Goal: Task Accomplishment & Management: Manage account settings

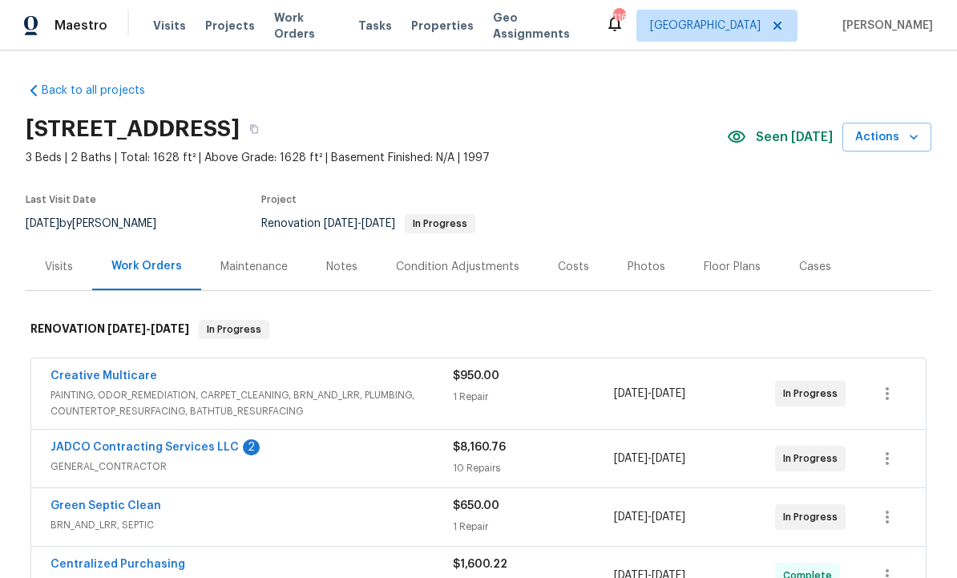
click at [122, 448] on link "JADCO Contracting Services LLC" at bounding box center [145, 447] width 188 height 11
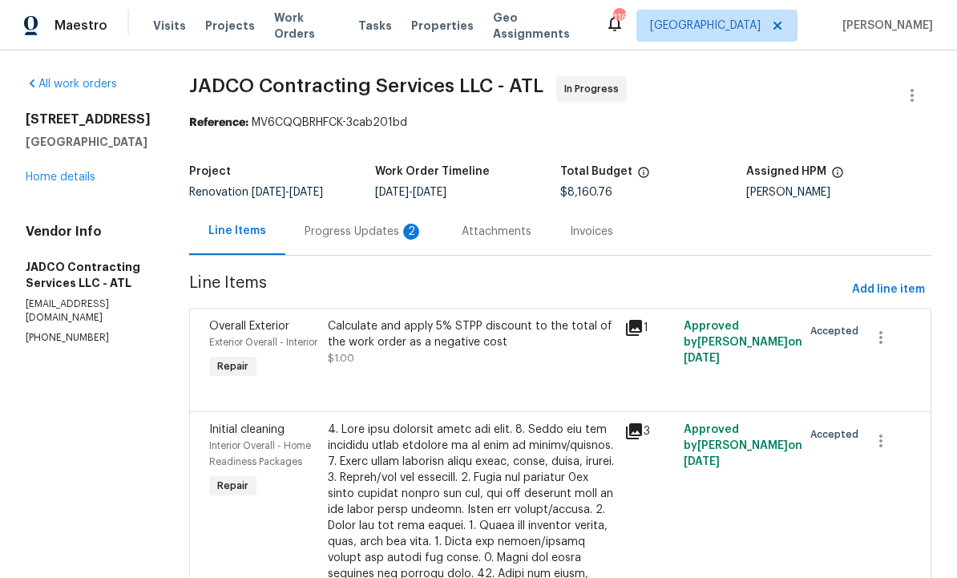
click at [399, 240] on div "Progress Updates 2" at bounding box center [364, 232] width 119 height 16
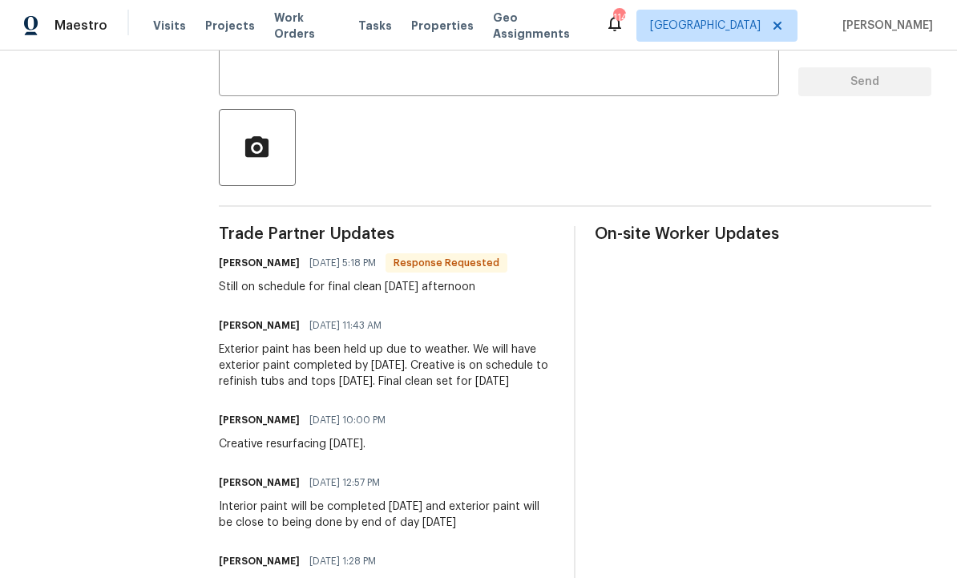
scroll to position [321, 0]
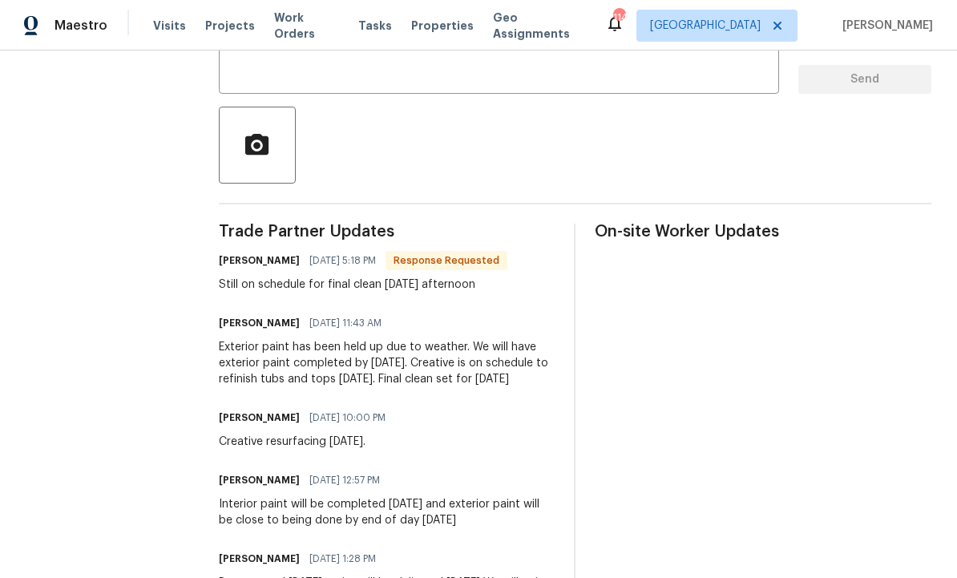
click at [382, 71] on textarea at bounding box center [498, 53] width 541 height 56
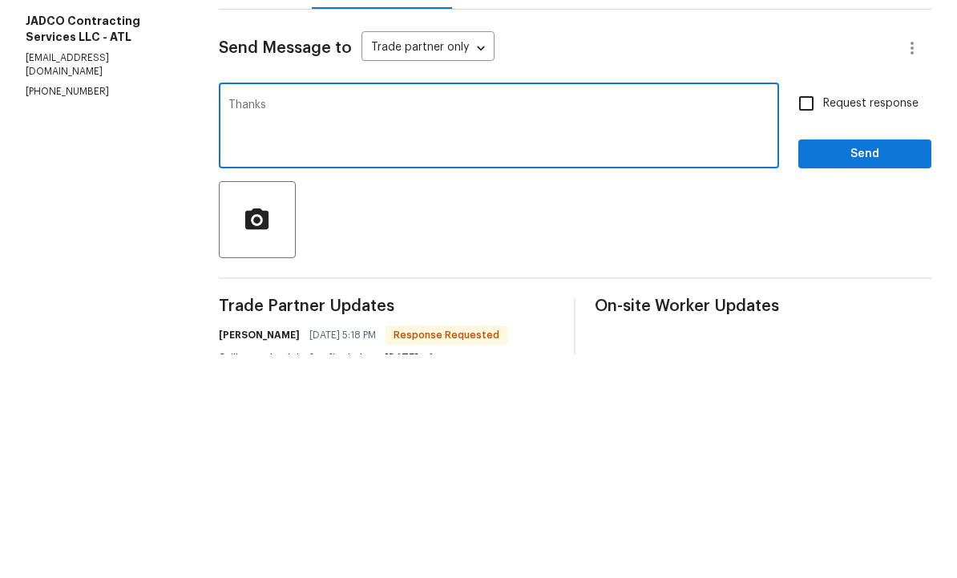
type textarea "Thanks"
click at [839, 363] on button "Send" at bounding box center [865, 378] width 133 height 30
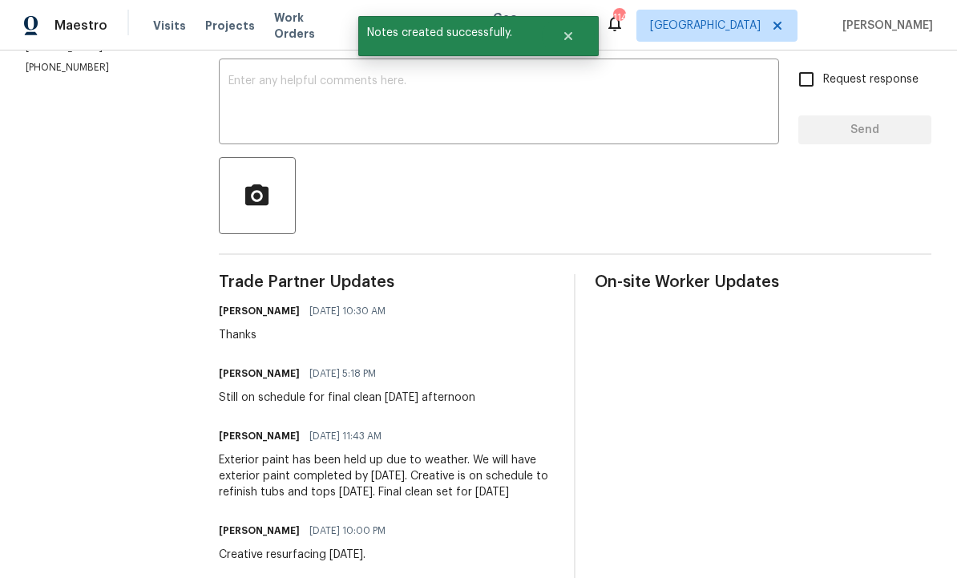
scroll to position [288, 0]
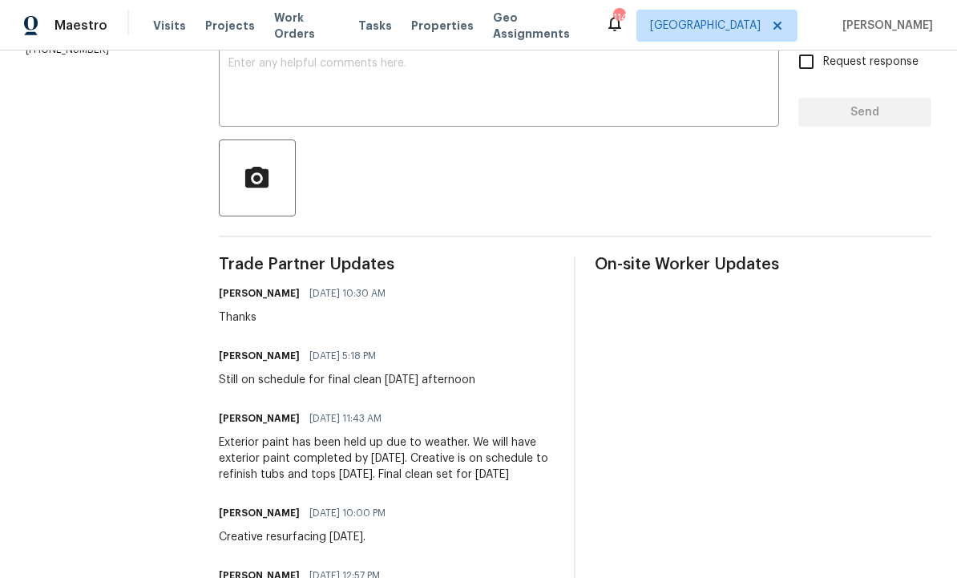
click at [176, 435] on section "All work orders 70 Mountainside Ln Covington, GA 30016 Home details Vendor Info…" at bounding box center [103, 262] width 155 height 949
click at [292, 435] on div "Exterior paint has been held up due to weather. We will have exterior paint com…" at bounding box center [387, 459] width 337 height 48
click at [180, 514] on section "All work orders 70 Mountainside Ln Covington, GA 30016 Home details Vendor Info…" at bounding box center [103, 262] width 155 height 949
click at [218, 460] on div "All work orders 70 Mountainside Ln Covington, GA 30016 Home details Vendor Info…" at bounding box center [478, 263] width 957 height 1001
copy div "We will have exterior paint completed by Monday. Creative is on schedule to ref…"
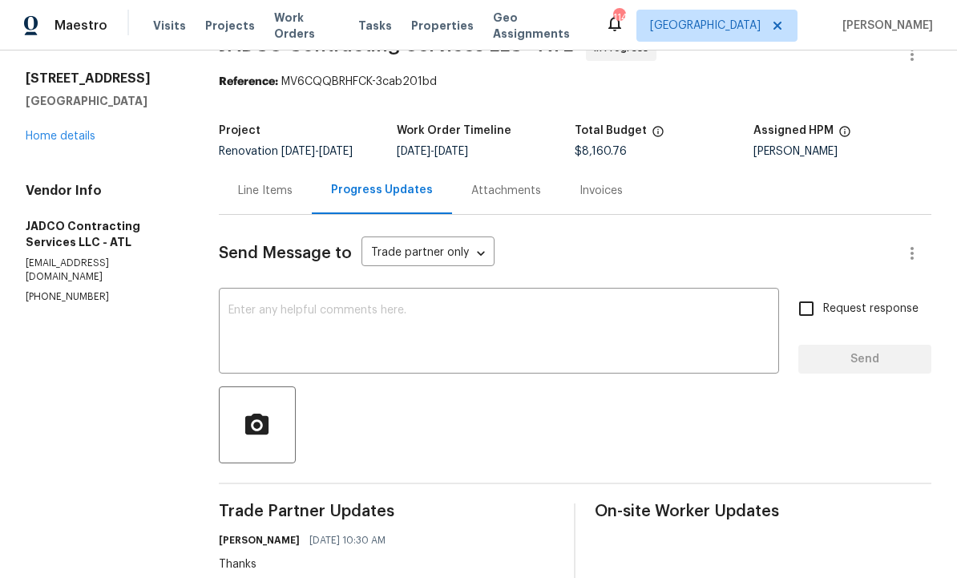
scroll to position [6, 0]
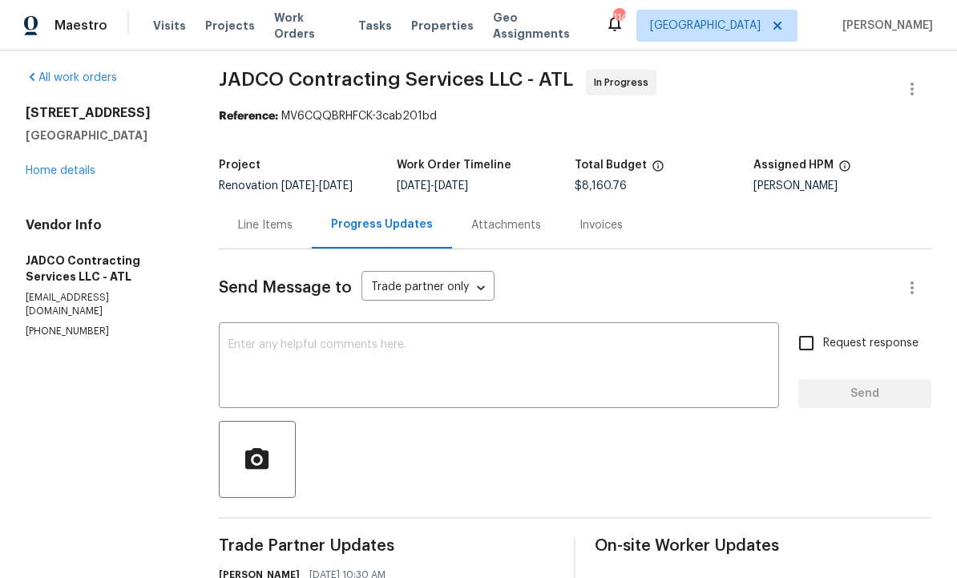
click at [300, 339] on textarea at bounding box center [498, 367] width 541 height 56
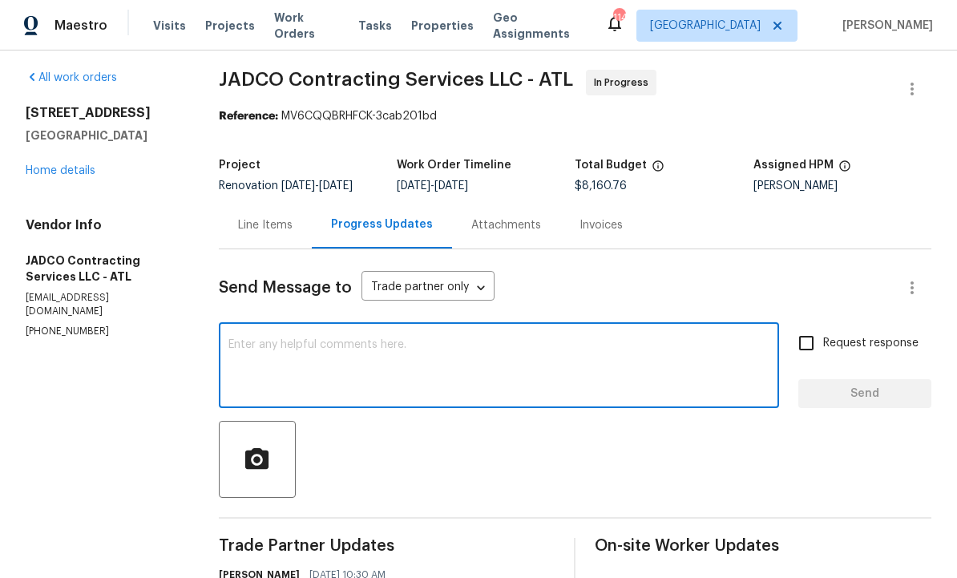
scroll to position [33, 0]
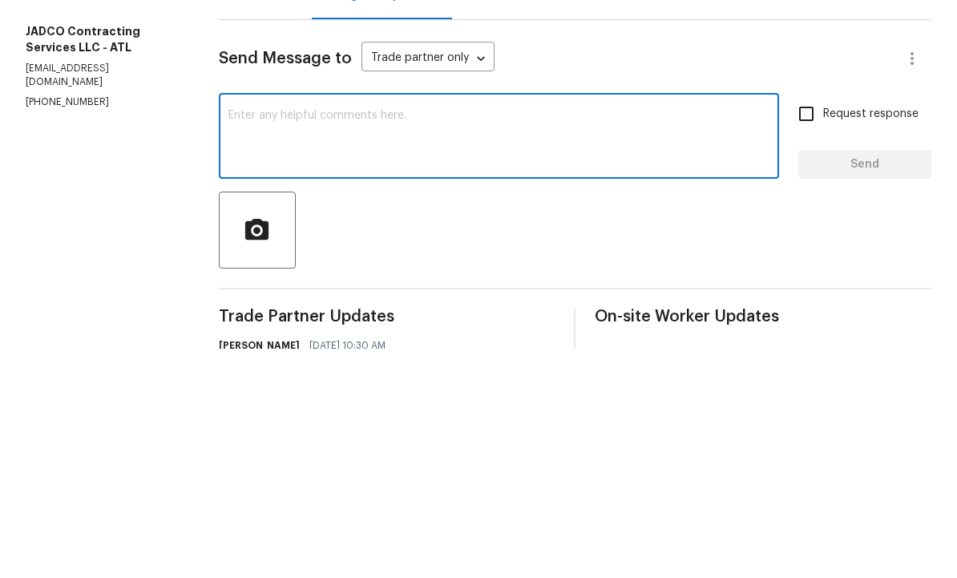
click at [297, 339] on textarea at bounding box center [498, 367] width 541 height 56
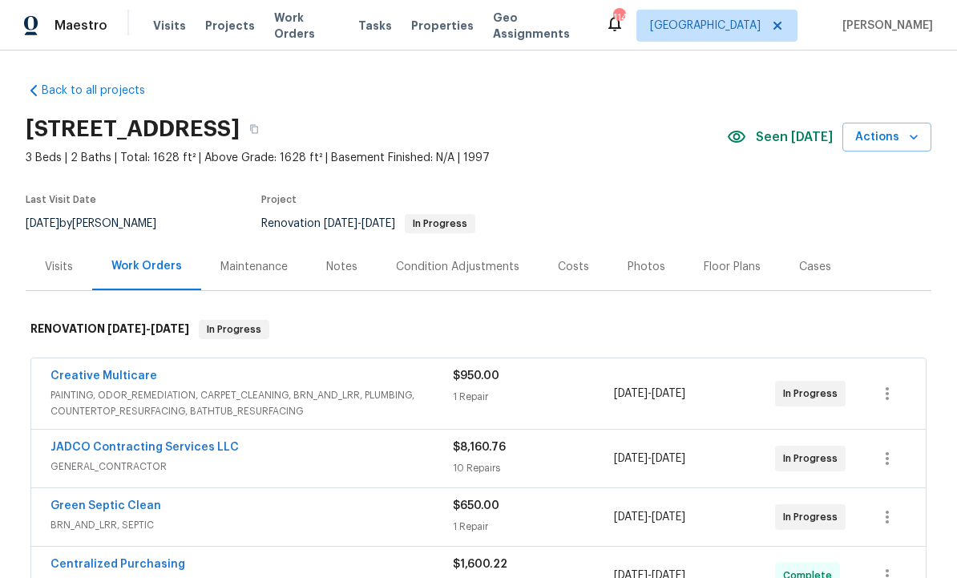
click at [340, 265] on div "Notes" at bounding box center [341, 267] width 31 height 16
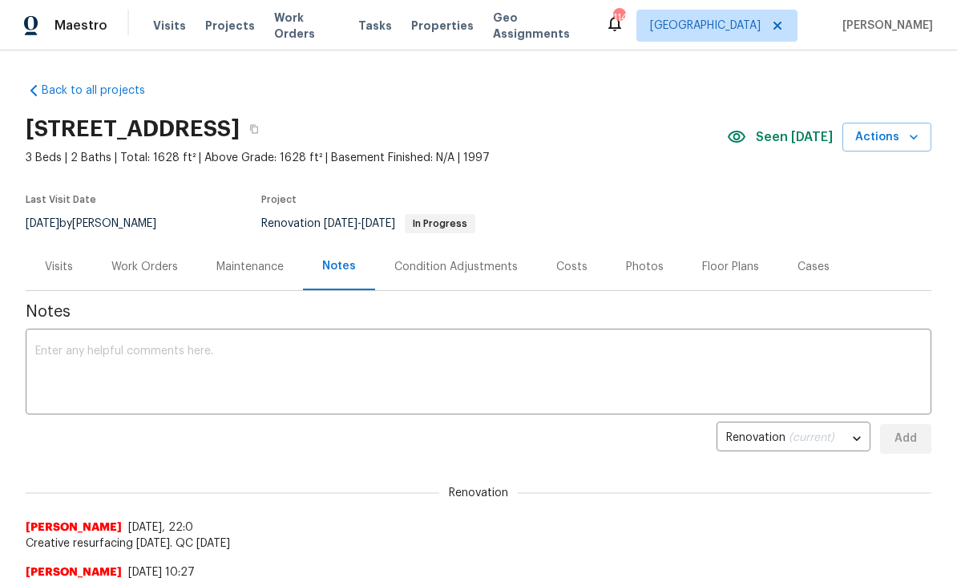
click at [304, 366] on textarea at bounding box center [478, 374] width 887 height 56
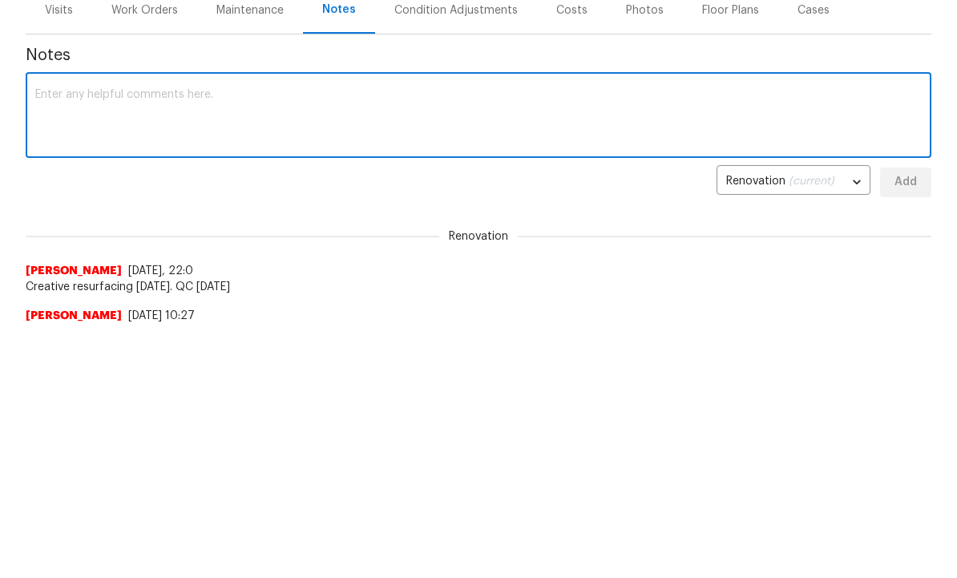
click at [238, 346] on textarea at bounding box center [478, 374] width 887 height 56
paste textarea "We will have exterior paint completed by Monday. Creative is on schedule to ref…"
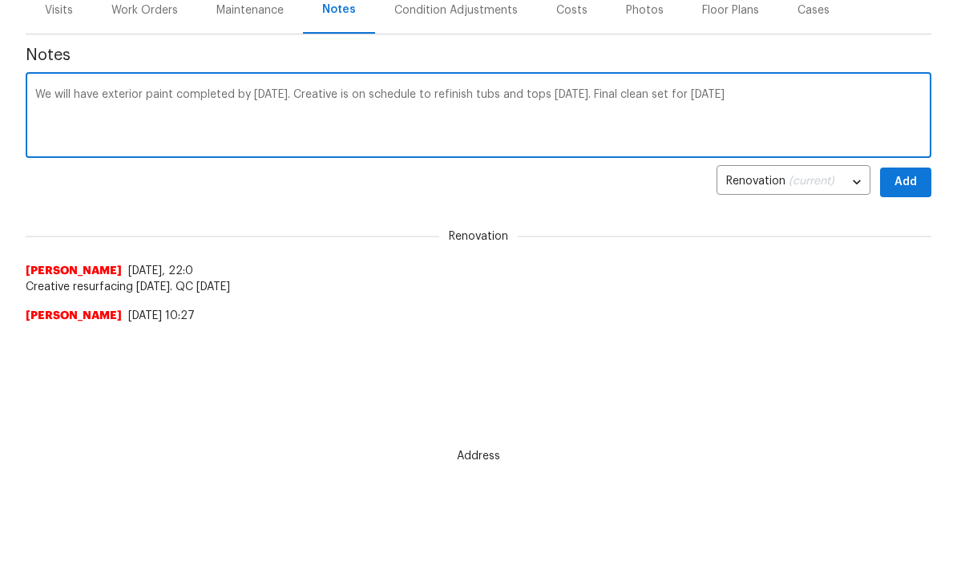
type textarea "We will have exterior paint completed by Monday. Creative is on schedule to ref…"
click at [894, 179] on span "Add" at bounding box center [906, 183] width 26 height 20
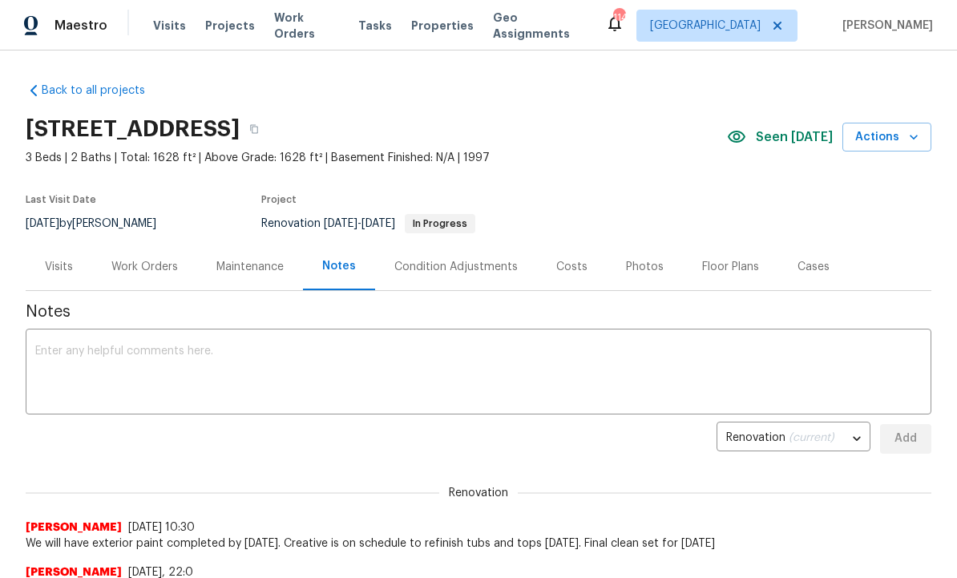
click at [196, 380] on textarea at bounding box center [478, 374] width 887 height 56
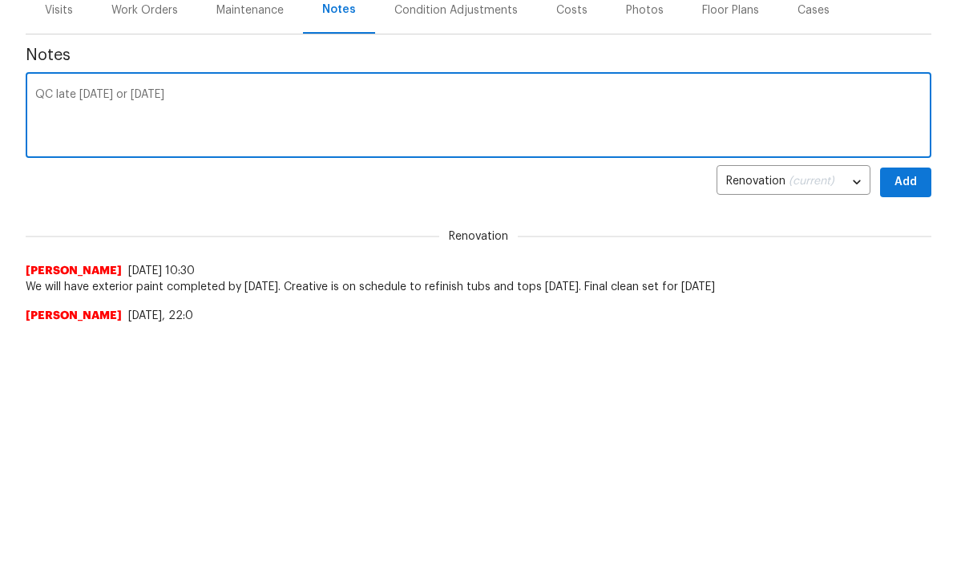
type textarea "QC late today or tomorrow"
click at [900, 429] on span "Add" at bounding box center [906, 439] width 26 height 20
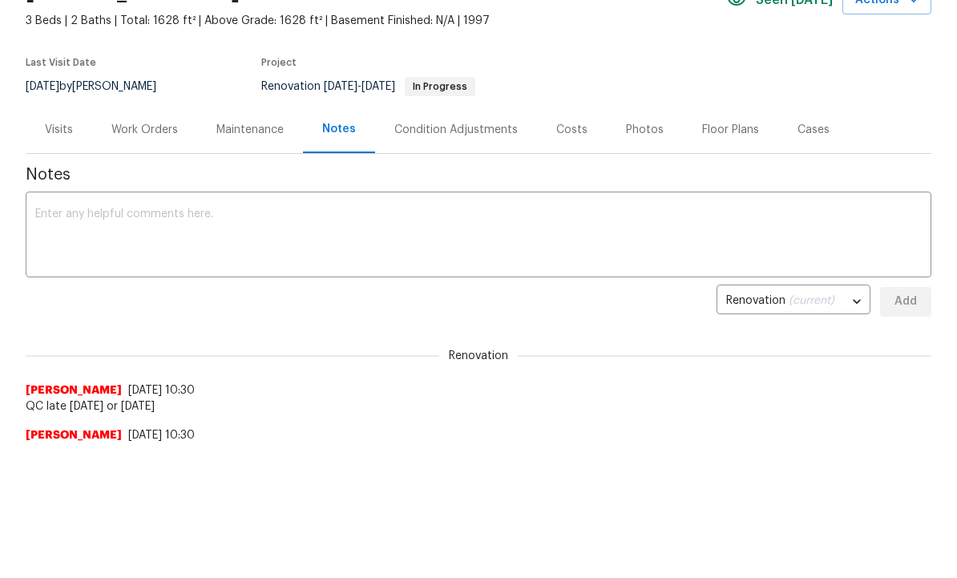
scroll to position [71, 0]
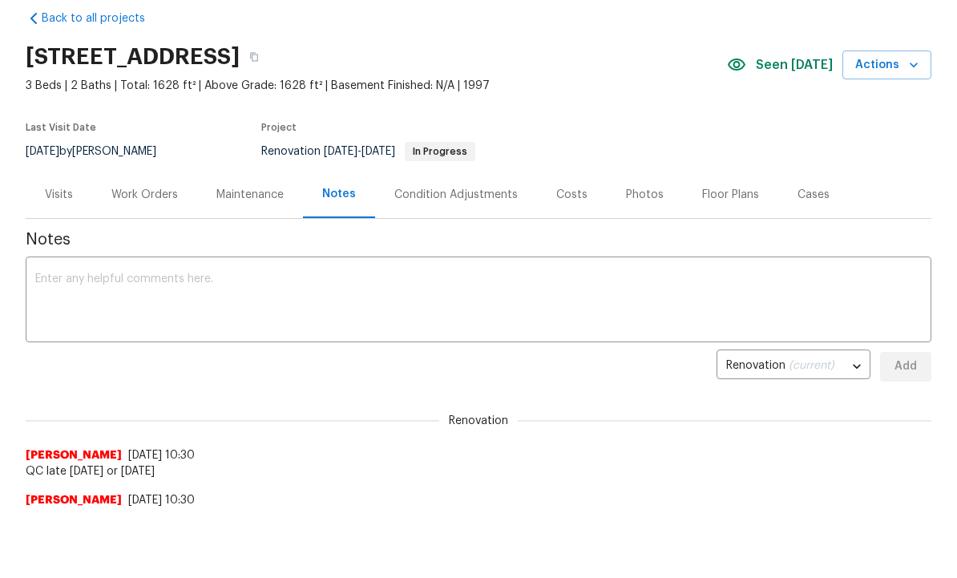
click at [152, 196] on div "Work Orders" at bounding box center [144, 196] width 67 height 16
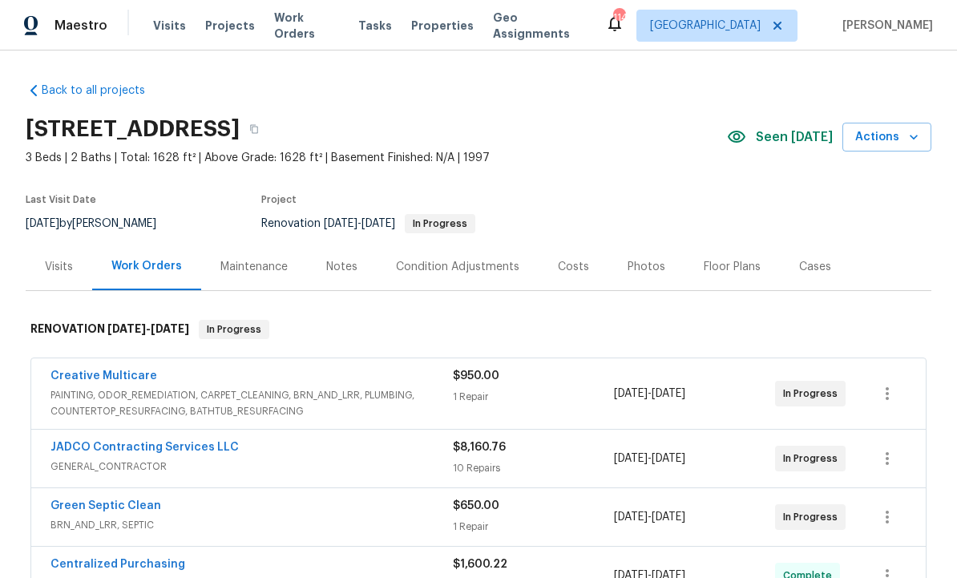
click at [334, 259] on div "Notes" at bounding box center [341, 267] width 31 height 16
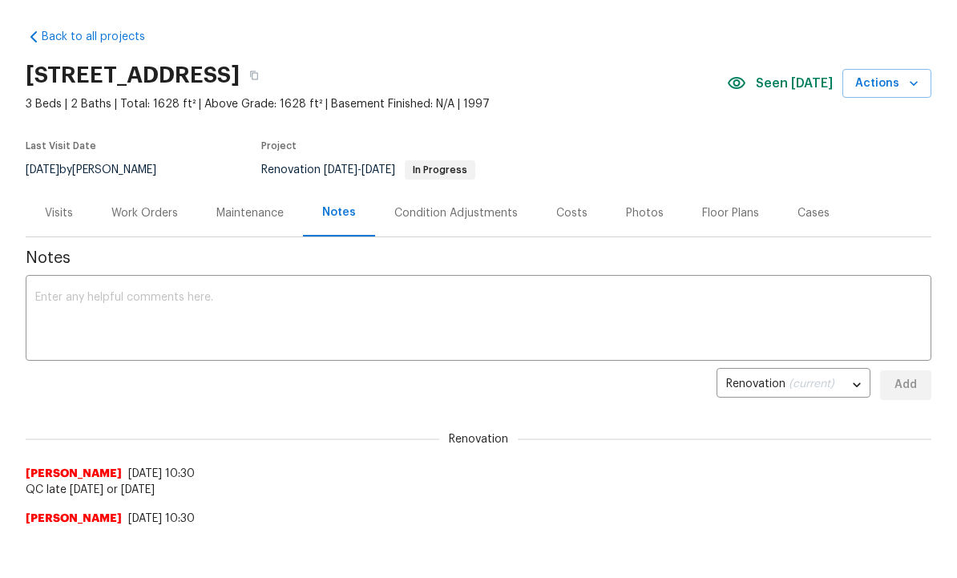
click at [148, 209] on div "Work Orders" at bounding box center [144, 213] width 67 height 16
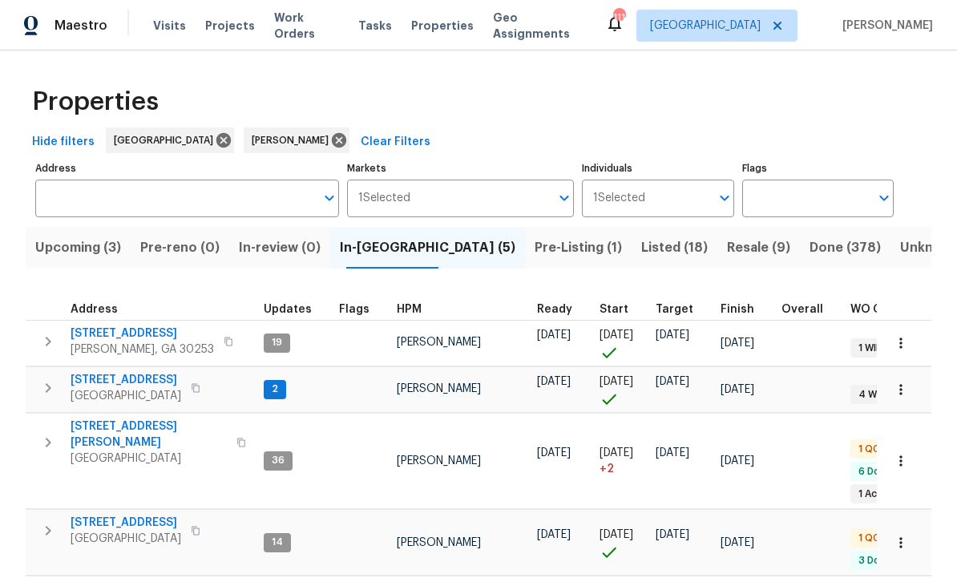
click at [128, 424] on span "[STREET_ADDRESS][PERSON_NAME]" at bounding box center [149, 435] width 156 height 32
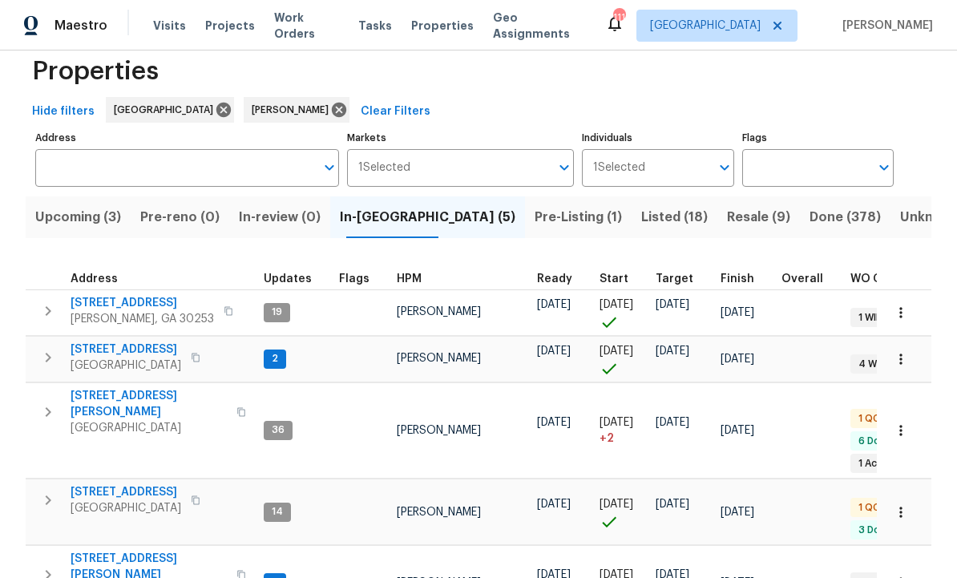
scroll to position [28, 0]
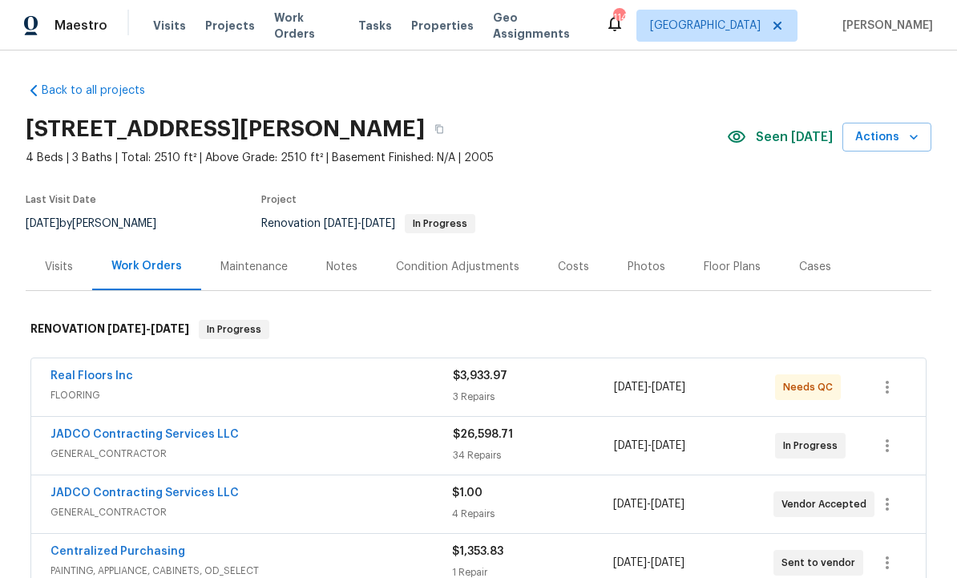
click at [156, 376] on div "Real Floors Inc" at bounding box center [252, 377] width 402 height 19
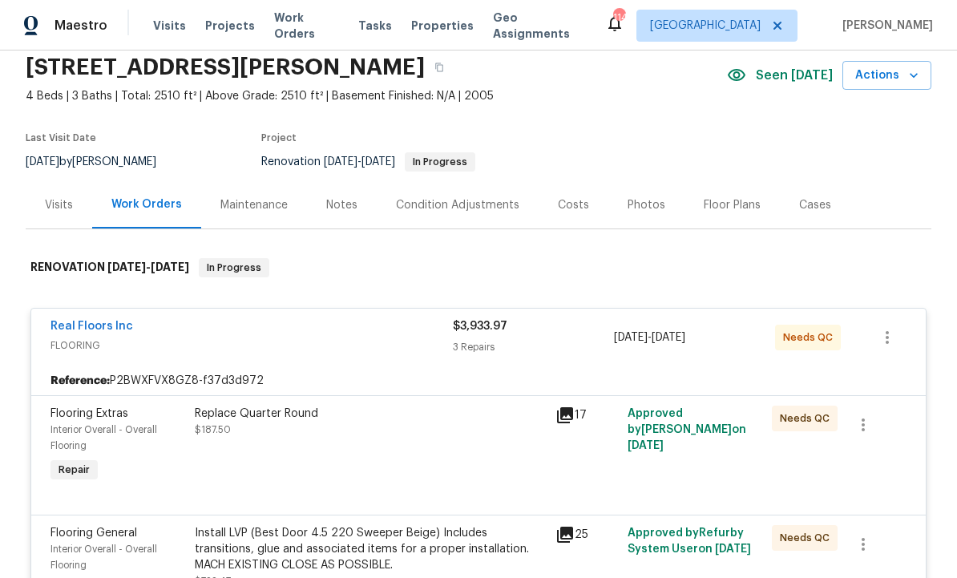
scroll to position [113, 0]
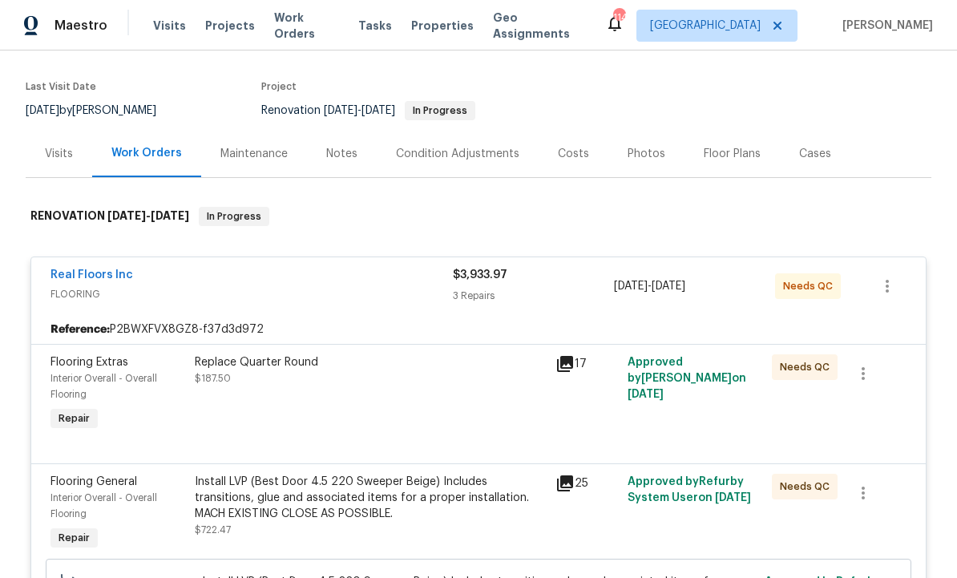
click at [104, 274] on link "Real Floors Inc" at bounding box center [92, 274] width 83 height 11
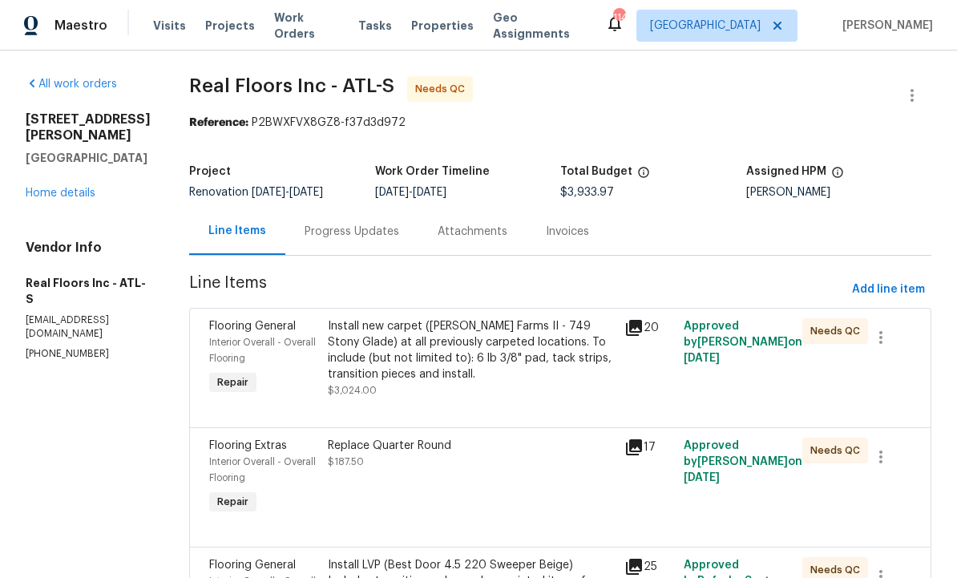
click at [354, 227] on div "Progress Updates" at bounding box center [352, 232] width 95 height 16
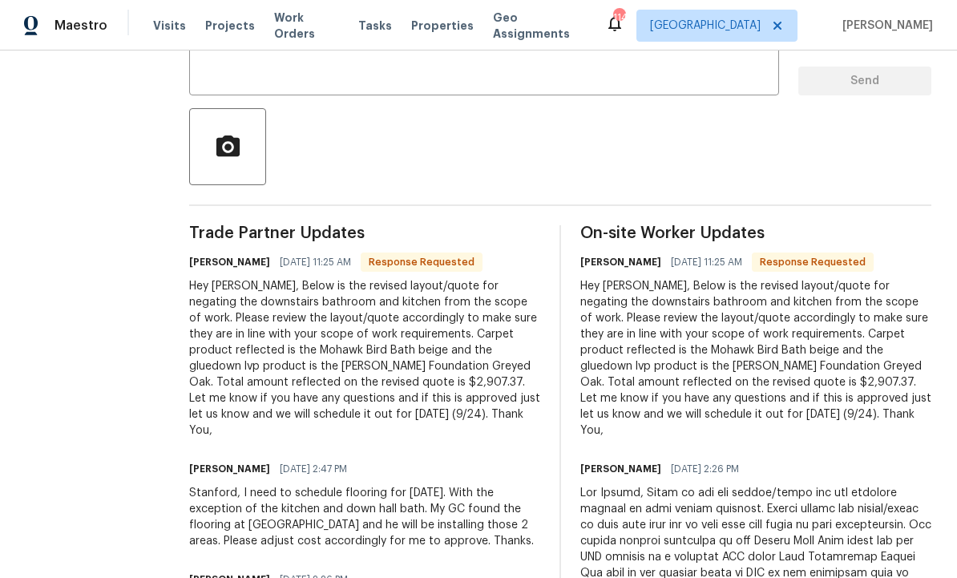
scroll to position [326, 0]
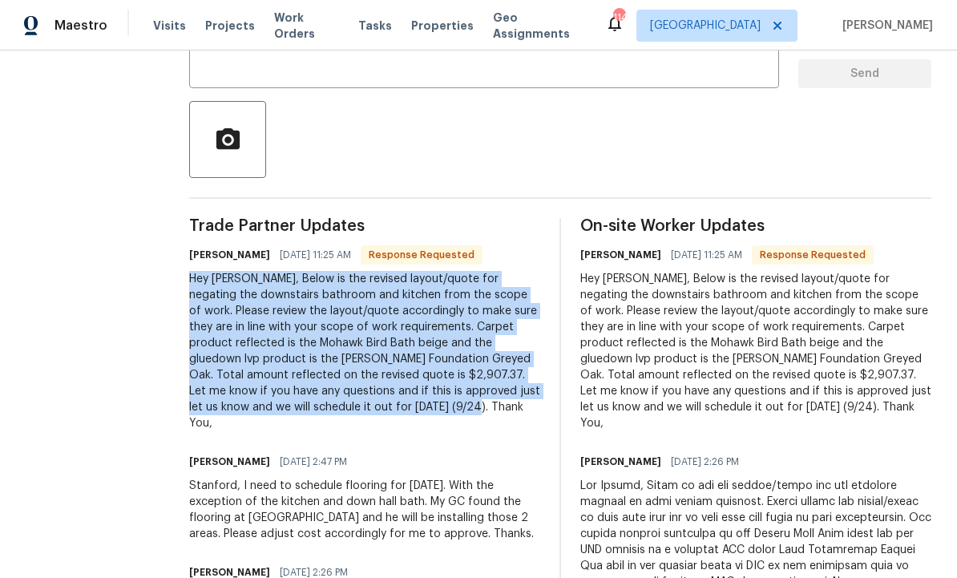
copy div "Hey Wesley, Below is the revised layout/quote for negating the downstairs bathr…"
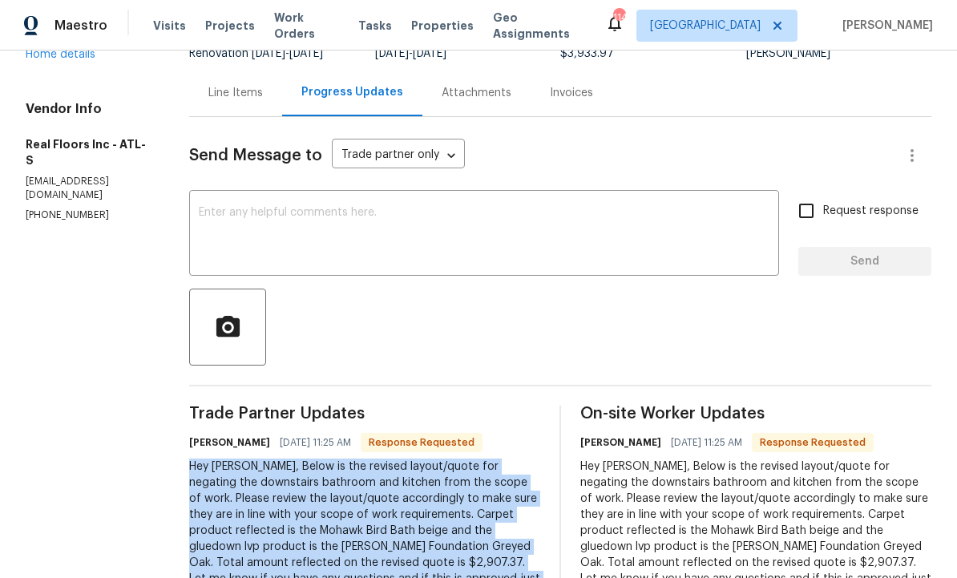
scroll to position [134, 0]
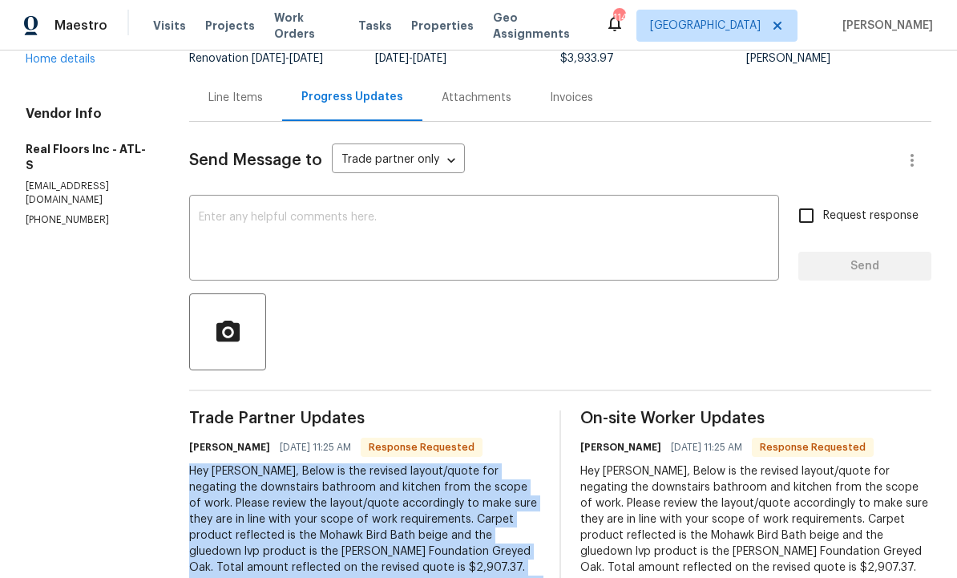
click at [233, 101] on div "Line Items" at bounding box center [235, 98] width 55 height 16
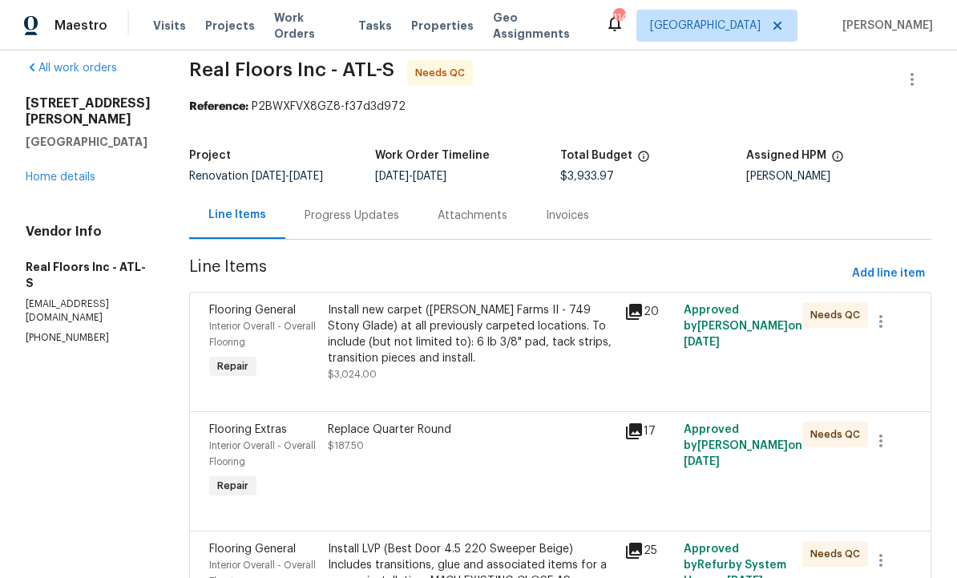
scroll to position [14, 0]
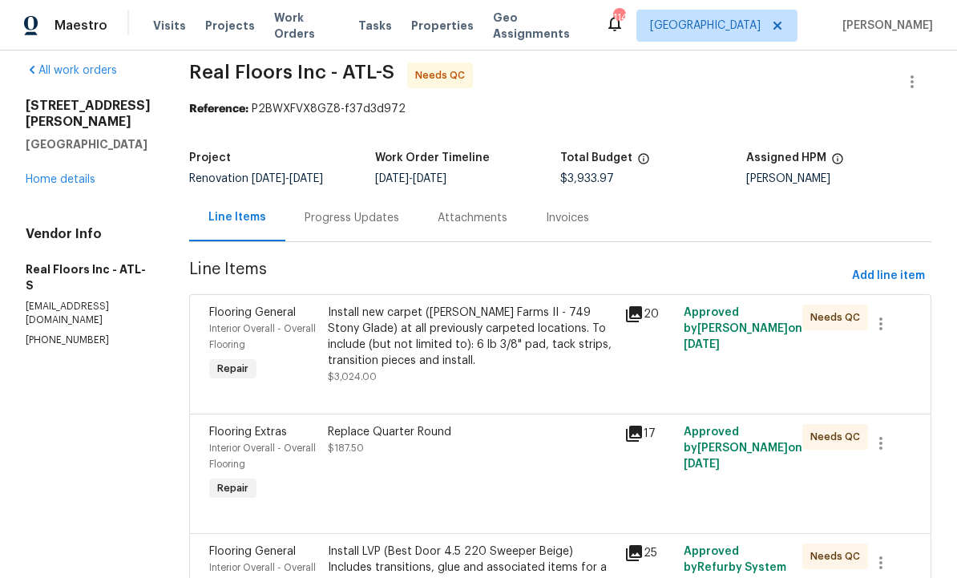
click at [235, 214] on div "Line Items" at bounding box center [237, 217] width 58 height 16
click at [346, 216] on div "Progress Updates" at bounding box center [352, 218] width 95 height 16
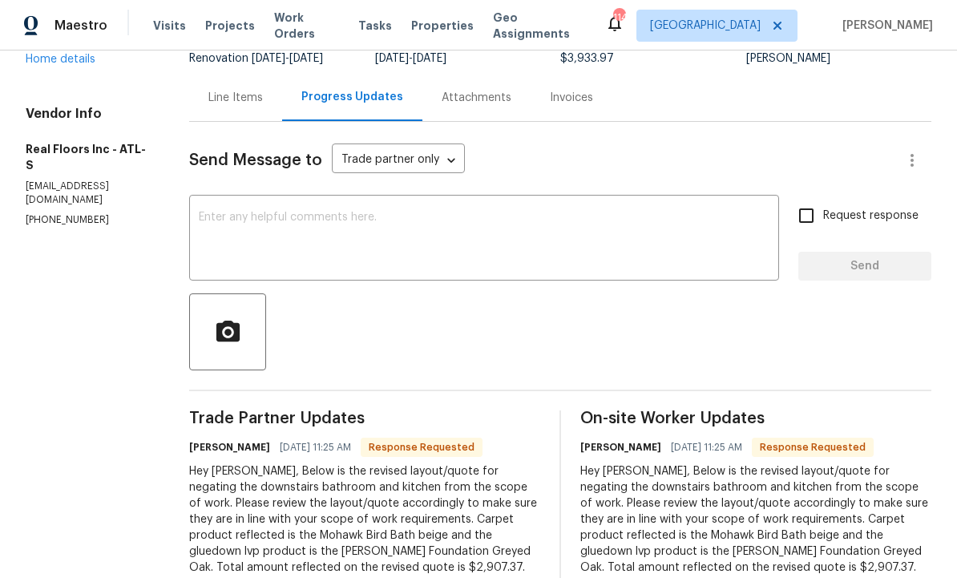
scroll to position [127, 0]
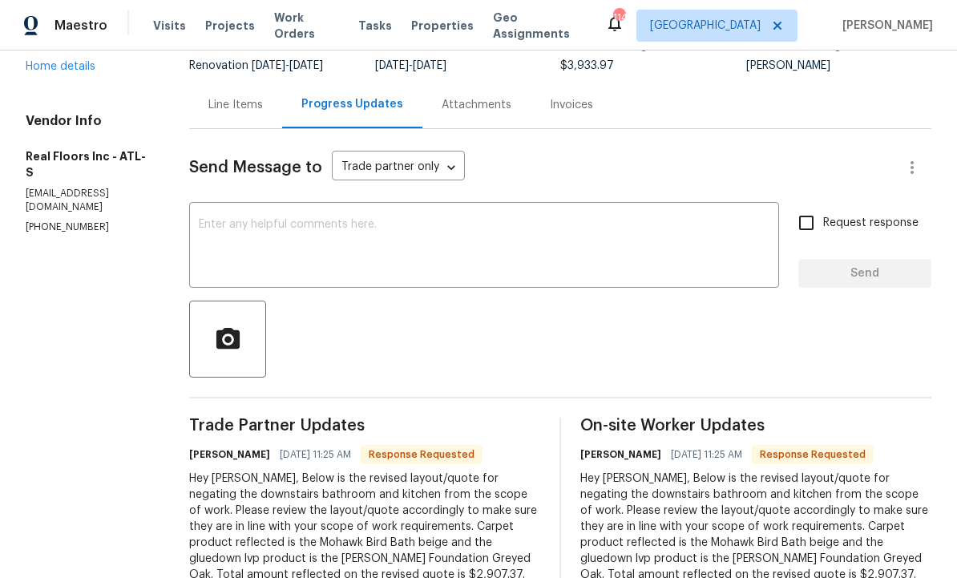
click at [240, 97] on div "Line Items" at bounding box center [235, 105] width 55 height 16
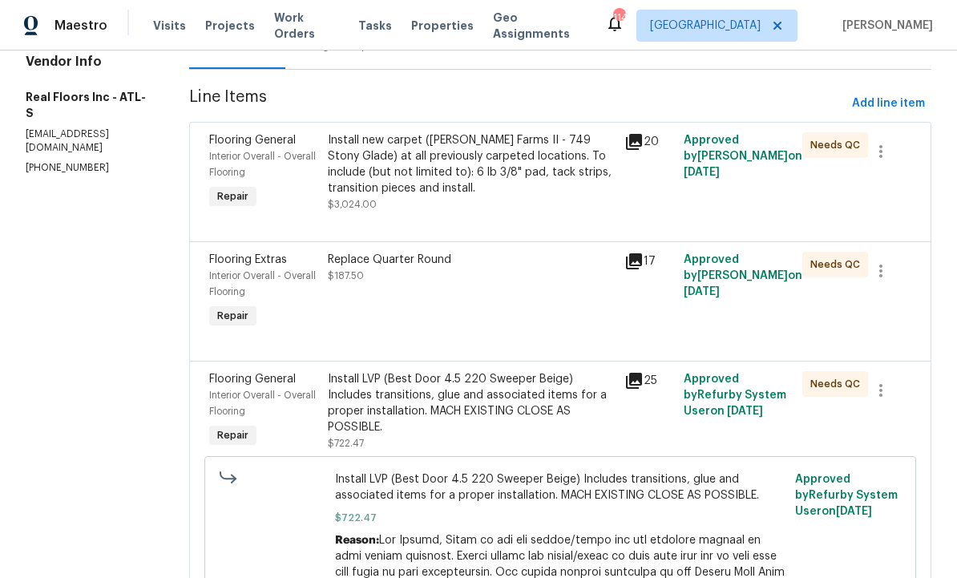
scroll to position [165, 0]
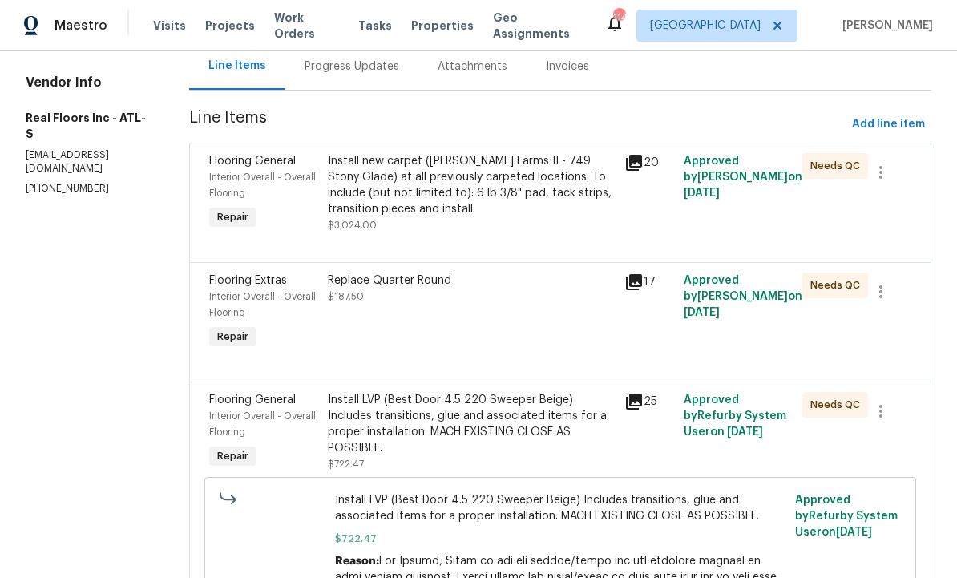
click at [439, 184] on div "Install new carpet (Abshire Farms II - 749 Stony Glade) at all previously carpe…" at bounding box center [471, 185] width 287 height 64
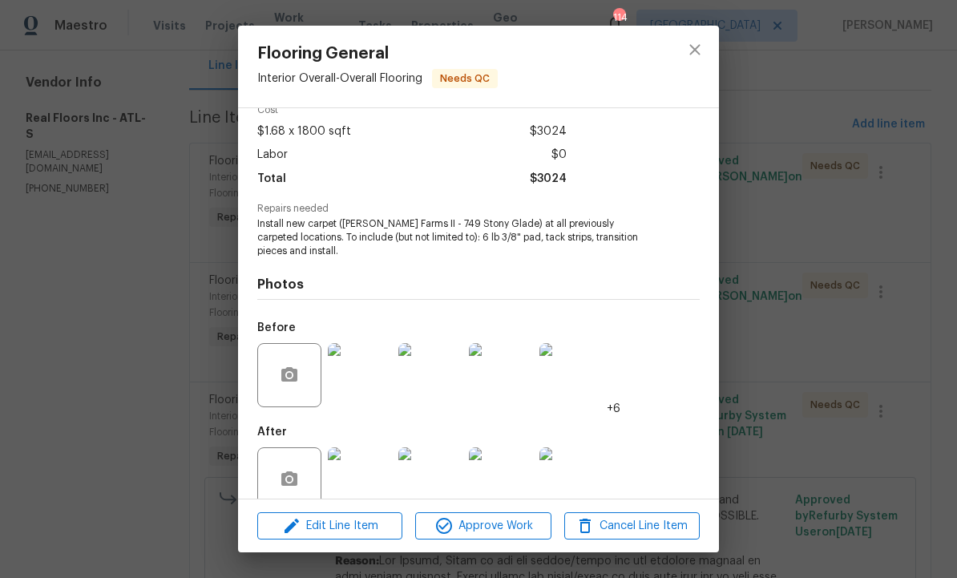
scroll to position [82, 0]
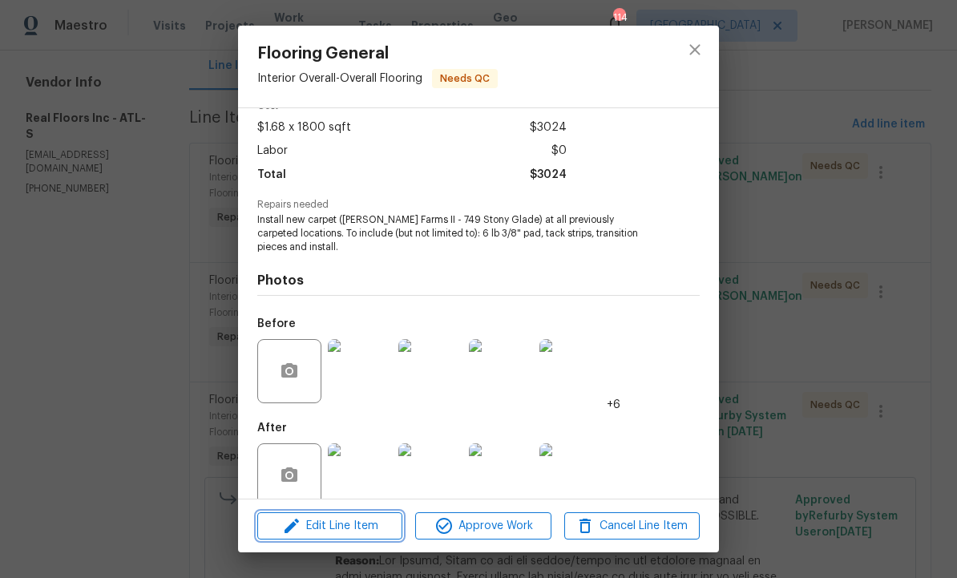
click at [355, 522] on span "Edit Line Item" at bounding box center [329, 526] width 135 height 20
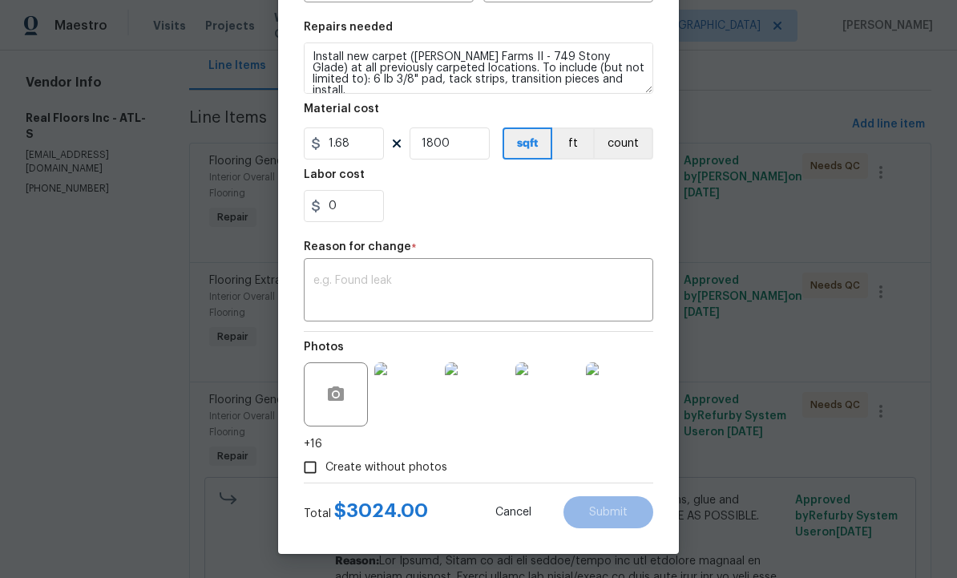
scroll to position [231, 0]
click at [367, 148] on input "1.68" at bounding box center [344, 143] width 80 height 32
type input "0"
click at [459, 153] on input "1800" at bounding box center [450, 143] width 80 height 32
type input "0"
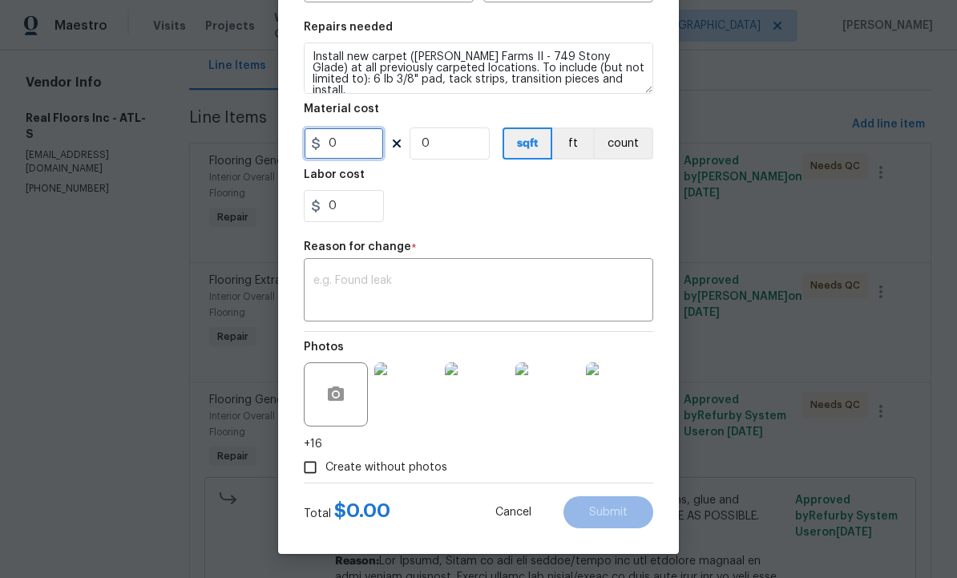
click at [352, 145] on input "0" at bounding box center [344, 143] width 80 height 32
click at [459, 153] on input "0" at bounding box center [450, 143] width 80 height 32
type input "1997.4"
type input "1"
click at [411, 299] on textarea at bounding box center [478, 292] width 330 height 34
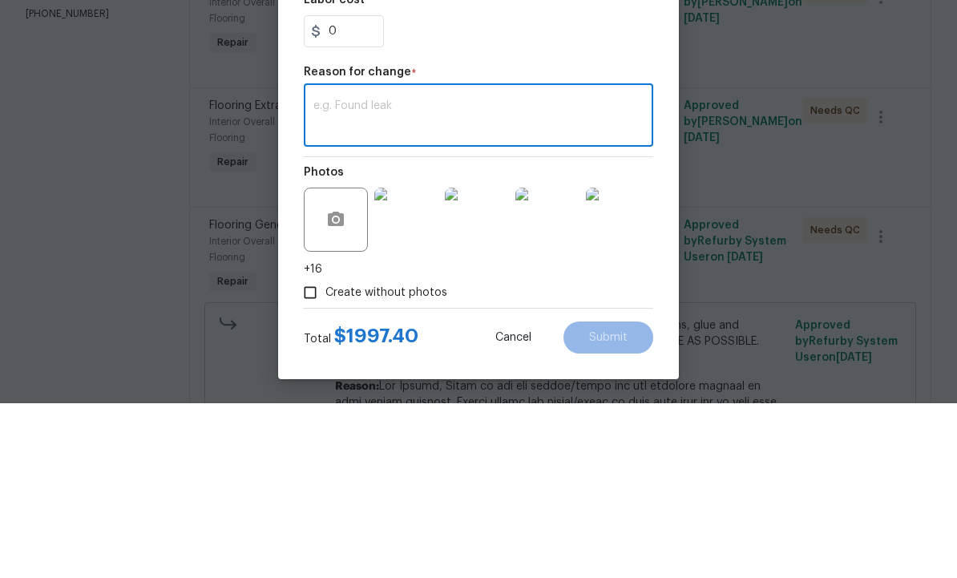
click at [398, 275] on textarea at bounding box center [478, 292] width 330 height 34
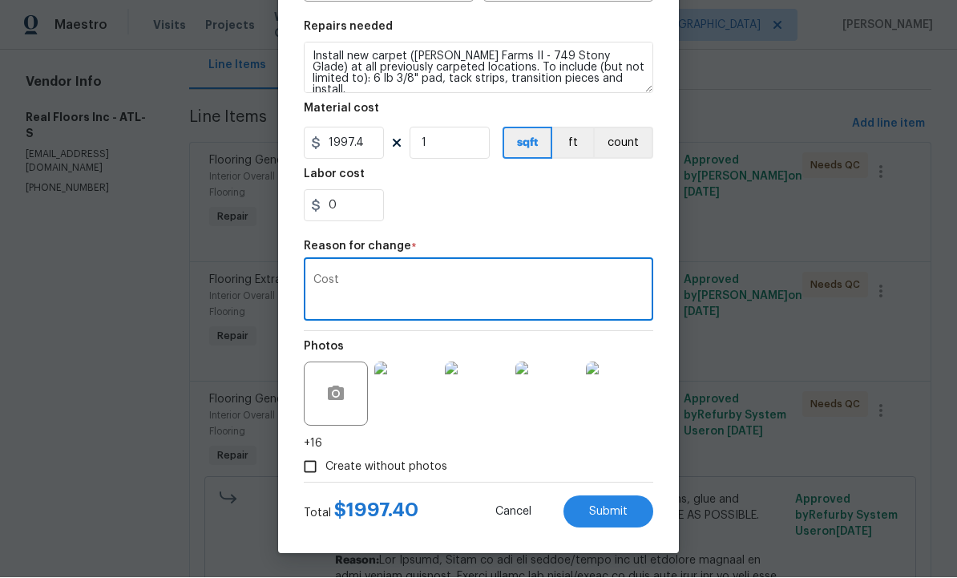
type textarea "Cost"
click at [594, 508] on span "Submit" at bounding box center [608, 513] width 38 height 12
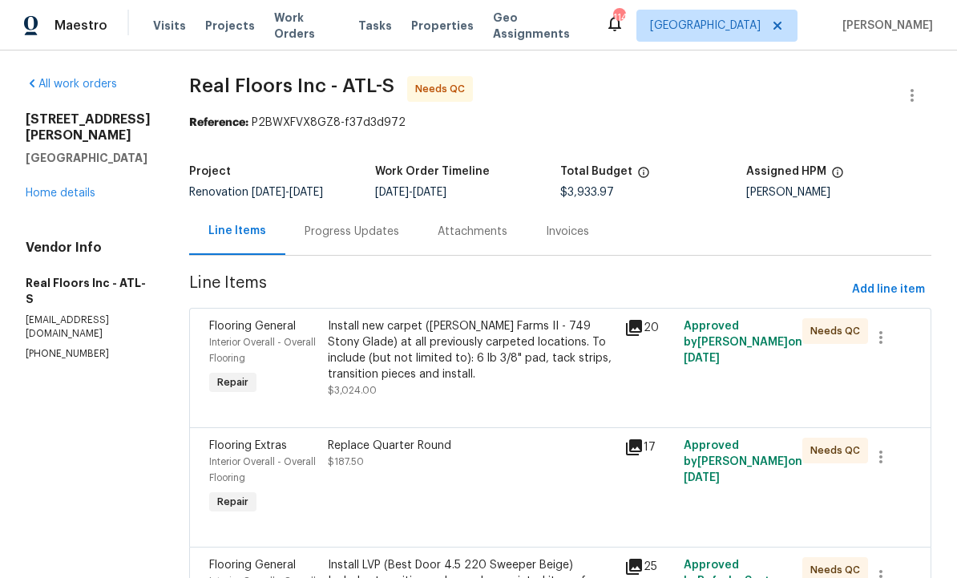
scroll to position [0, 0]
click at [438, 362] on div "Install new carpet (Abshire Farms II - 749 Stony Glade) at all previously carpe…" at bounding box center [471, 350] width 287 height 64
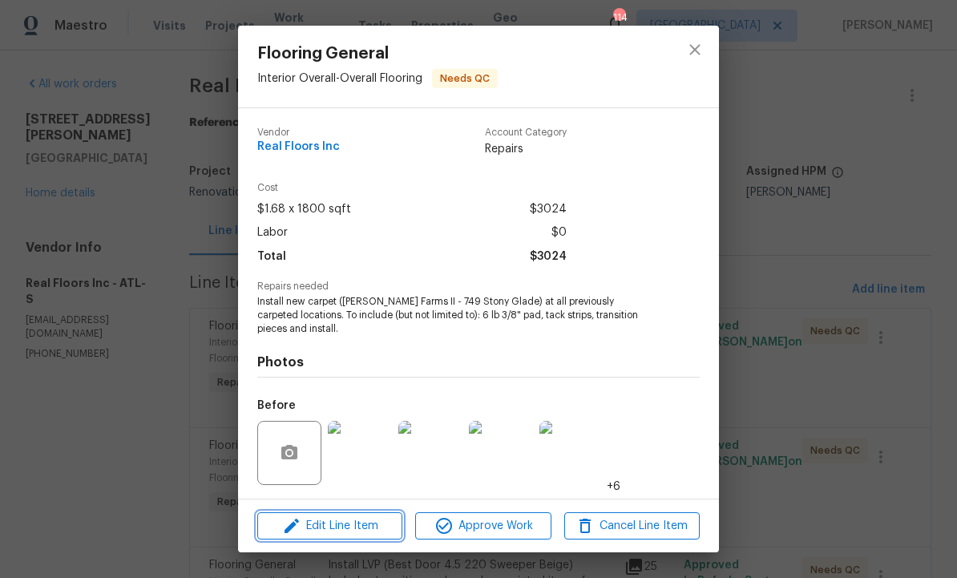
click at [340, 526] on span "Edit Line Item" at bounding box center [329, 526] width 135 height 20
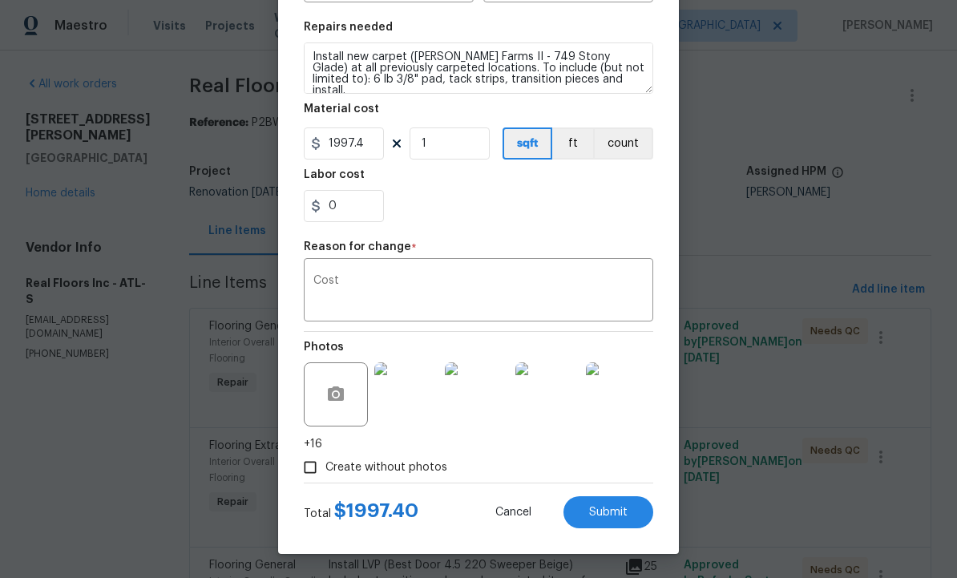
scroll to position [231, 0]
click at [603, 510] on span "Submit" at bounding box center [608, 513] width 38 height 12
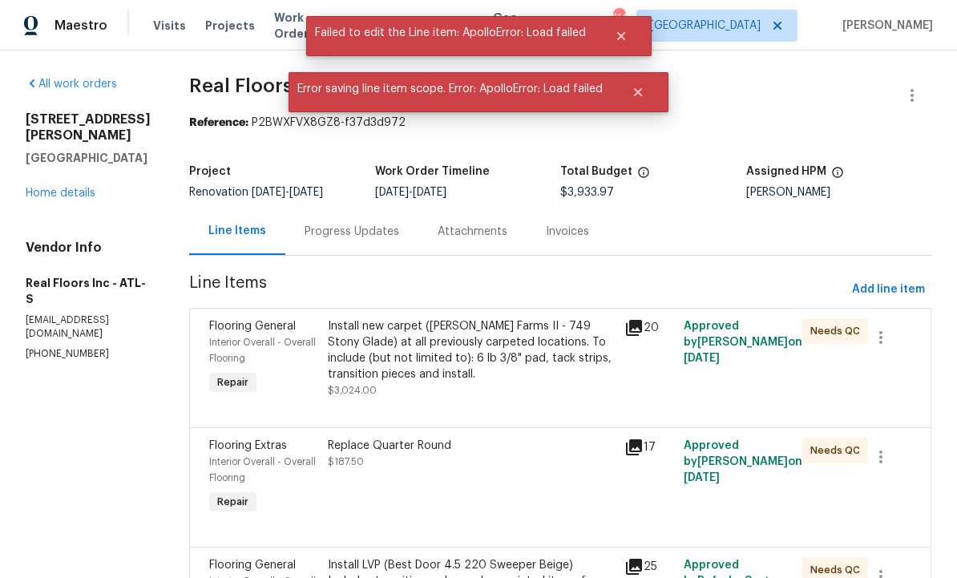
scroll to position [0, 0]
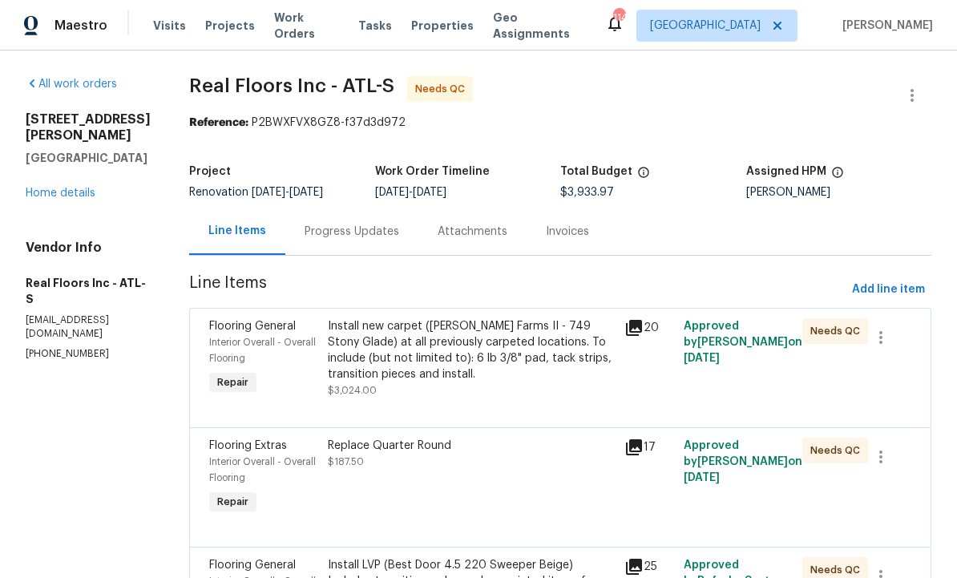
click at [382, 364] on div "Install new carpet ([PERSON_NAME] Farms II - 749 Stony Glade) at all previously…" at bounding box center [471, 350] width 287 height 64
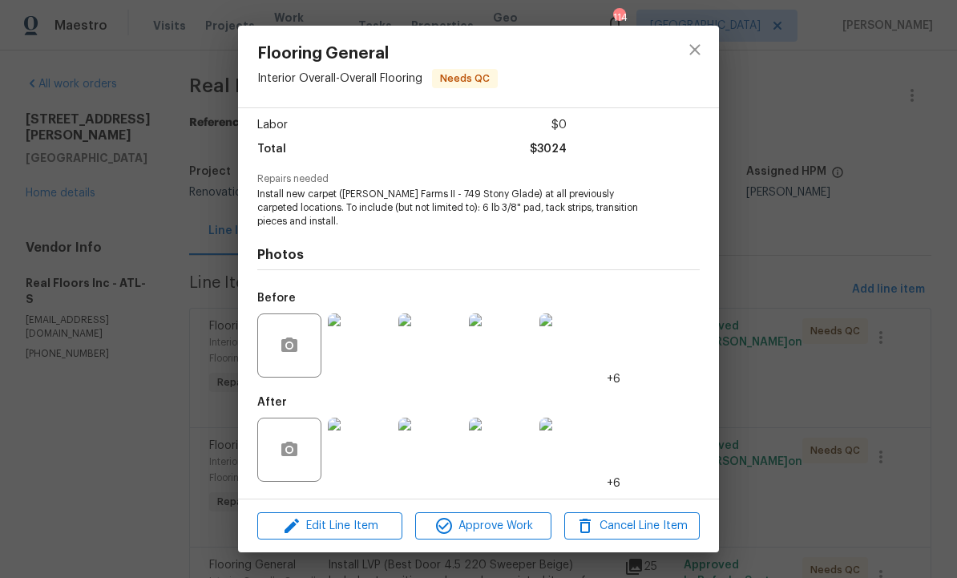
scroll to position [110, 0]
click at [342, 522] on span "Edit Line Item" at bounding box center [329, 526] width 135 height 20
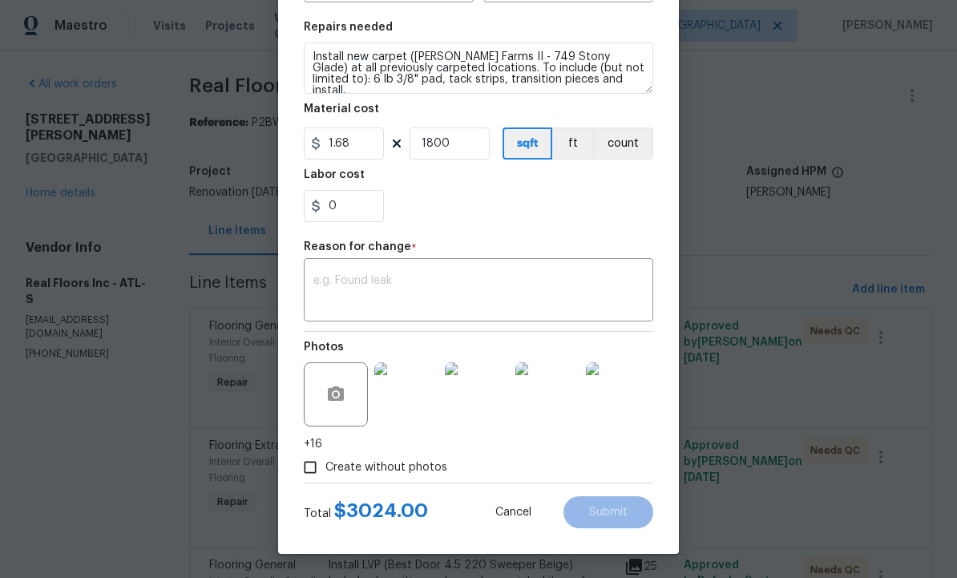
scroll to position [231, 0]
click at [370, 146] on input "1.68" at bounding box center [344, 143] width 80 height 32
click at [464, 136] on input "1800" at bounding box center [450, 143] width 80 height 32
type input "1997.4"
click at [477, 146] on input "1800" at bounding box center [450, 143] width 80 height 32
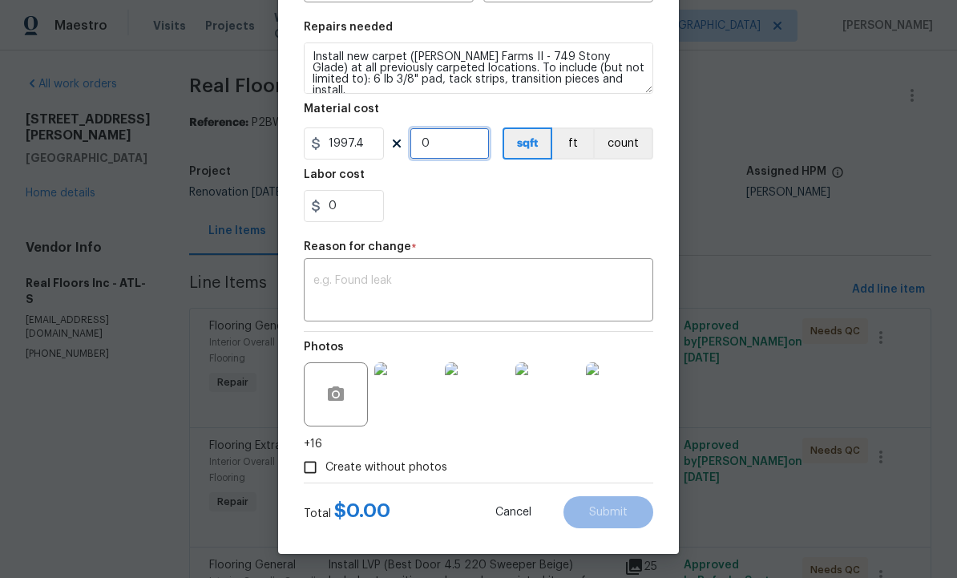
type input "1"
click at [411, 281] on textarea at bounding box center [478, 292] width 330 height 34
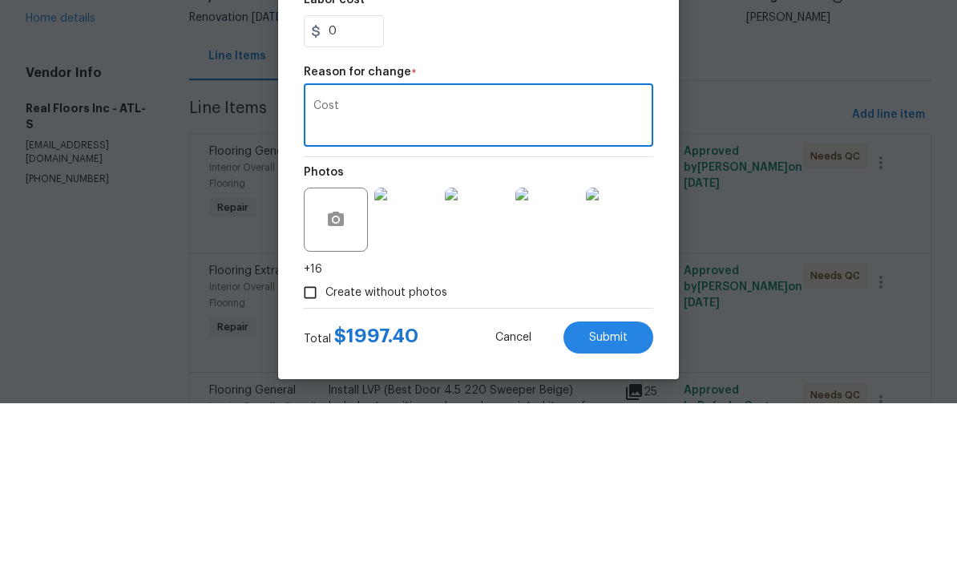
scroll to position [54, 0]
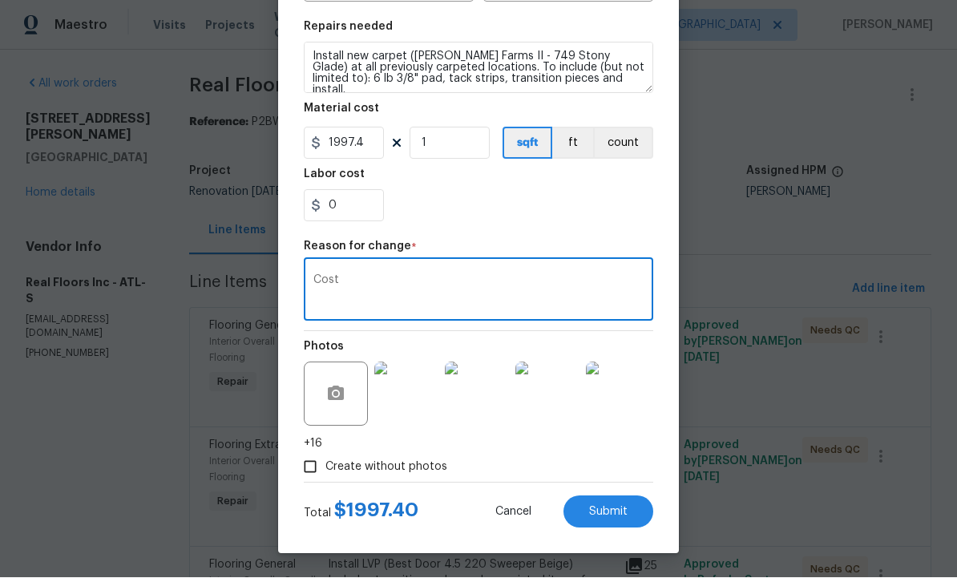
type textarea "Cost"
click at [606, 508] on span "Submit" at bounding box center [608, 513] width 38 height 12
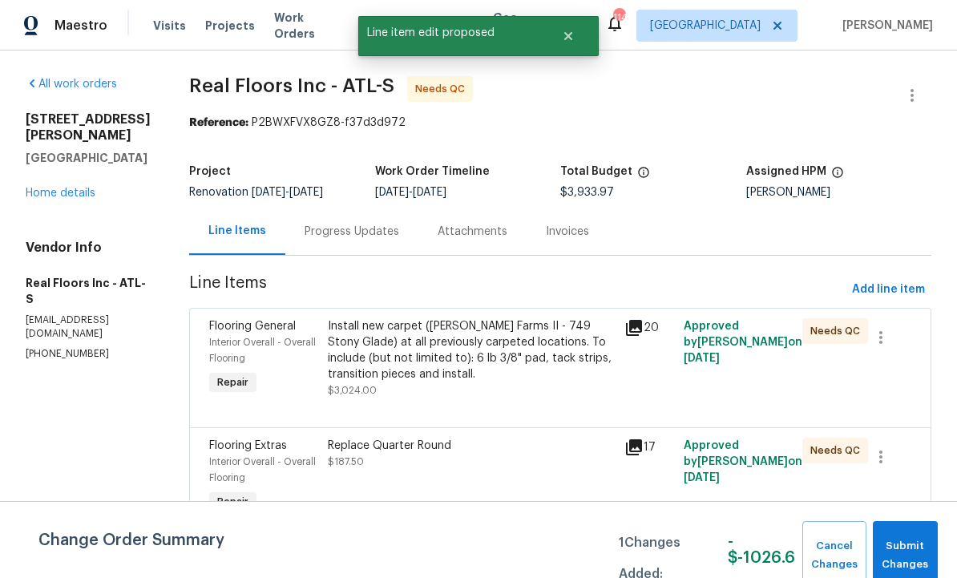
scroll to position [0, 0]
click at [910, 546] on span "Submit Changes" at bounding box center [905, 555] width 49 height 37
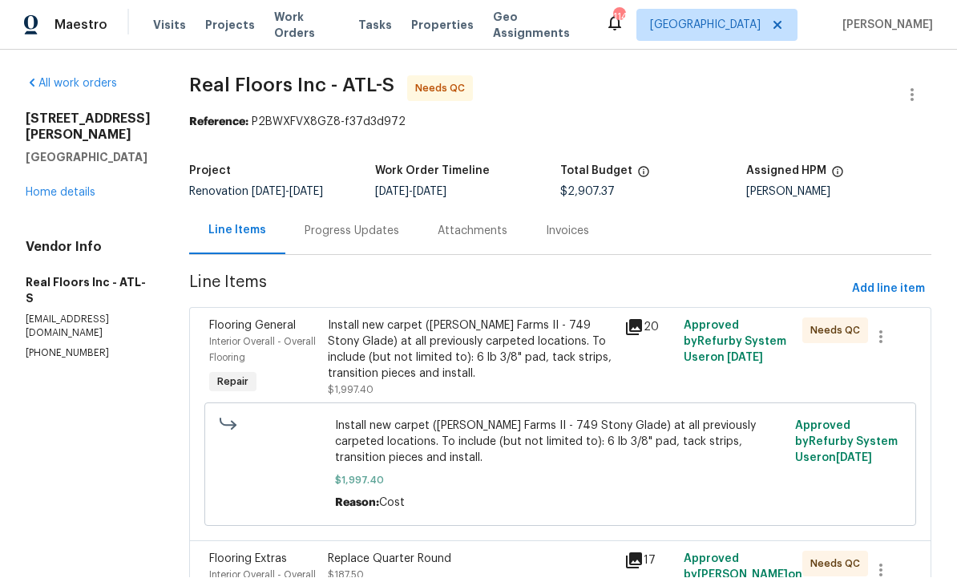
scroll to position [1, 0]
click at [367, 224] on div "Progress Updates" at bounding box center [352, 232] width 95 height 16
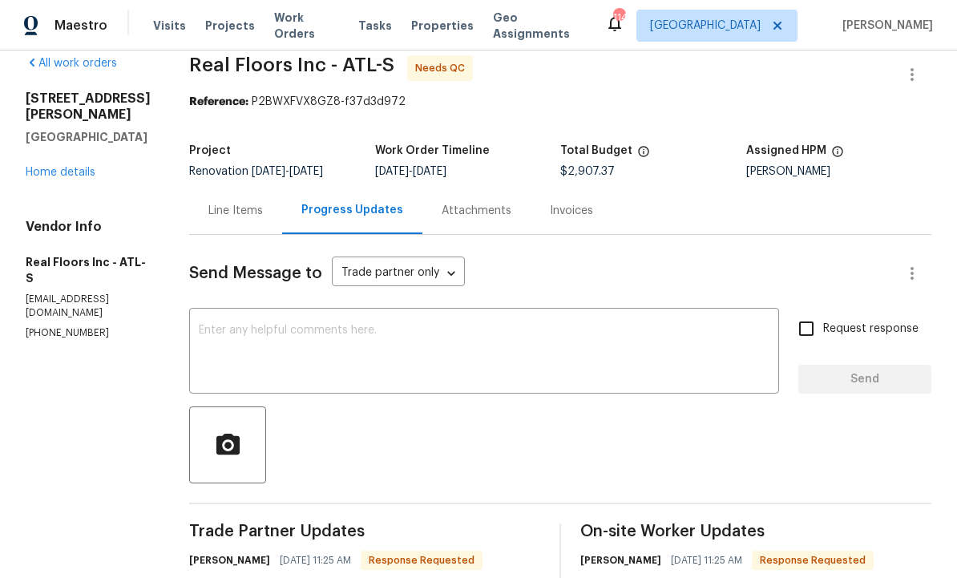
scroll to position [19, 0]
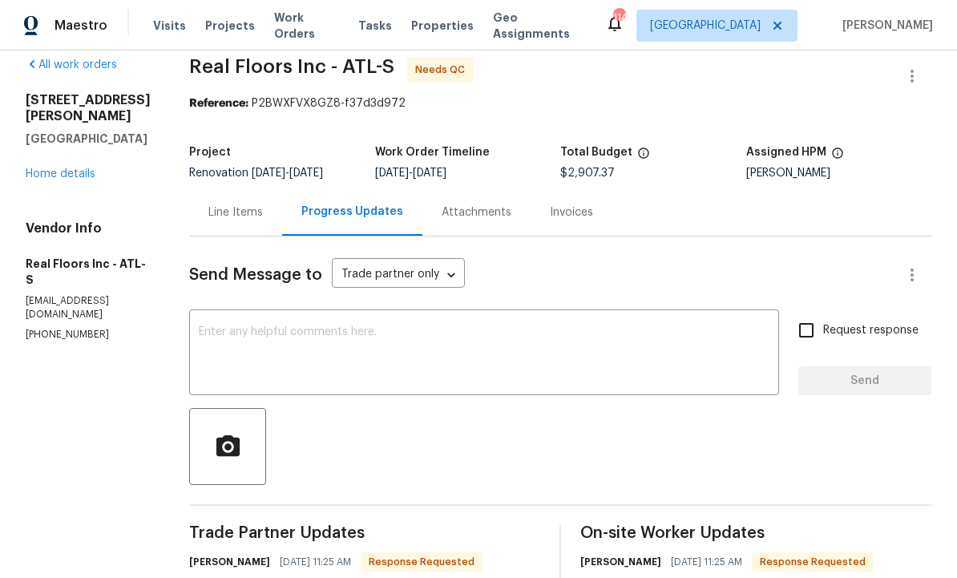
click at [242, 217] on div "Line Items" at bounding box center [235, 212] width 55 height 16
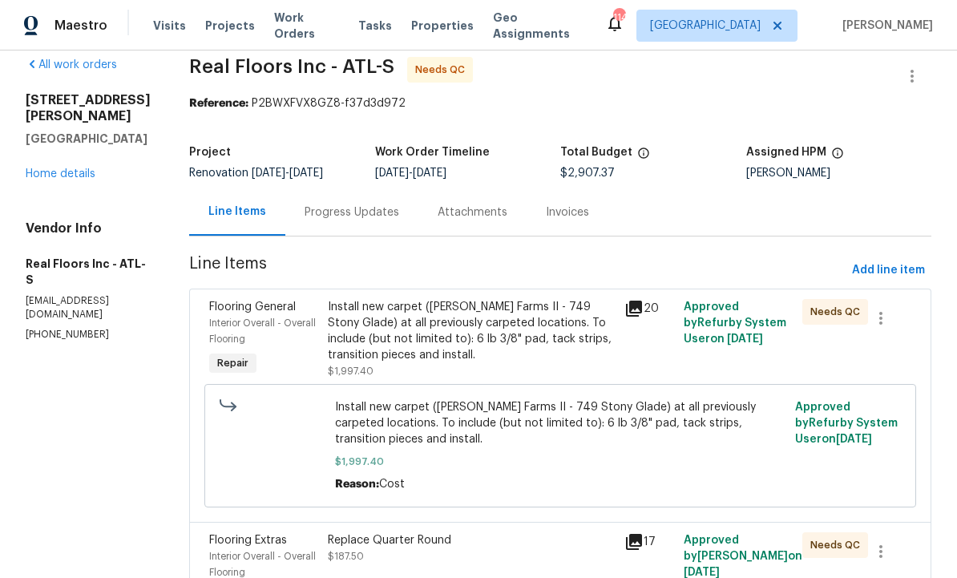
click at [475, 336] on div "Install new carpet ([PERSON_NAME] Farms II - 749 Stony Glade) at all previously…" at bounding box center [471, 331] width 287 height 64
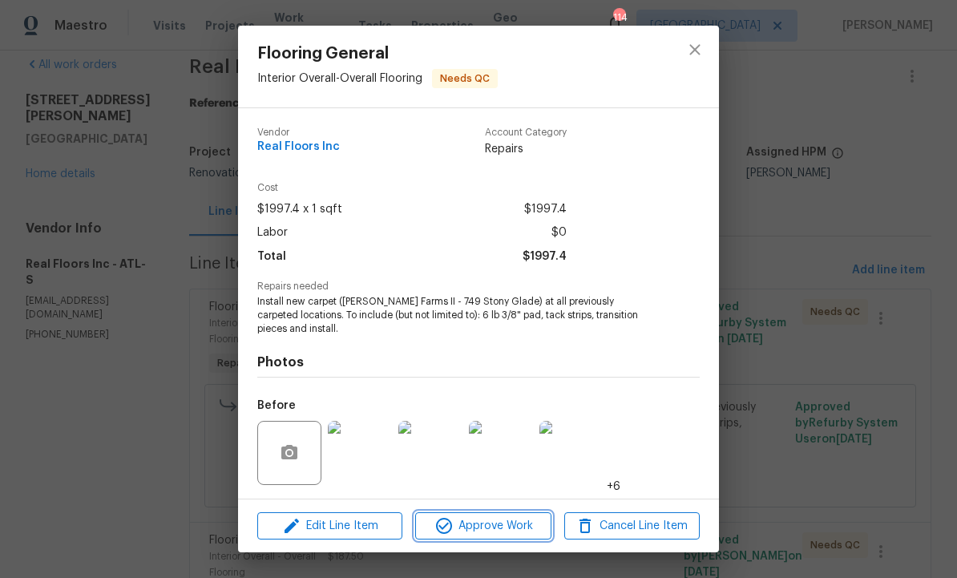
click at [491, 515] on button "Approve Work" at bounding box center [482, 526] width 135 height 28
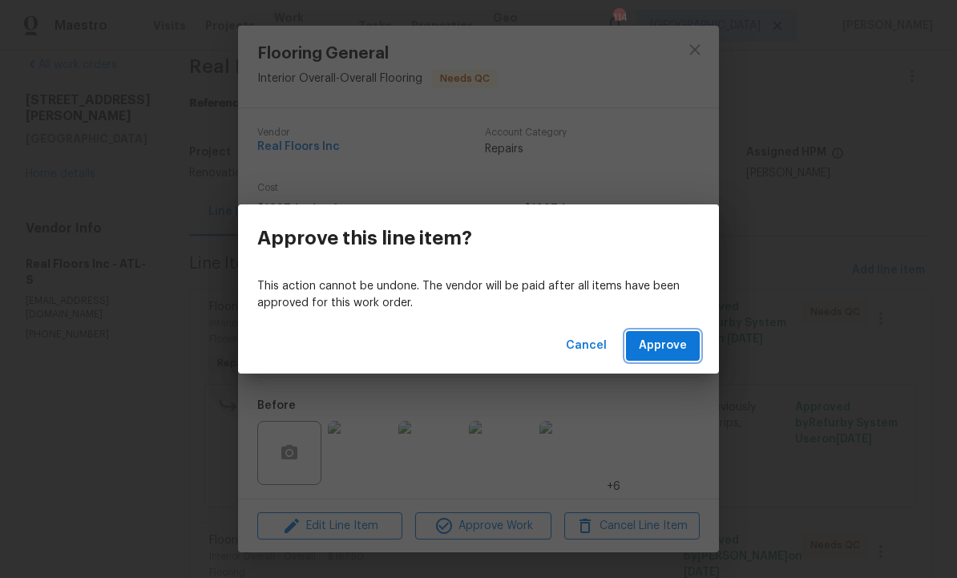
click at [664, 349] on span "Approve" at bounding box center [663, 346] width 48 height 20
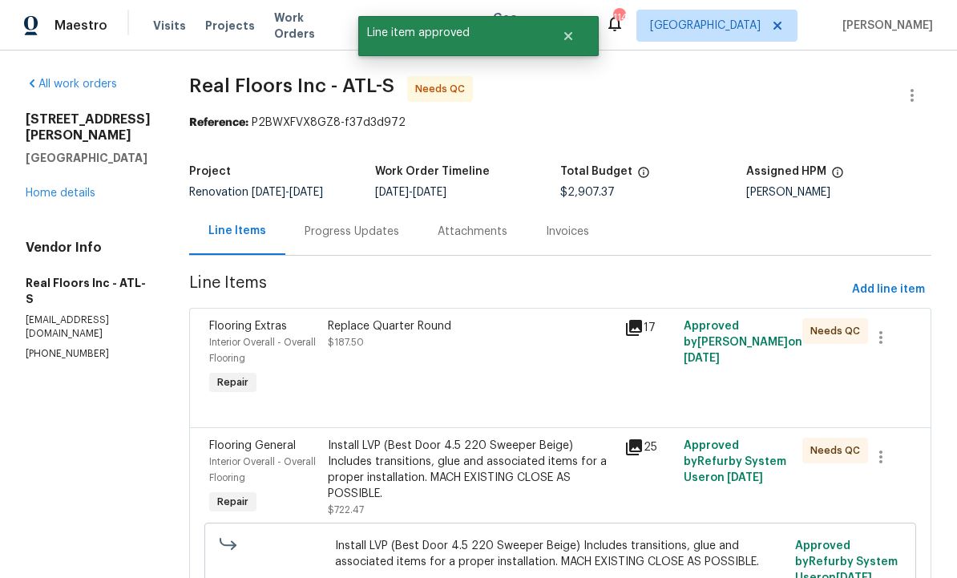
click at [483, 368] on div "Replace Quarter Round $187.50" at bounding box center [471, 358] width 297 height 90
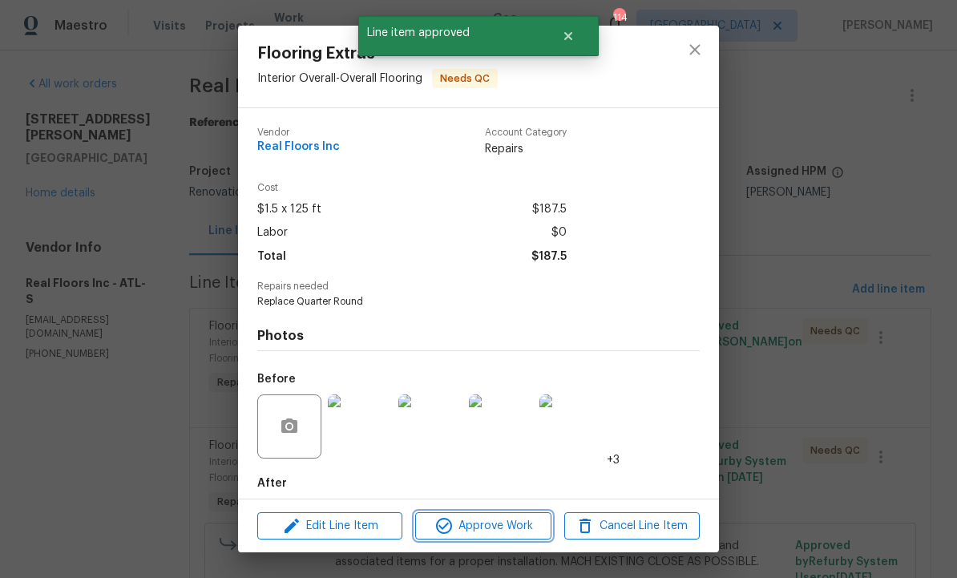
click at [483, 518] on span "Approve Work" at bounding box center [483, 526] width 126 height 20
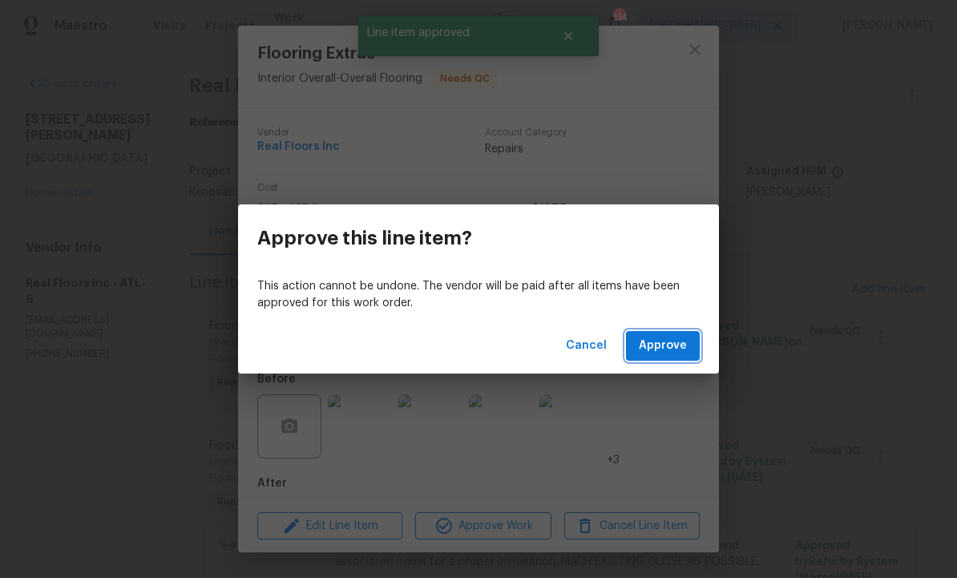
click at [643, 357] on button "Approve" at bounding box center [663, 346] width 74 height 30
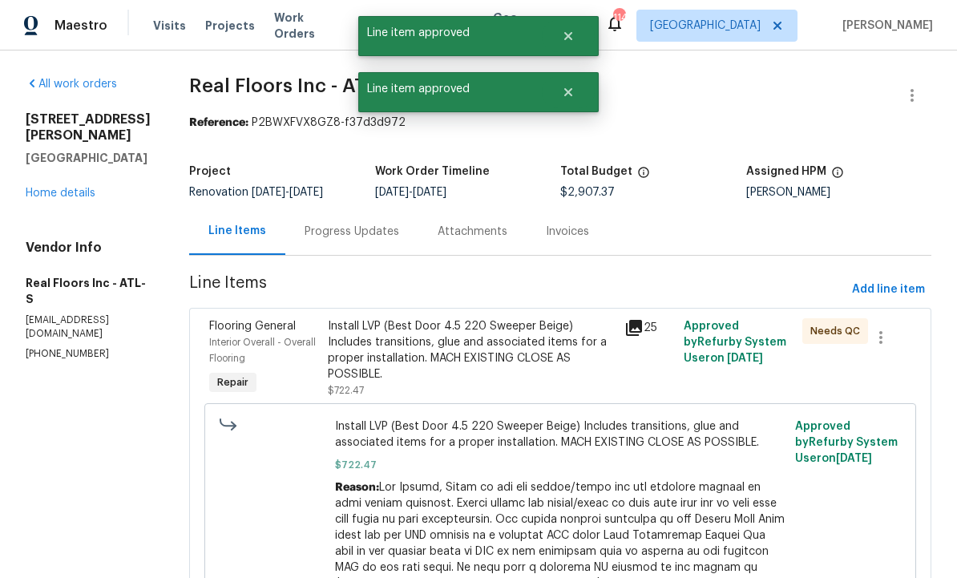
click at [483, 363] on div "Install LVP (Best Door 4.5 220 Sweeper Beige) Includes transitions, glue and as…" at bounding box center [471, 350] width 287 height 64
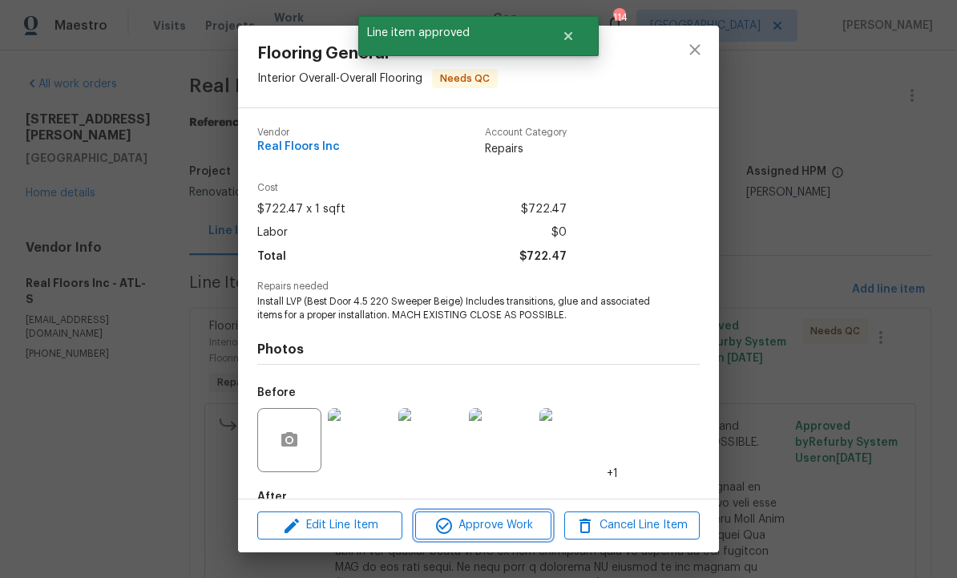
click at [476, 526] on span "Approve Work" at bounding box center [483, 526] width 126 height 20
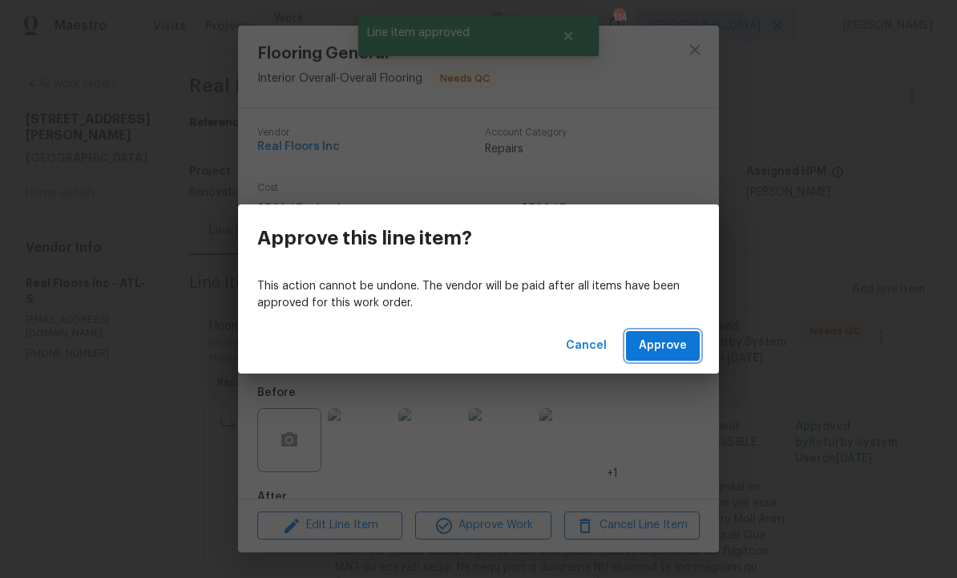
click at [669, 342] on span "Approve" at bounding box center [663, 346] width 48 height 20
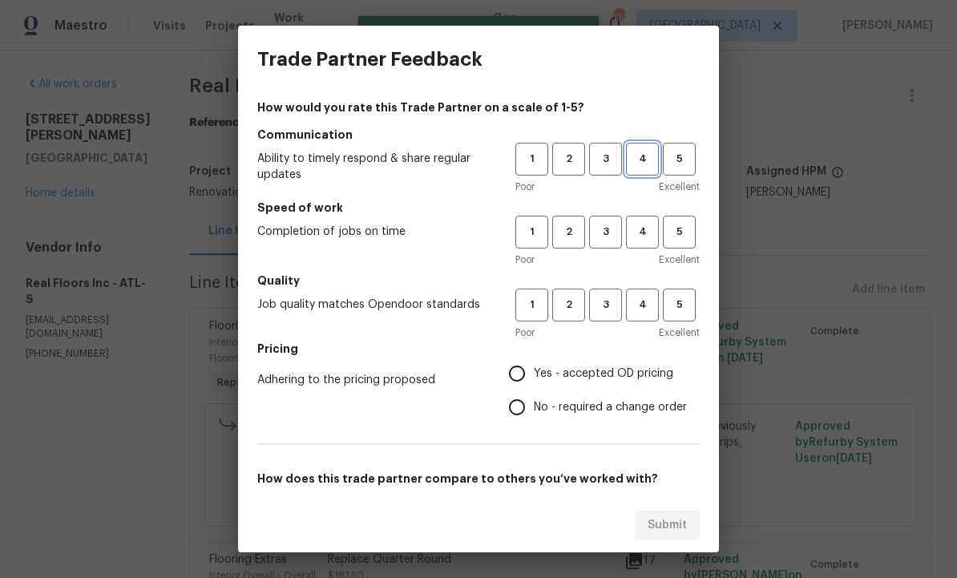
click at [641, 162] on span "4" at bounding box center [643, 159] width 30 height 18
click at [651, 220] on button "4" at bounding box center [642, 232] width 33 height 33
click at [643, 305] on span "4" at bounding box center [643, 305] width 30 height 18
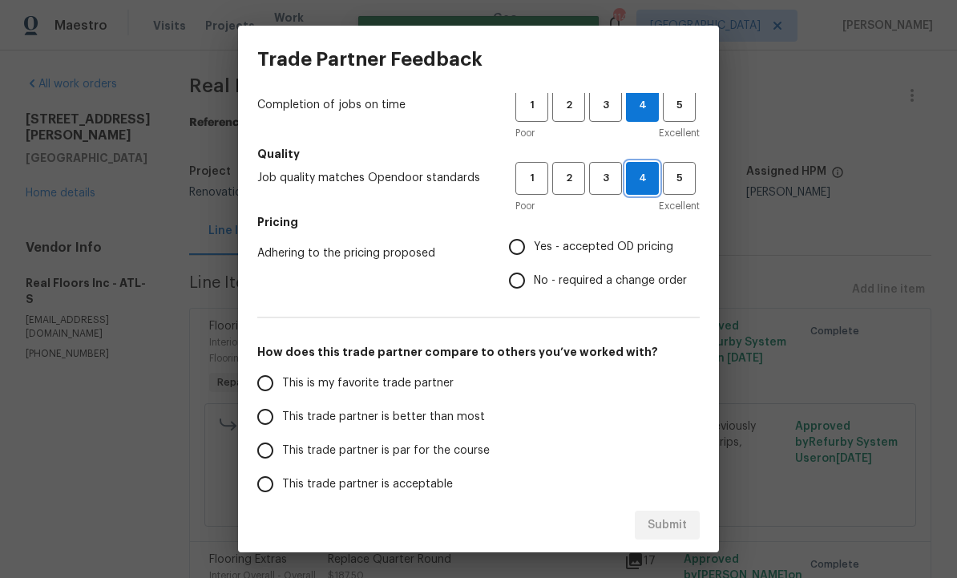
scroll to position [127, 0]
click at [521, 243] on input "Yes - accepted OD pricing" at bounding box center [517, 246] width 34 height 34
radio input "true"
click at [267, 413] on input "This trade partner is better than most" at bounding box center [266, 416] width 34 height 34
click at [673, 530] on span "Submit" at bounding box center [667, 526] width 39 height 20
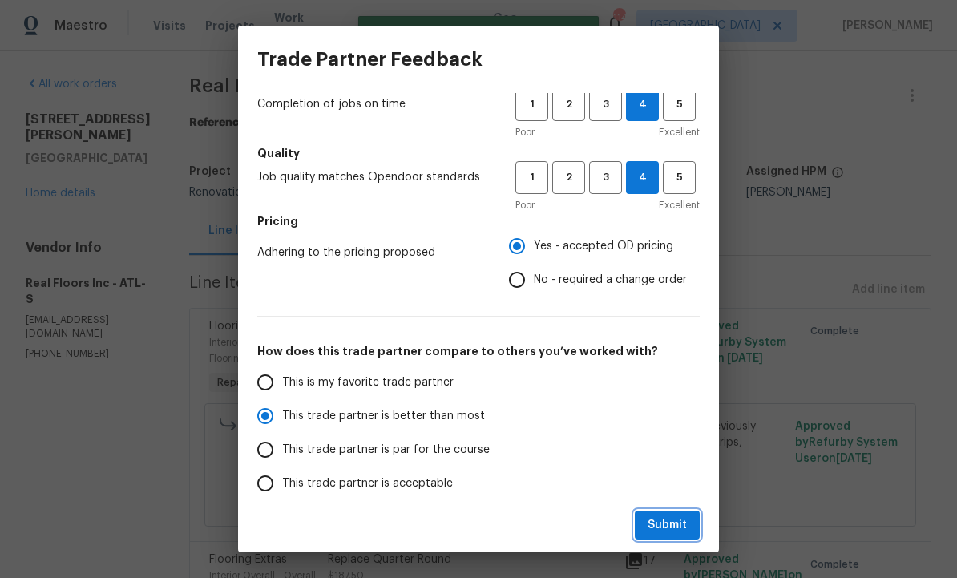
radio input "true"
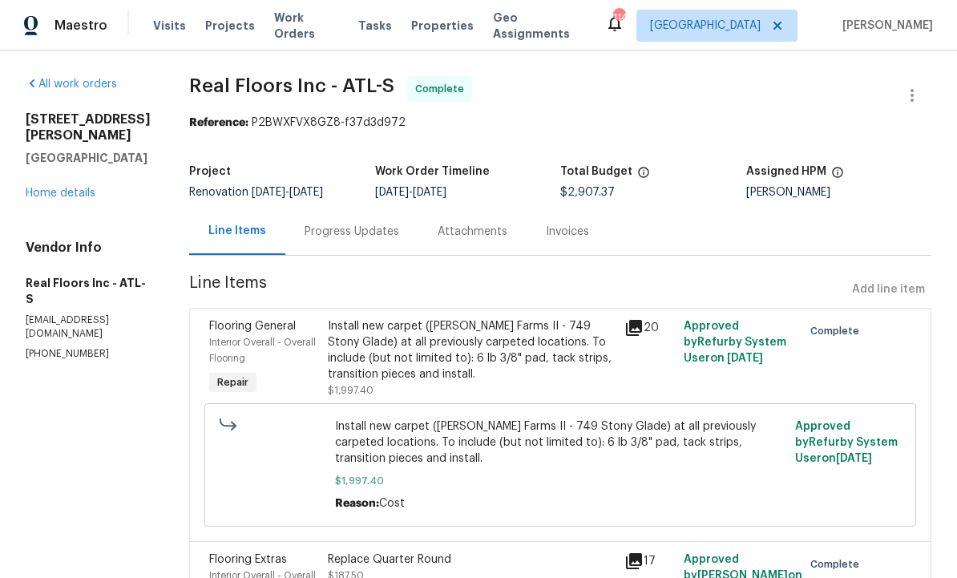
scroll to position [0, 0]
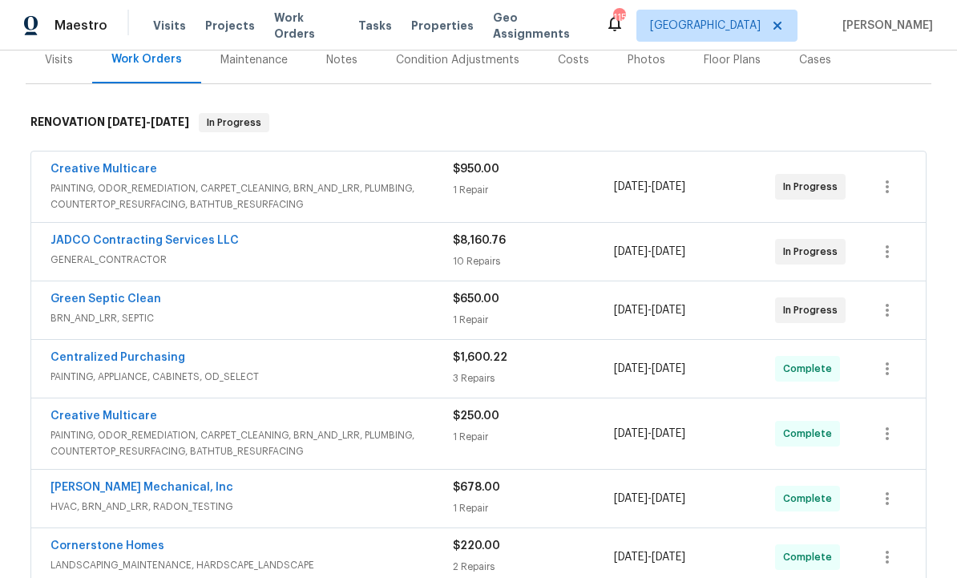
scroll to position [206, 0]
click at [124, 301] on link "Green Septic Clean" at bounding box center [106, 299] width 111 height 11
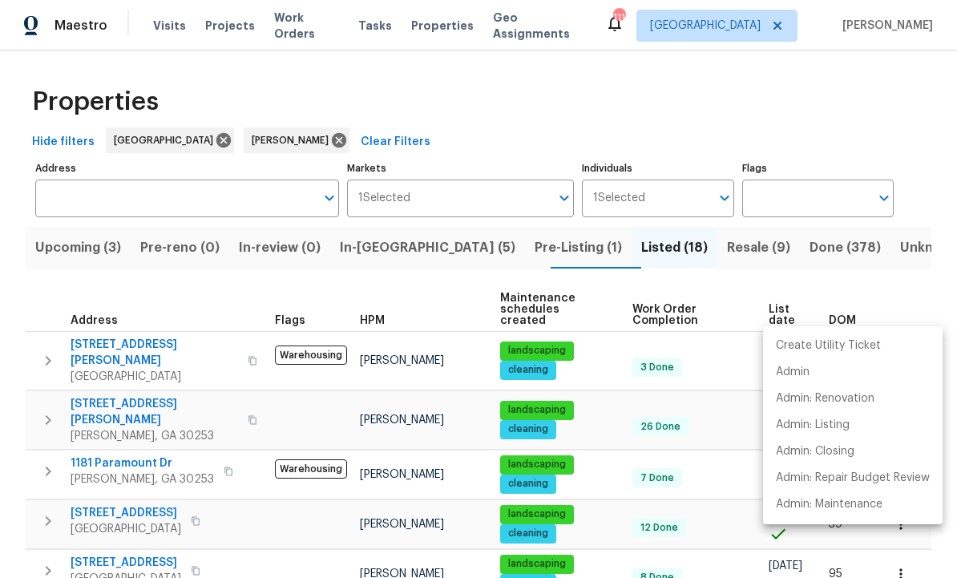
scroll to position [487, 0]
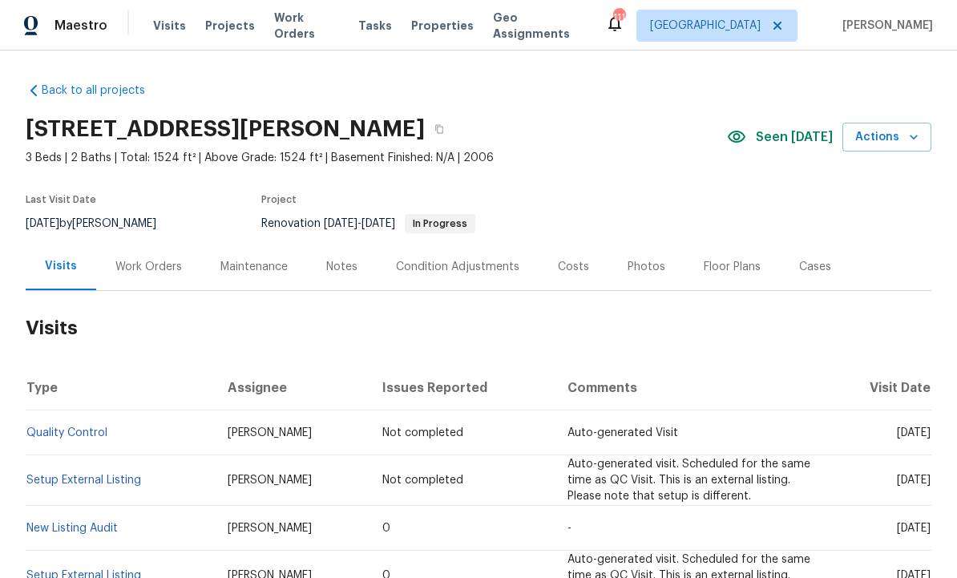
click at [166, 259] on div "Work Orders" at bounding box center [148, 267] width 67 height 16
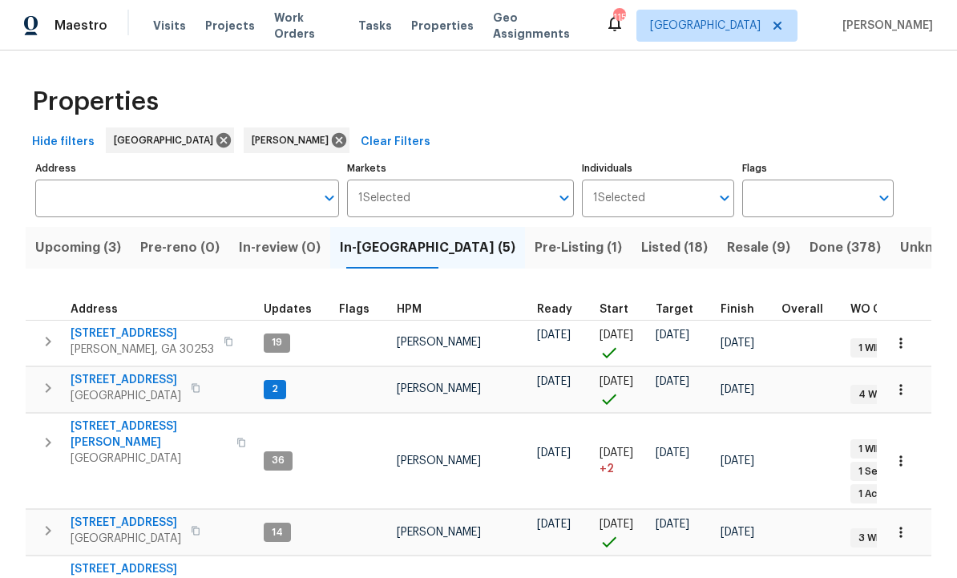
scroll to position [13, 0]
click at [124, 561] on span "[STREET_ADDRESS][PERSON_NAME]" at bounding box center [149, 577] width 156 height 32
click at [115, 419] on span "280 Hoglen Dr" at bounding box center [149, 435] width 156 height 32
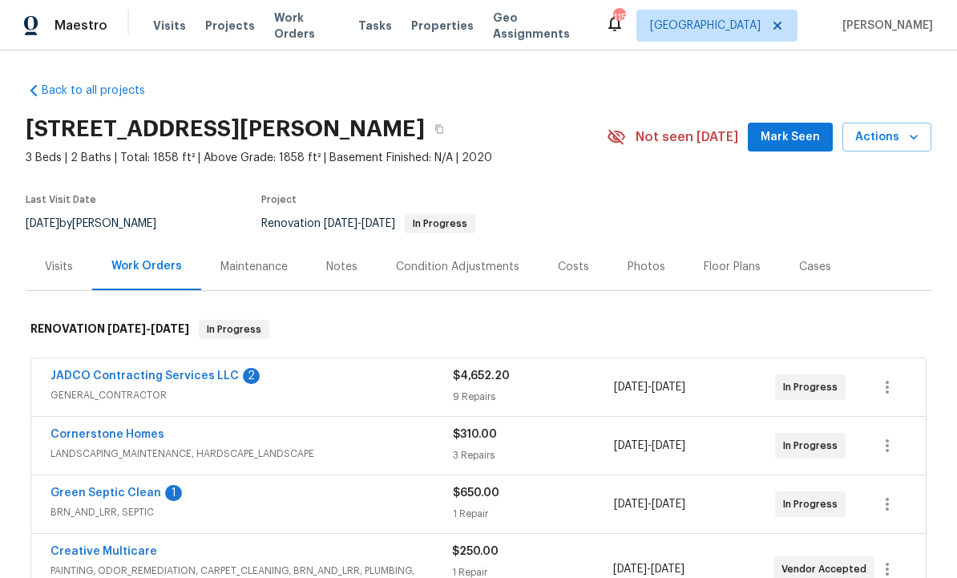
click at [795, 132] on span "Mark Seen" at bounding box center [790, 137] width 59 height 20
click at [210, 376] on link "JADCO Contracting Services LLC" at bounding box center [145, 375] width 188 height 11
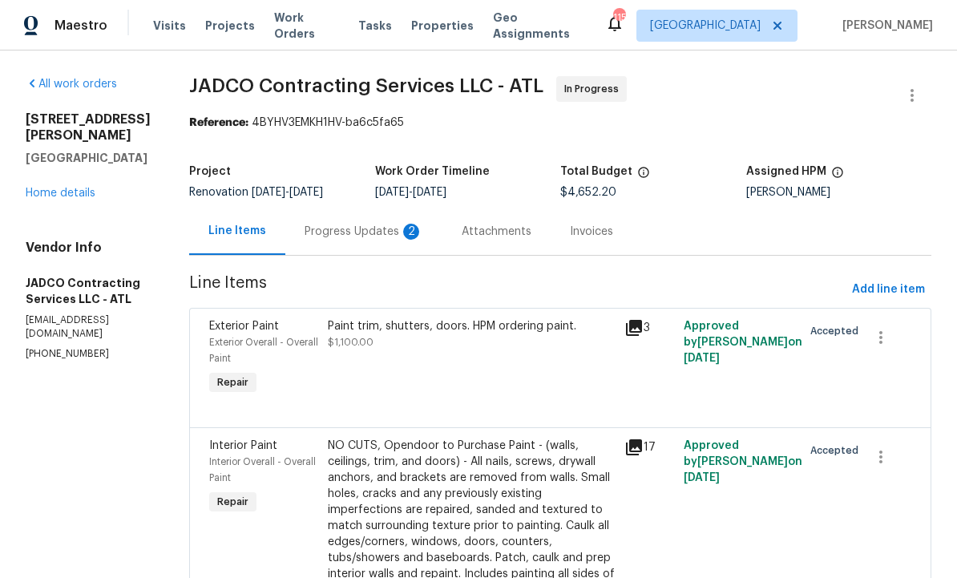
click at [403, 240] on div "Progress Updates 2" at bounding box center [364, 232] width 119 height 16
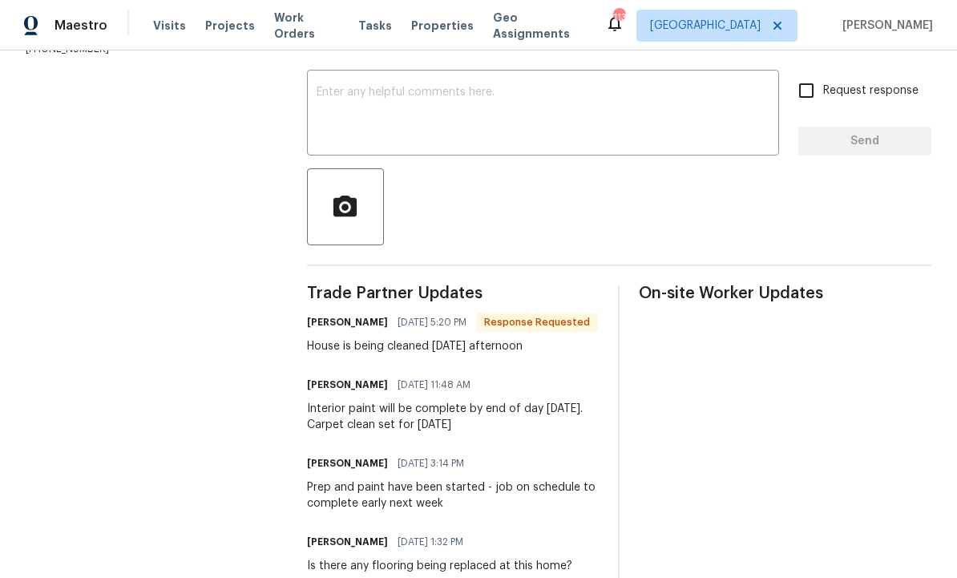
scroll to position [258, 0]
click at [436, 125] on textarea at bounding box center [543, 115] width 453 height 56
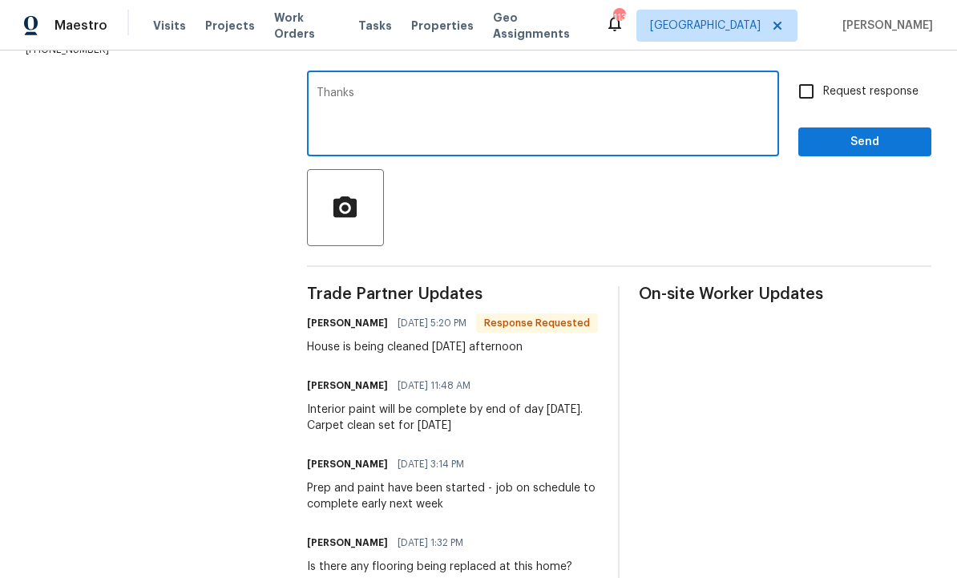
type textarea "Thanks"
click at [870, 150] on span "Send" at bounding box center [864, 142] width 107 height 20
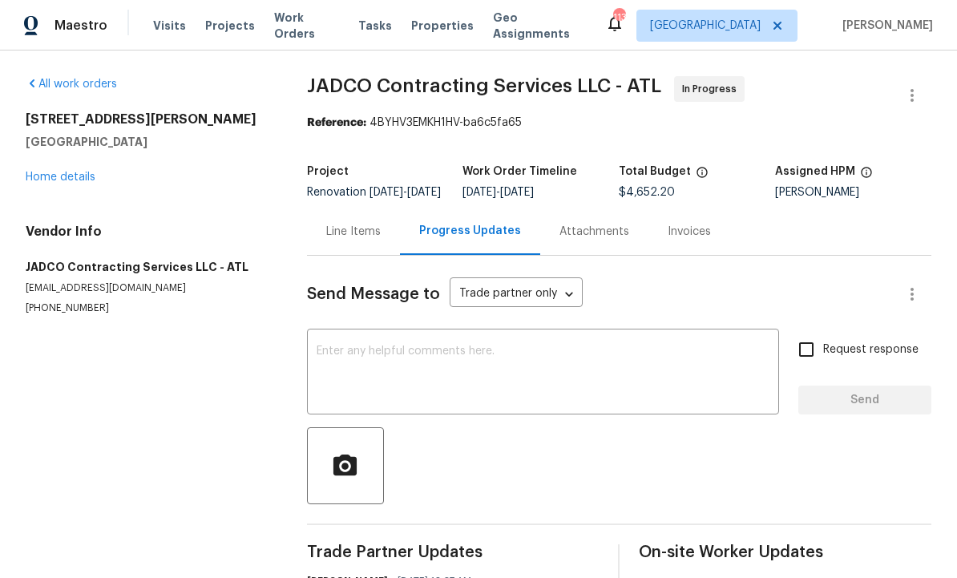
scroll to position [0, 0]
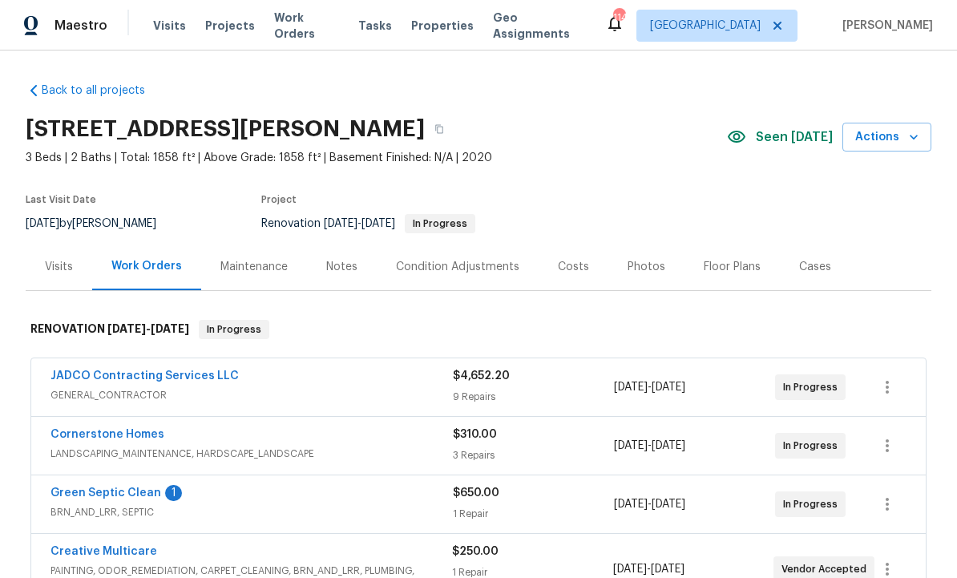
click at [346, 262] on div "Notes" at bounding box center [341, 267] width 31 height 16
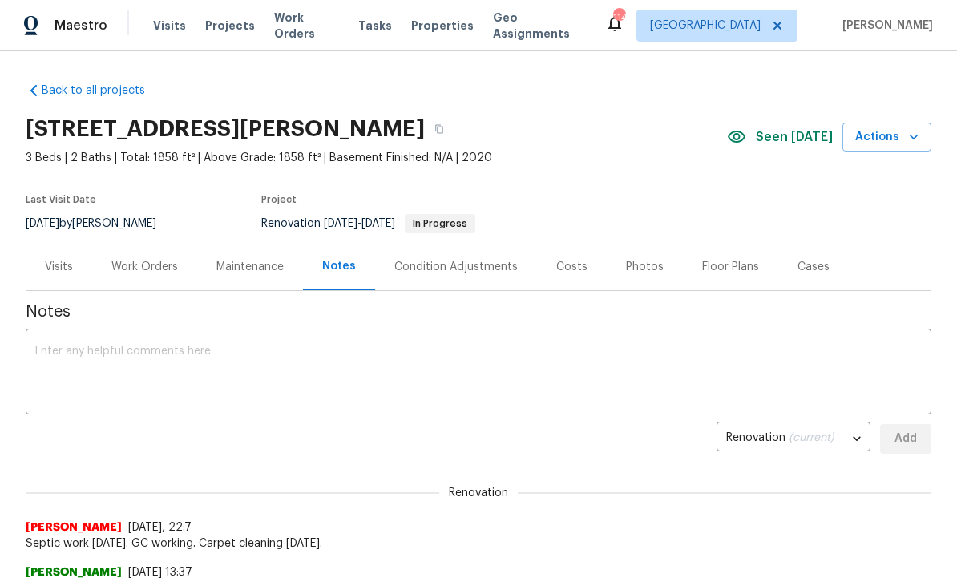
click at [285, 368] on textarea at bounding box center [478, 374] width 887 height 56
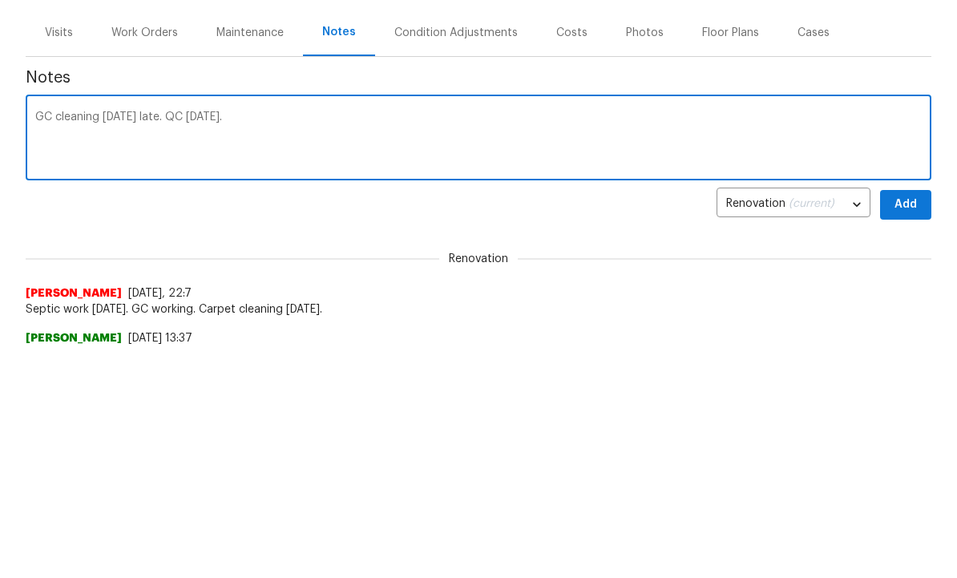
type textarea "GC cleaning [DATE] late. QC [DATE]."
click at [897, 424] on button "Add" at bounding box center [905, 439] width 51 height 30
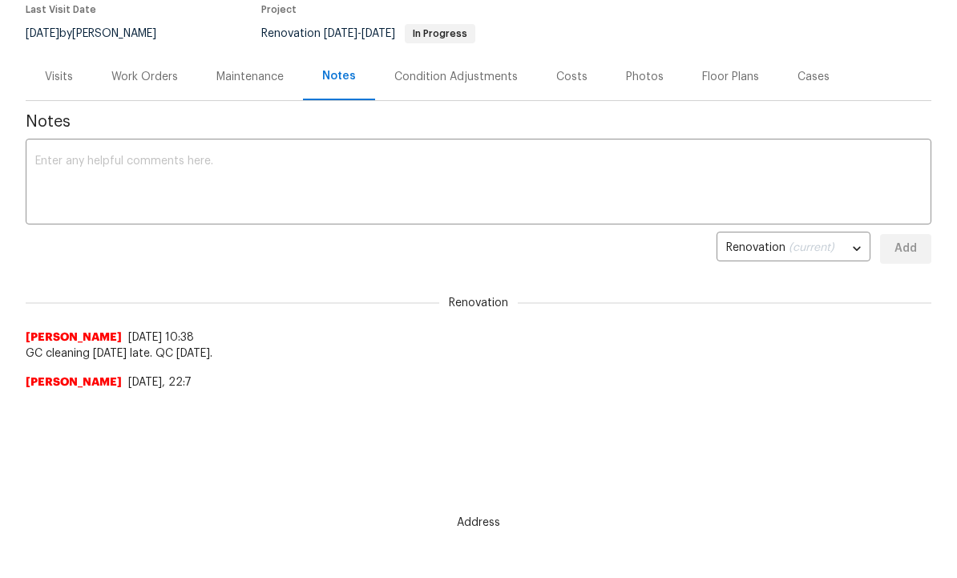
click at [148, 71] on div "Work Orders" at bounding box center [144, 77] width 67 height 16
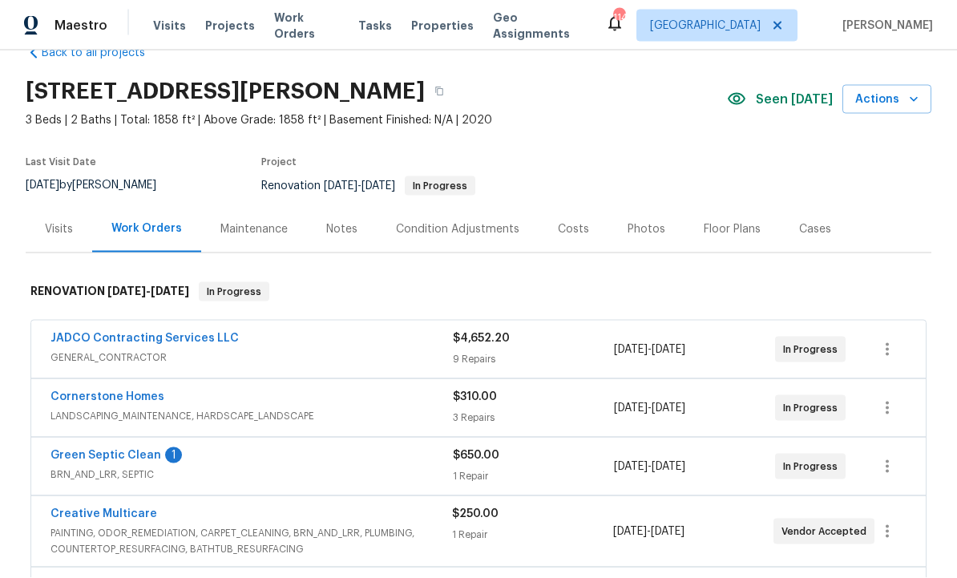
scroll to position [41, 0]
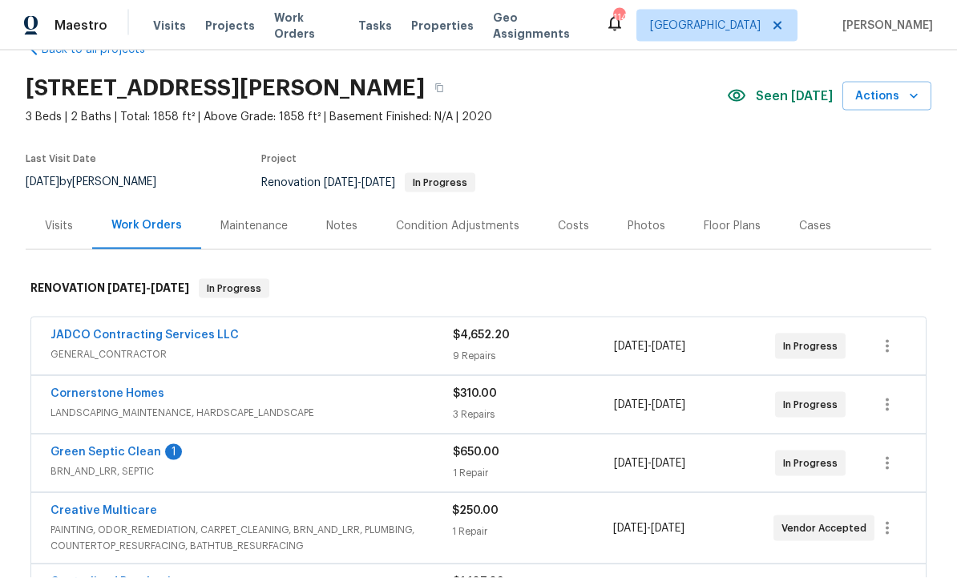
click at [150, 447] on link "Green Septic Clean" at bounding box center [106, 452] width 111 height 11
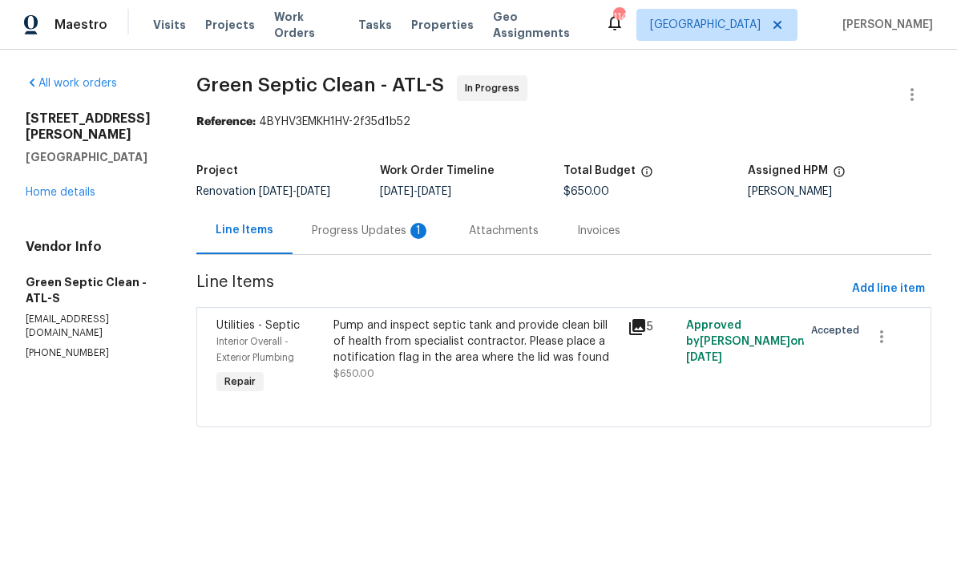
click at [380, 226] on div "Progress Updates 1" at bounding box center [371, 232] width 119 height 16
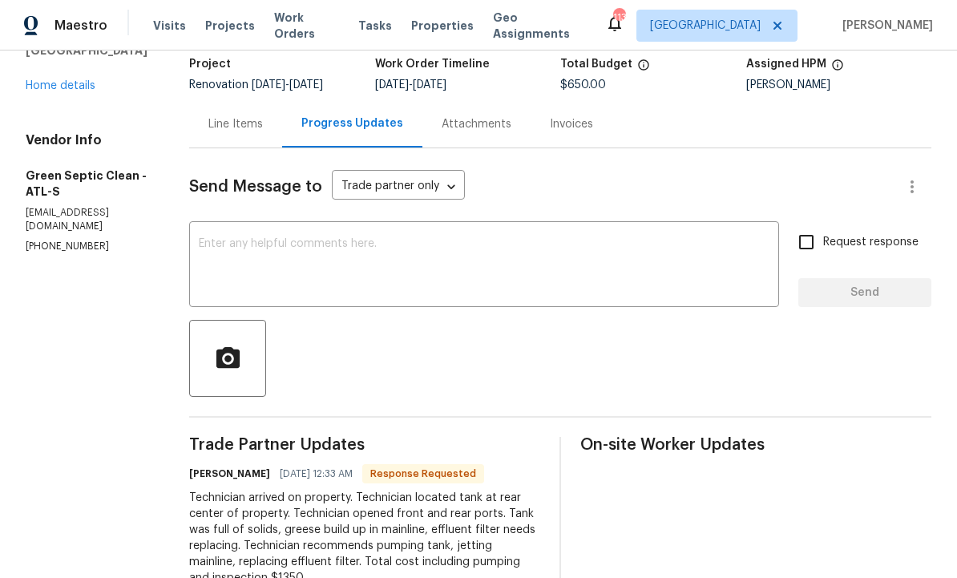
scroll to position [54, 0]
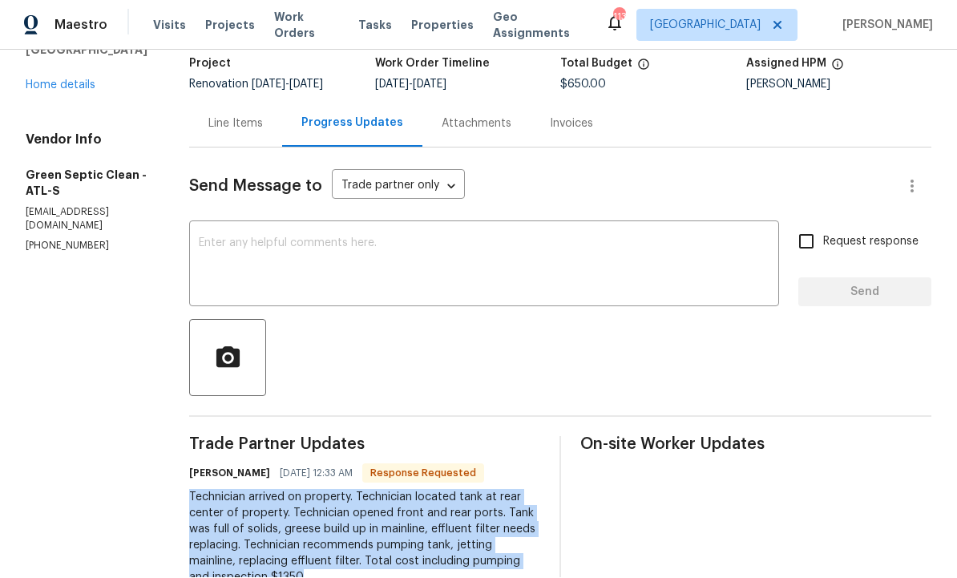
copy div "Technician arrived on property. Technician located tank at rear center of prope…"
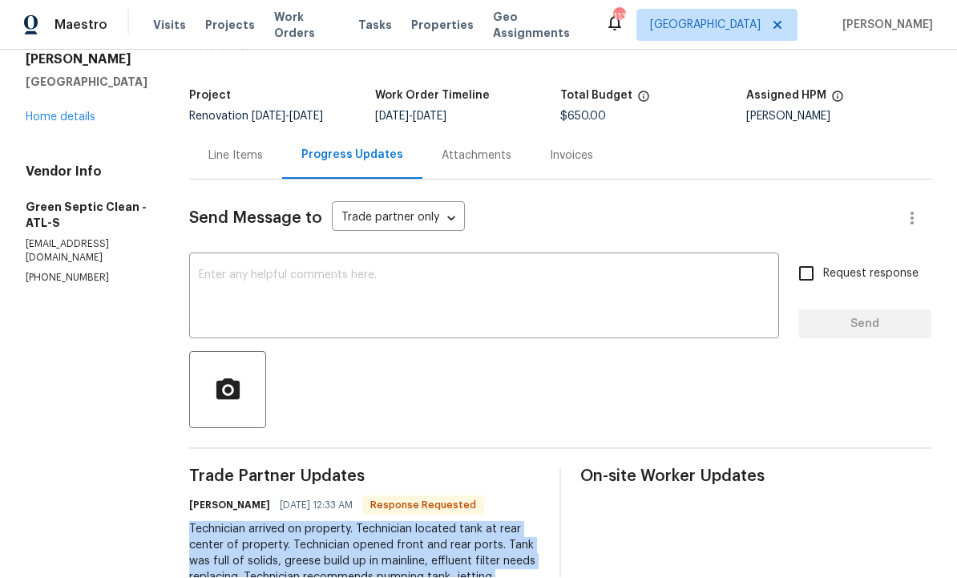
scroll to position [71, 0]
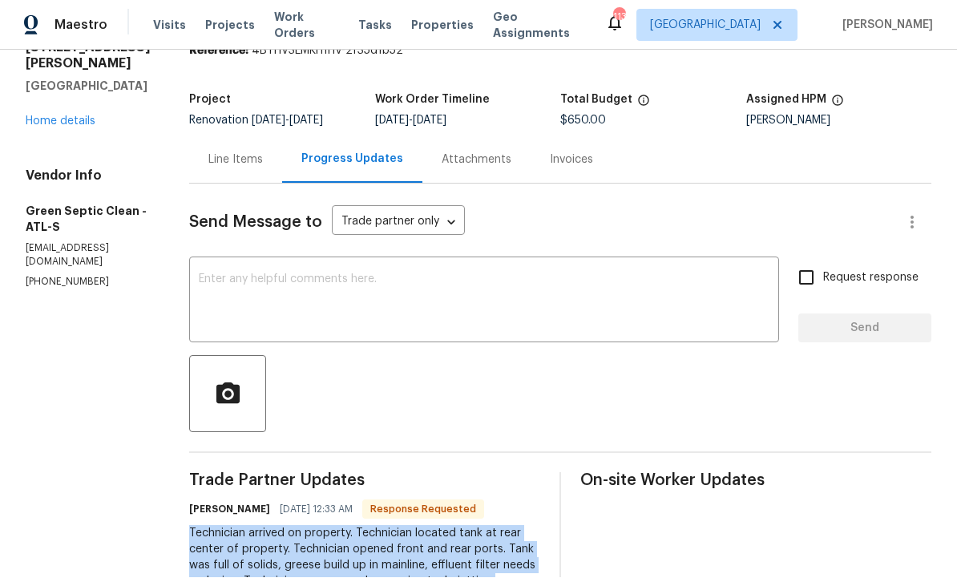
click at [244, 152] on div "Line Items" at bounding box center [235, 160] width 55 height 16
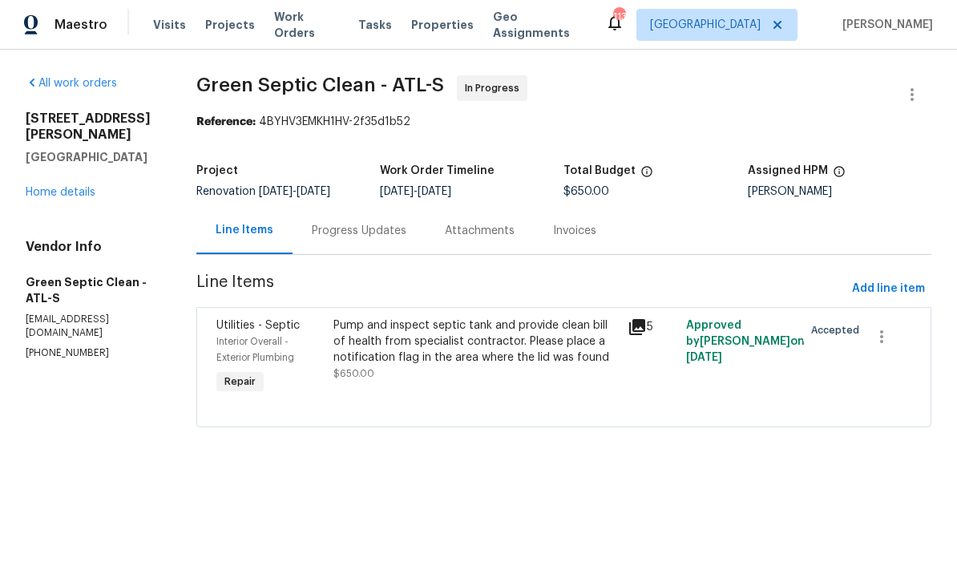
click at [371, 228] on div "Progress Updates" at bounding box center [359, 232] width 95 height 16
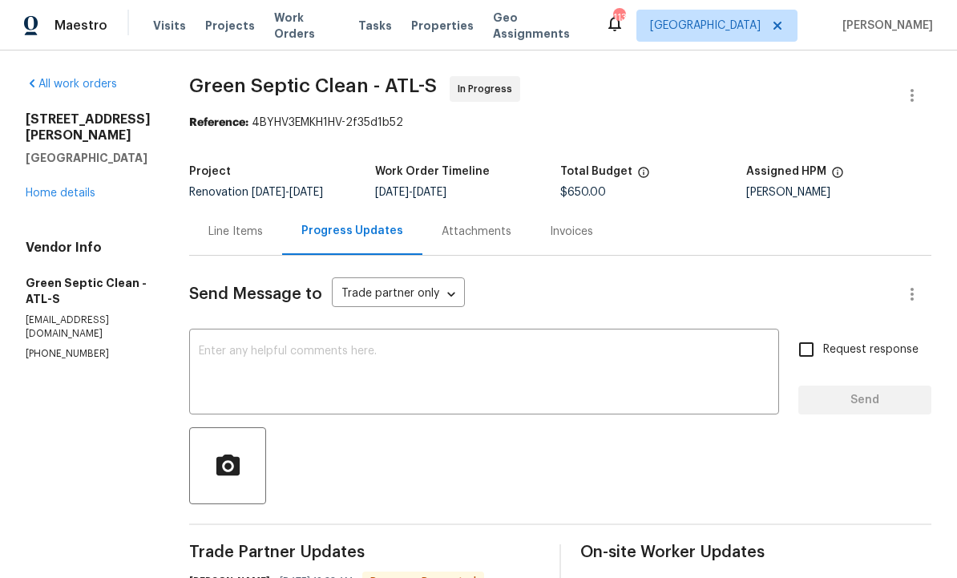
click at [252, 236] on div "Line Items" at bounding box center [235, 232] width 55 height 16
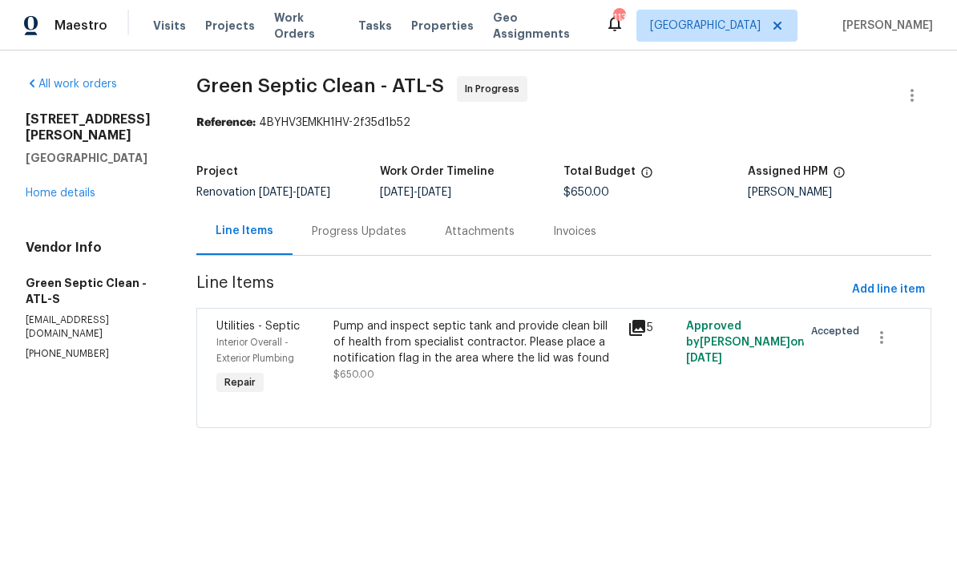
click at [448, 366] on div "Pump and inspect septic tank and provide clean bill of health from specialist c…" at bounding box center [476, 342] width 284 height 48
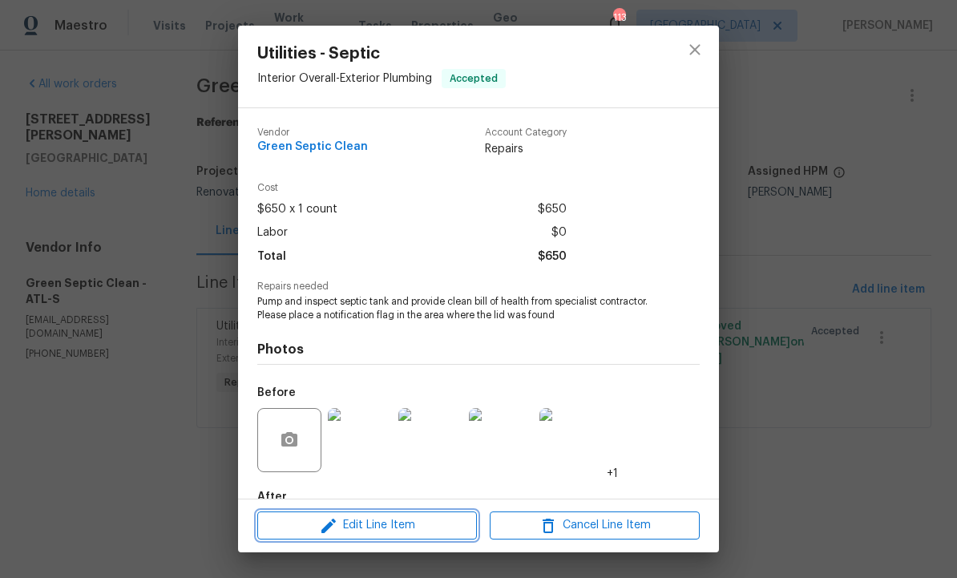
click at [406, 534] on span "Edit Line Item" at bounding box center [367, 526] width 210 height 20
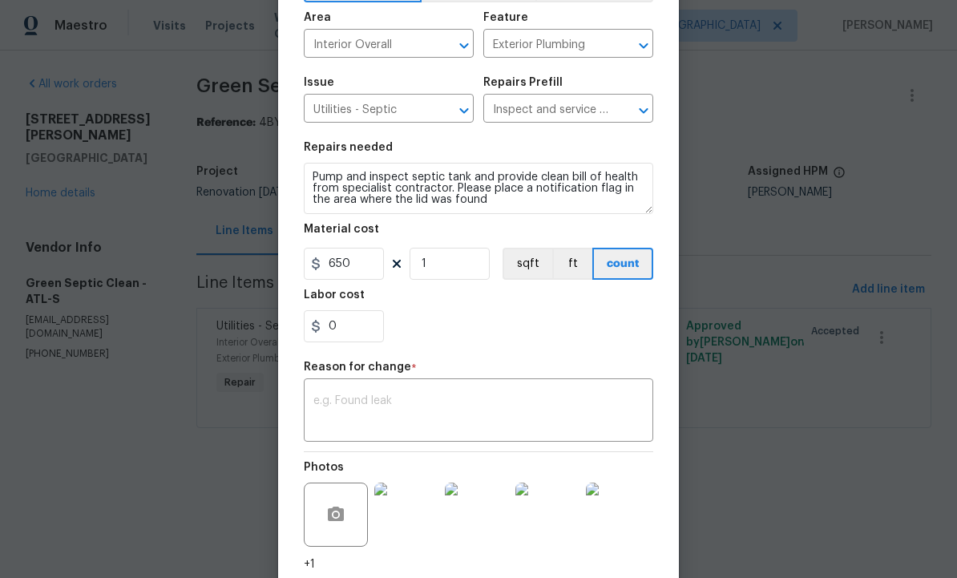
scroll to position [128, 0]
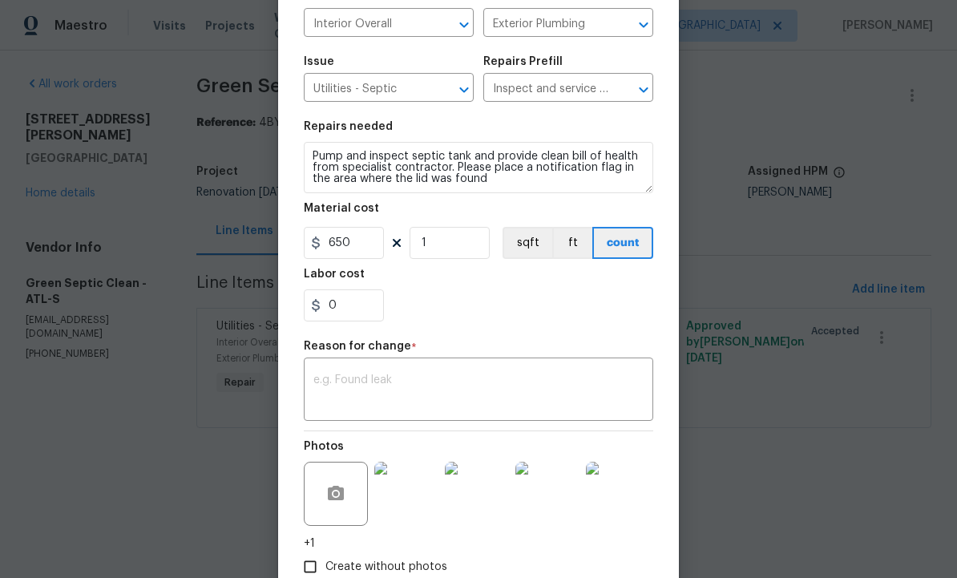
click at [431, 388] on textarea at bounding box center [478, 391] width 330 height 34
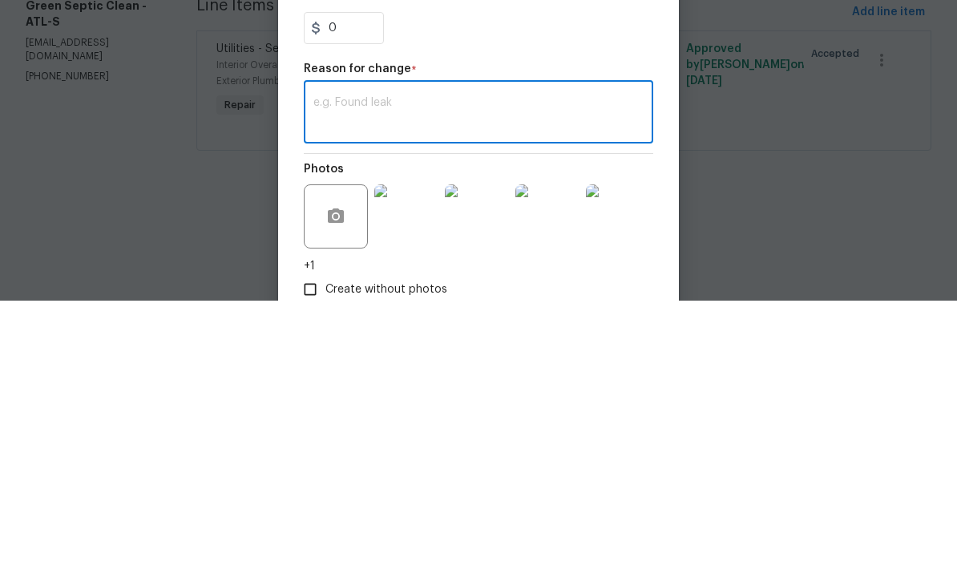
click at [396, 374] on textarea at bounding box center [478, 391] width 330 height 34
paste textarea "Technician arrived on property. Technician located tank at rear center of prope…"
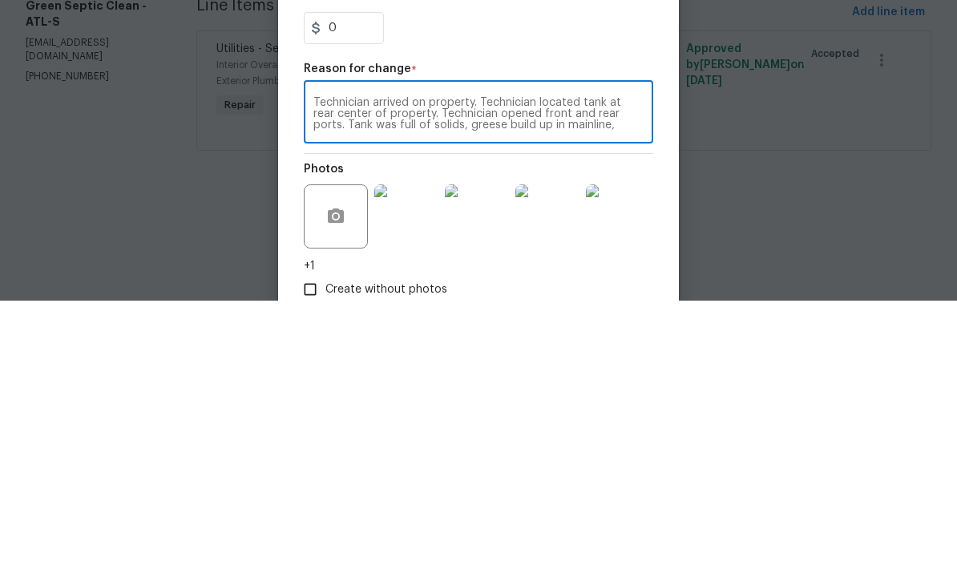
scroll to position [34, 0]
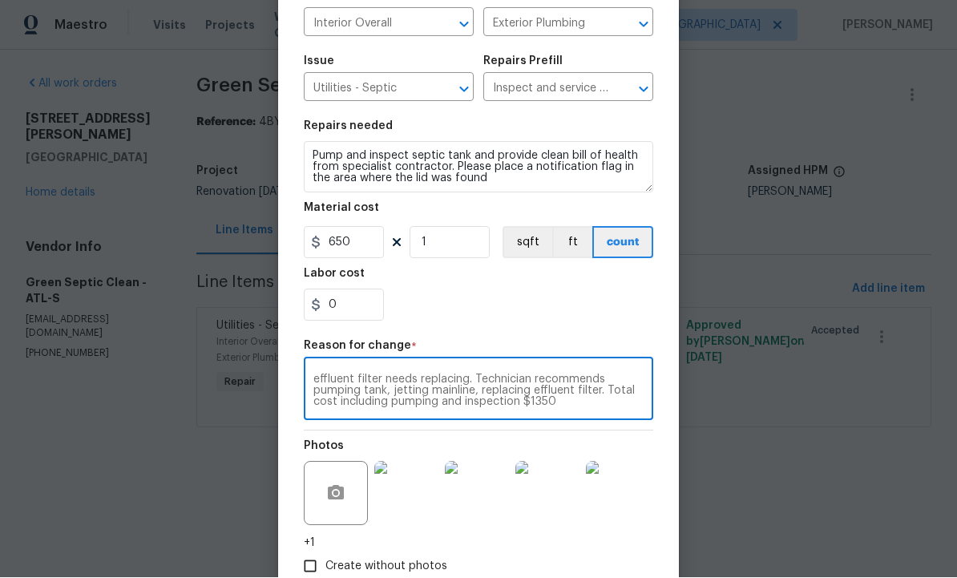
type textarea "Technician arrived on property. Technician located tank at rear center of prope…"
click at [366, 242] on input "650" at bounding box center [344, 243] width 80 height 32
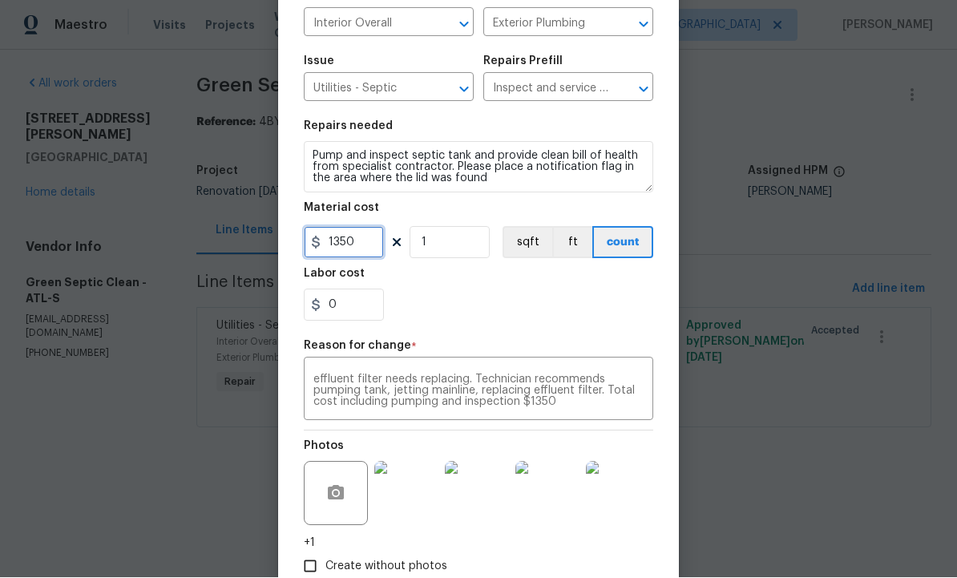
type input "1350"
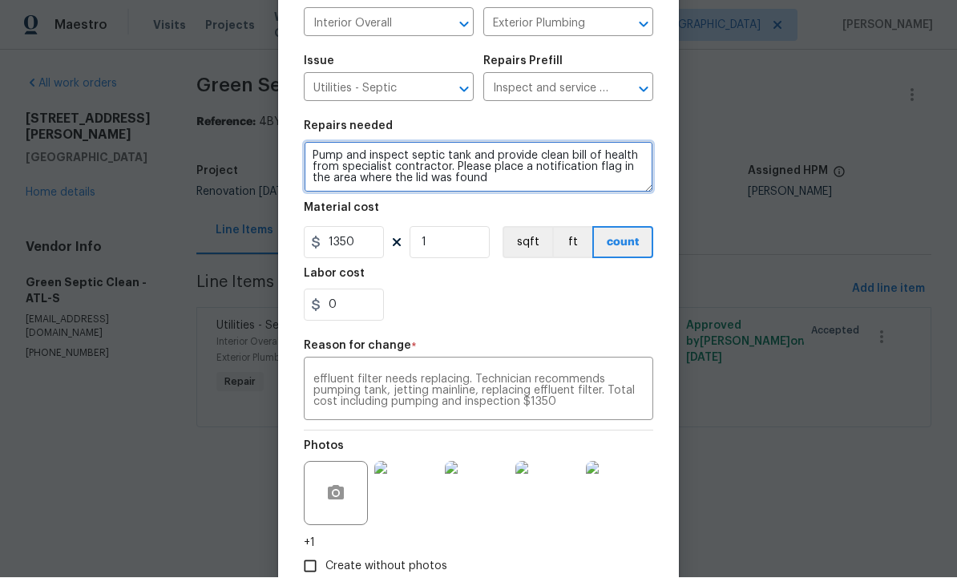
click at [523, 180] on textarea "Pump and inspect septic tank and provide clean bill of health from specialist c…" at bounding box center [479, 167] width 350 height 51
click at [521, 184] on textarea "Pump and inspect septic tank and provide clean bill of health from specialist c…" at bounding box center [479, 167] width 350 height 51
paste textarea "Technician arrived on property. Technician located tank at rear center of prope…"
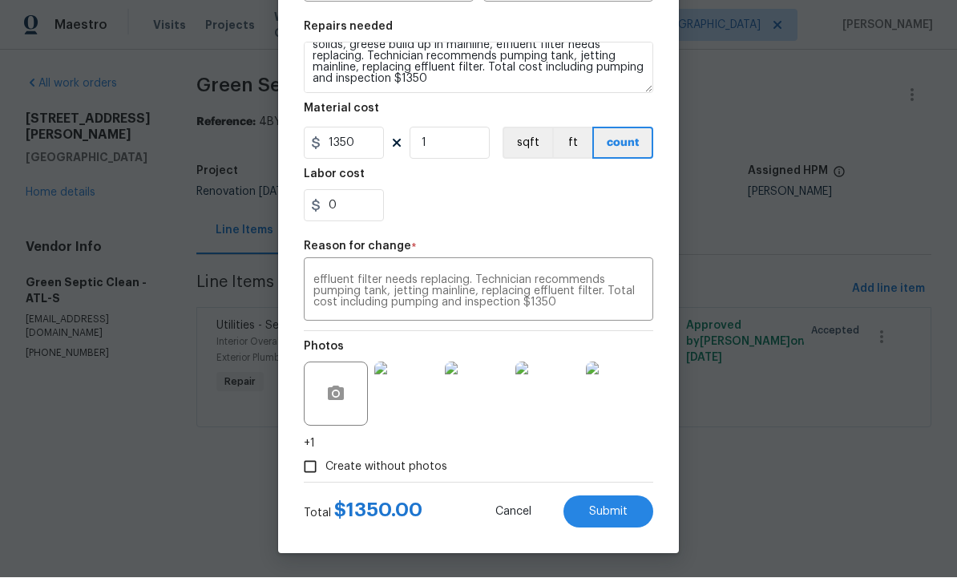
scroll to position [231, 0]
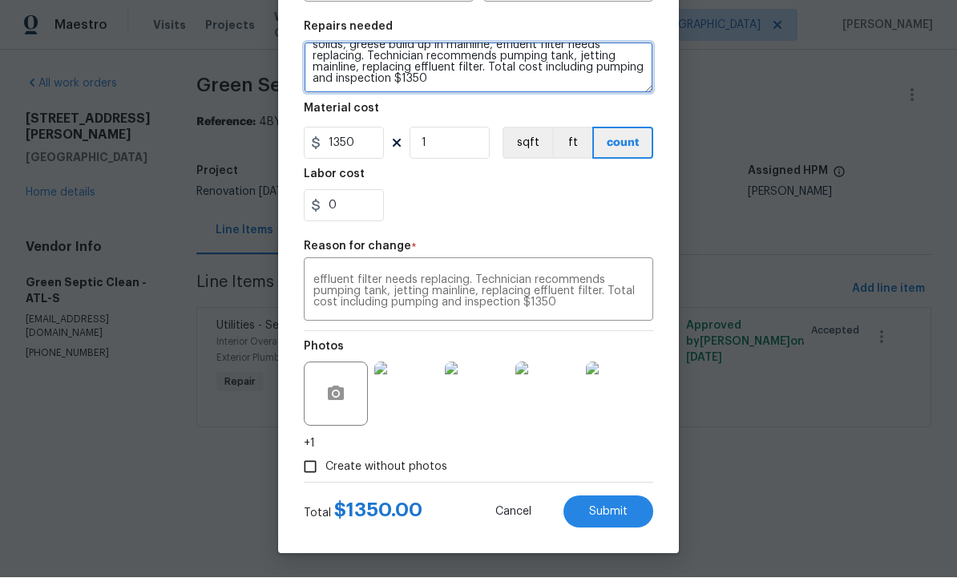
type textarea "Pump and inspect septic tank and provide clean bill of health from specialist c…"
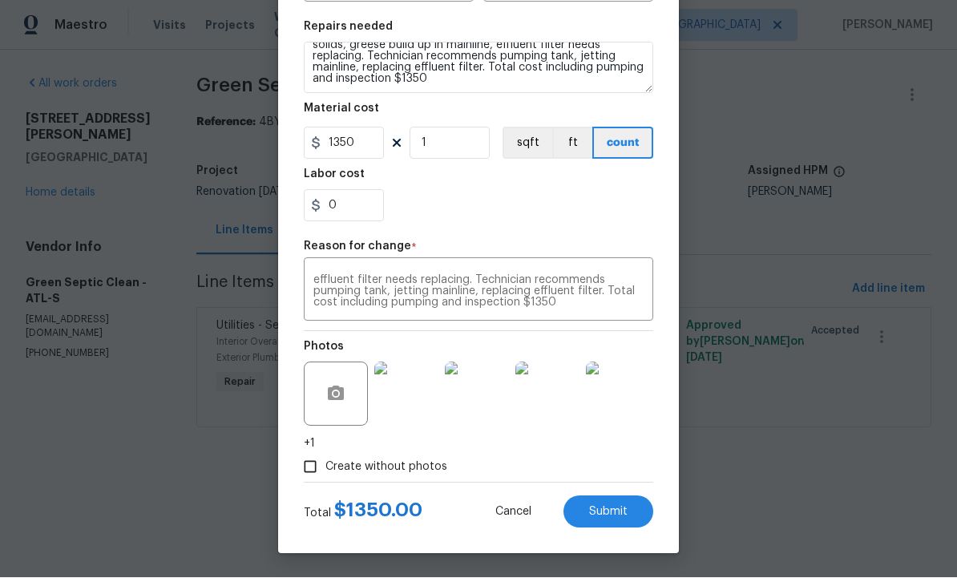
click at [610, 503] on button "Submit" at bounding box center [609, 512] width 90 height 32
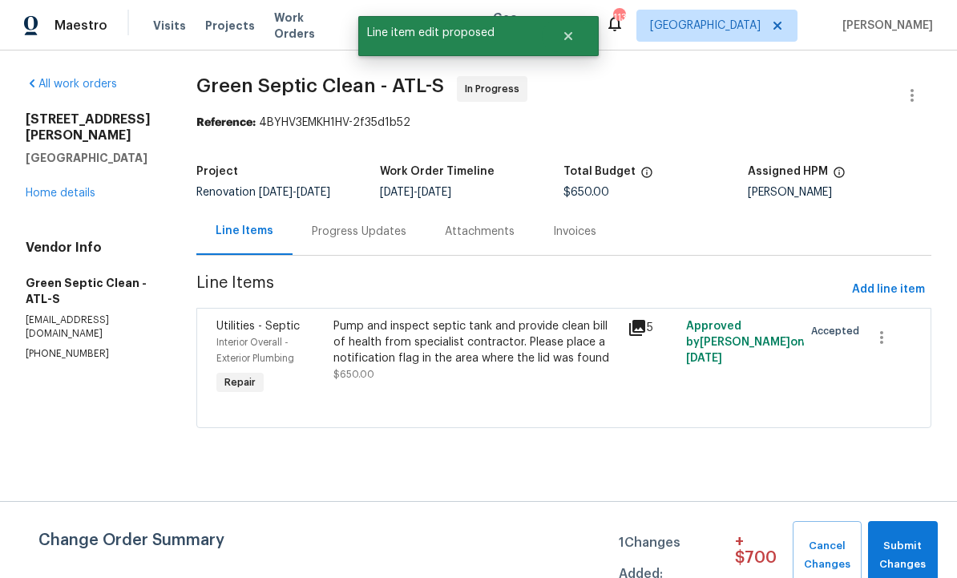
scroll to position [0, 0]
click at [916, 543] on span "Submit Changes" at bounding box center [903, 555] width 54 height 37
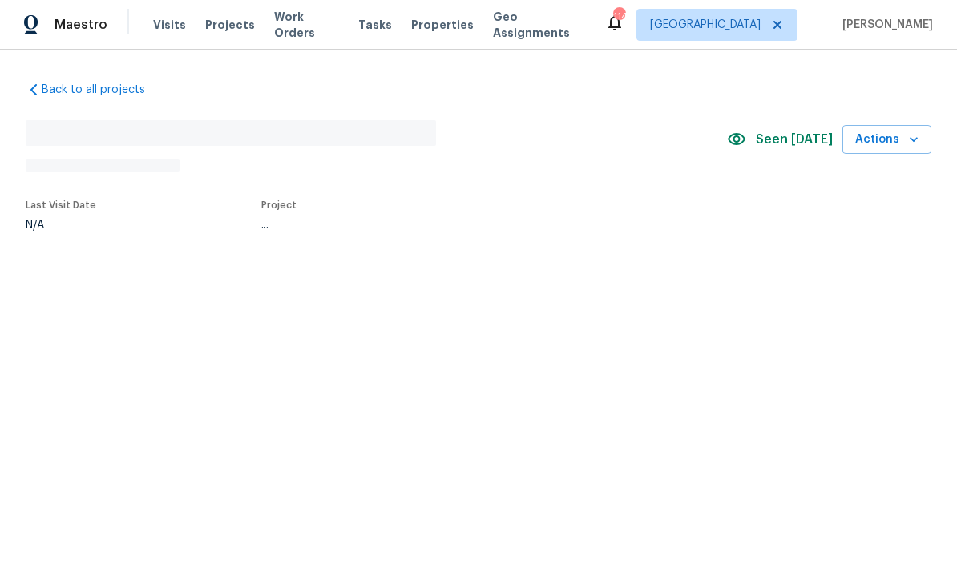
scroll to position [1, 0]
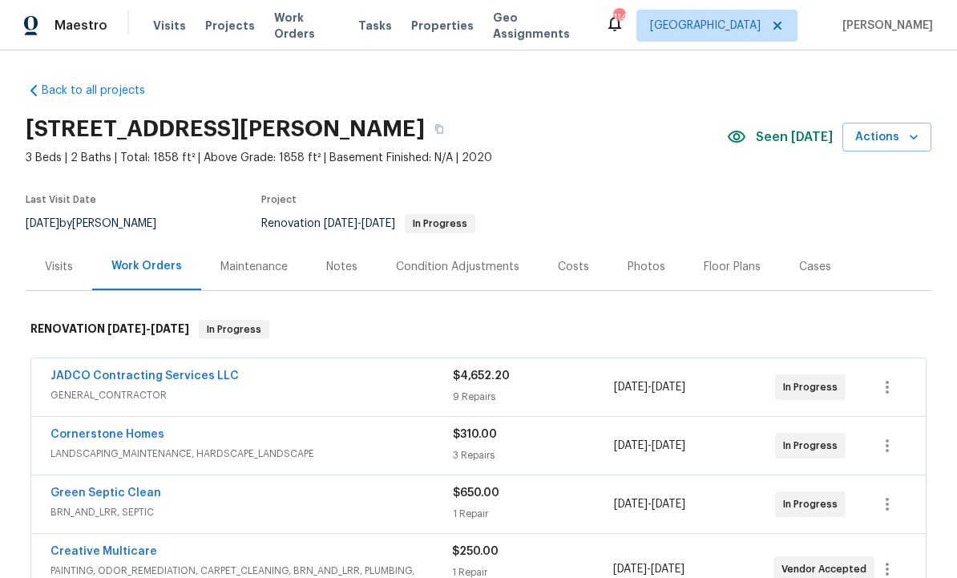
click at [338, 264] on div "Notes" at bounding box center [341, 267] width 31 height 16
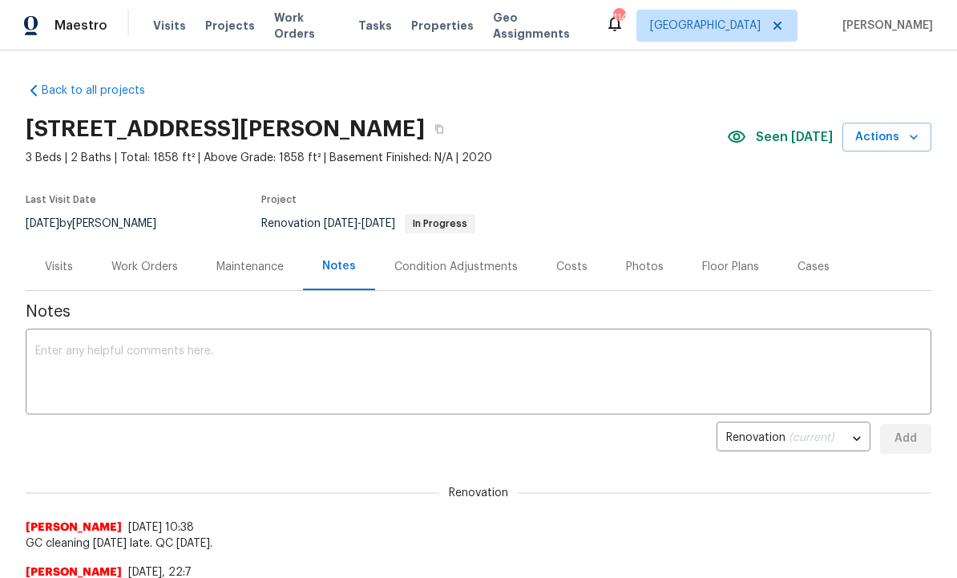
click at [277, 367] on textarea at bounding box center [478, 374] width 887 height 56
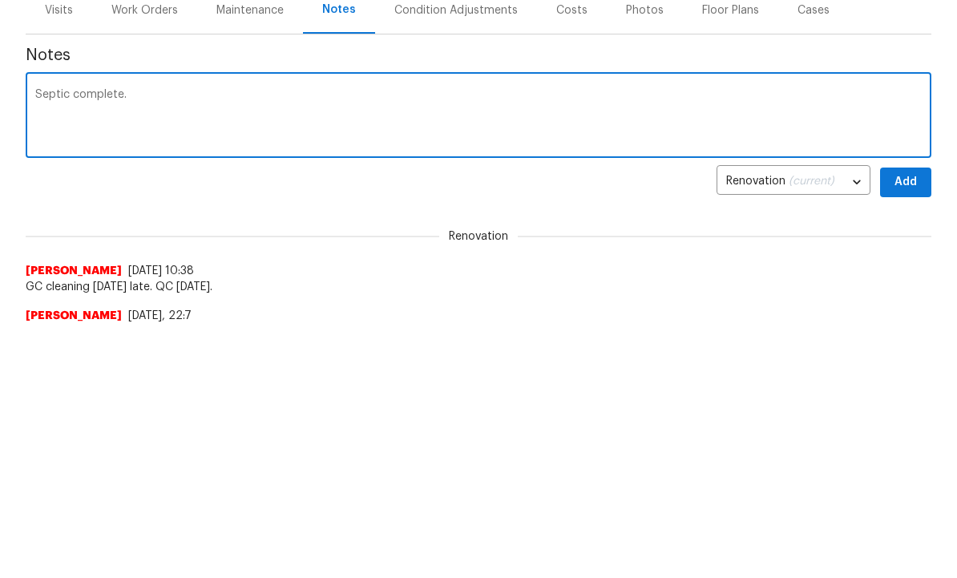
type textarea "Septic complete."
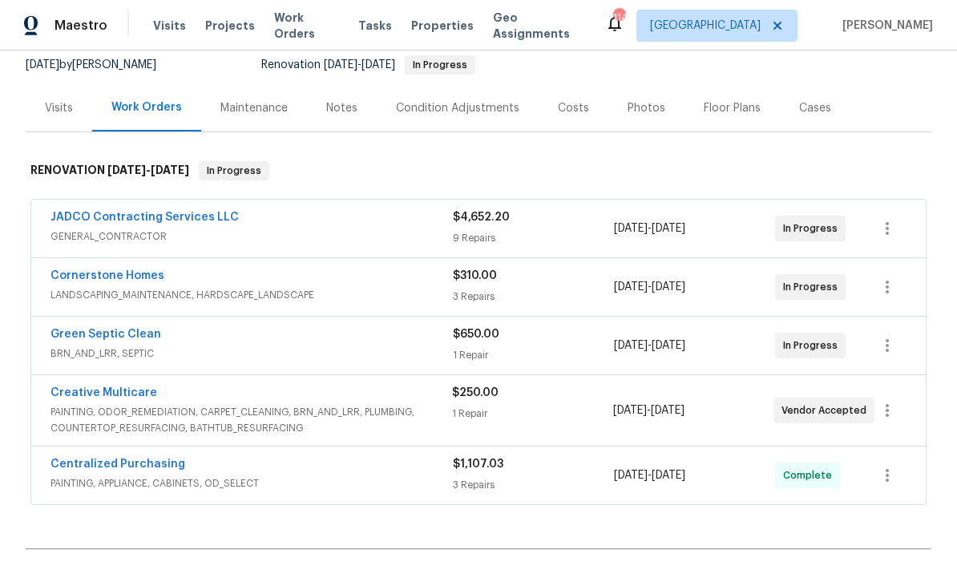
scroll to position [165, 0]
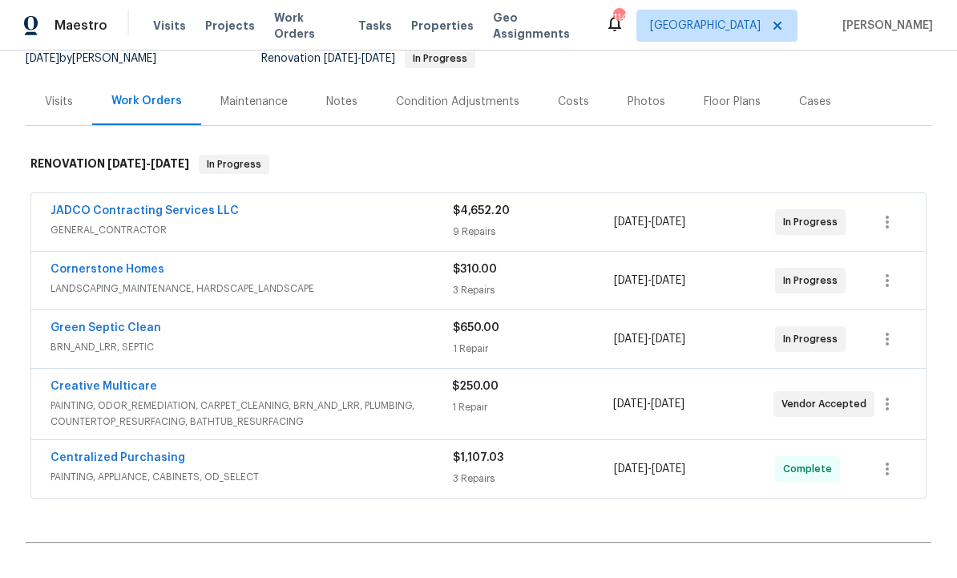
click at [131, 264] on link "Cornerstone Homes" at bounding box center [108, 269] width 114 height 11
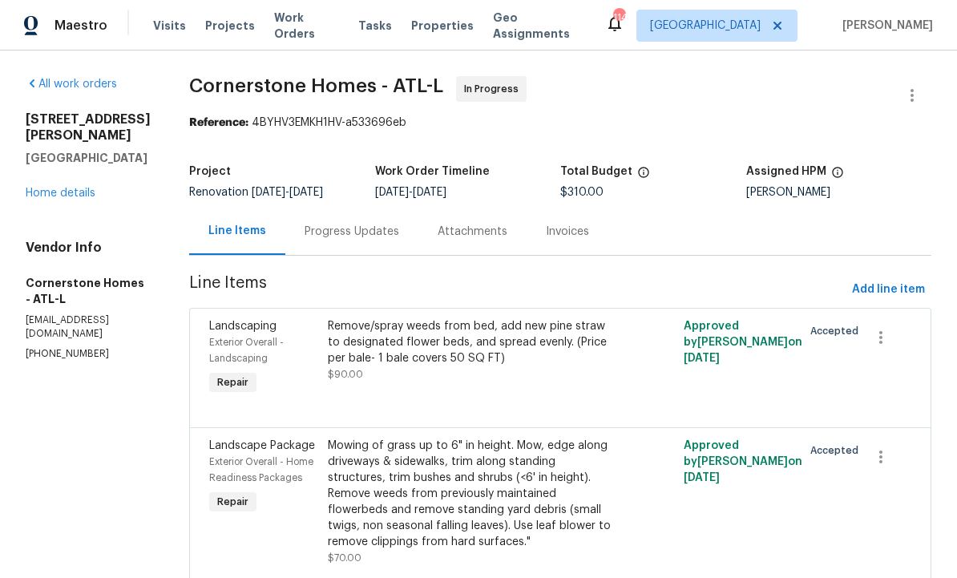
click at [398, 240] on div "Progress Updates" at bounding box center [352, 232] width 95 height 16
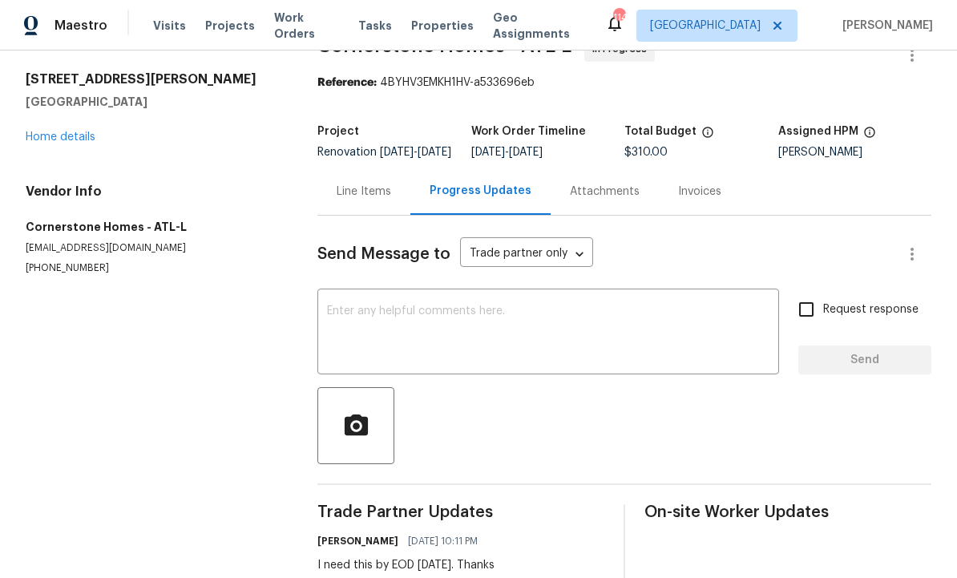
scroll to position [38, 0]
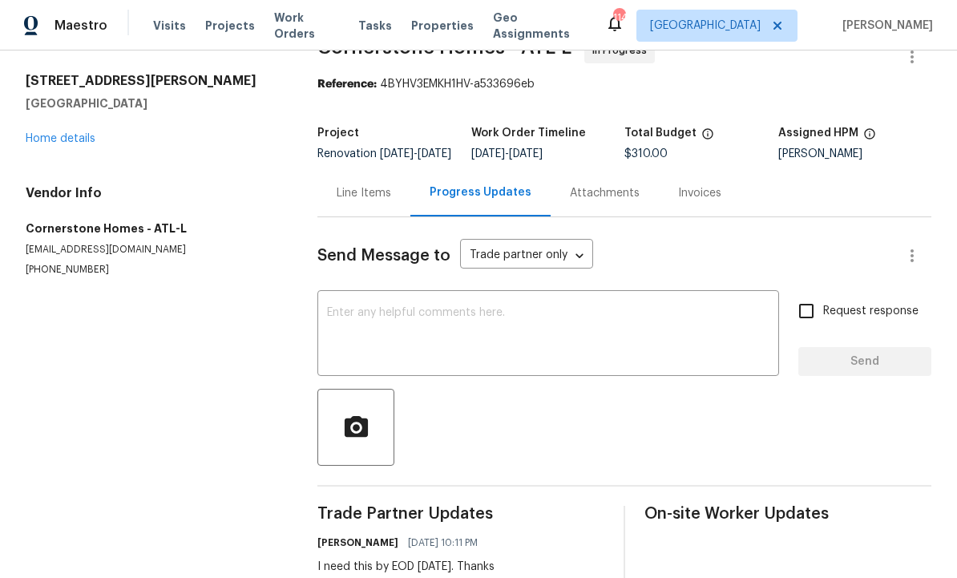
click at [451, 330] on textarea at bounding box center [548, 335] width 443 height 56
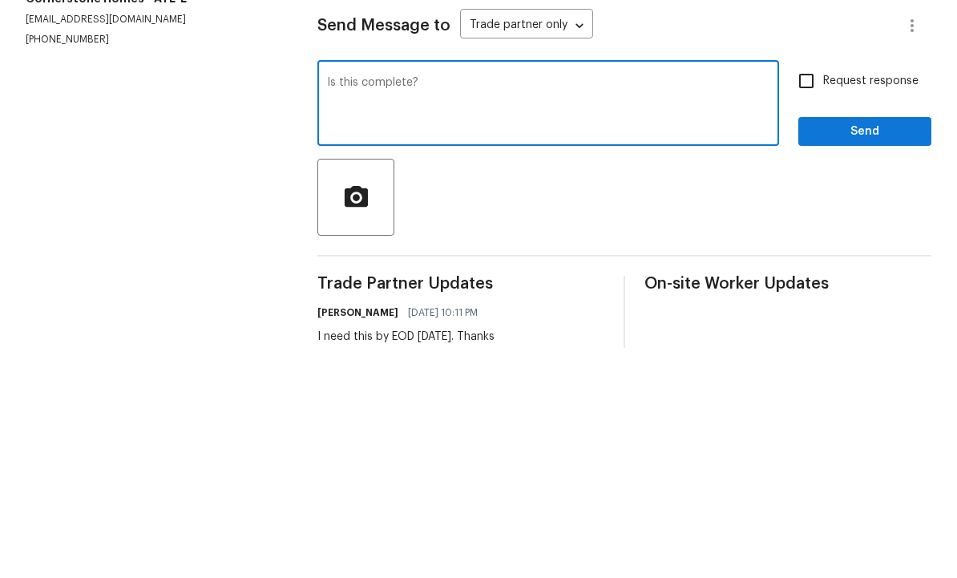
type textarea "Is this complete?"
click at [797, 294] on input "Request response" at bounding box center [807, 311] width 34 height 34
checkbox input "true"
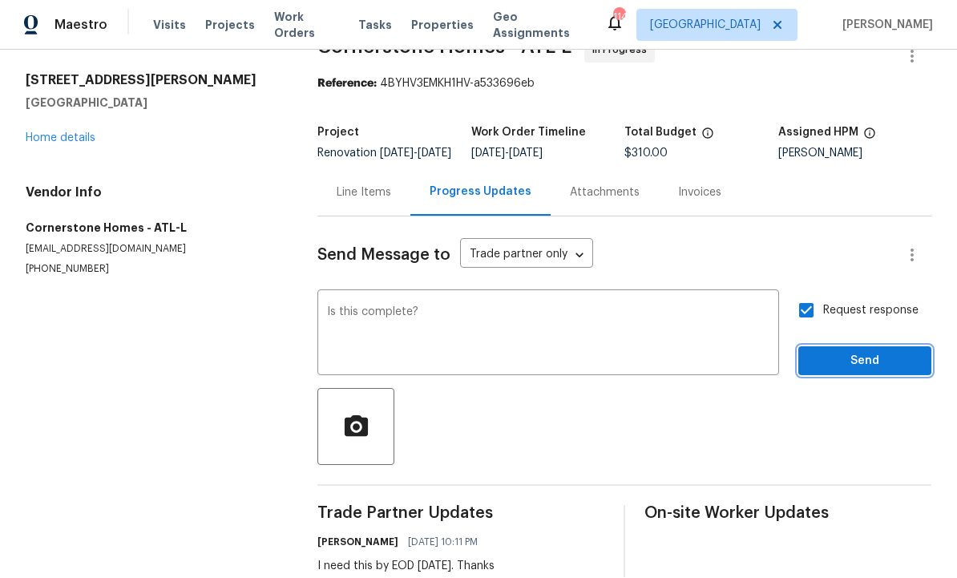
click at [863, 352] on span "Send" at bounding box center [864, 362] width 107 height 20
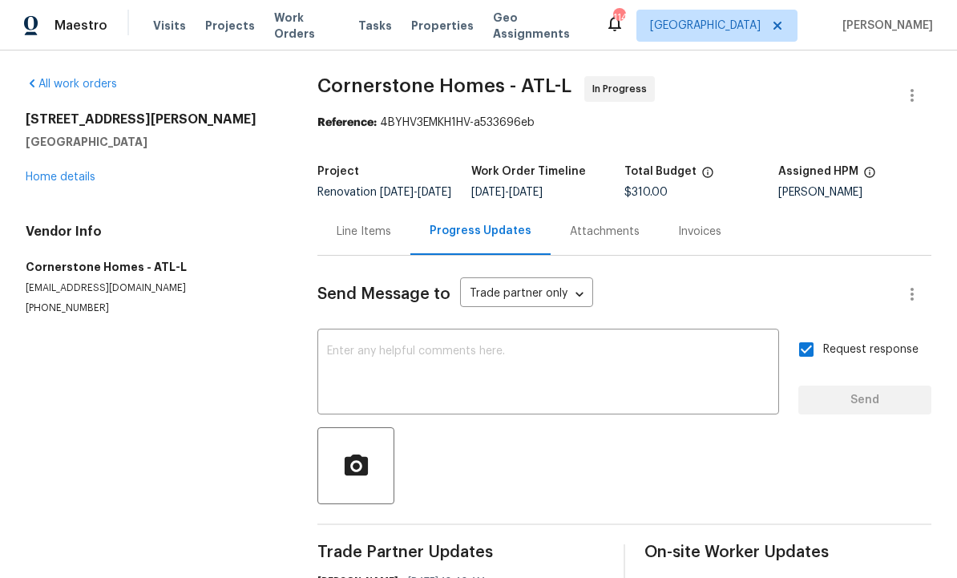
scroll to position [0, 0]
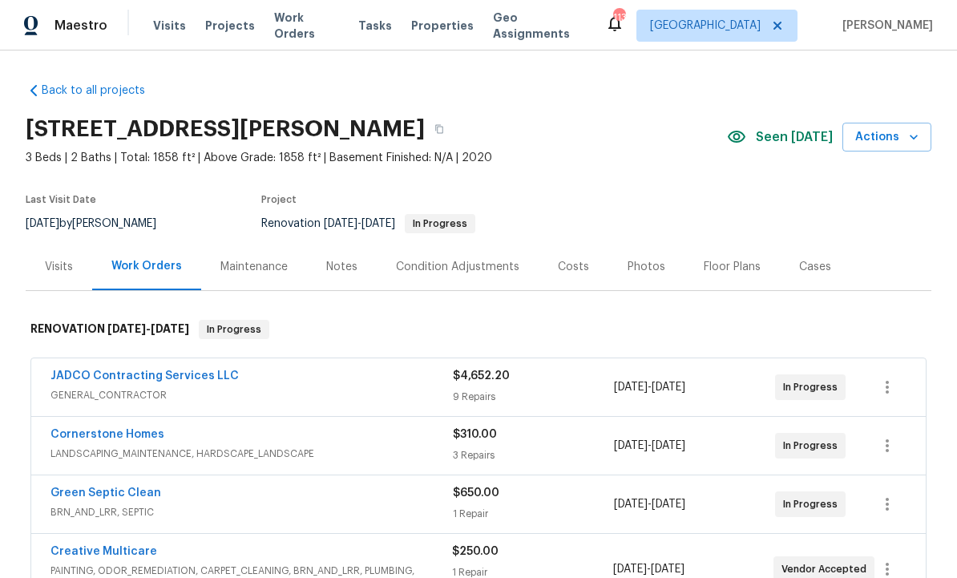
click at [342, 264] on div "Notes" at bounding box center [341, 267] width 31 height 16
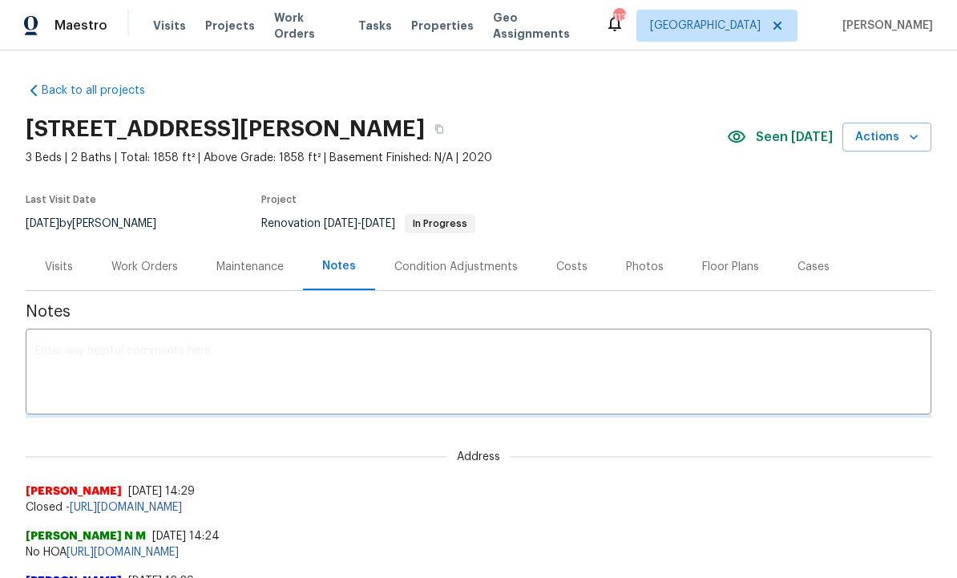
click at [252, 359] on textarea at bounding box center [478, 374] width 887 height 56
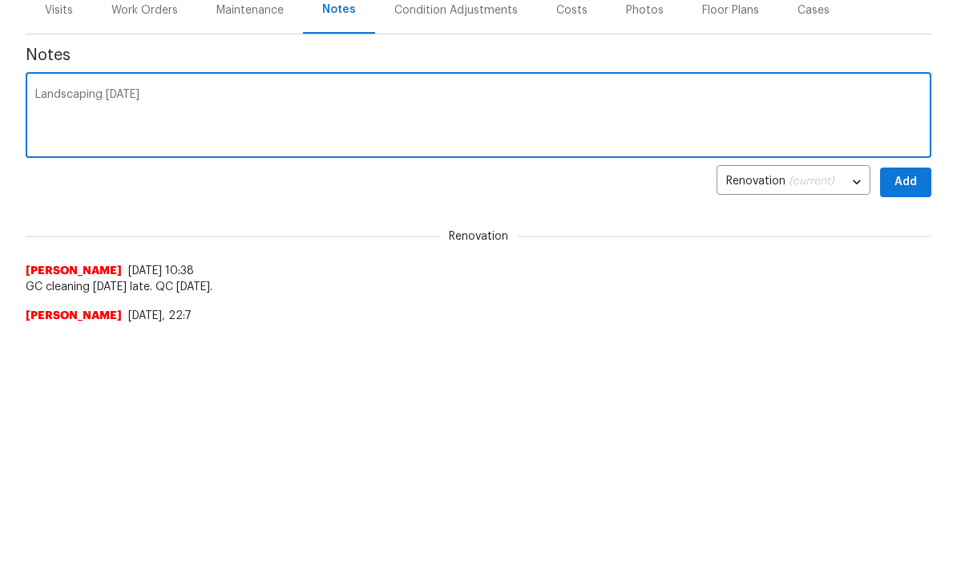
type textarea "Landscaping today"
click at [911, 429] on span "Add" at bounding box center [906, 439] width 26 height 20
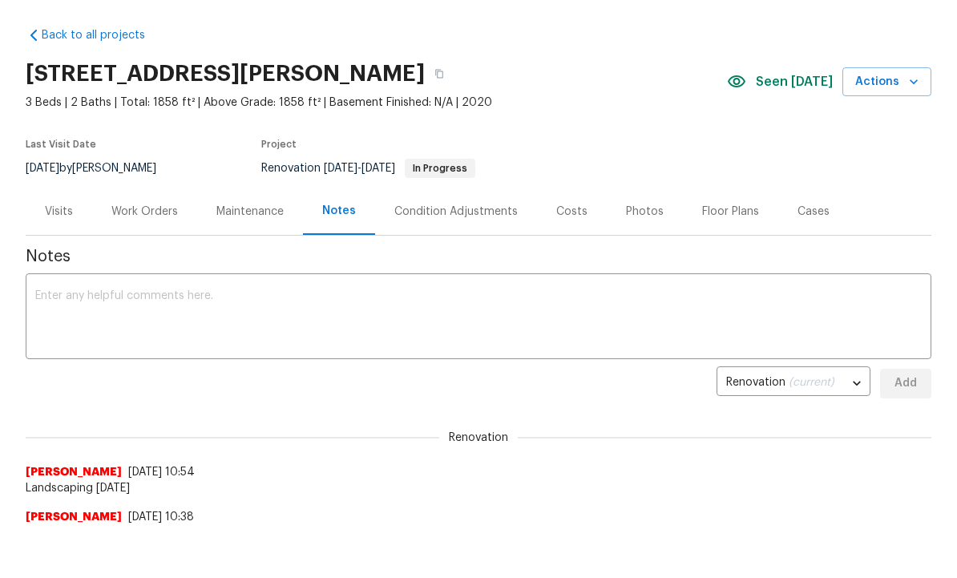
scroll to position [43, 0]
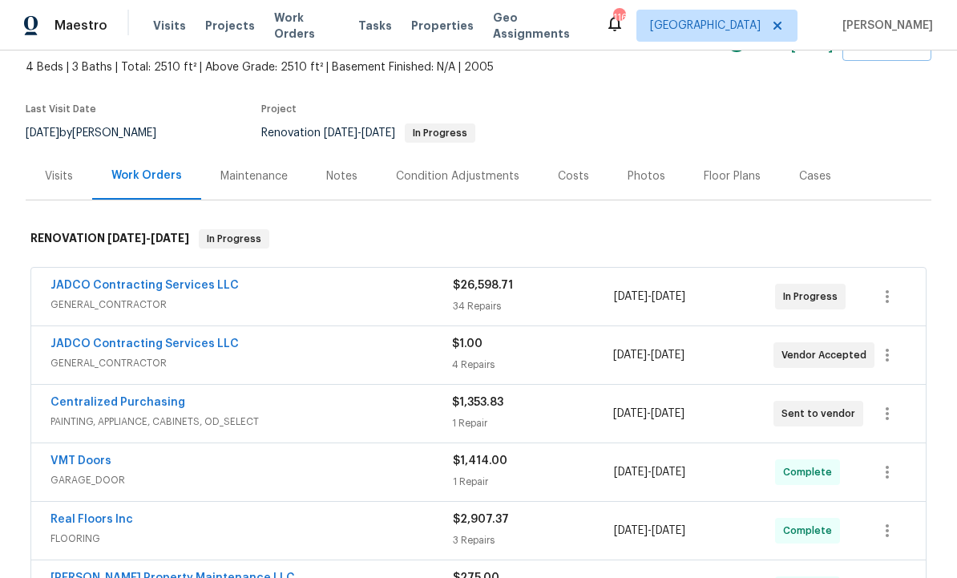
scroll to position [94, 0]
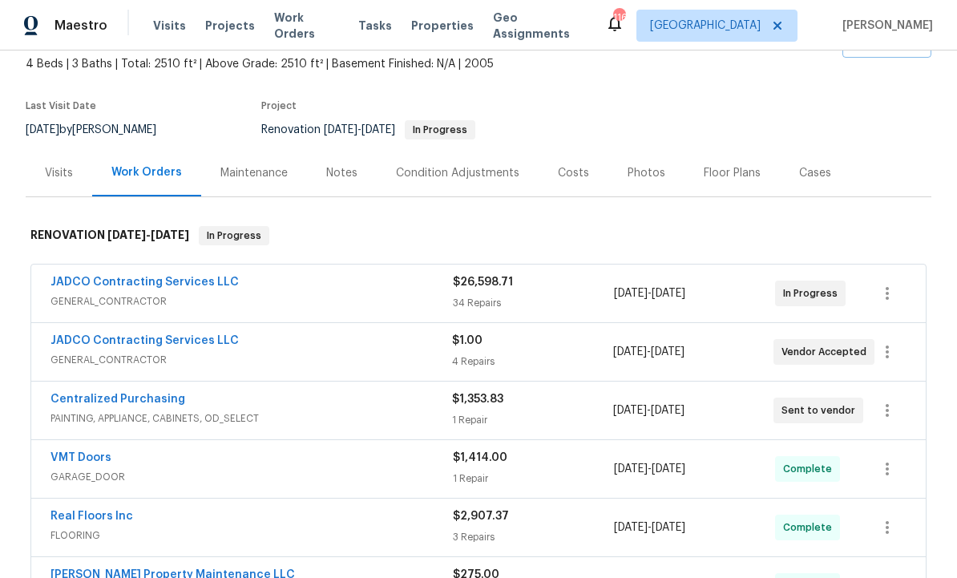
click at [160, 287] on link "JADCO Contracting Services LLC" at bounding box center [145, 282] width 188 height 11
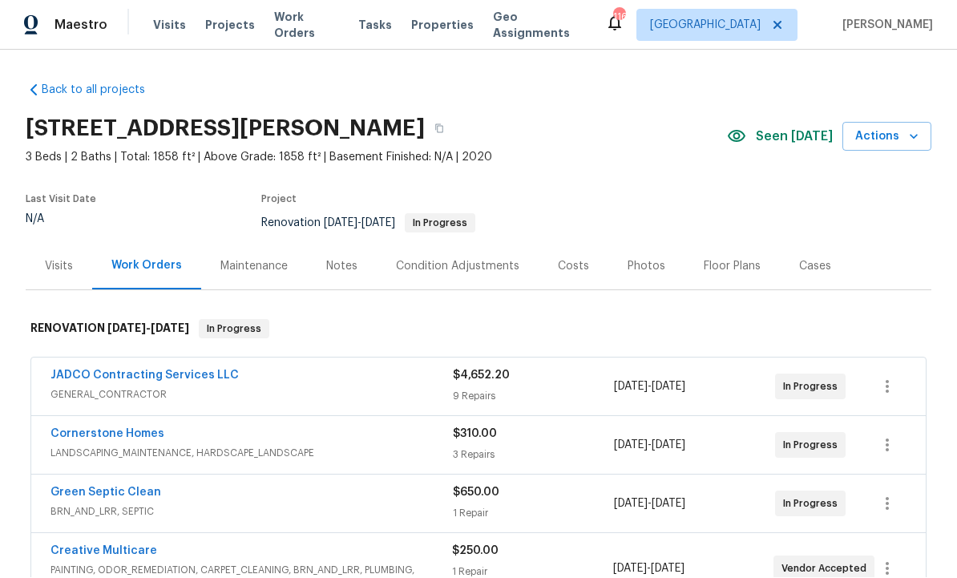
scroll to position [1, 0]
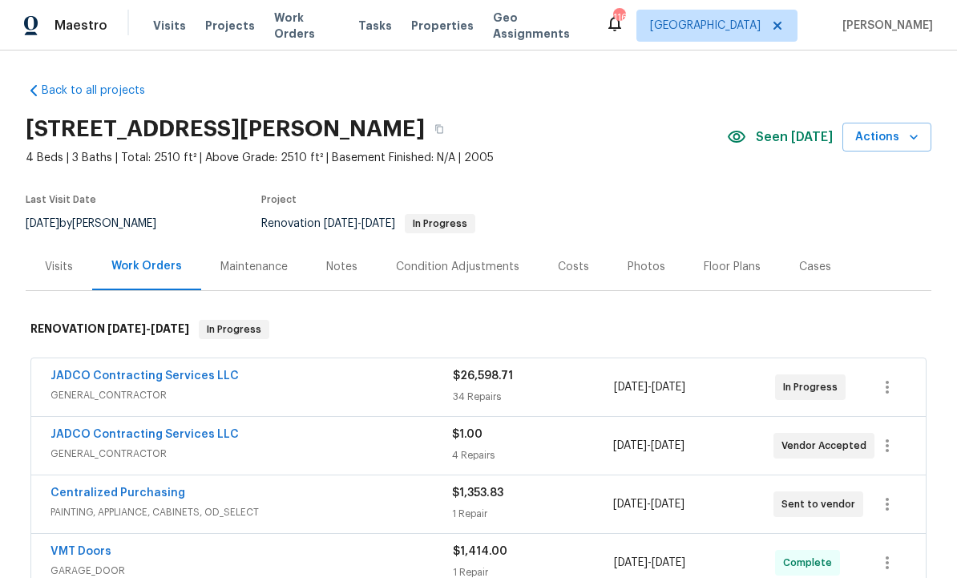
click at [566, 266] on div "Costs" at bounding box center [573, 267] width 31 height 16
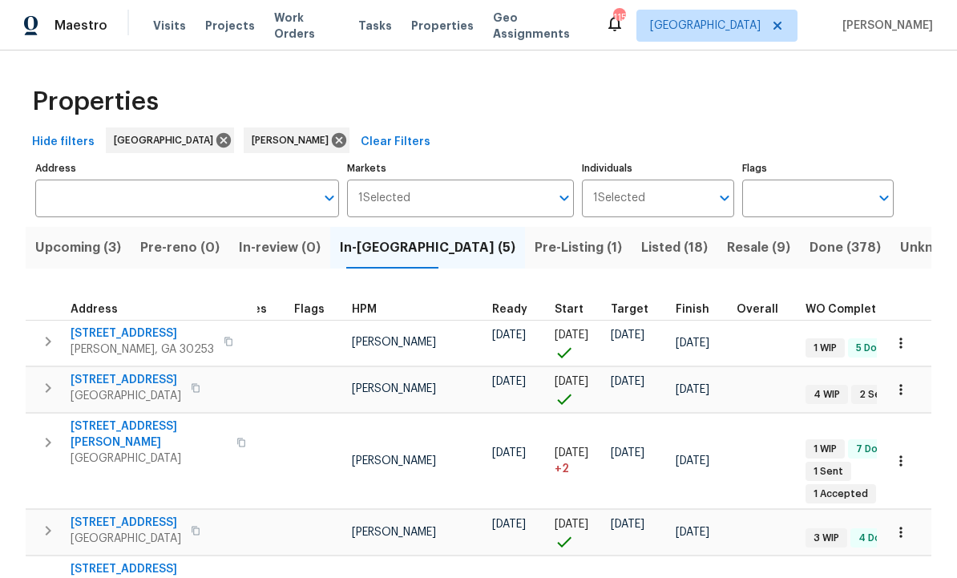
scroll to position [0, 49]
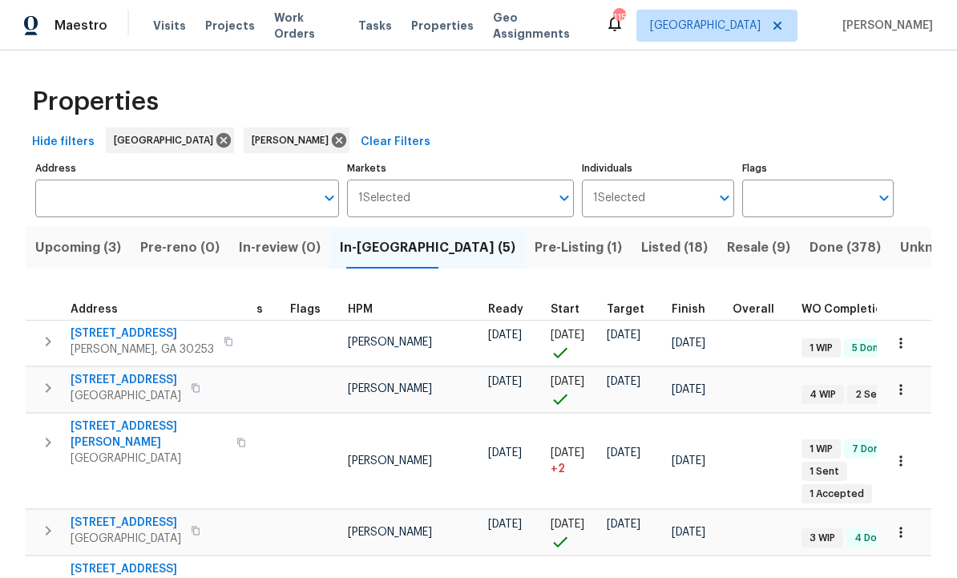
click at [641, 245] on span "Listed (18)" at bounding box center [674, 248] width 67 height 22
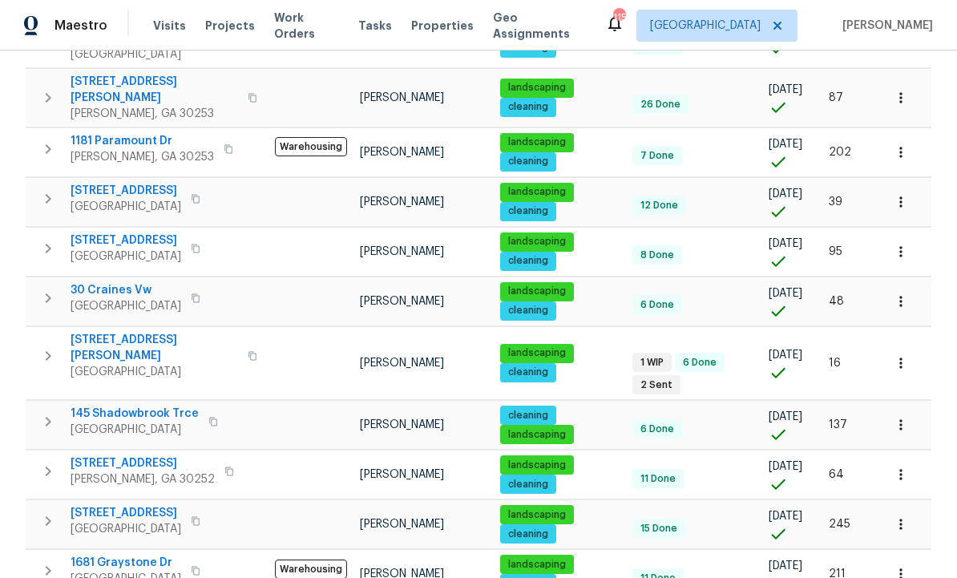
scroll to position [343, 0]
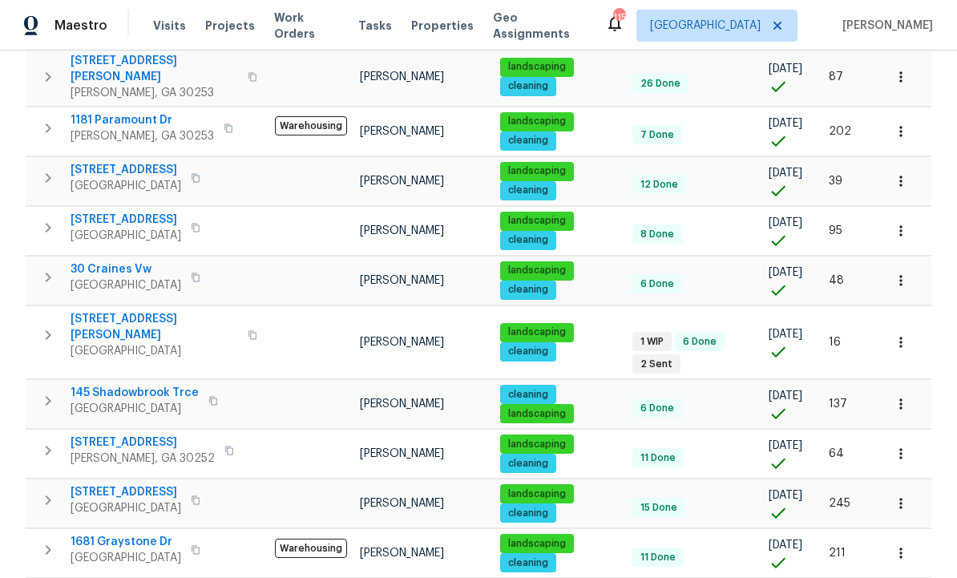
click at [140, 484] on span "[STREET_ADDRESS]" at bounding box center [126, 492] width 111 height 16
click at [907, 495] on icon "button" at bounding box center [901, 503] width 16 height 16
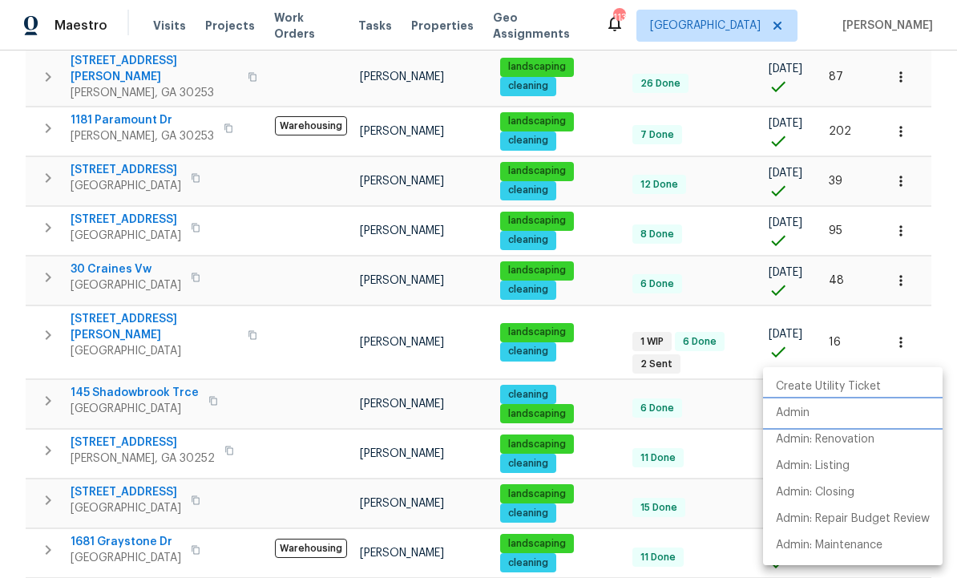
click at [815, 410] on li "Admin" at bounding box center [853, 413] width 180 height 26
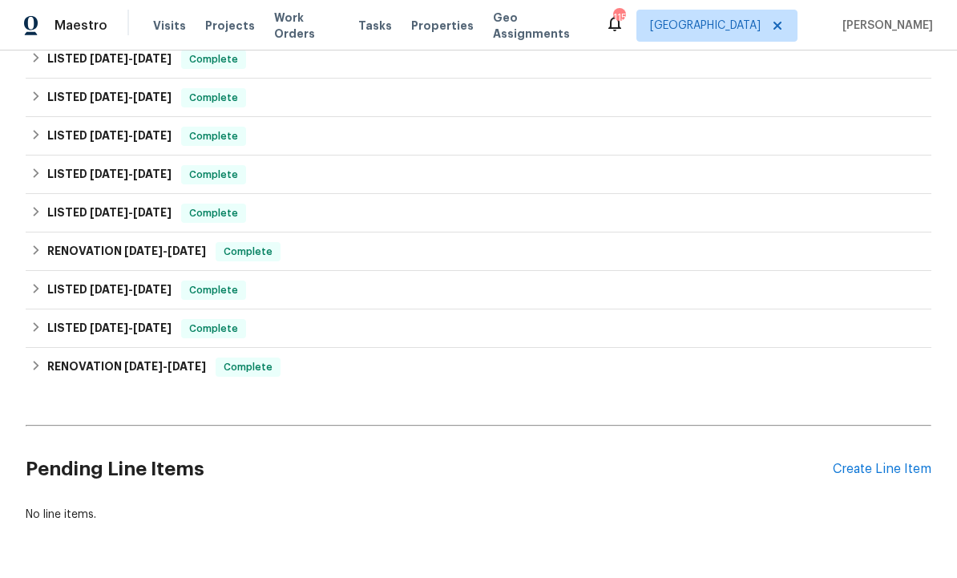
scroll to position [366, 0]
click at [874, 471] on div "Create Line Item" at bounding box center [882, 470] width 99 height 15
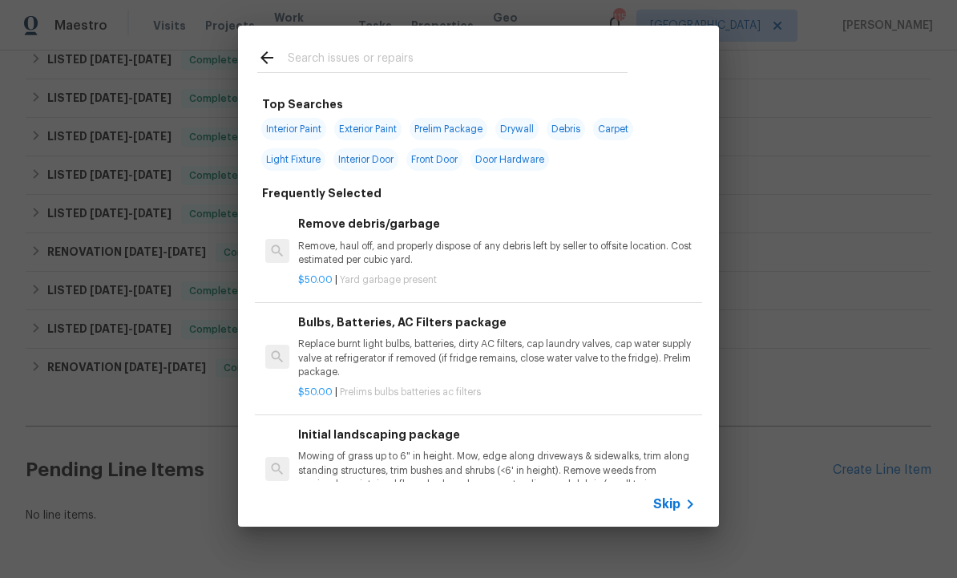
click at [334, 53] on input "text" at bounding box center [458, 60] width 340 height 24
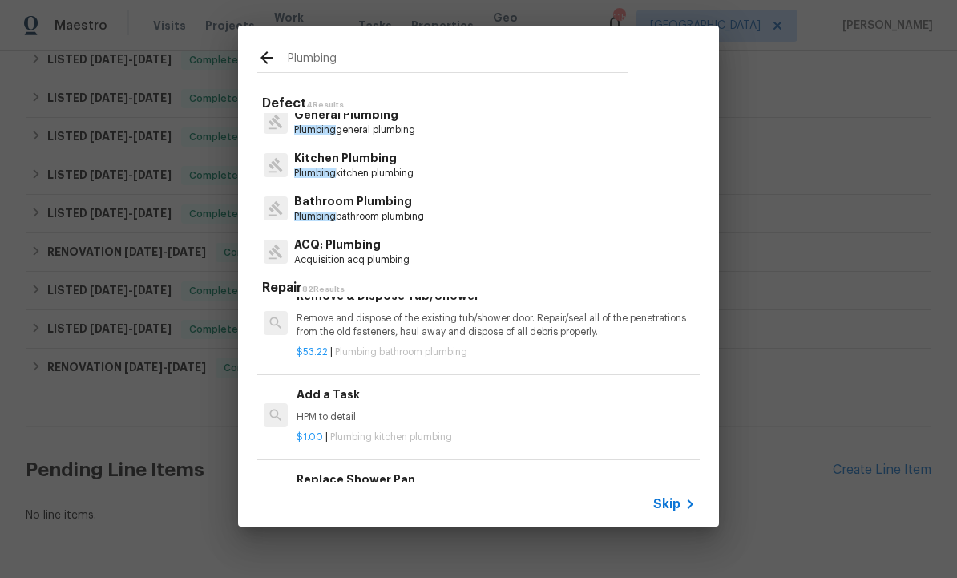
scroll to position [1182, 2]
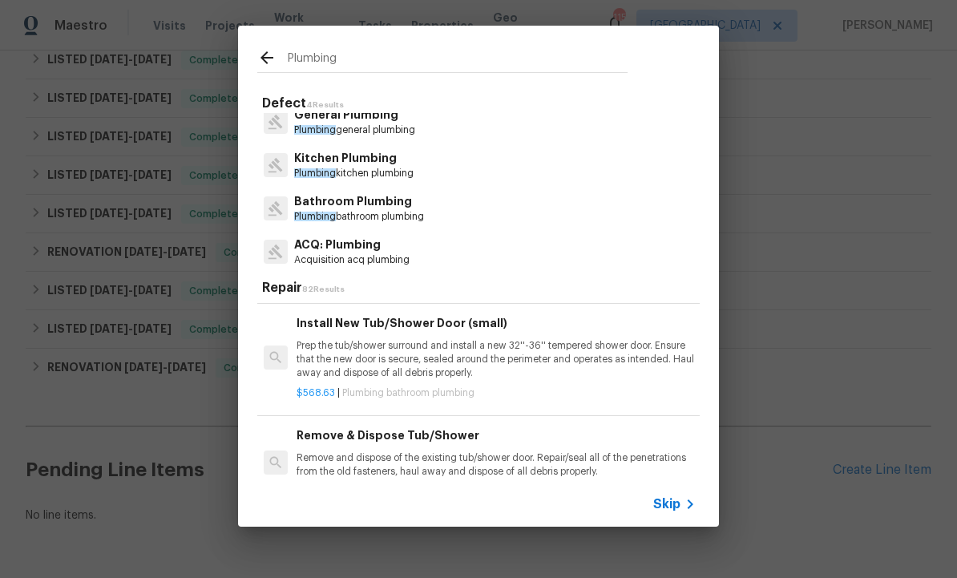
click at [370, 61] on input "Plumbing" at bounding box center [458, 60] width 340 height 24
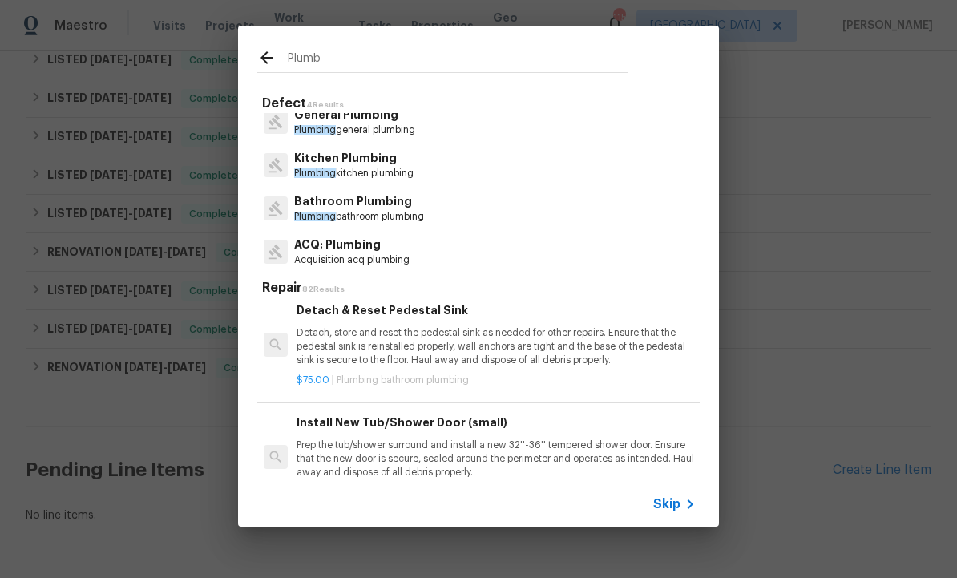
scroll to position [935, 2]
type input "P"
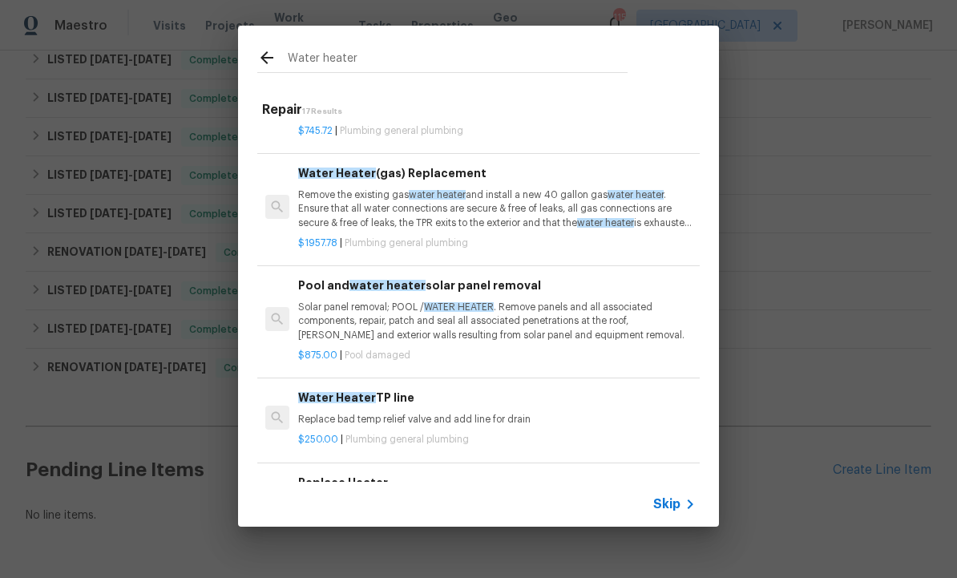
scroll to position [419, 0]
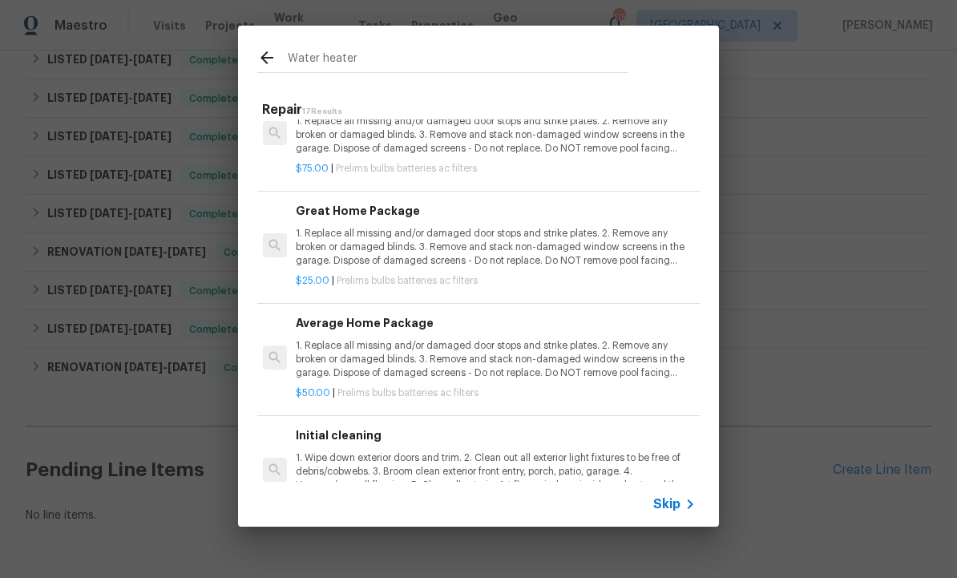
type input "Water heater"
click at [275, 52] on icon at bounding box center [266, 57] width 19 height 19
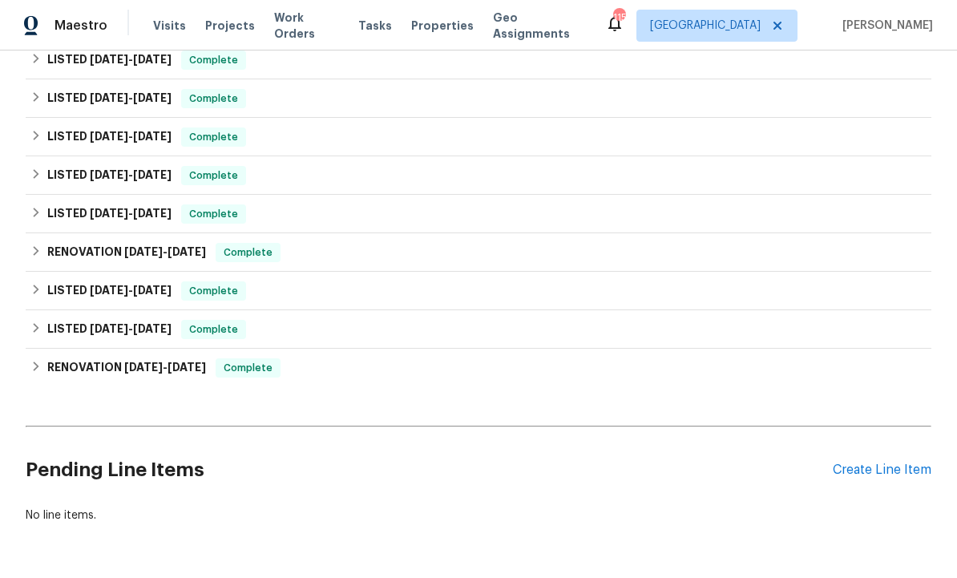
click at [880, 471] on div "Create Line Item" at bounding box center [882, 470] width 99 height 15
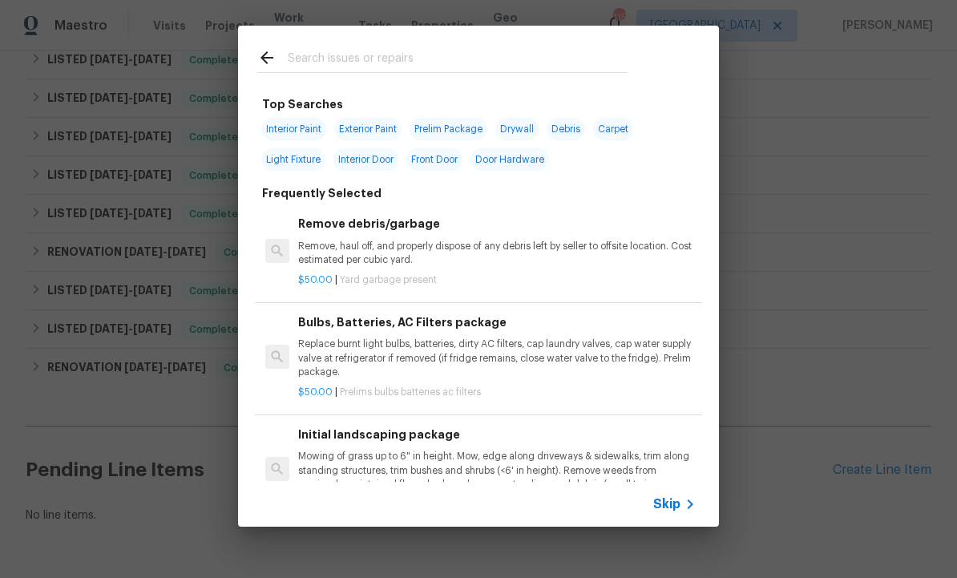
click at [344, 63] on input "text" at bounding box center [458, 60] width 340 height 24
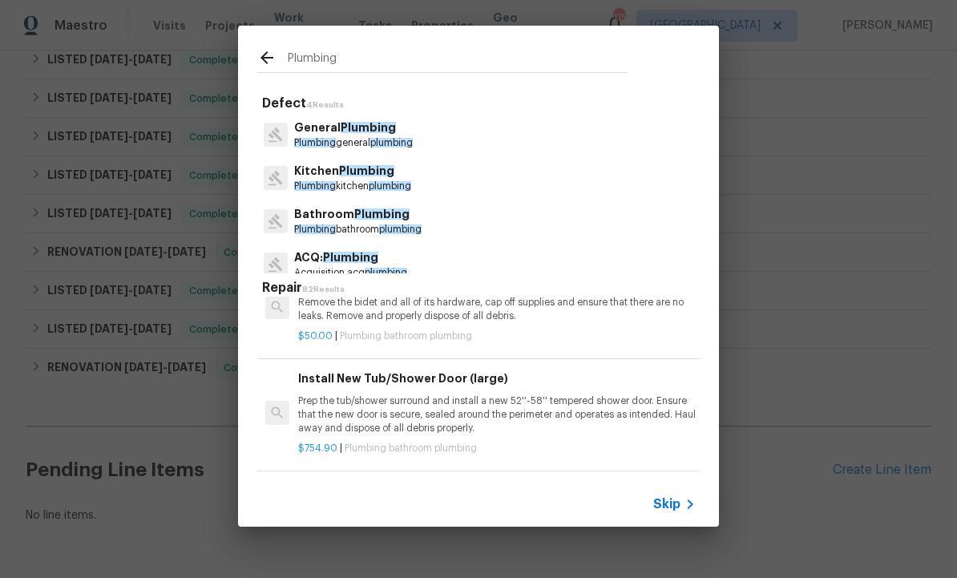
scroll to position [126, -1]
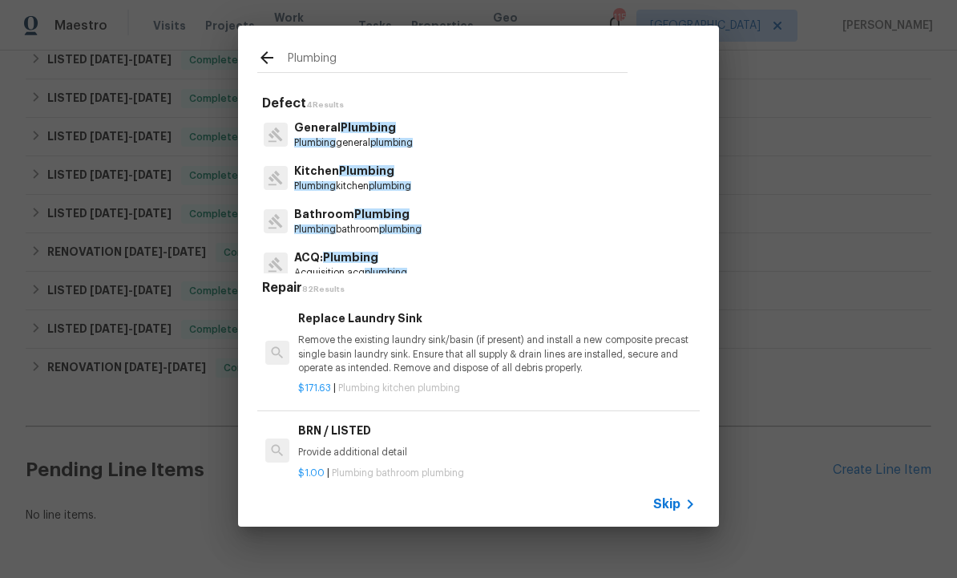
click at [374, 56] on input "Plumbing" at bounding box center [458, 60] width 340 height 24
type input "Plumbing leak"
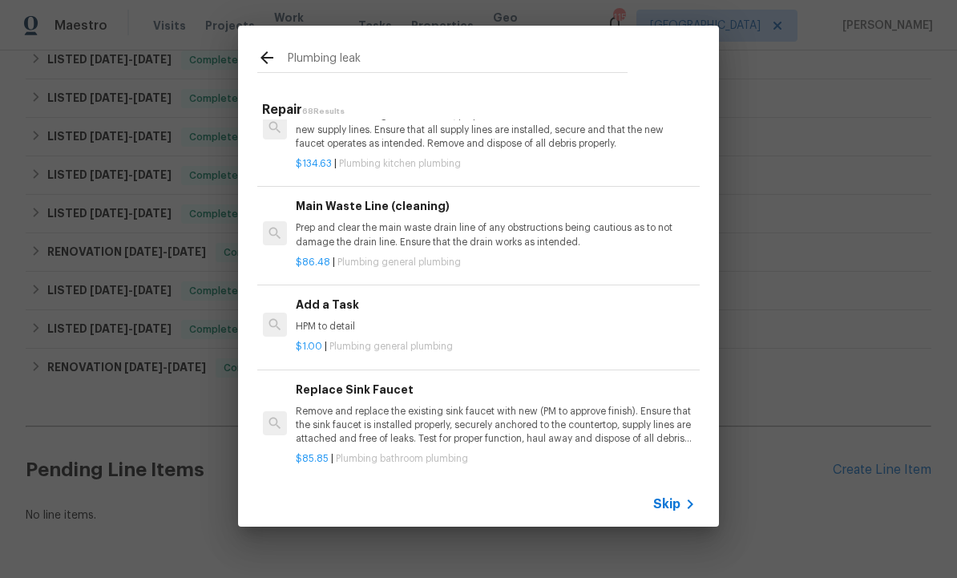
scroll to position [4572, 2]
click at [334, 319] on p "HPM to detail" at bounding box center [495, 326] width 398 height 14
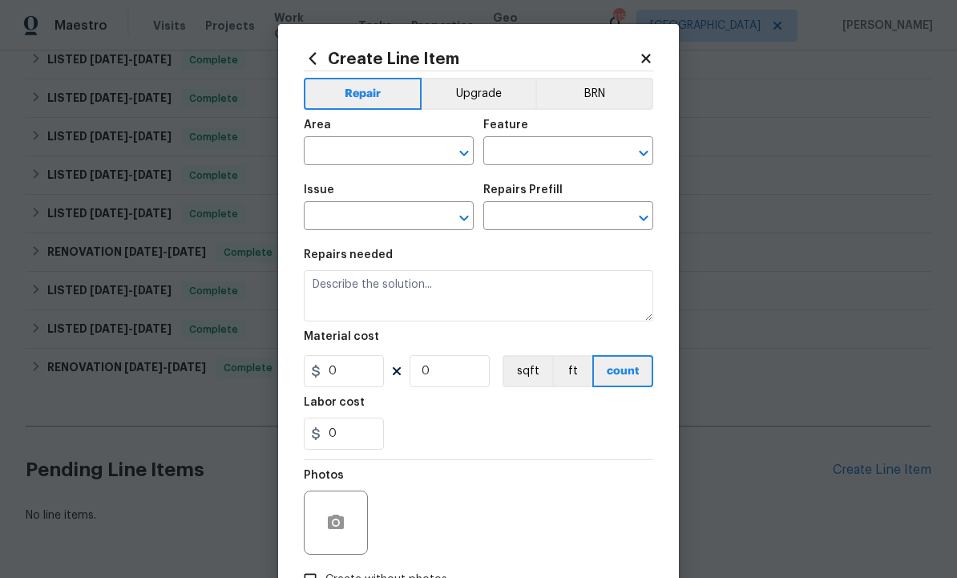
type input "Plumbing"
type input "General Plumbing"
type input "Add a Task $1.00"
type textarea "HPM to detail"
type input "1"
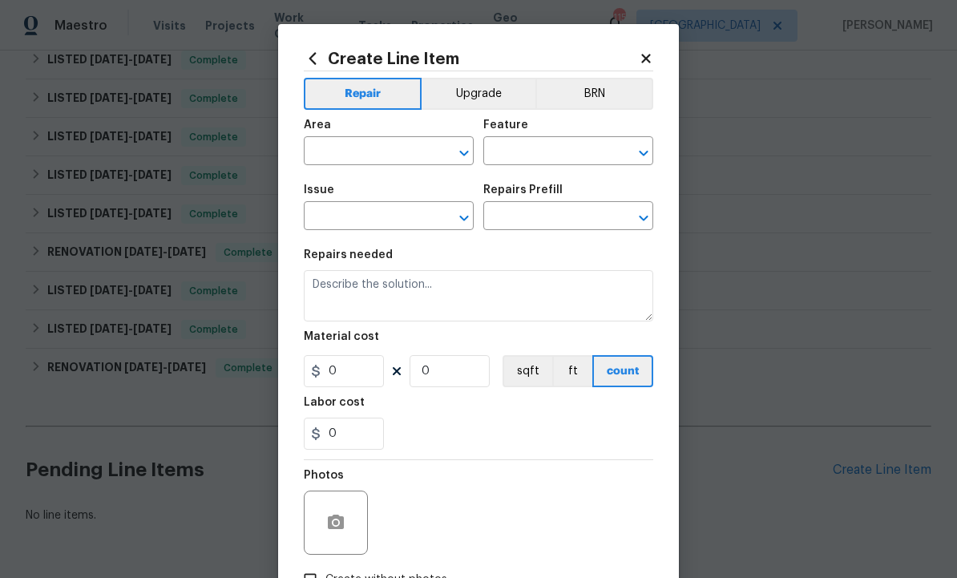
type input "1"
click at [378, 154] on input "text" at bounding box center [366, 152] width 125 height 25
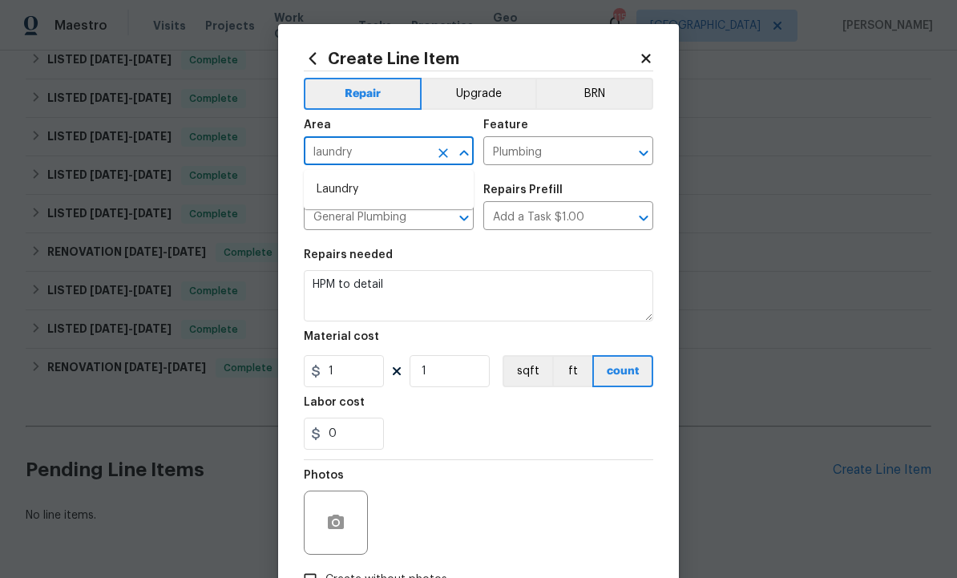
click at [374, 193] on li "Laundry" at bounding box center [389, 189] width 170 height 26
type input "Laundry"
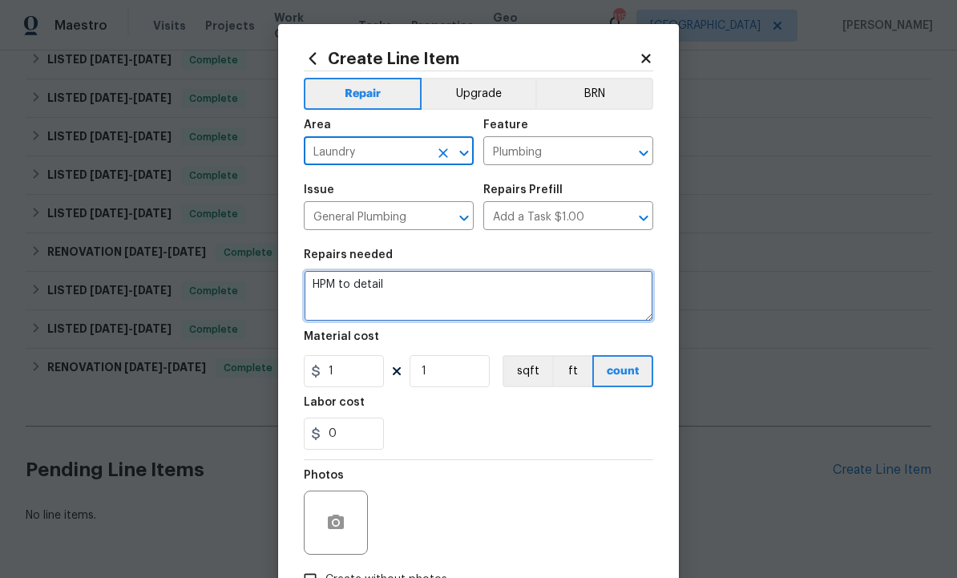
click at [419, 286] on textarea "HPM to detail" at bounding box center [479, 295] width 350 height 51
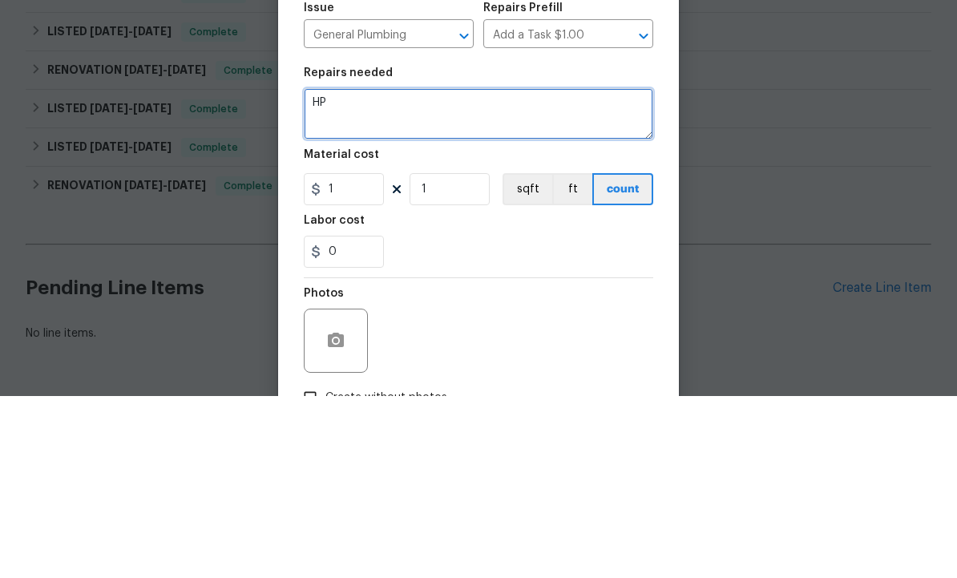
type textarea "H"
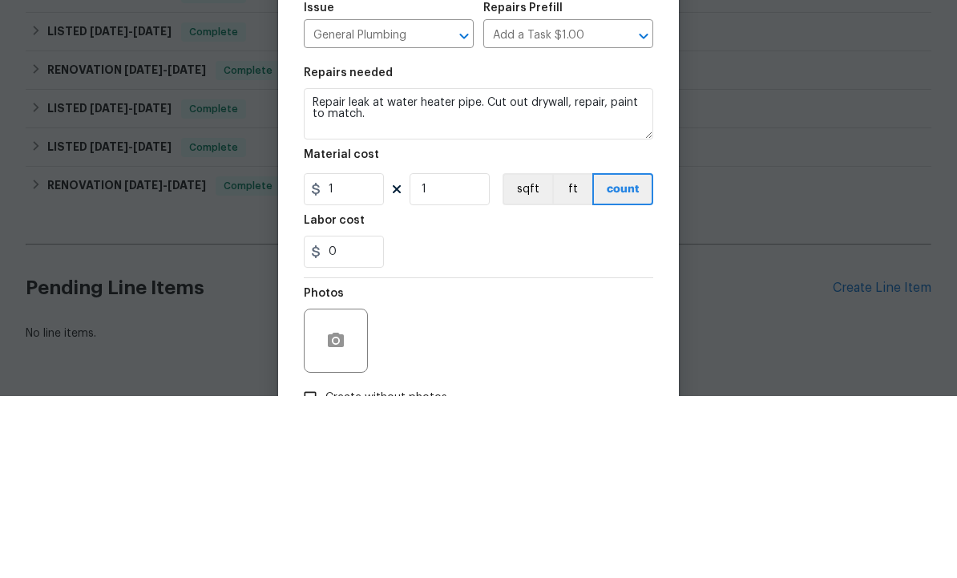
scroll to position [54, 0]
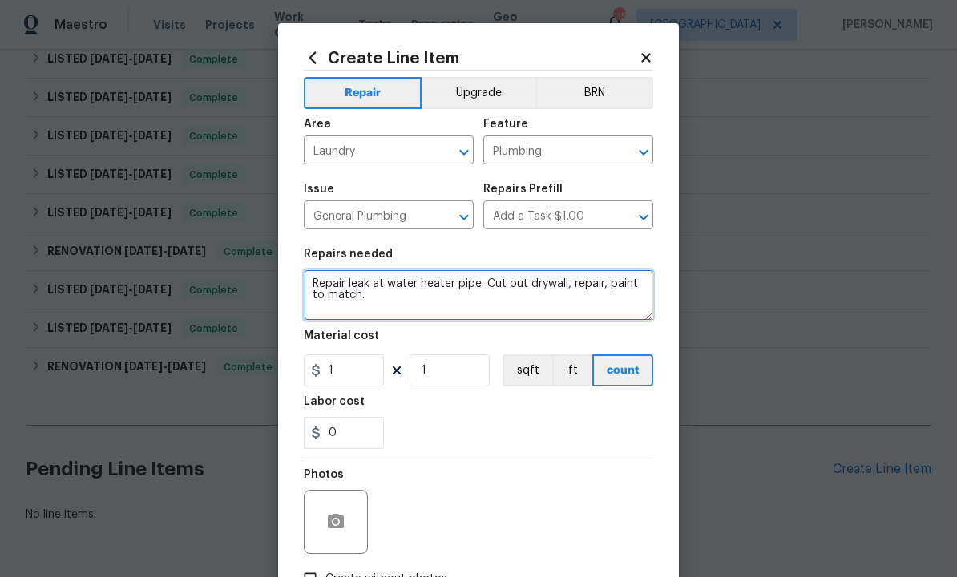
type textarea "Repair leak at water heater pipe. Cut out drywall, repair, paint to match."
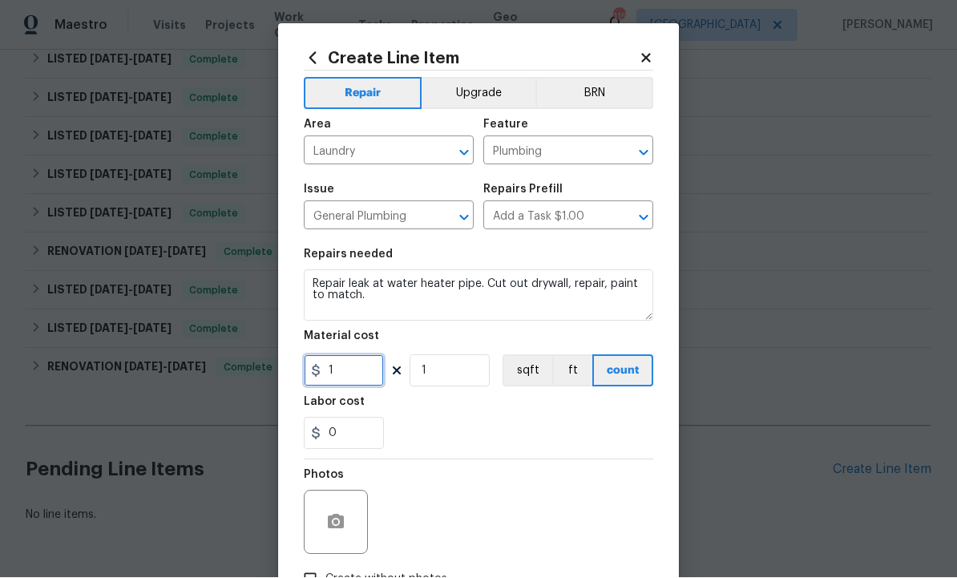
click at [349, 367] on input "1" at bounding box center [344, 371] width 80 height 32
type input "275"
click at [338, 510] on button "button" at bounding box center [336, 522] width 38 height 38
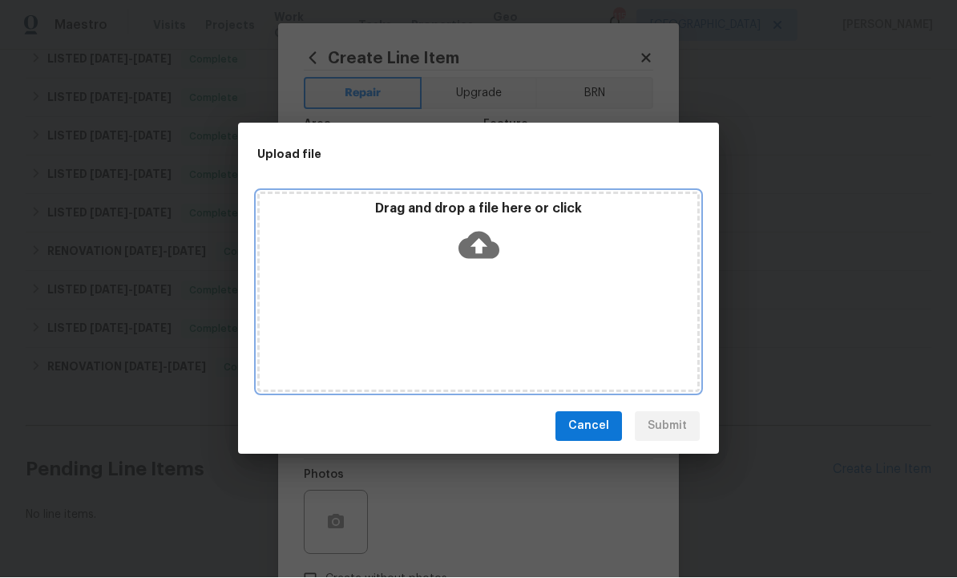
click at [486, 234] on icon at bounding box center [479, 245] width 41 height 27
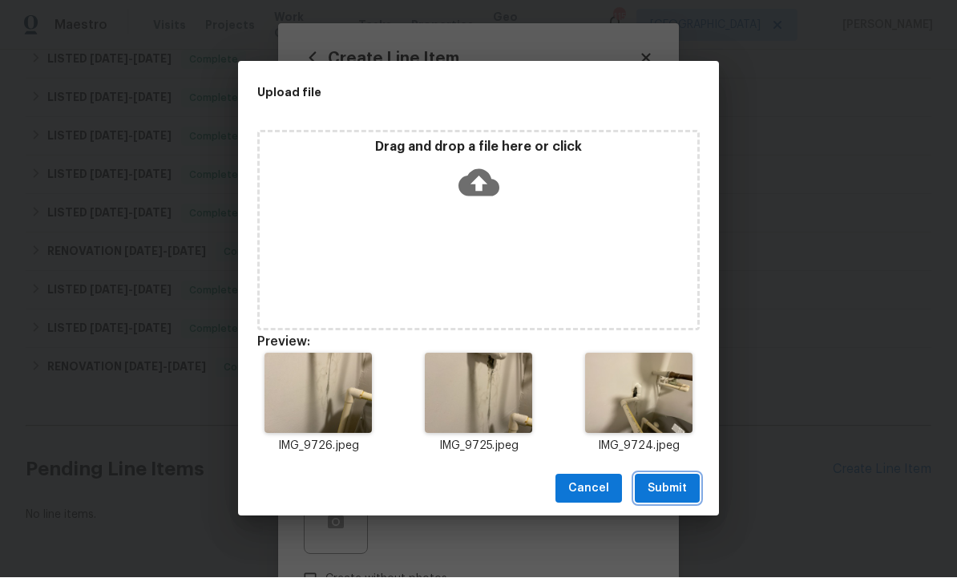
click at [672, 483] on span "Submit" at bounding box center [667, 489] width 39 height 20
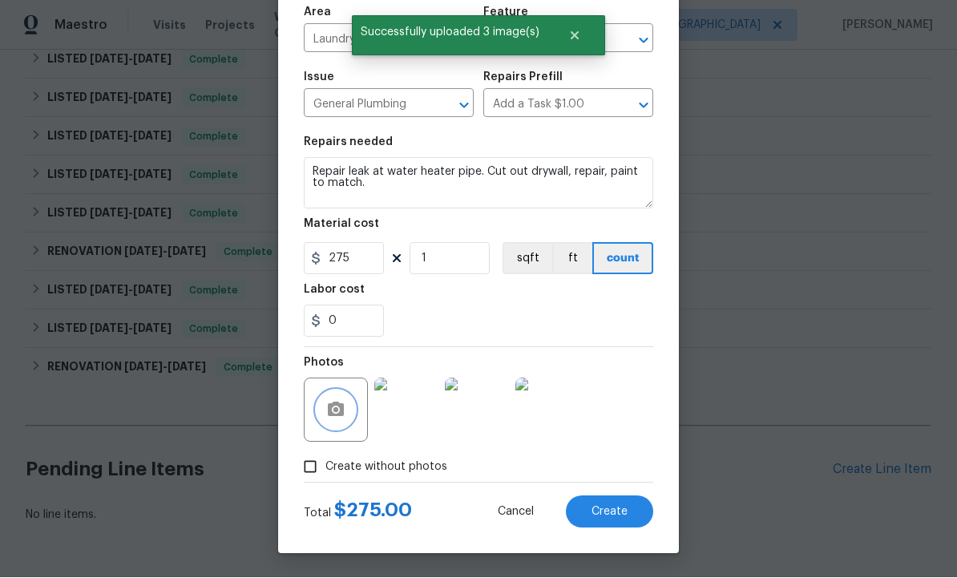
scroll to position [115, 0]
click at [608, 514] on span "Create" at bounding box center [610, 513] width 36 height 12
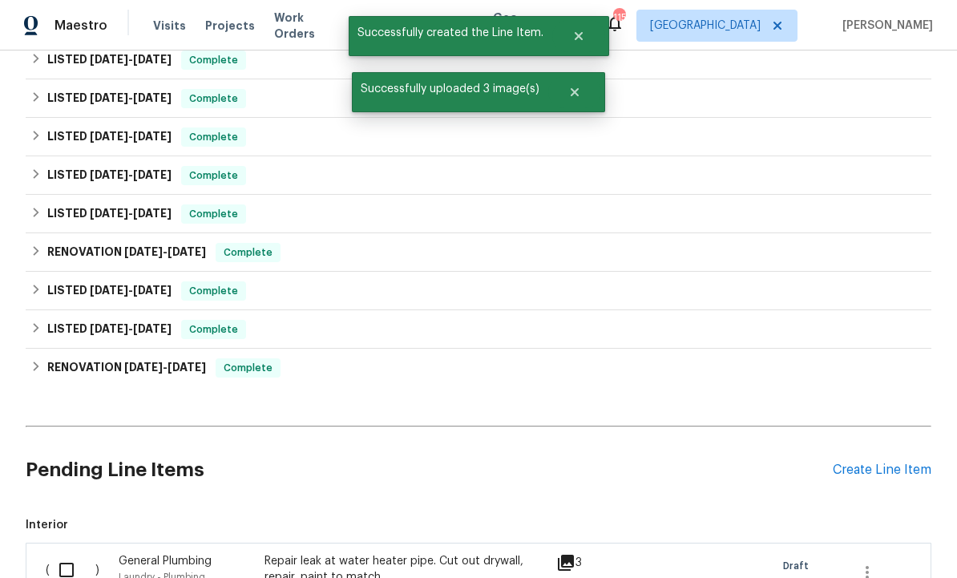
click at [888, 463] on div "Create Line Item" at bounding box center [882, 470] width 99 height 15
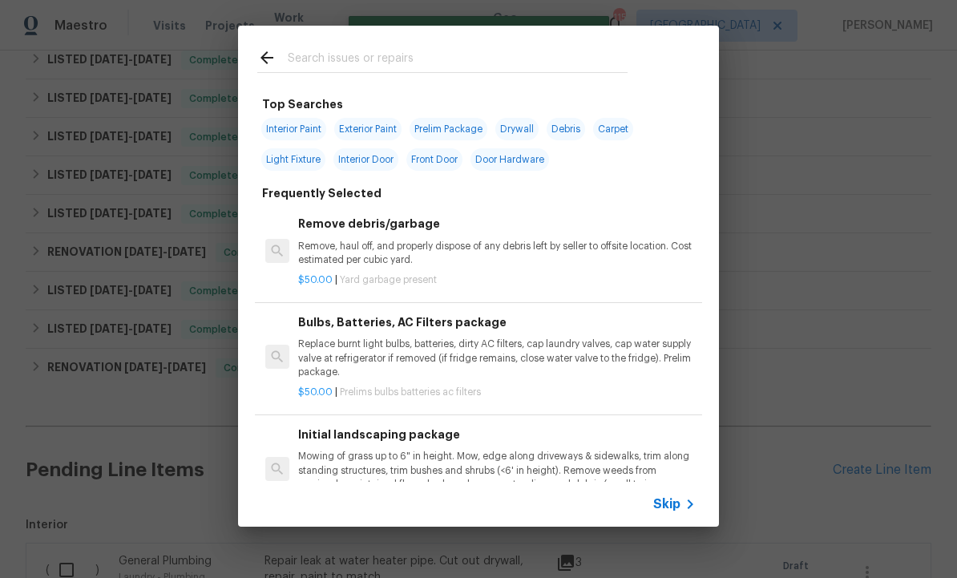
click at [347, 58] on input "text" at bounding box center [458, 60] width 340 height 24
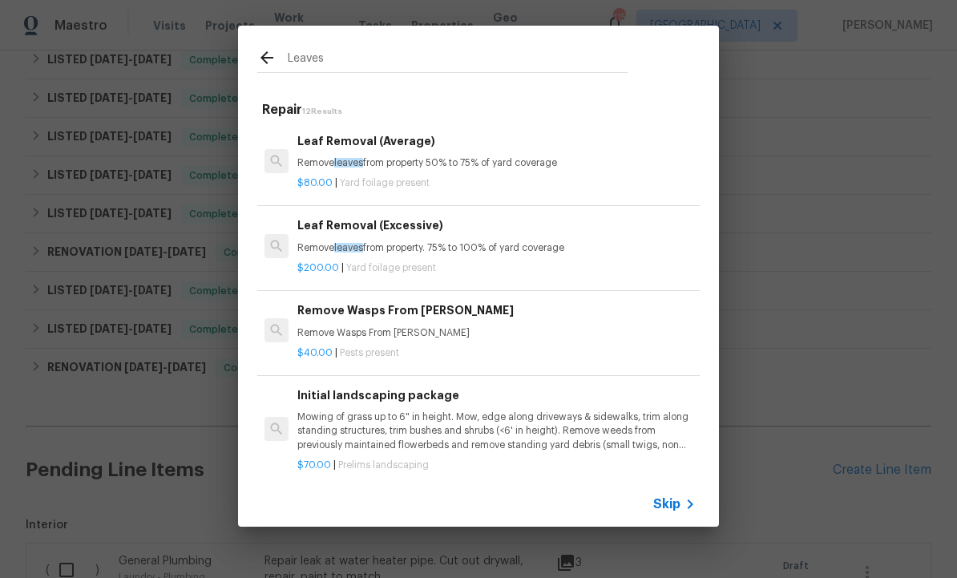
scroll to position [0, 1]
click at [294, 58] on input "Leaves" at bounding box center [458, 60] width 340 height 24
type input "Leaves"
click at [264, 55] on icon at bounding box center [267, 57] width 13 height 13
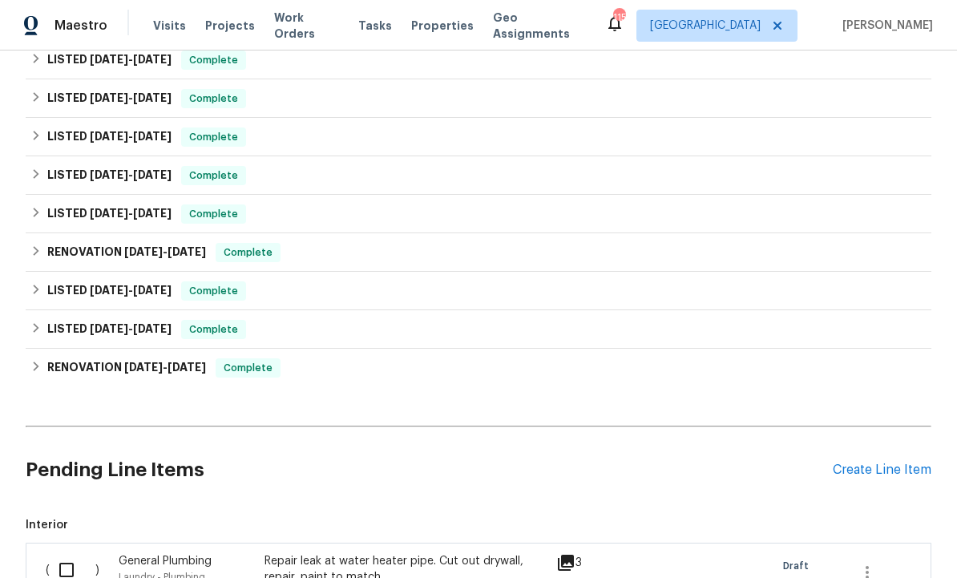
click at [876, 463] on div "Create Line Item" at bounding box center [882, 470] width 99 height 15
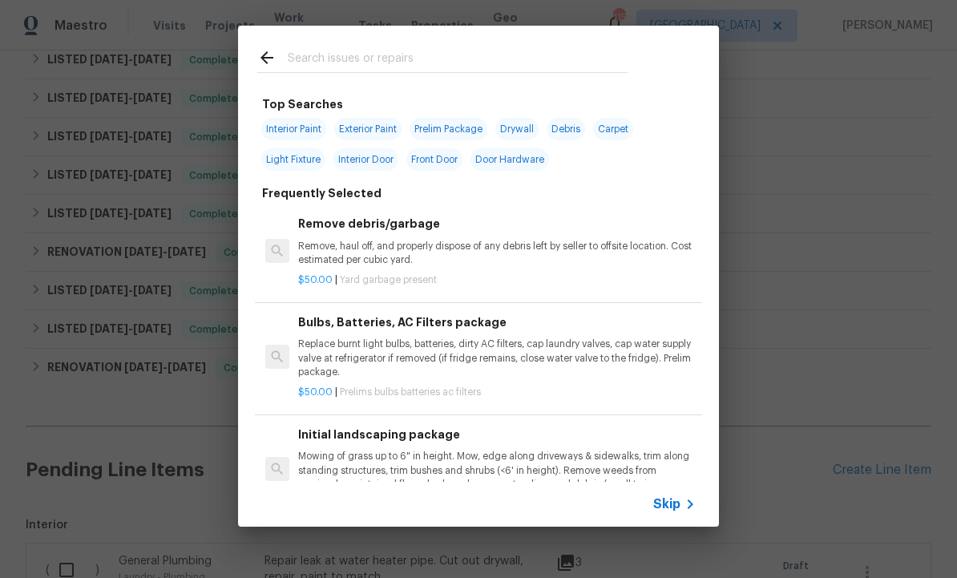
click at [353, 60] on input "text" at bounding box center [458, 60] width 340 height 24
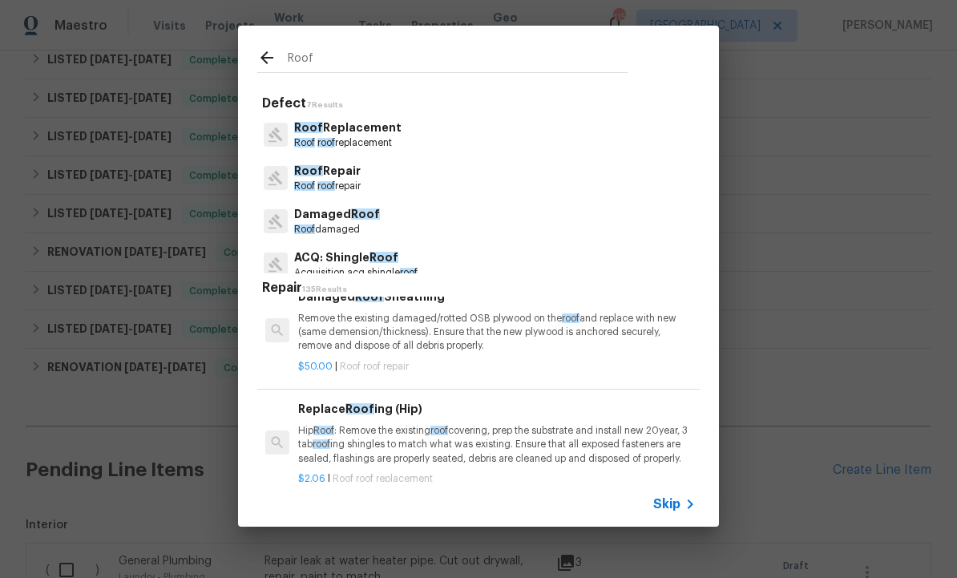
scroll to position [139, -1]
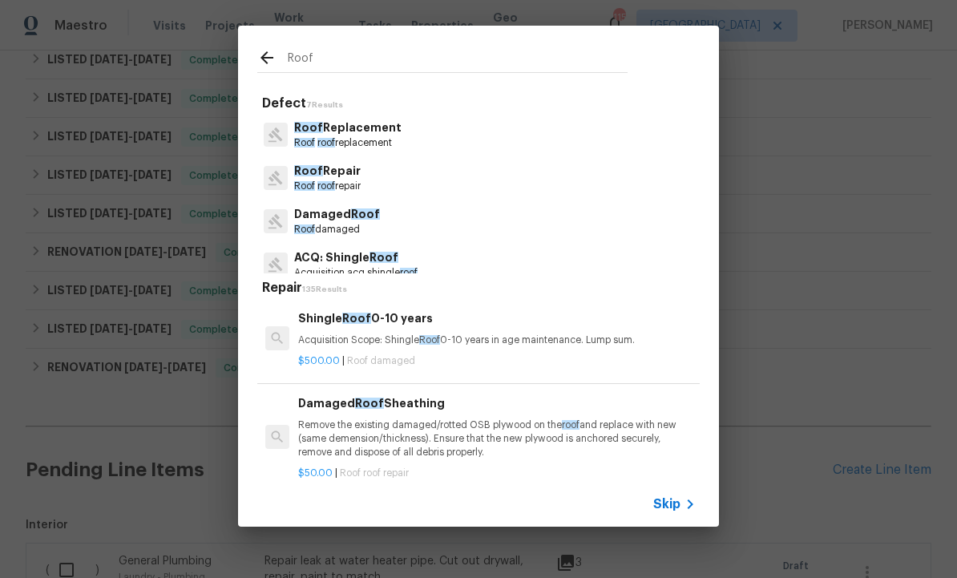
click at [362, 55] on input "Roof" at bounding box center [458, 60] width 340 height 24
type input "R"
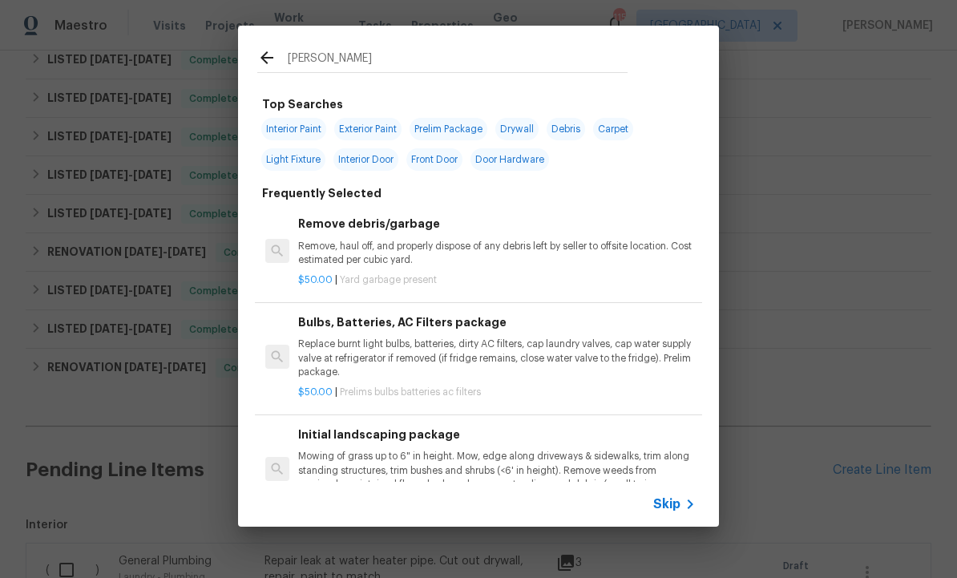
type input "Gutter"
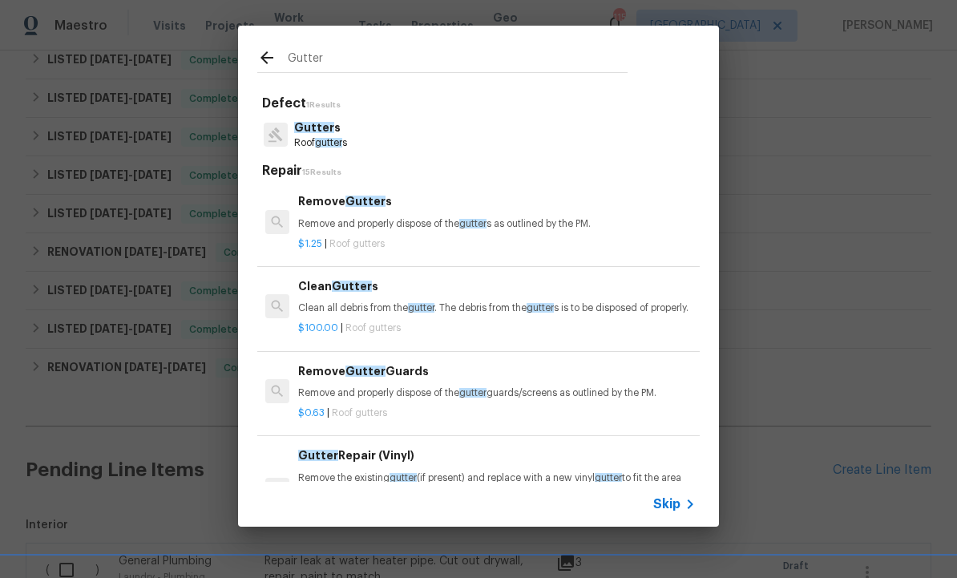
click at [371, 309] on p "Clean all debris from the gutter . The debris from the gutter s is to be dispos…" at bounding box center [497, 308] width 398 height 14
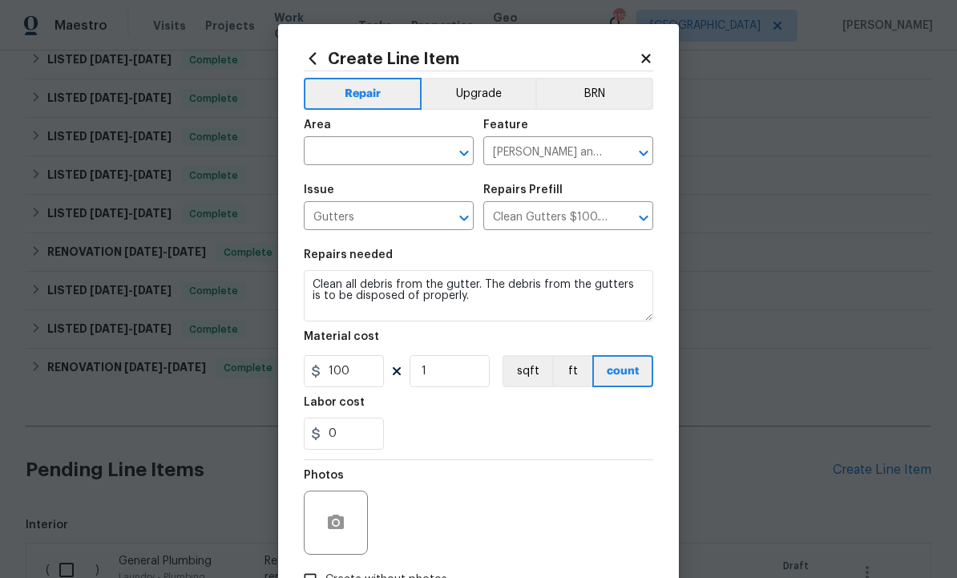
click at [379, 156] on input "text" at bounding box center [366, 152] width 125 height 25
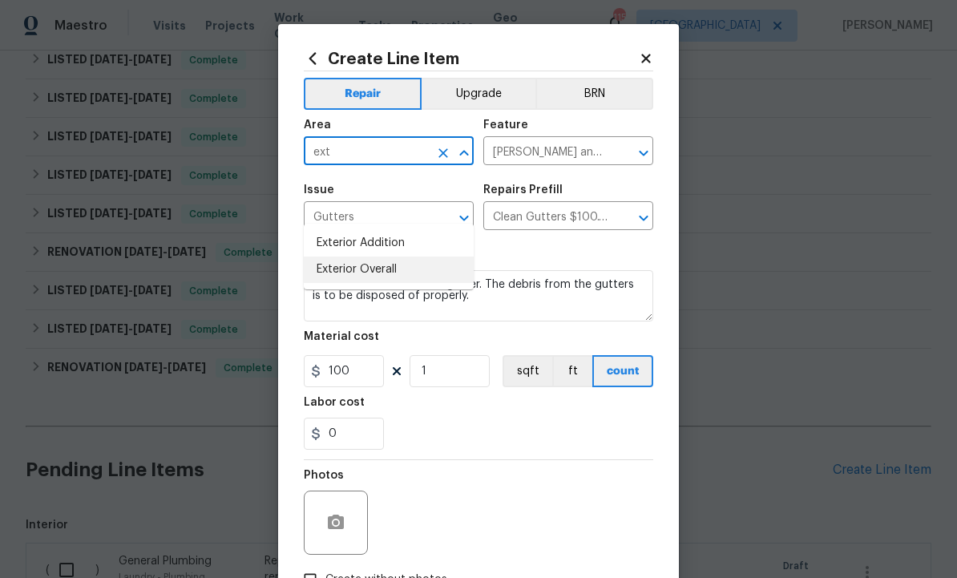
click at [380, 257] on li "Exterior Overall" at bounding box center [389, 270] width 170 height 26
type input "Exterior Overall"
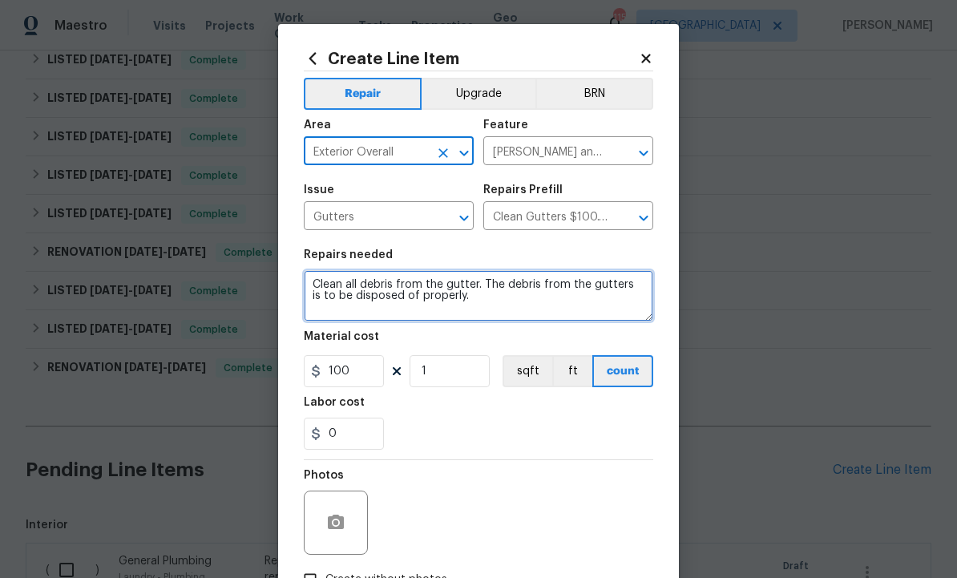
click at [510, 298] on textarea "Clean all debris from the gutter. The debris from the gutters is to be disposed…" at bounding box center [479, 295] width 350 height 51
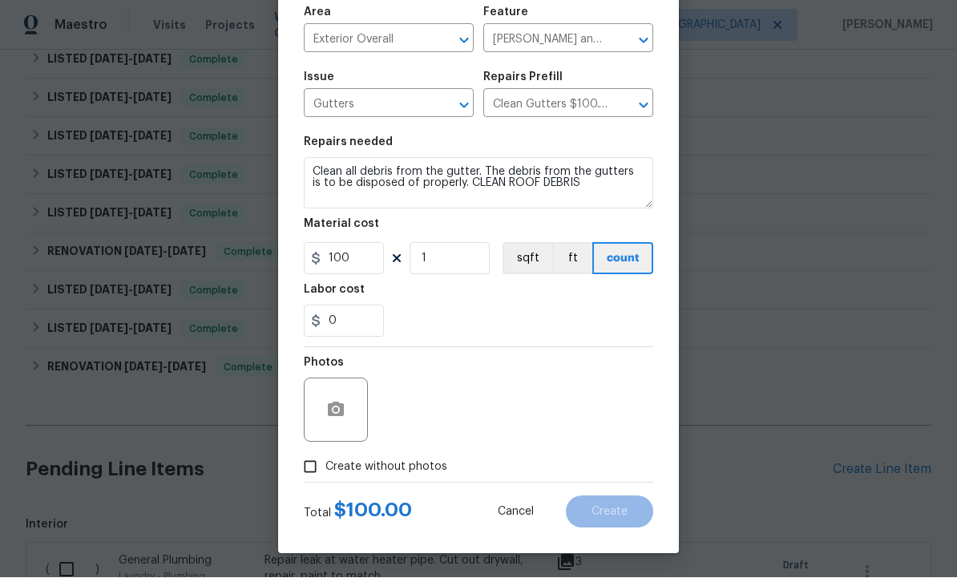
scroll to position [115, 0]
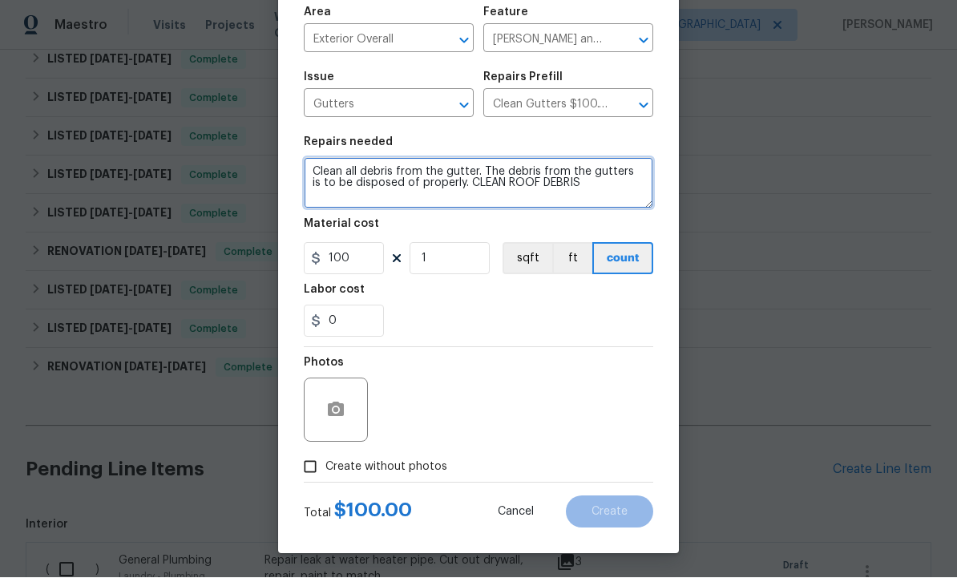
type textarea "Clean all debris from the gutter. The debris from the gutters is to be disposed…"
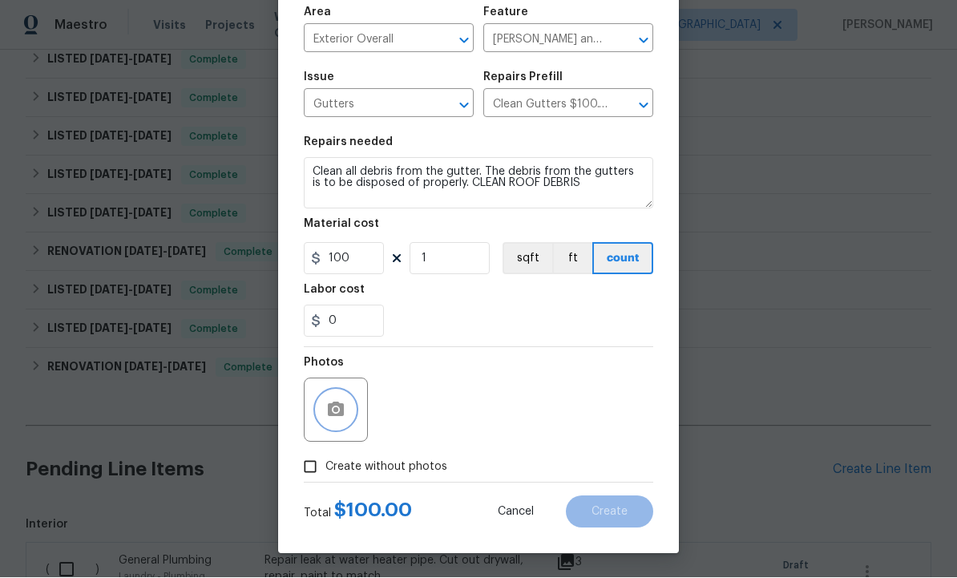
click at [338, 414] on icon "button" at bounding box center [336, 409] width 16 height 14
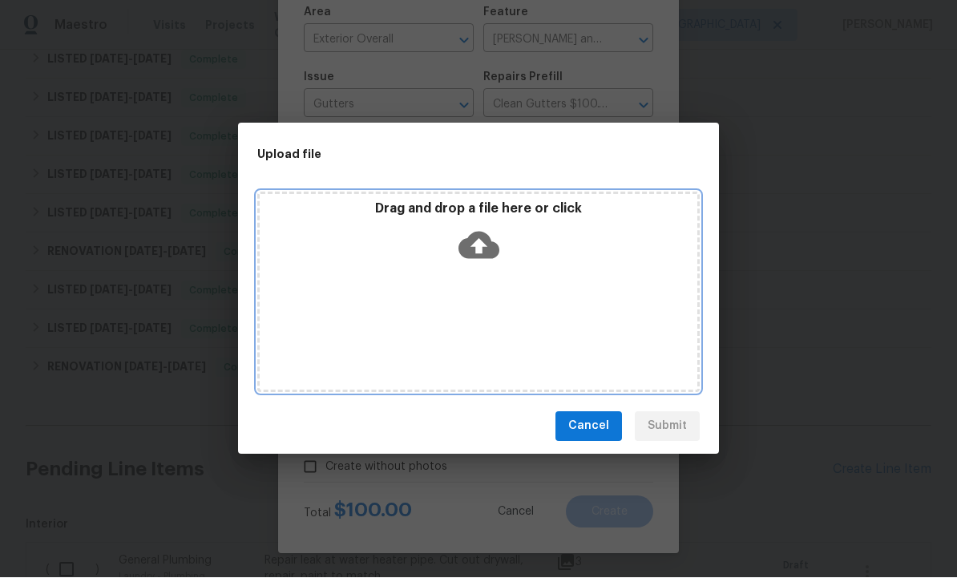
click at [484, 248] on icon at bounding box center [479, 245] width 41 height 27
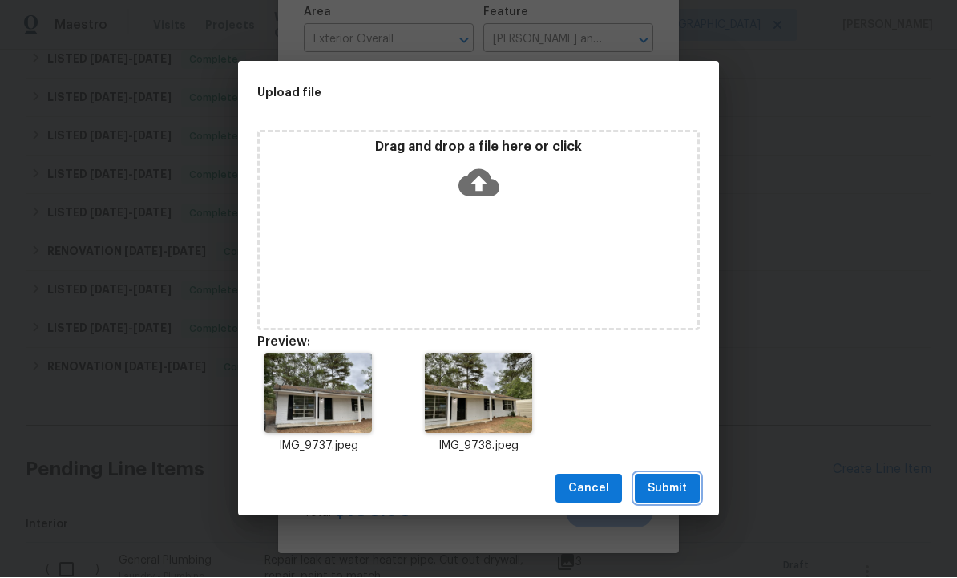
click at [673, 486] on span "Submit" at bounding box center [667, 489] width 39 height 20
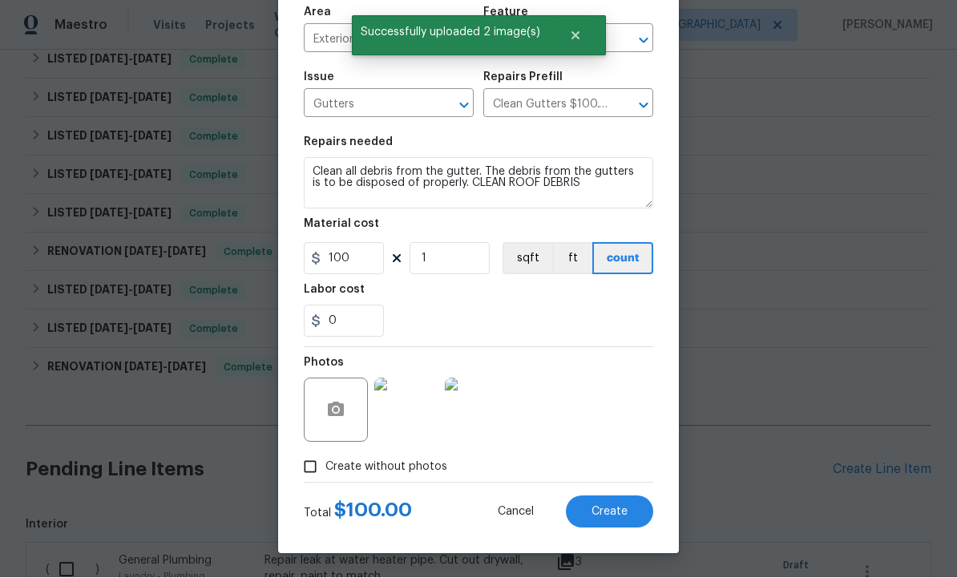
click at [609, 520] on button "Create" at bounding box center [609, 512] width 87 height 32
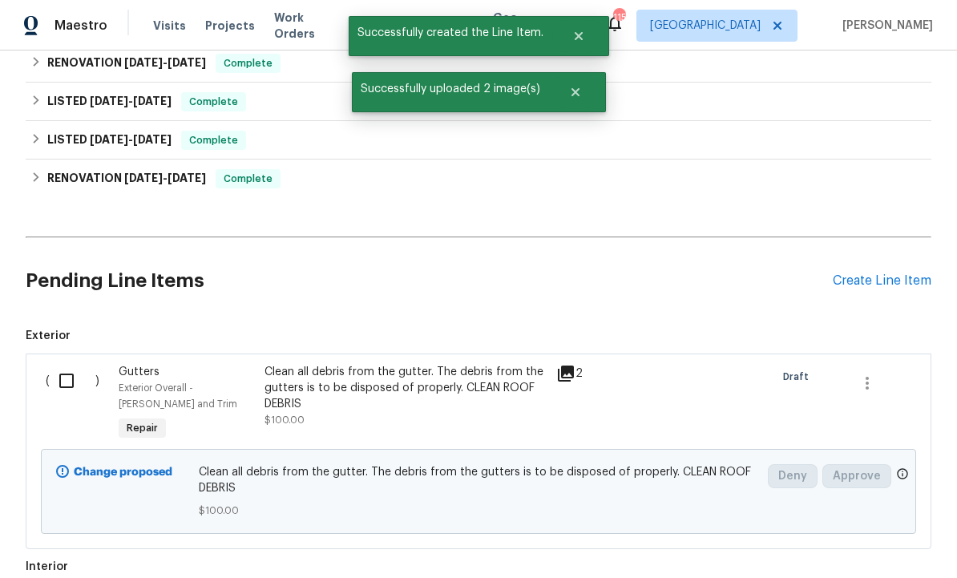
scroll to position [618, 0]
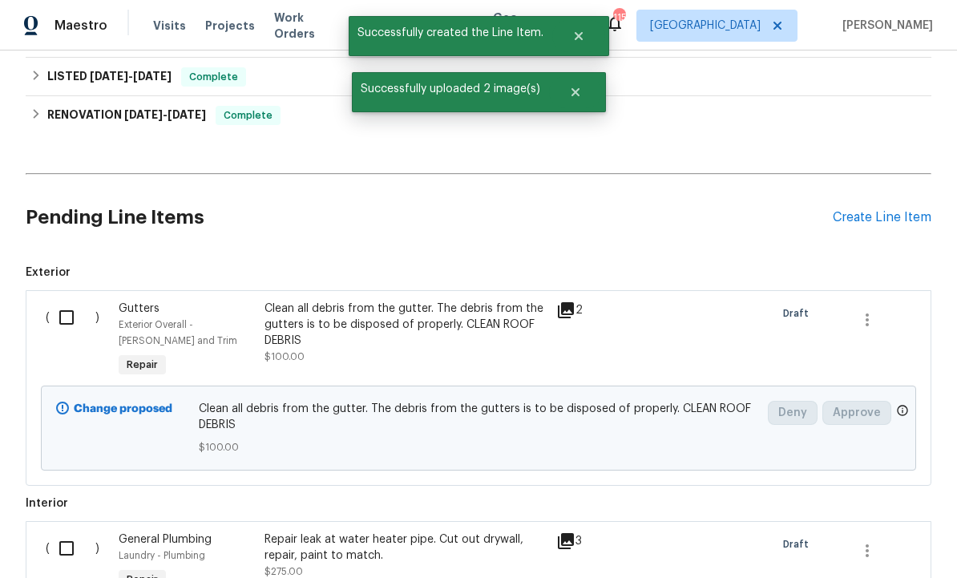
click at [879, 210] on div "Create Line Item" at bounding box center [882, 217] width 99 height 15
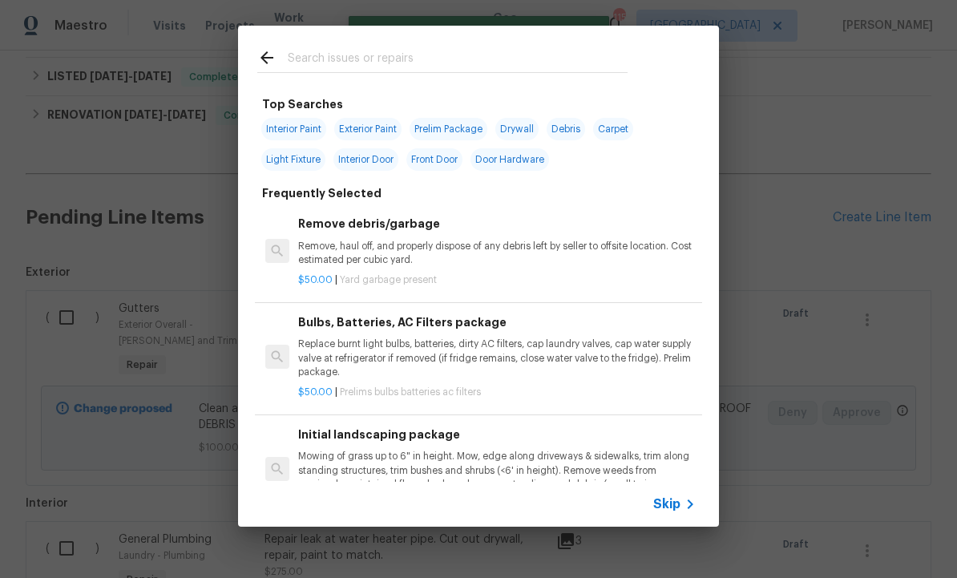
click at [362, 56] on input "text" at bounding box center [458, 60] width 340 height 24
type input "Tub"
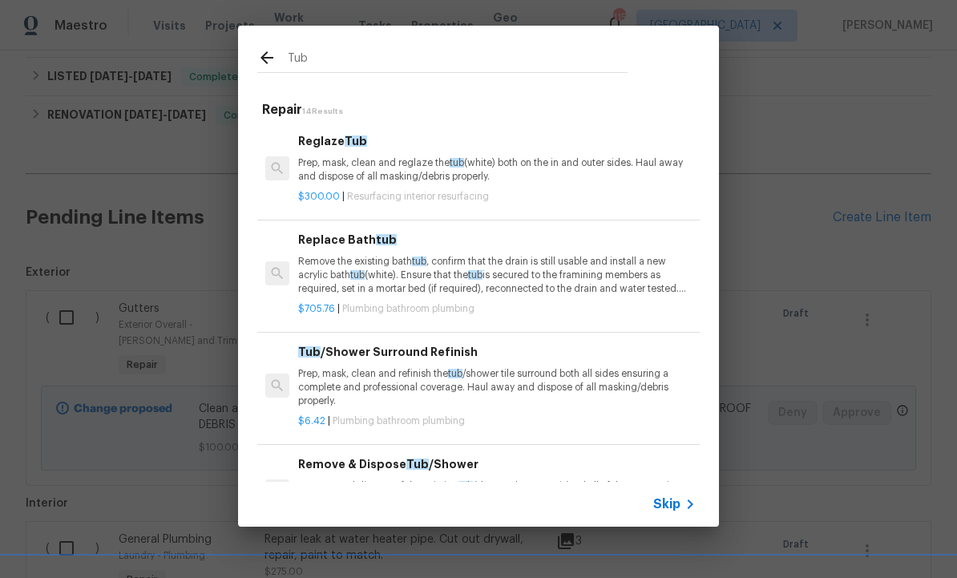
click at [363, 153] on div "Reglaze Tub Prep, mask, clean and reglaze the tub (white) both on the in and ou…" at bounding box center [497, 158] width 398 height 52
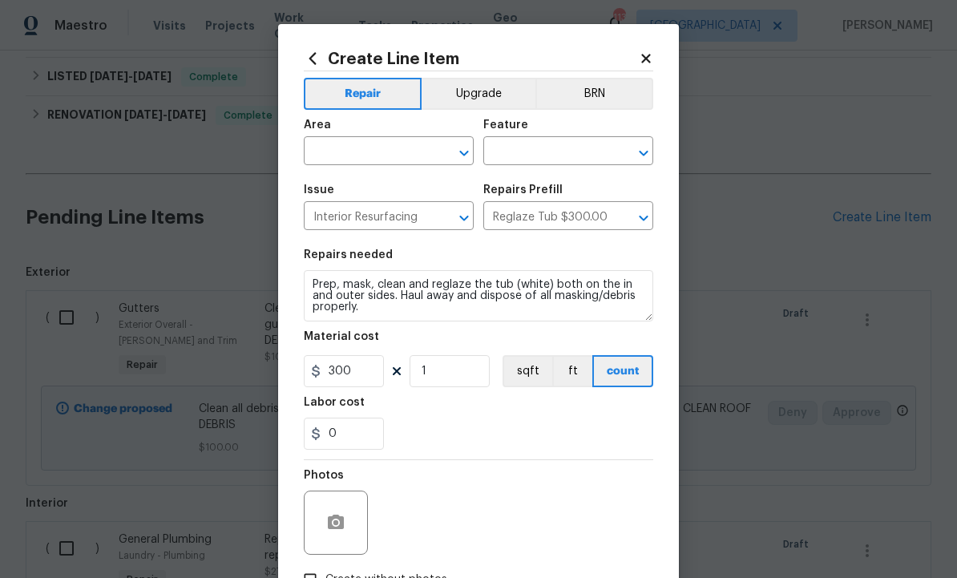
click at [384, 150] on input "text" at bounding box center [366, 152] width 125 height 25
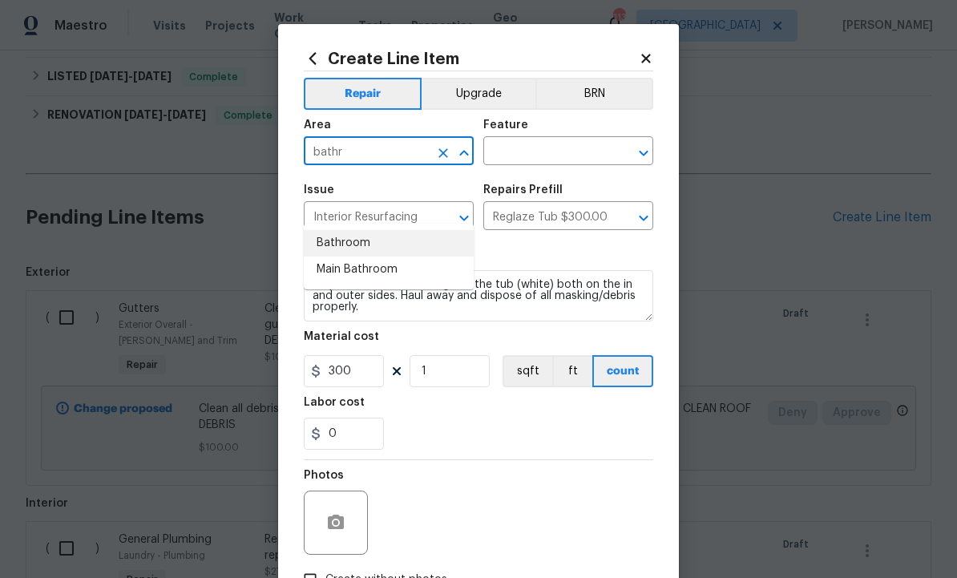
click at [362, 230] on li "Bathroom" at bounding box center [389, 243] width 170 height 26
type input "Bathroom"
click at [532, 147] on input "text" at bounding box center [545, 152] width 125 height 25
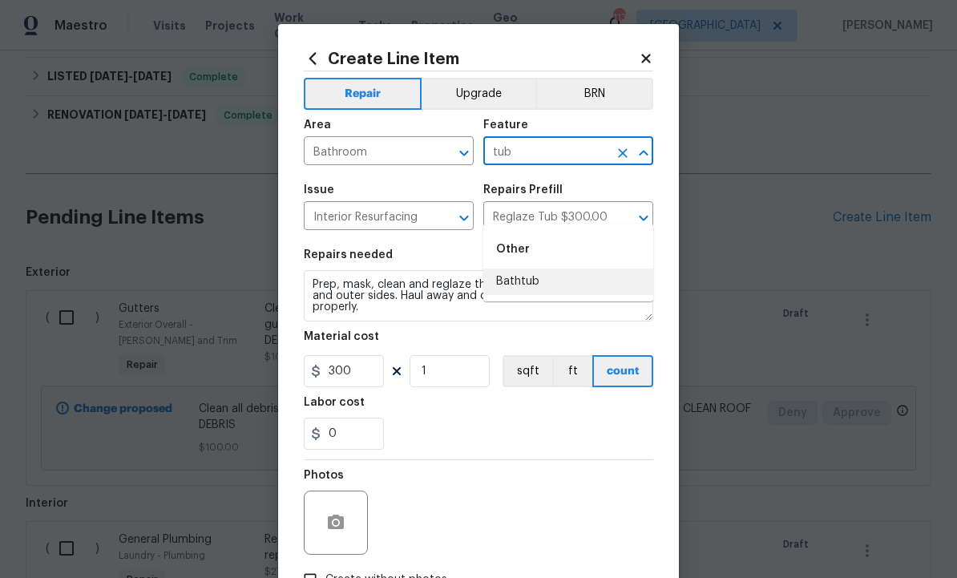
click at [534, 269] on li "Bathtub" at bounding box center [568, 282] width 170 height 26
type input "Bathtub"
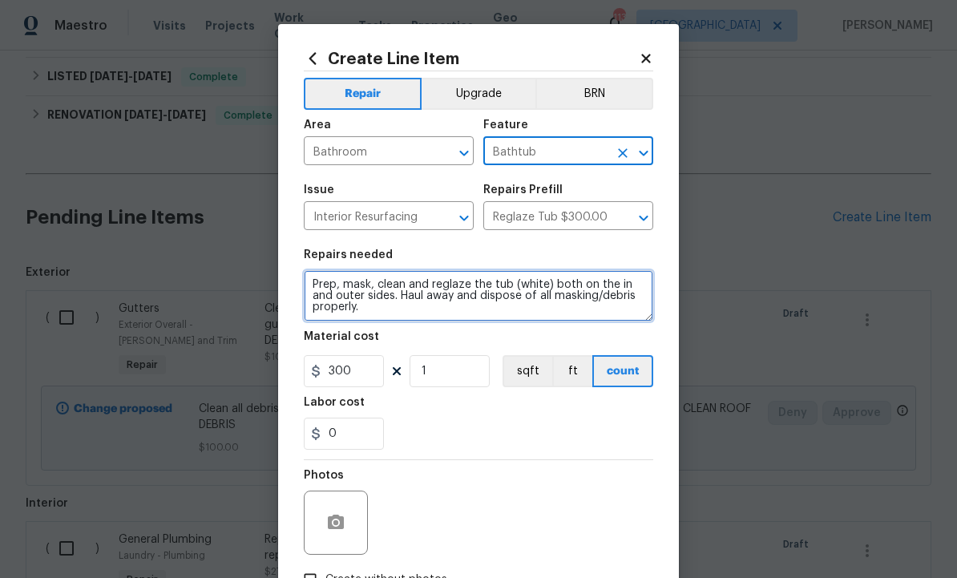
click at [491, 314] on textarea "Prep, mask, clean and reglaze the tub (white) both on the in and outer sides. H…" at bounding box center [479, 295] width 350 height 51
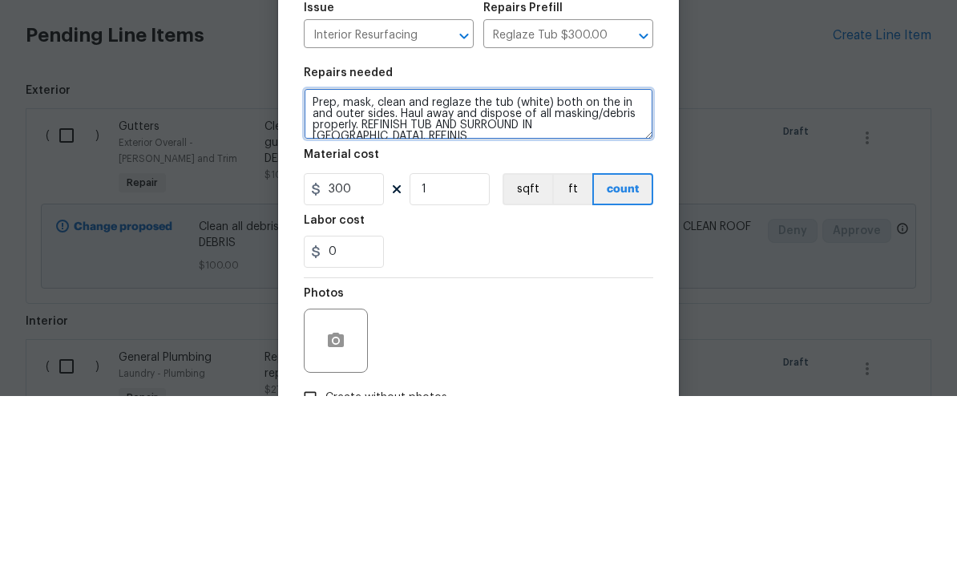
scroll to position [3, 0]
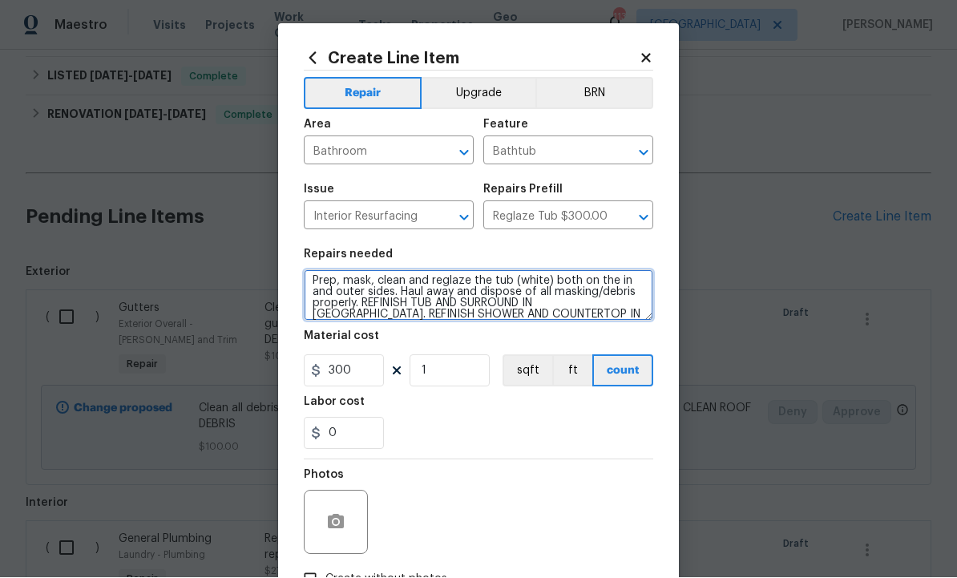
type textarea "Prep, mask, clean and reglaze the tub (white) both on the in and outer sides. H…"
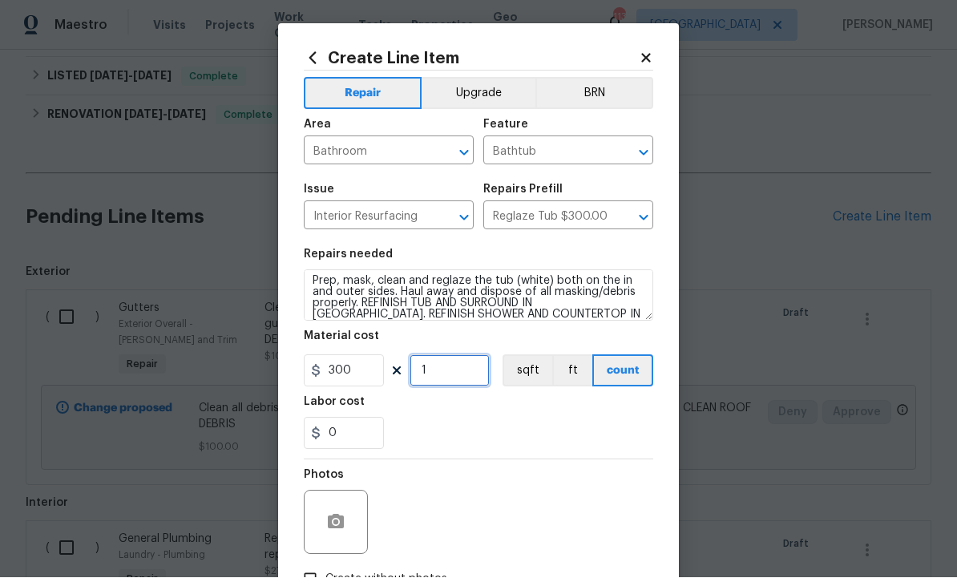
click at [464, 374] on input "1" at bounding box center [450, 371] width 80 height 32
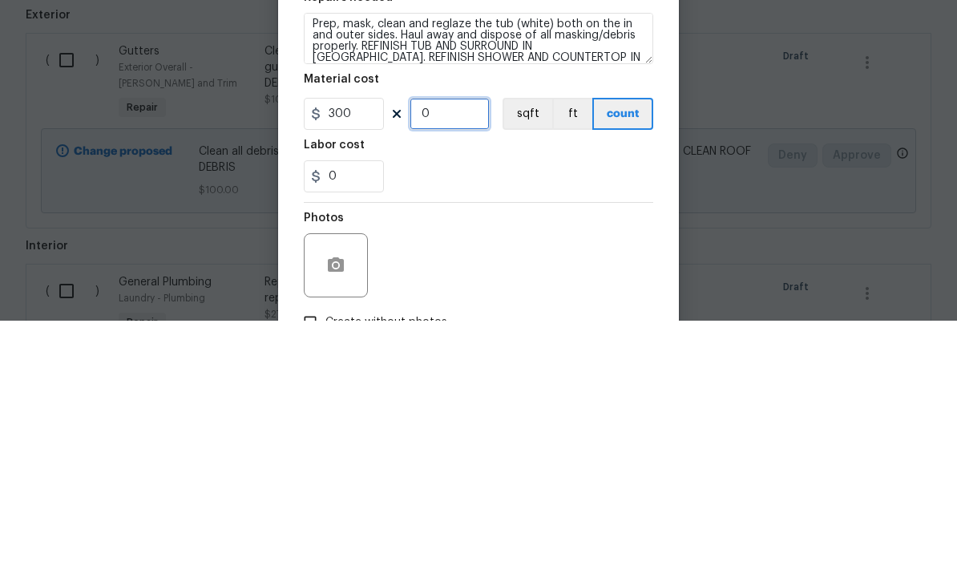
type input "2"
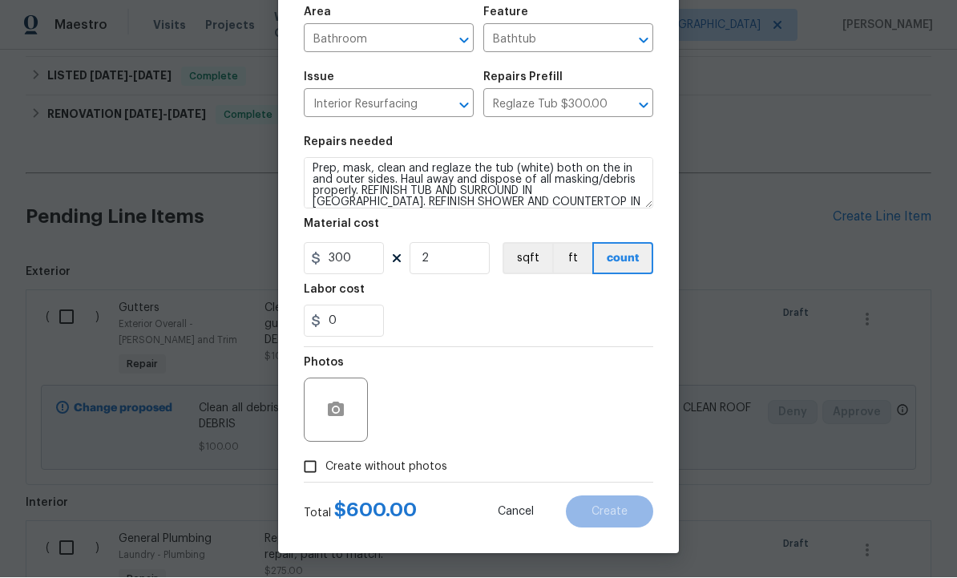
scroll to position [115, 0]
click at [334, 415] on icon "button" at bounding box center [336, 409] width 16 height 14
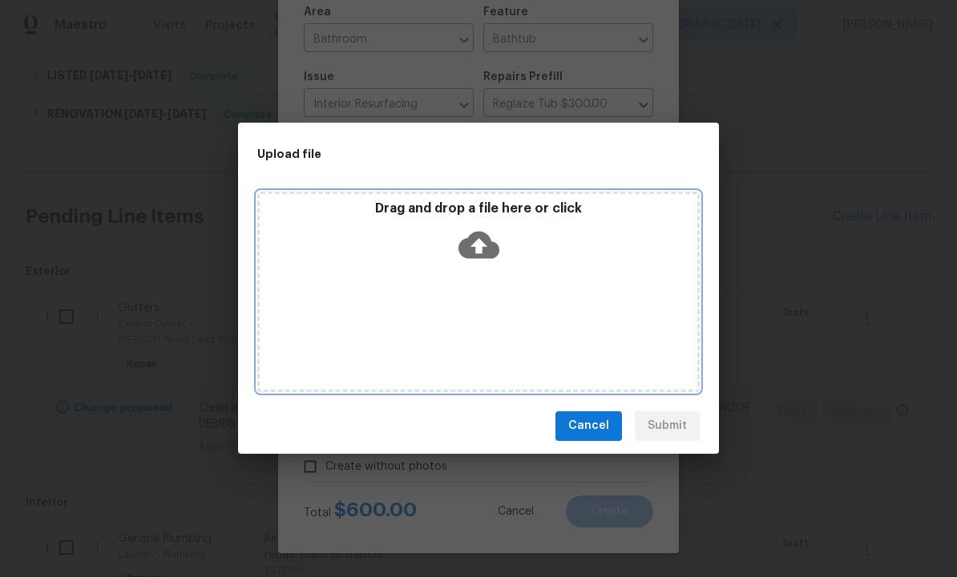
click at [467, 235] on icon at bounding box center [479, 245] width 41 height 41
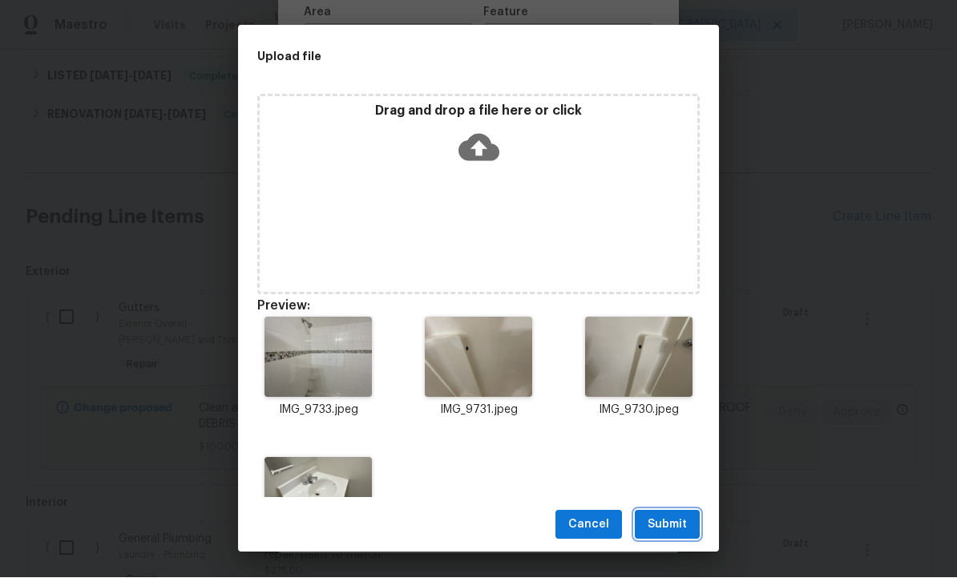
click at [668, 523] on span "Submit" at bounding box center [667, 526] width 39 height 20
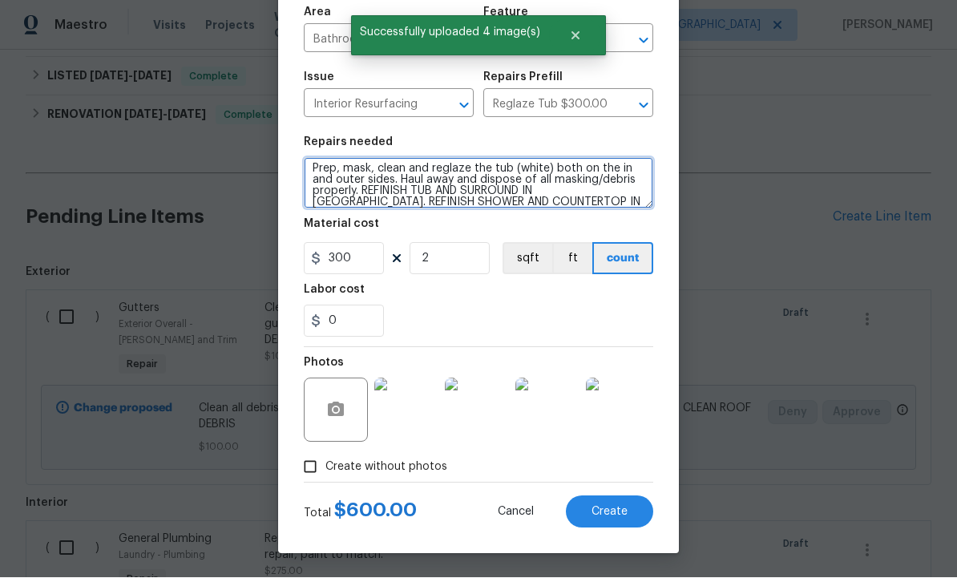
click at [630, 197] on textarea "Prep, mask, clean and reglaze the tub (white) both on the in and outer sides. H…" at bounding box center [479, 183] width 350 height 51
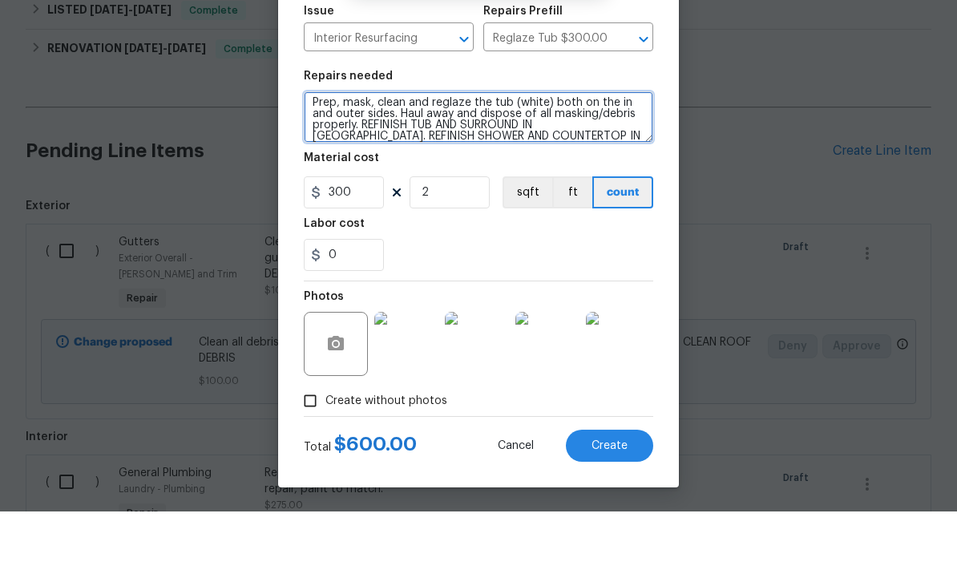
scroll to position [22, 0]
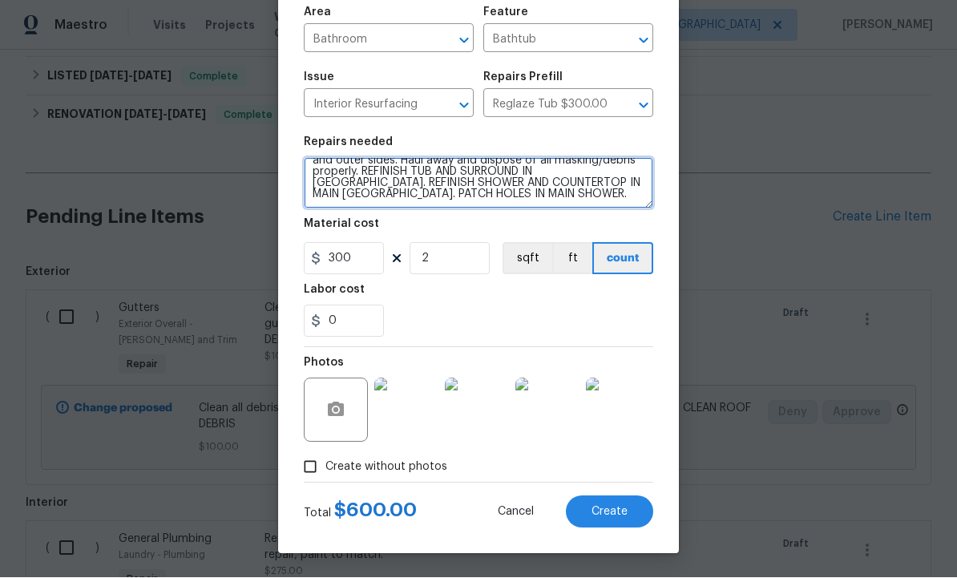
type textarea "Prep, mask, clean and reglaze the tub (white) both on the in and outer sides. H…"
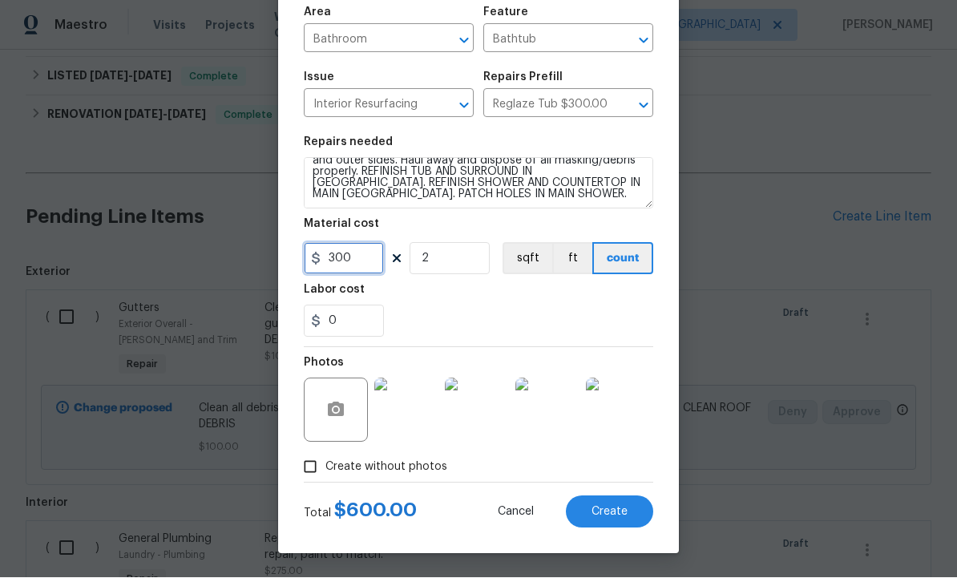
click at [361, 253] on input "300" at bounding box center [344, 259] width 80 height 32
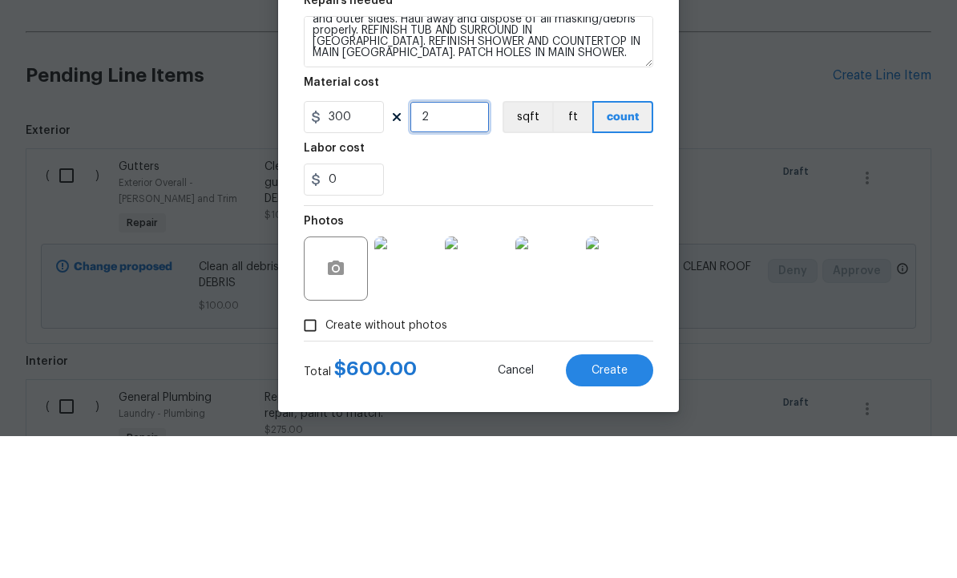
click at [457, 243] on input "2" at bounding box center [450, 259] width 80 height 32
type input "0"
click at [373, 243] on input "300" at bounding box center [344, 259] width 80 height 32
type input "750"
click at [458, 243] on input "0" at bounding box center [450, 259] width 80 height 32
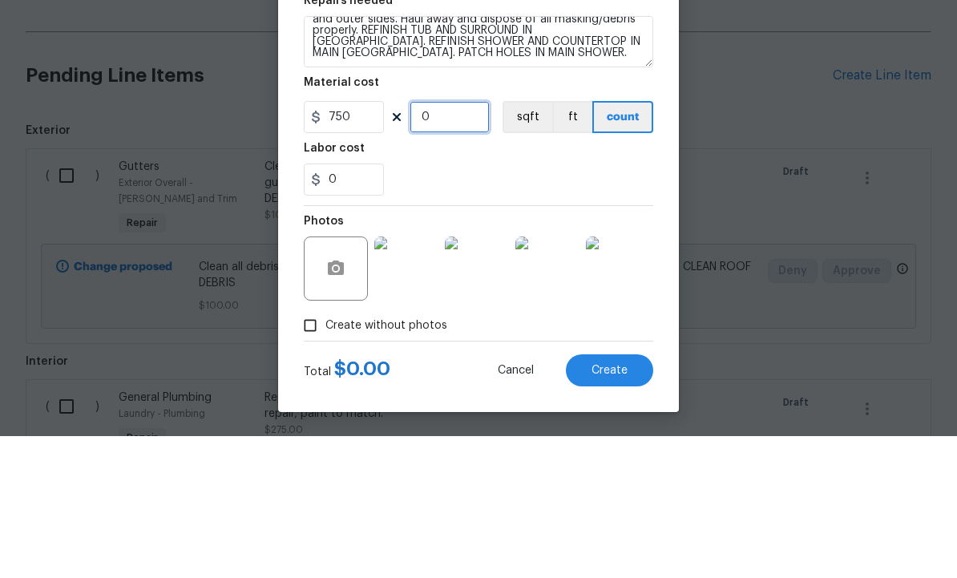
type input "1"
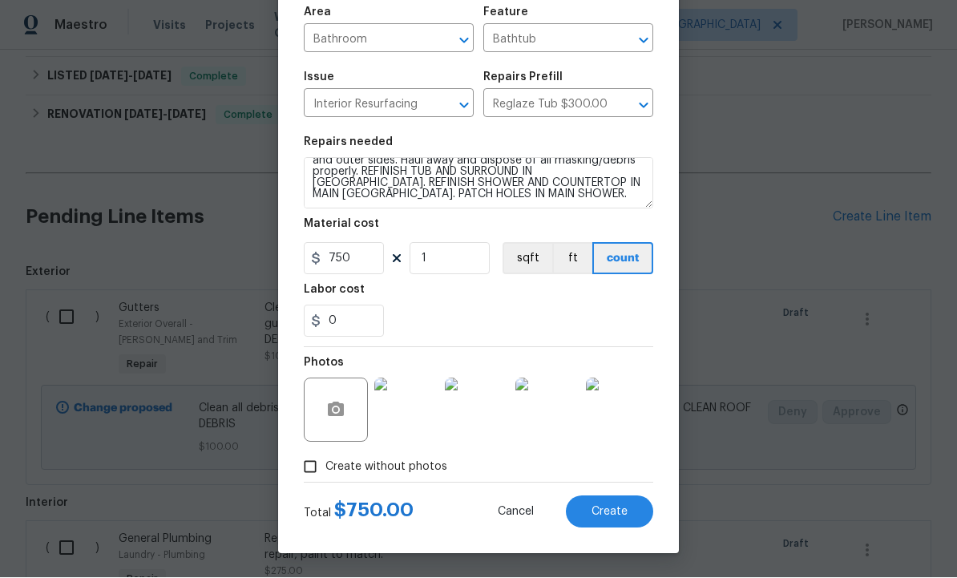
scroll to position [115, 0]
click at [605, 508] on span "Create" at bounding box center [610, 513] width 36 height 12
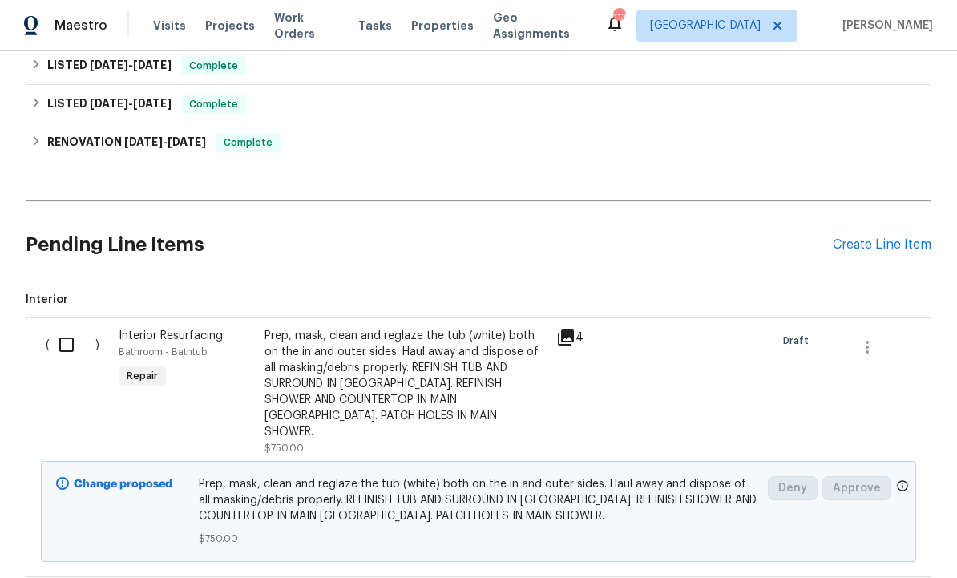
scroll to position [588, 0]
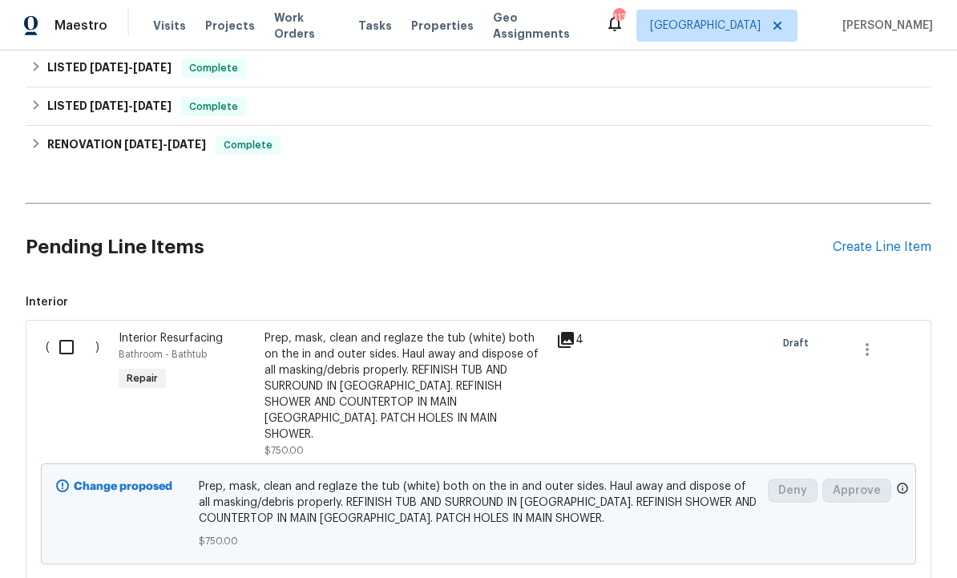
click at [872, 240] on div "Create Line Item" at bounding box center [882, 247] width 99 height 15
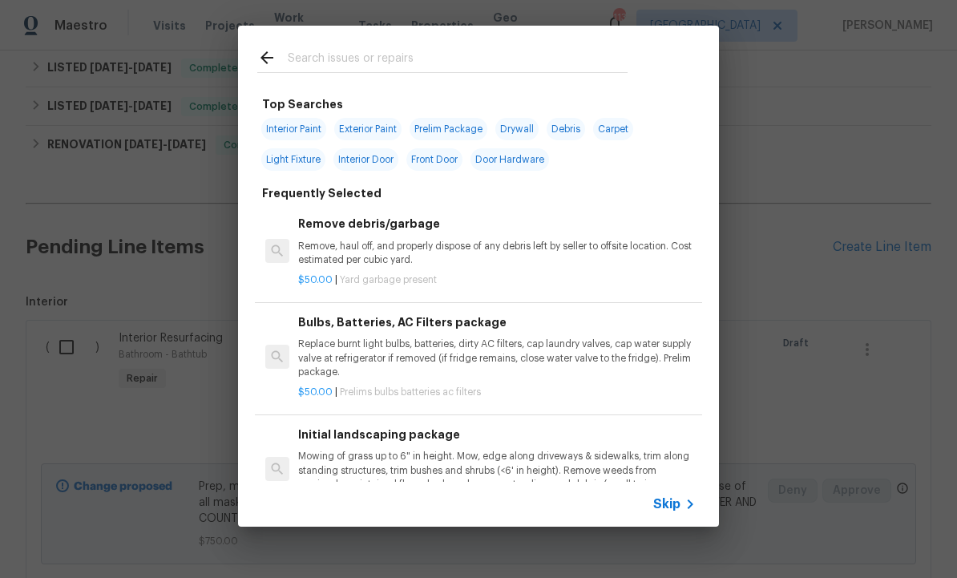
click at [338, 55] on input "text" at bounding box center [458, 60] width 340 height 24
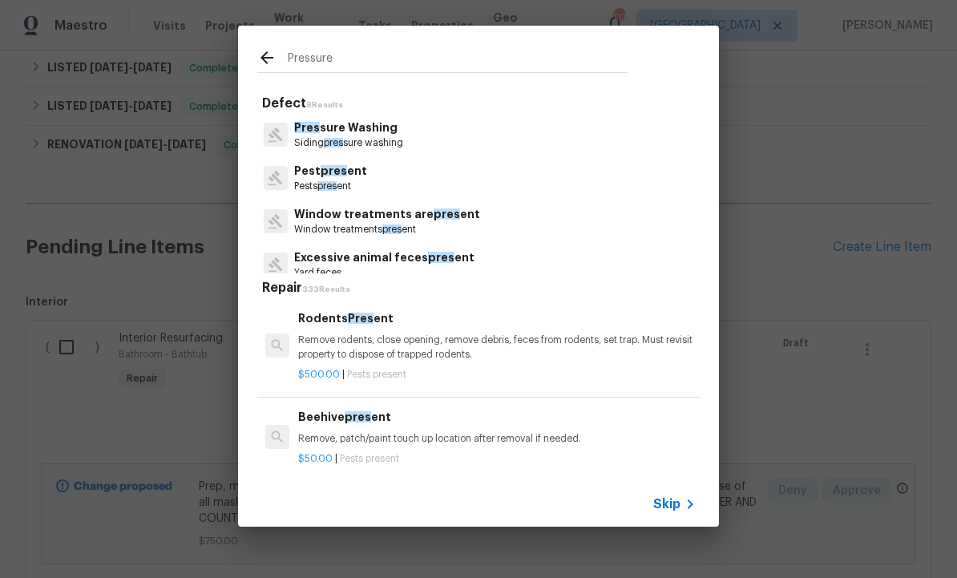
type input "Pressure"
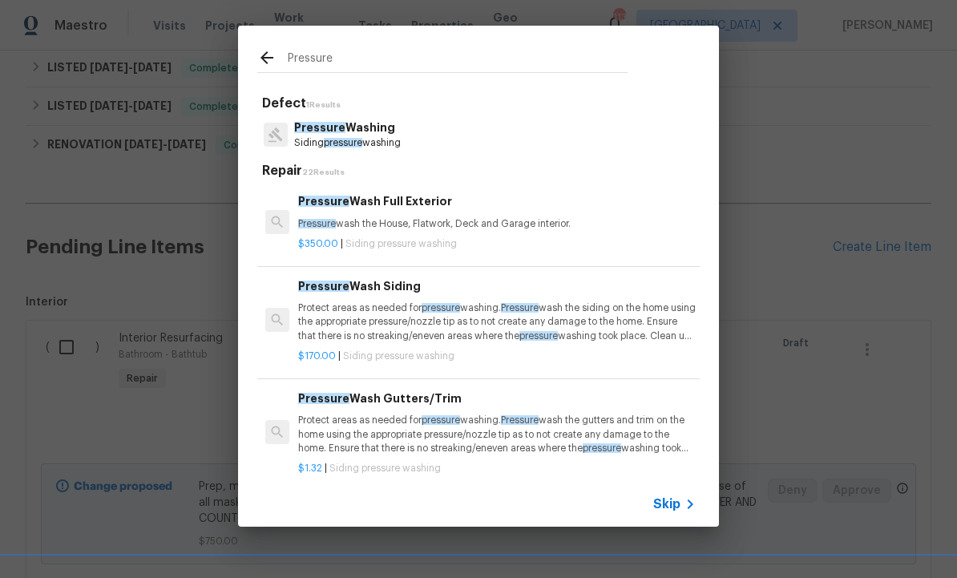
click at [384, 214] on div "Pressure Wash Full Exterior Pressure wash the House, Flatwork, Deck and Garage …" at bounding box center [497, 211] width 398 height 38
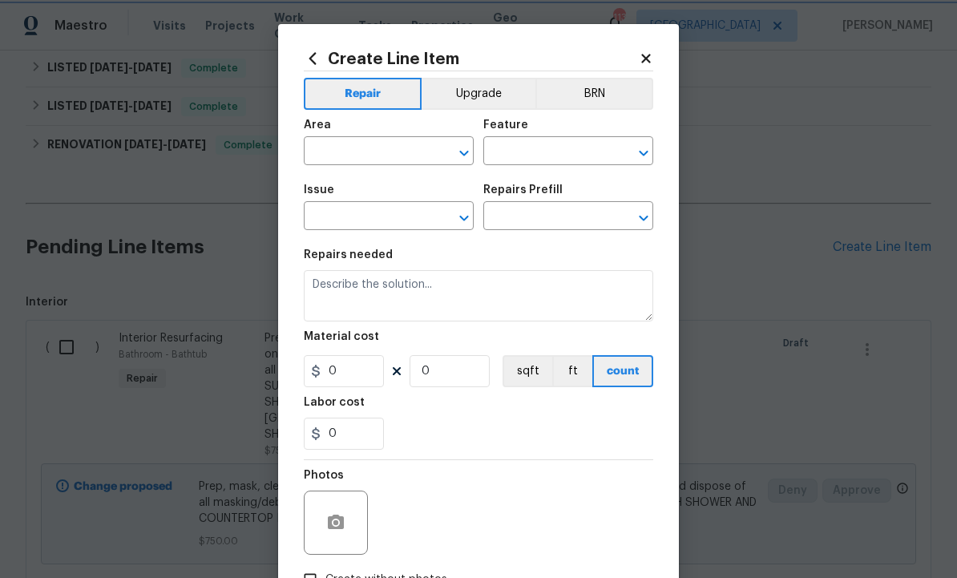
type input "Siding"
type input "Pressure Washing"
type input "Pressure Wash Full Exterior $350.00"
type textarea "Pressure wash the House, Flatwork, Deck and Garage interior."
type input "350"
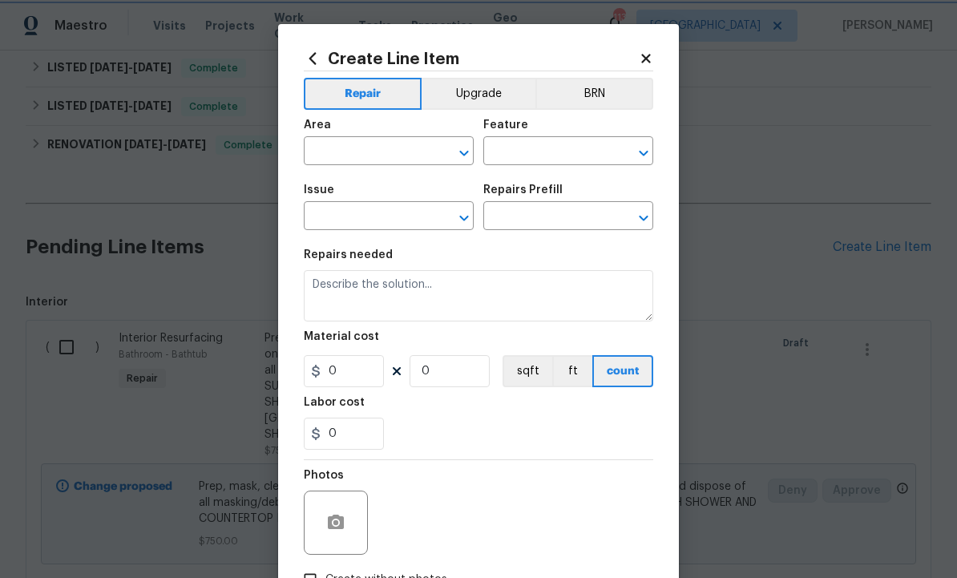
type input "1"
click at [378, 147] on input "text" at bounding box center [366, 152] width 125 height 25
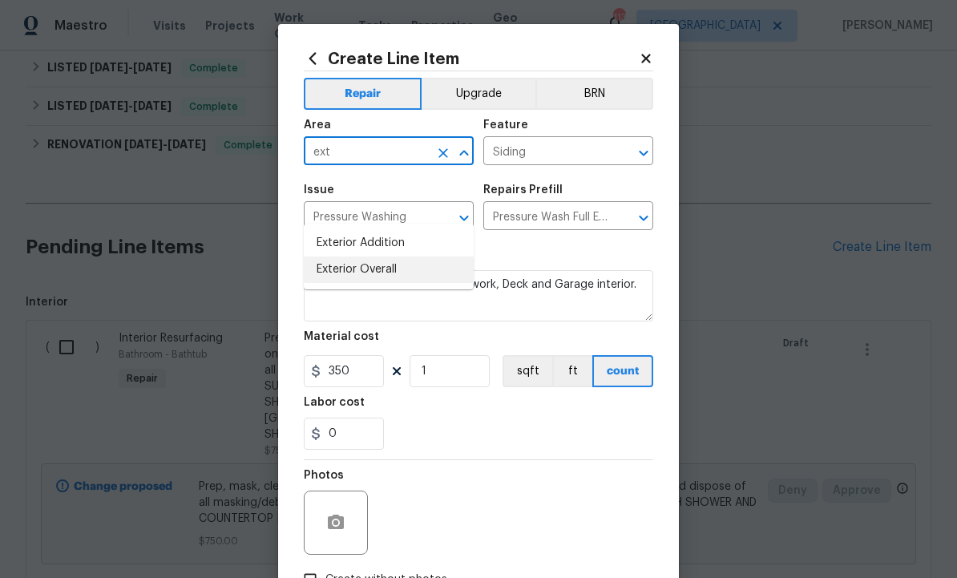
click at [379, 257] on li "Exterior Overall" at bounding box center [389, 270] width 170 height 26
type input "Exterior Overall"
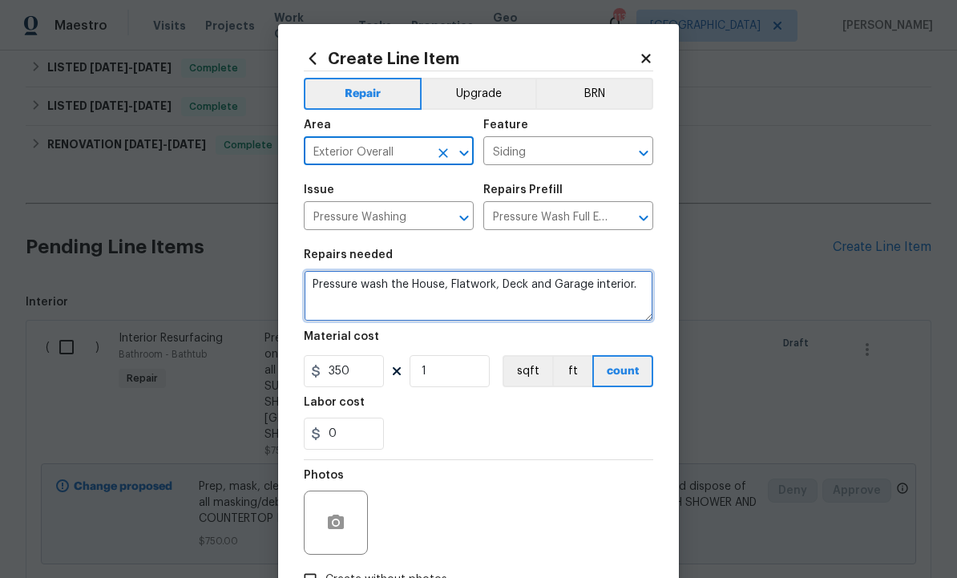
click at [641, 287] on textarea "Pressure wash the House, Flatwork, Deck and Garage interior." at bounding box center [479, 295] width 350 height 51
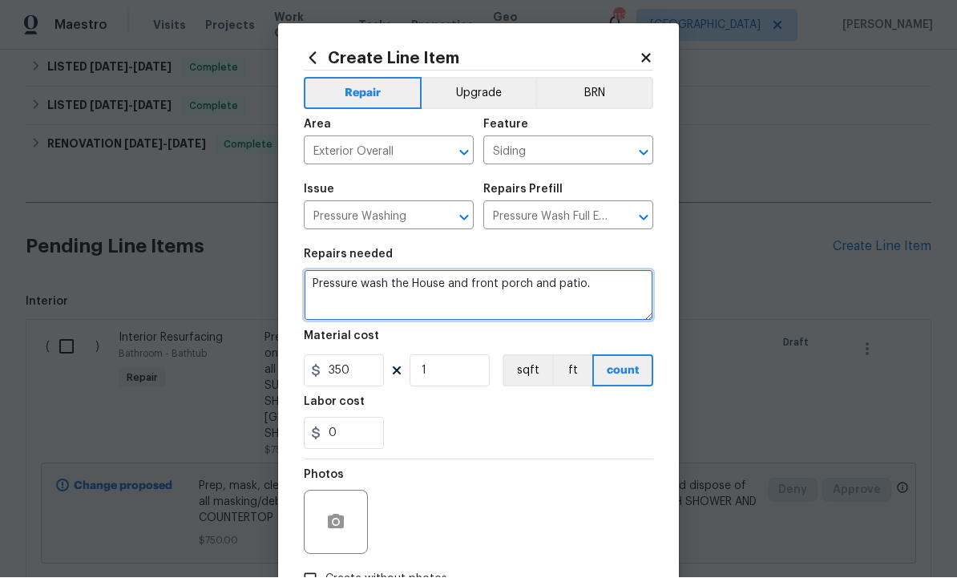
type textarea "Pressure wash the House and front porch and patio."
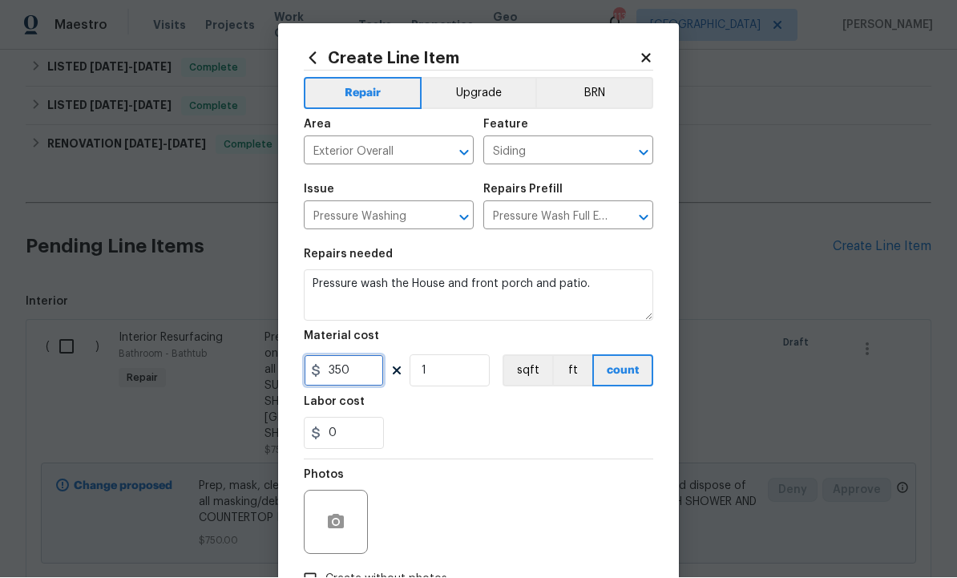
click at [362, 373] on input "350" at bounding box center [344, 371] width 80 height 32
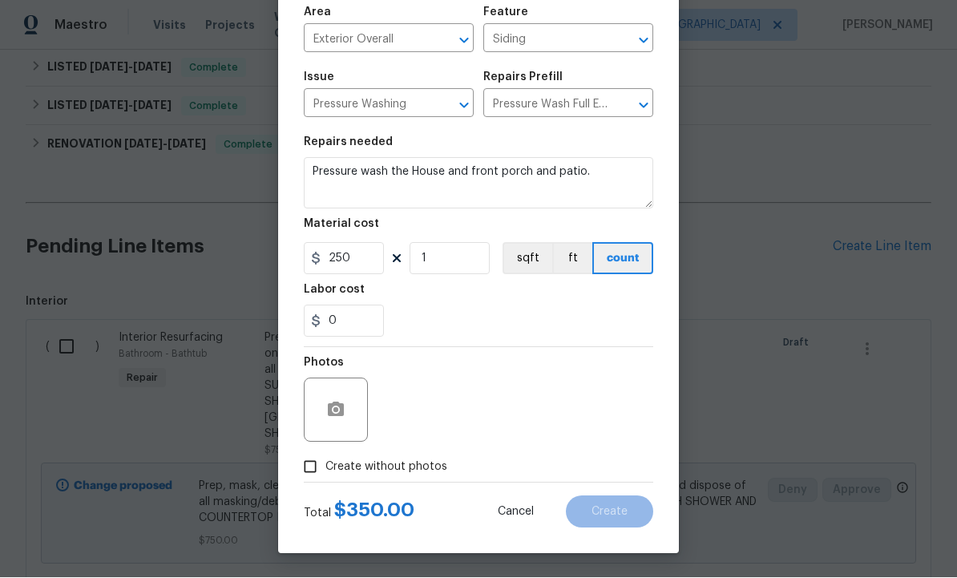
scroll to position [115, 0]
type input "250"
click at [339, 398] on button "button" at bounding box center [336, 410] width 38 height 38
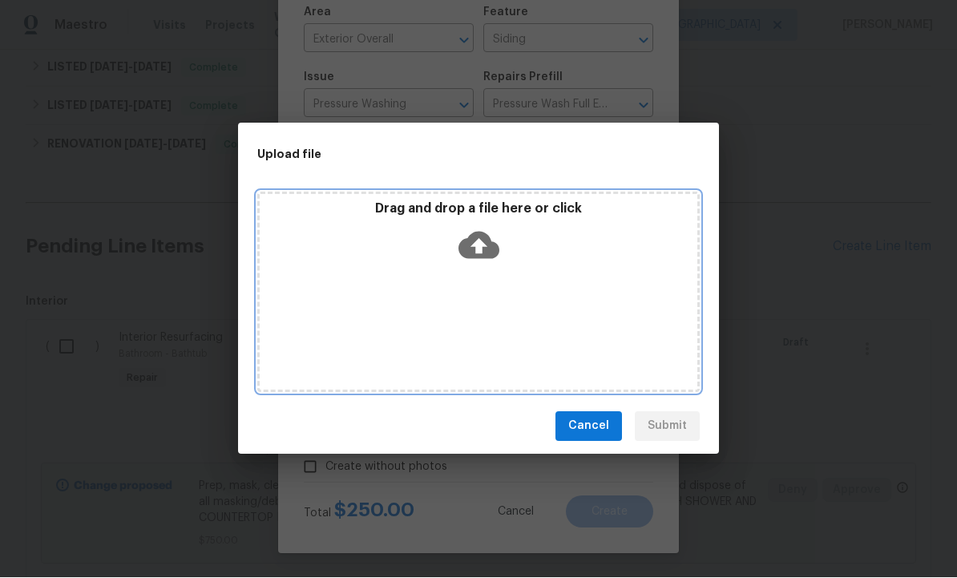
click at [483, 241] on icon at bounding box center [479, 245] width 41 height 27
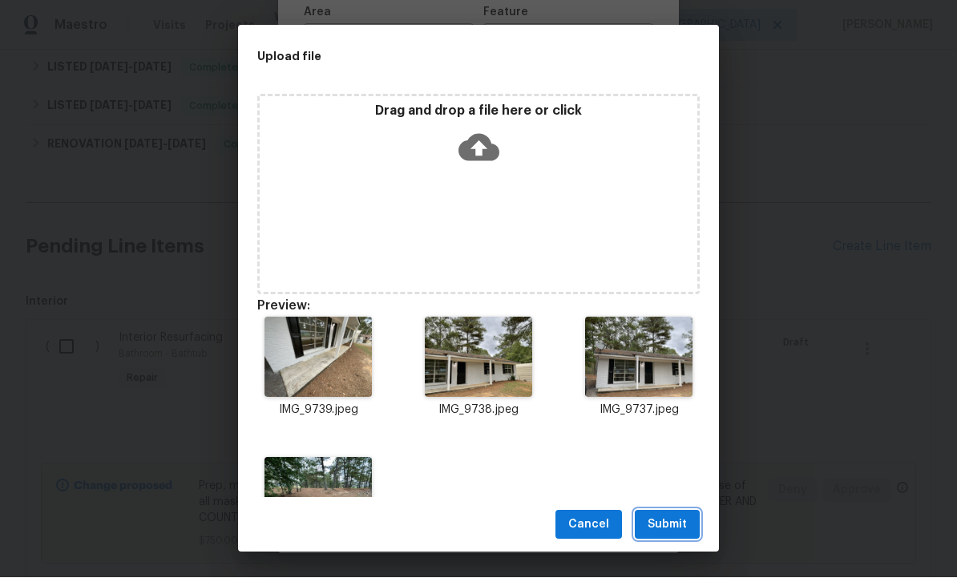
click at [668, 520] on span "Submit" at bounding box center [667, 526] width 39 height 20
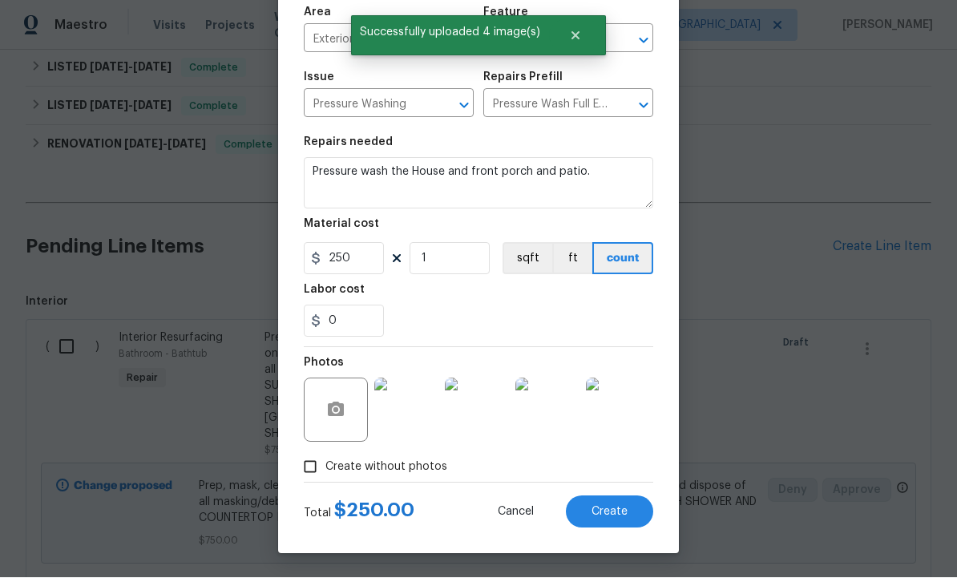
click at [617, 511] on span "Create" at bounding box center [610, 513] width 36 height 12
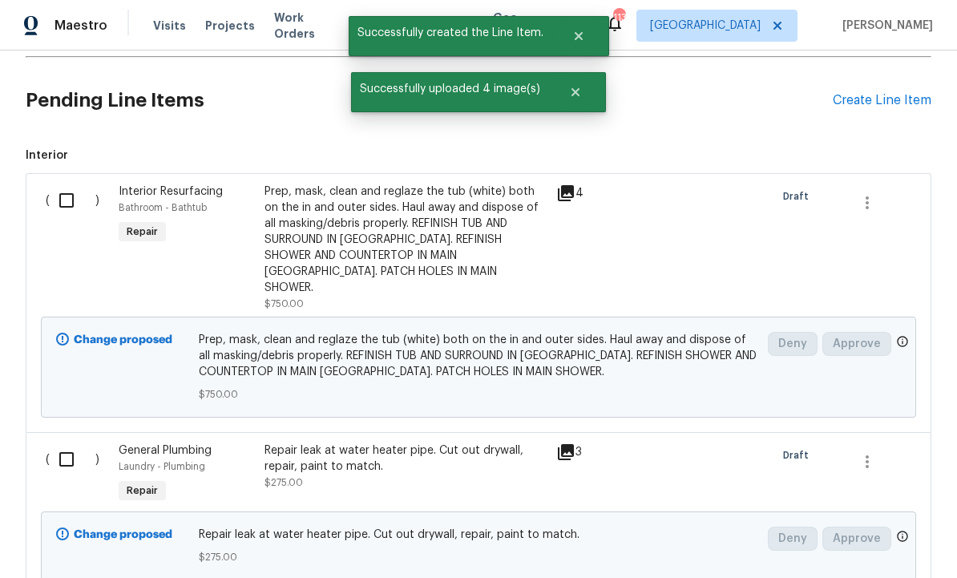
scroll to position [740, 0]
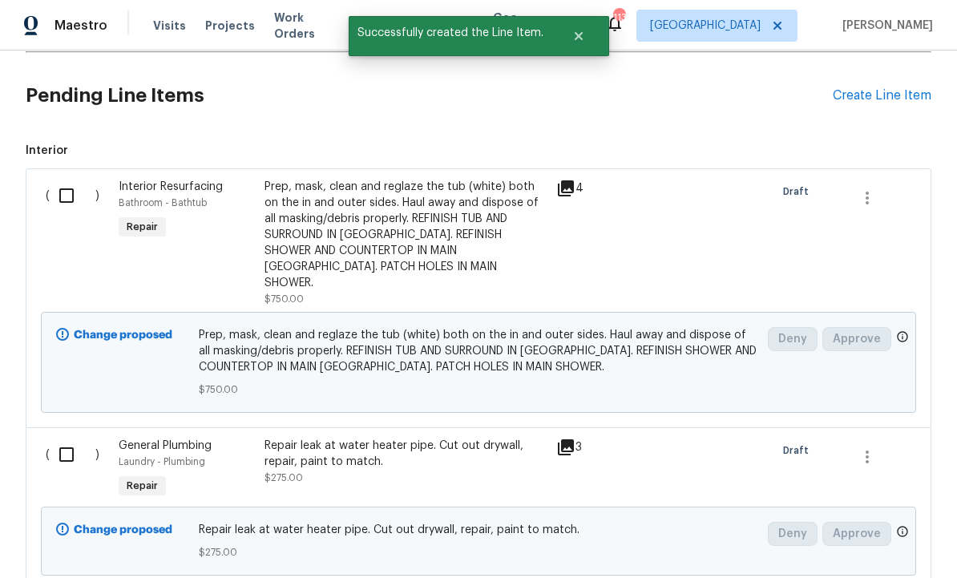
click at [67, 179] on input "checkbox" at bounding box center [73, 196] width 46 height 34
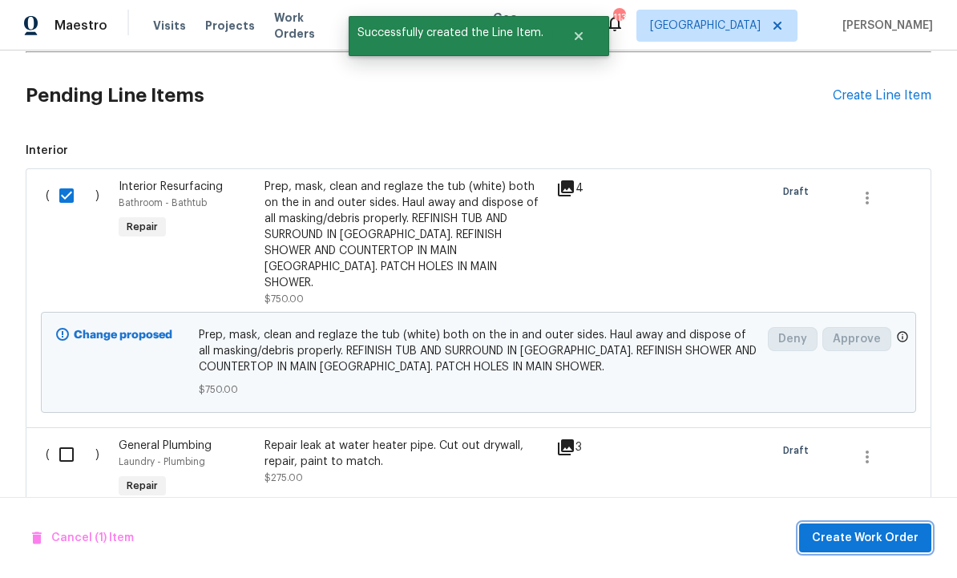
click at [866, 529] on span "Create Work Order" at bounding box center [865, 538] width 107 height 20
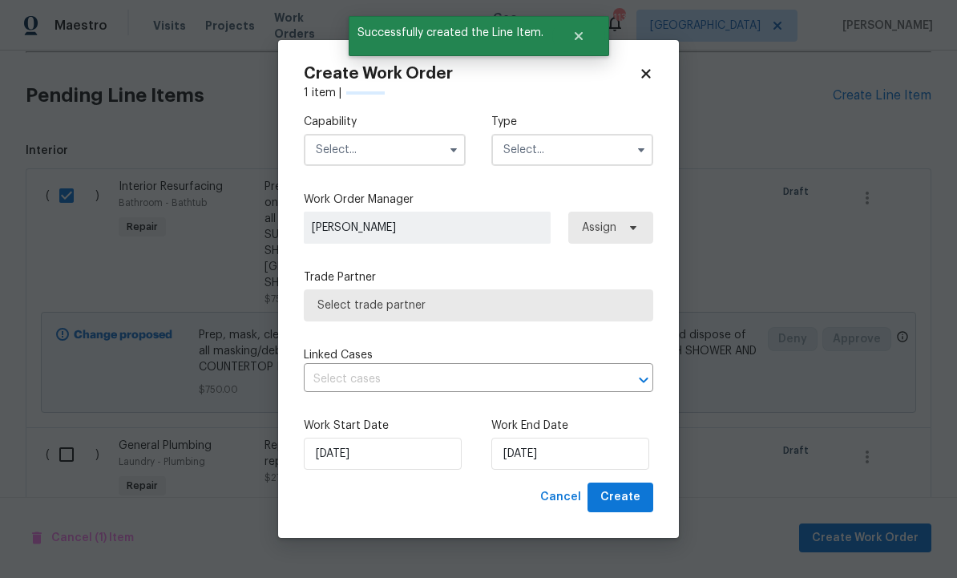
checkbox input "false"
click at [367, 153] on input "text" at bounding box center [385, 150] width 162 height 32
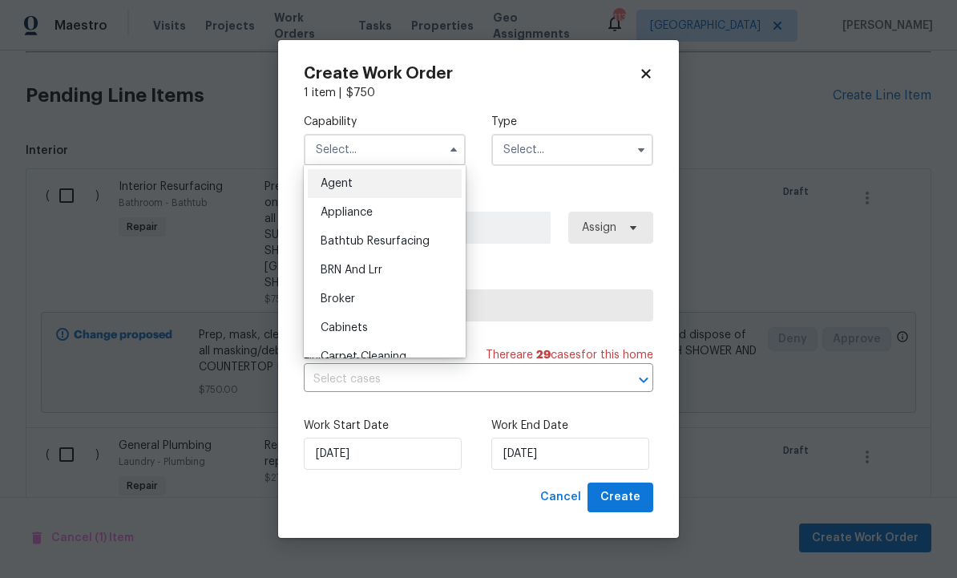
click at [378, 141] on input "text" at bounding box center [385, 150] width 162 height 32
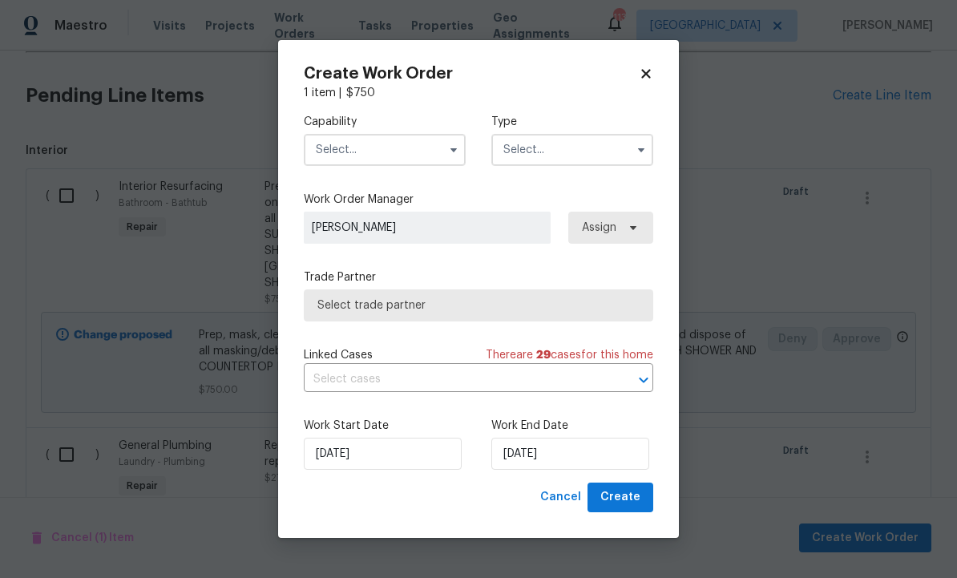
click at [372, 151] on input "text" at bounding box center [385, 150] width 162 height 32
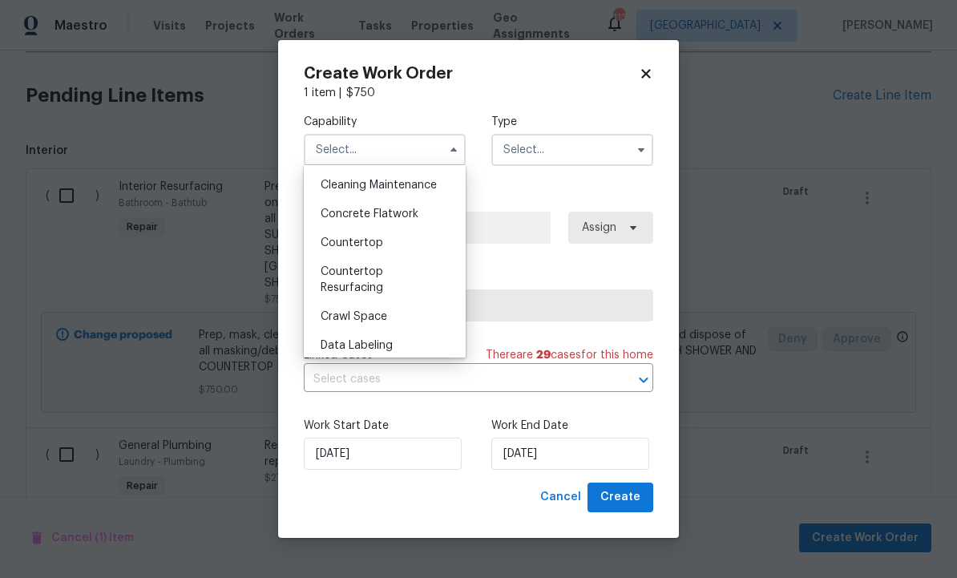
scroll to position [264, 0]
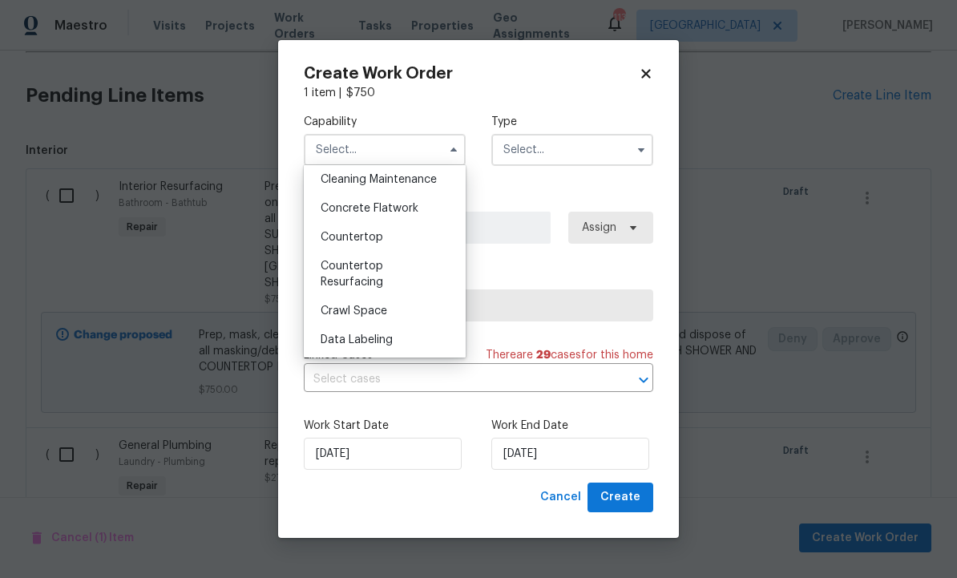
click at [385, 277] on div "Countertop Resurfacing" at bounding box center [385, 274] width 154 height 45
type input "Countertop Resurfacing"
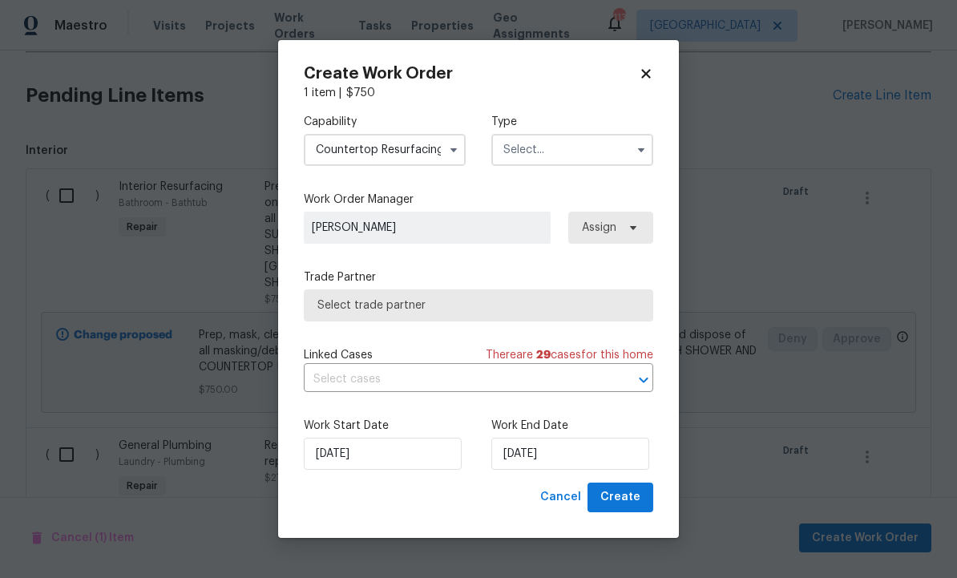
click at [563, 152] on input "text" at bounding box center [572, 150] width 162 height 32
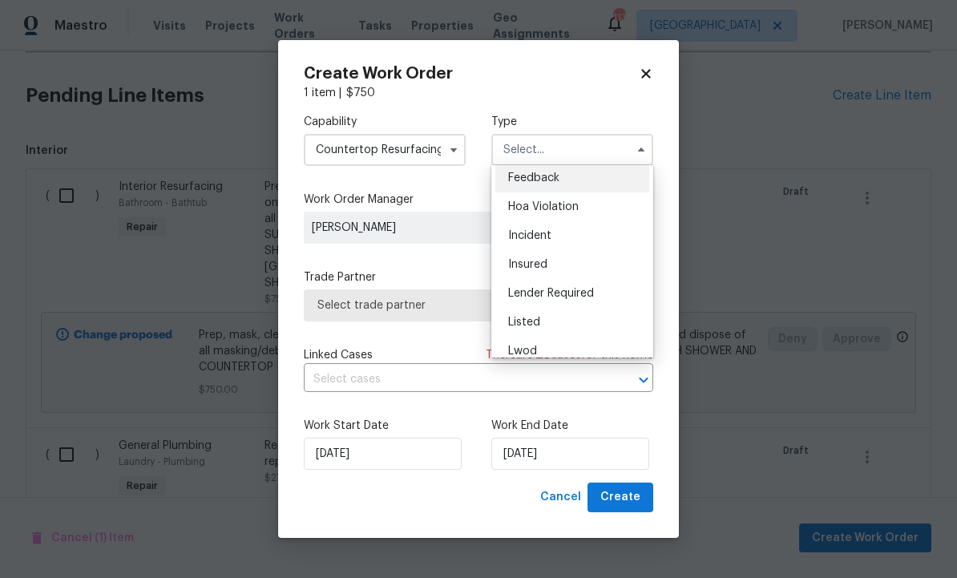
scroll to position [4, 0]
click at [578, 320] on div "Listed" at bounding box center [572, 323] width 154 height 29
type input "Listed"
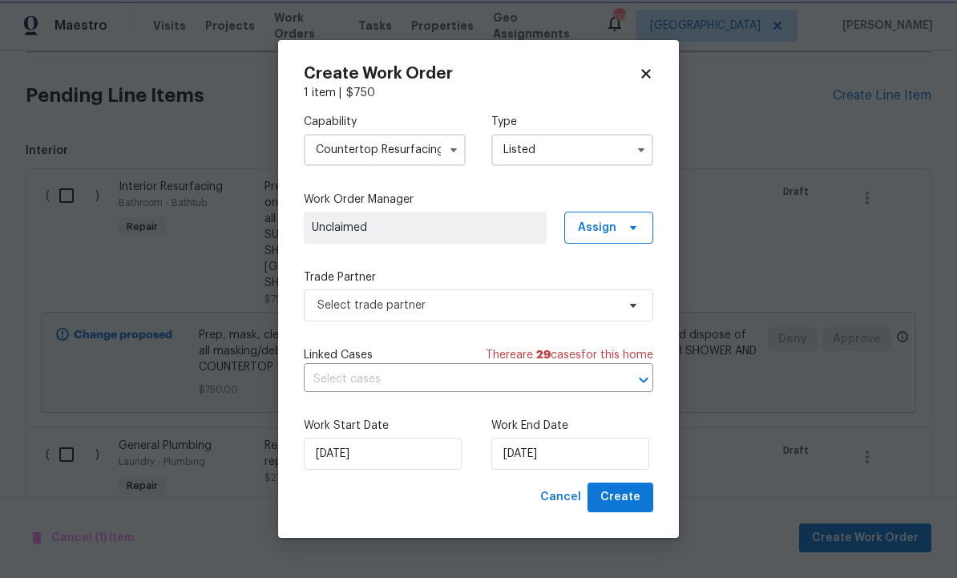
scroll to position [0, 0]
click at [633, 216] on span "Assign" at bounding box center [608, 228] width 89 height 32
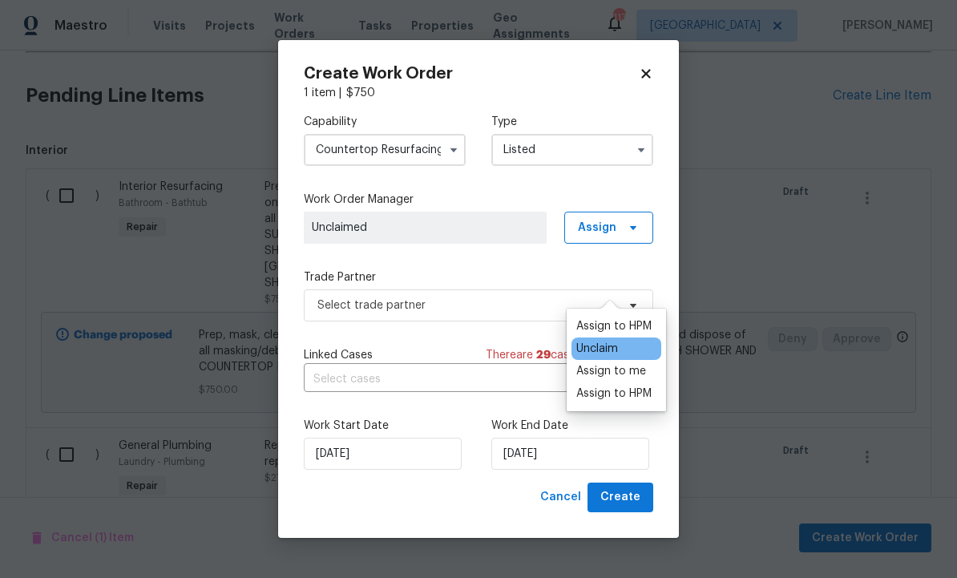
click at [633, 318] on div "Assign to HPM" at bounding box center [613, 326] width 75 height 16
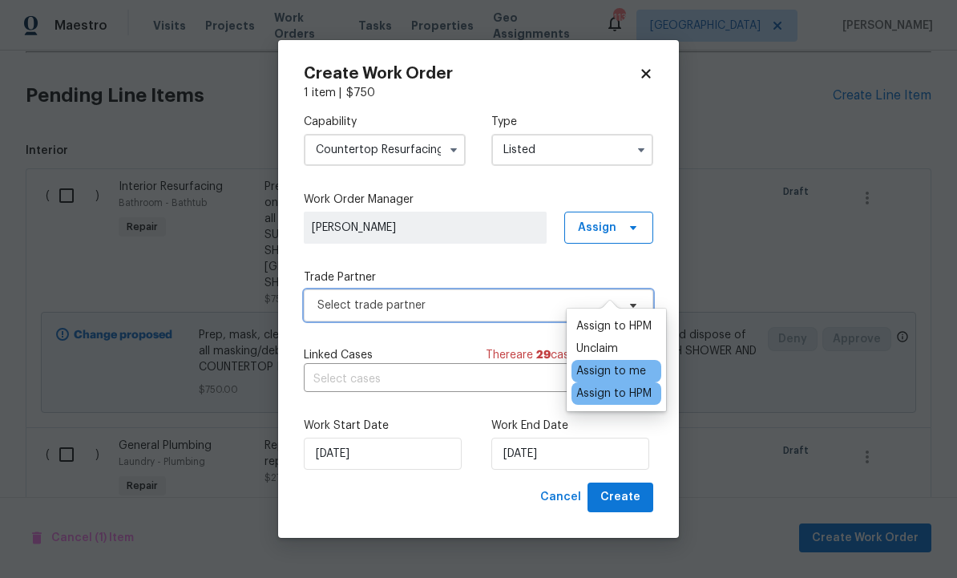
click at [516, 301] on span "Select trade partner" at bounding box center [466, 305] width 299 height 16
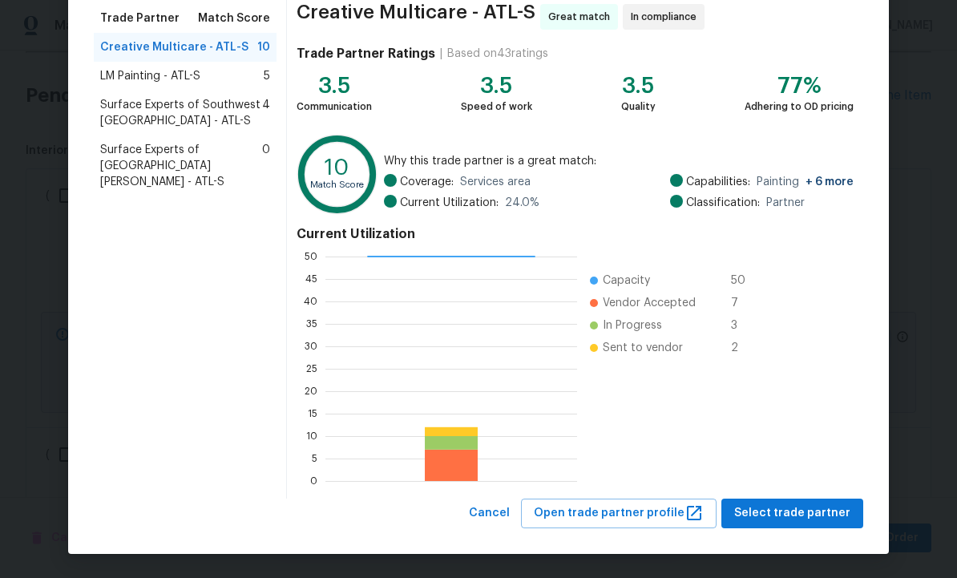
scroll to position [129, 0]
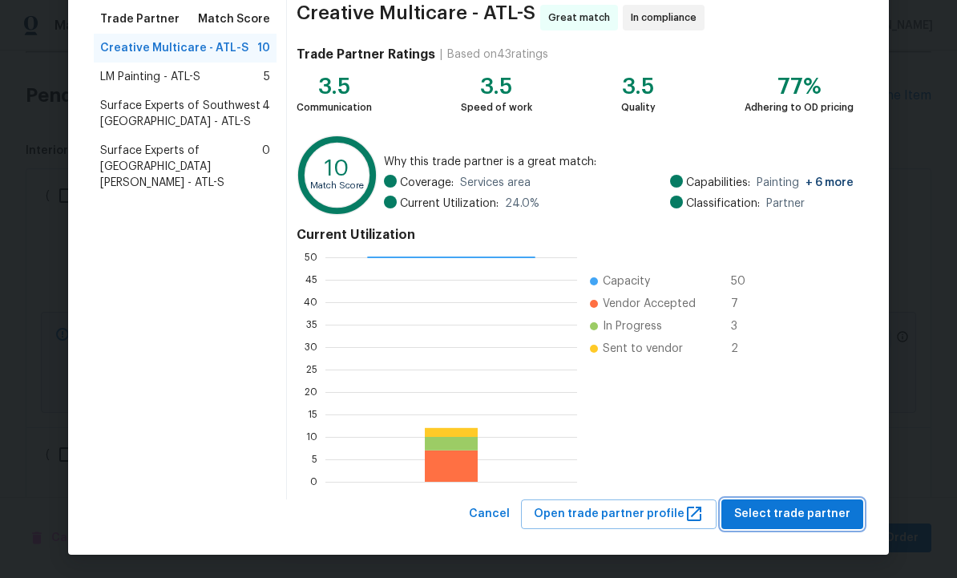
click at [794, 513] on span "Select trade partner" at bounding box center [792, 514] width 116 height 20
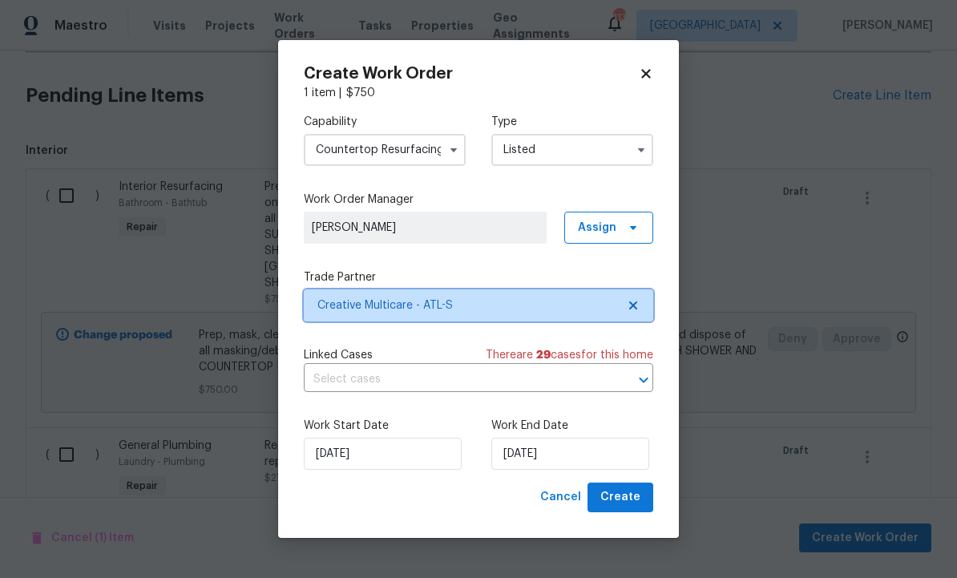
scroll to position [0, 0]
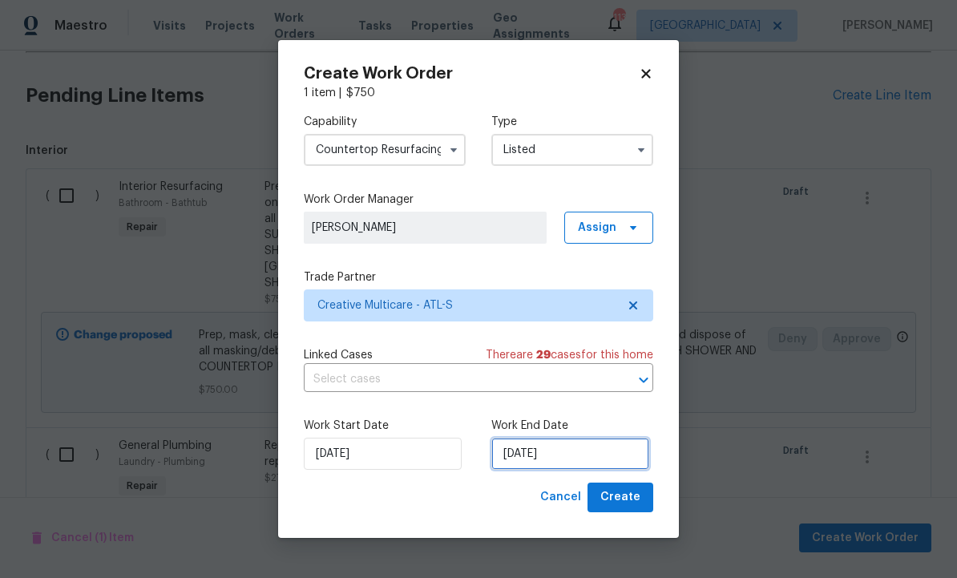
click at [584, 453] on input "[DATE]" at bounding box center [570, 454] width 158 height 32
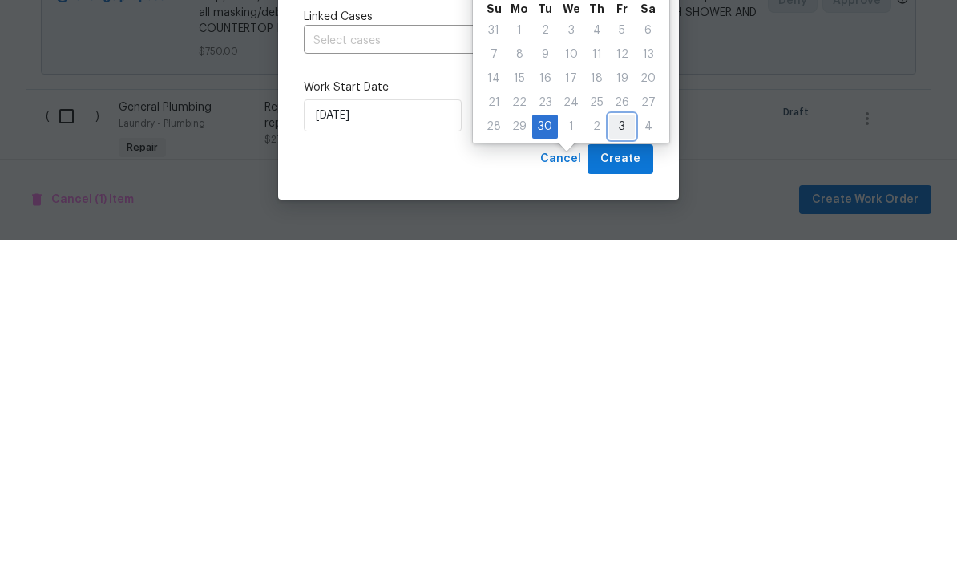
click at [617, 454] on div "3" at bounding box center [622, 465] width 26 height 22
type input "[DATE]"
select select "9"
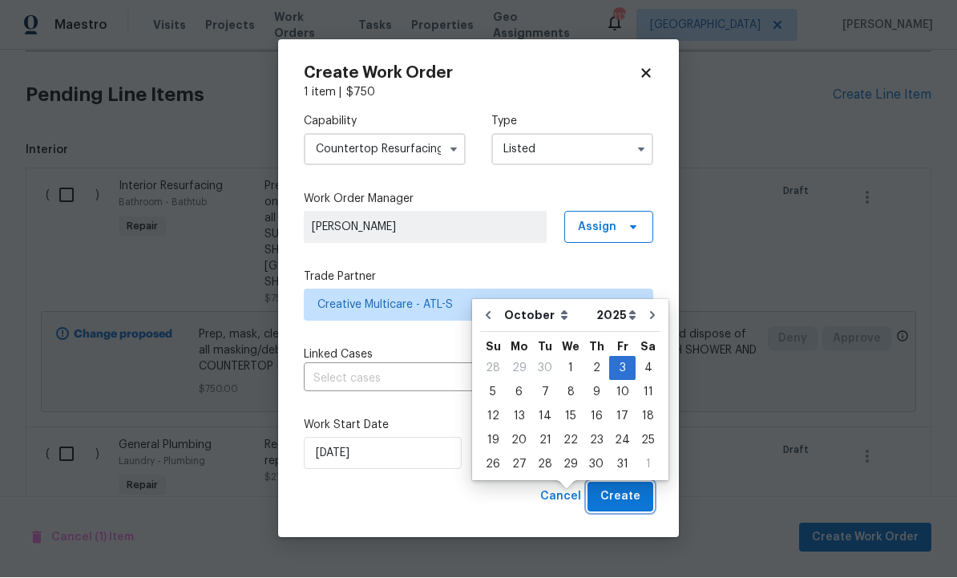
click at [621, 490] on span "Create" at bounding box center [621, 497] width 40 height 20
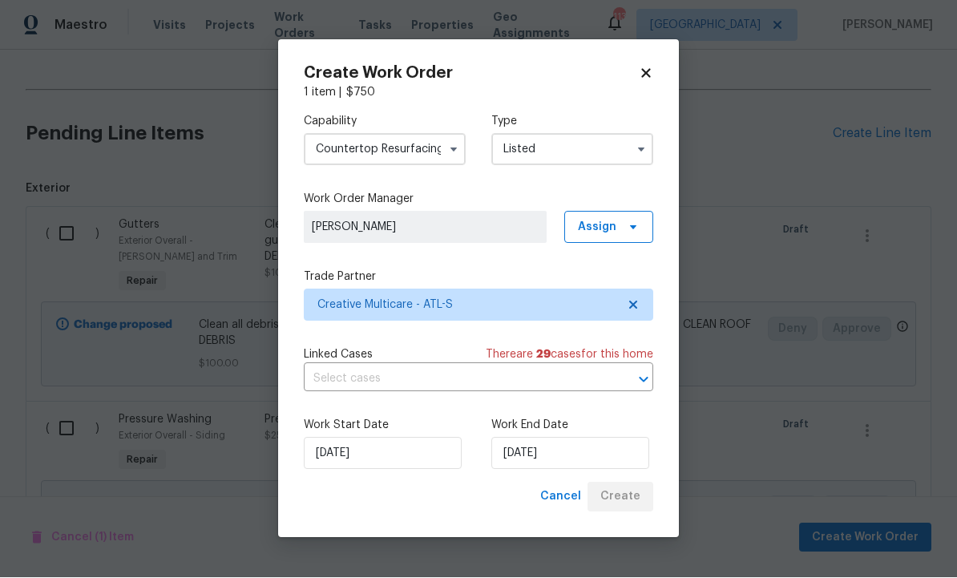
click at [617, 420] on label "Work End Date" at bounding box center [572, 426] width 162 height 16
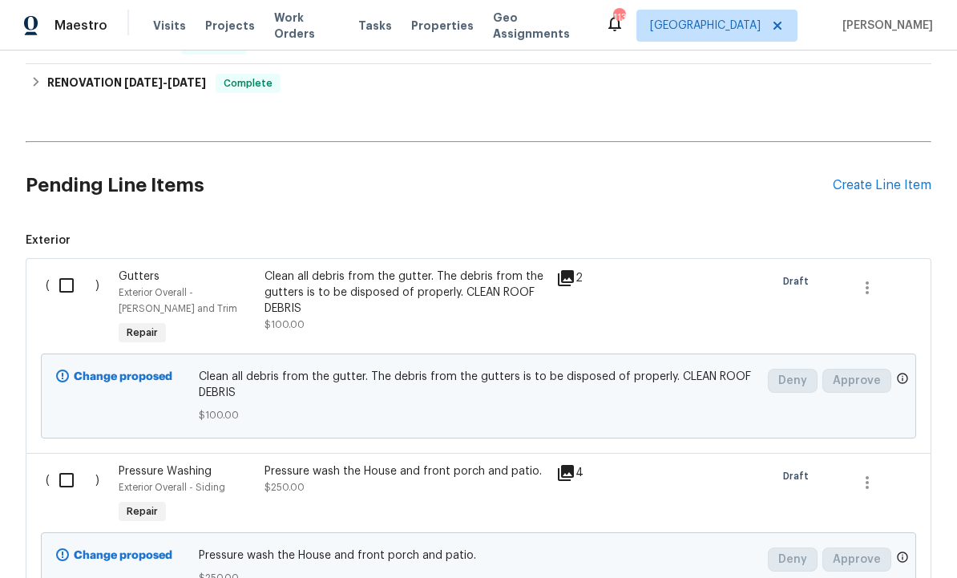
scroll to position [692, 0]
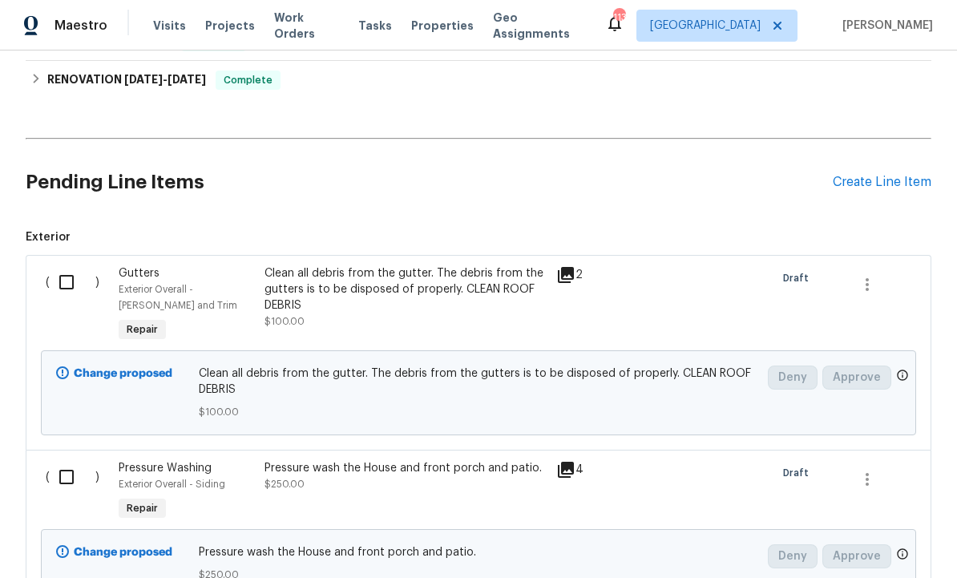
click at [73, 265] on input "checkbox" at bounding box center [73, 282] width 46 height 34
checkbox input "true"
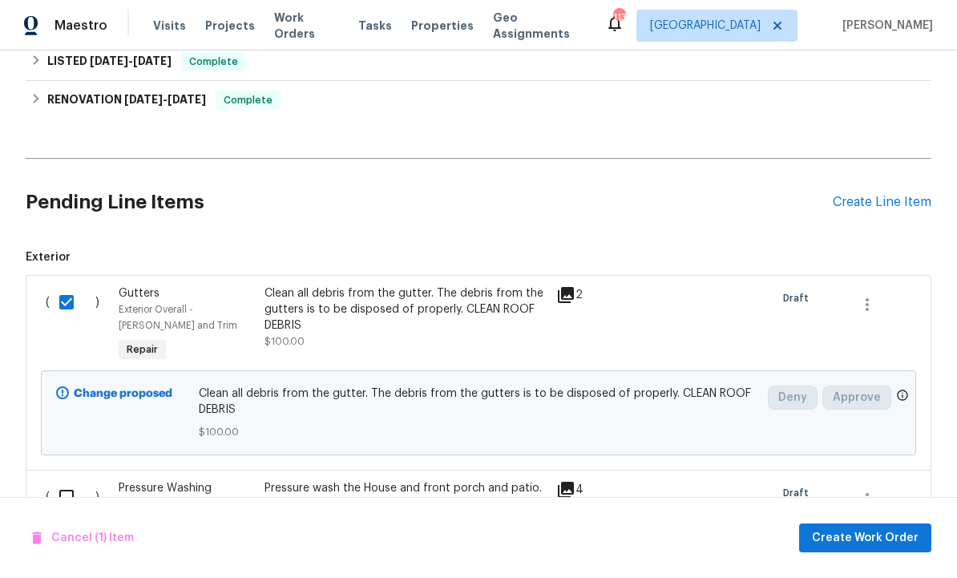
scroll to position [654, 0]
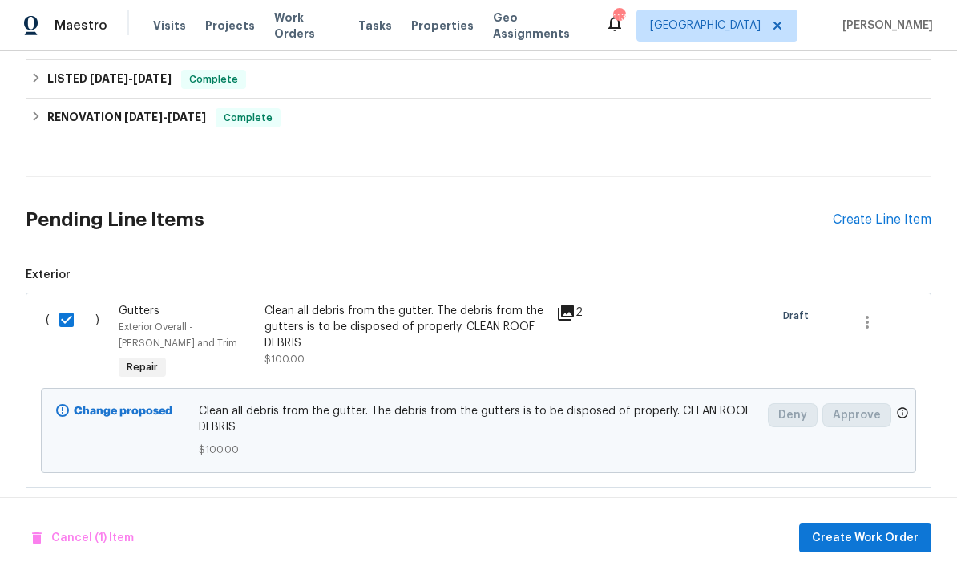
click at [68, 498] on input "checkbox" at bounding box center [73, 515] width 46 height 34
checkbox input "true"
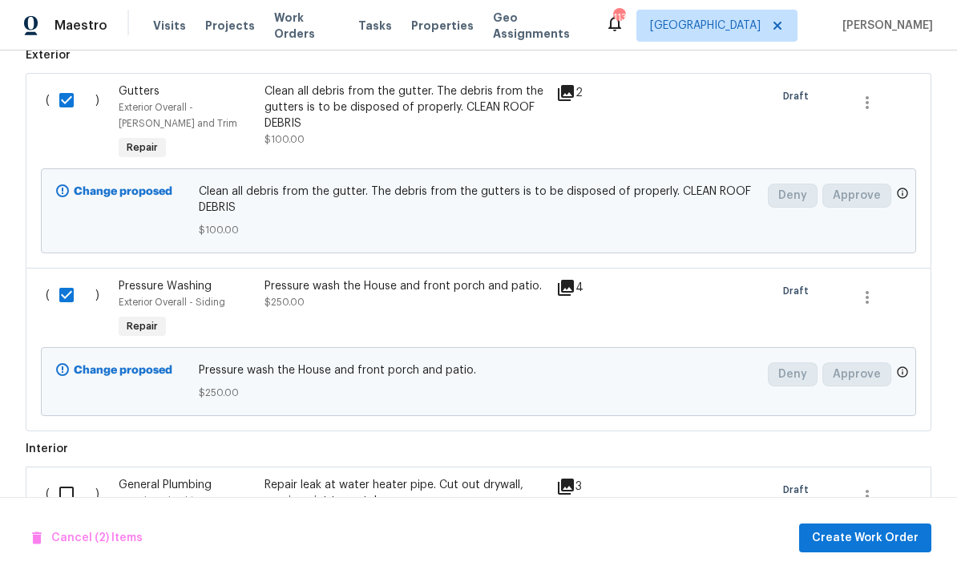
scroll to position [870, 0]
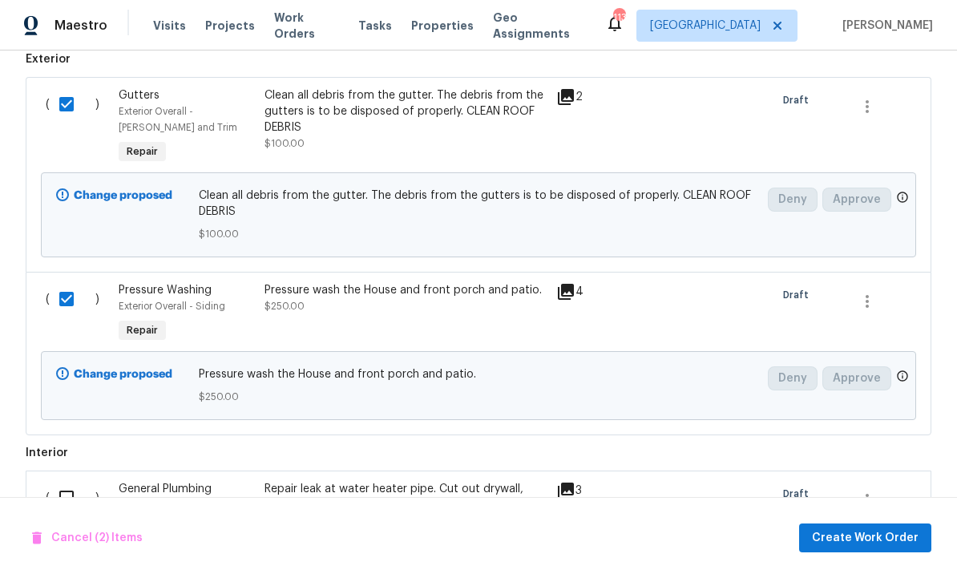
click at [65, 481] on input "checkbox" at bounding box center [73, 498] width 46 height 34
checkbox input "true"
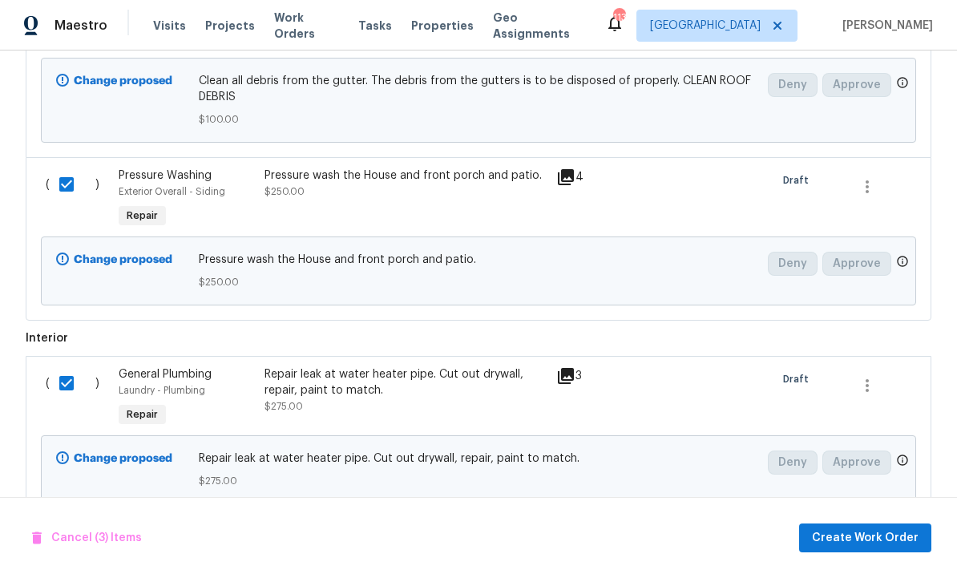
scroll to position [984, 0]
click at [637, 529] on div "Cancel (3) Items Create Work Order" at bounding box center [478, 538] width 957 height 82
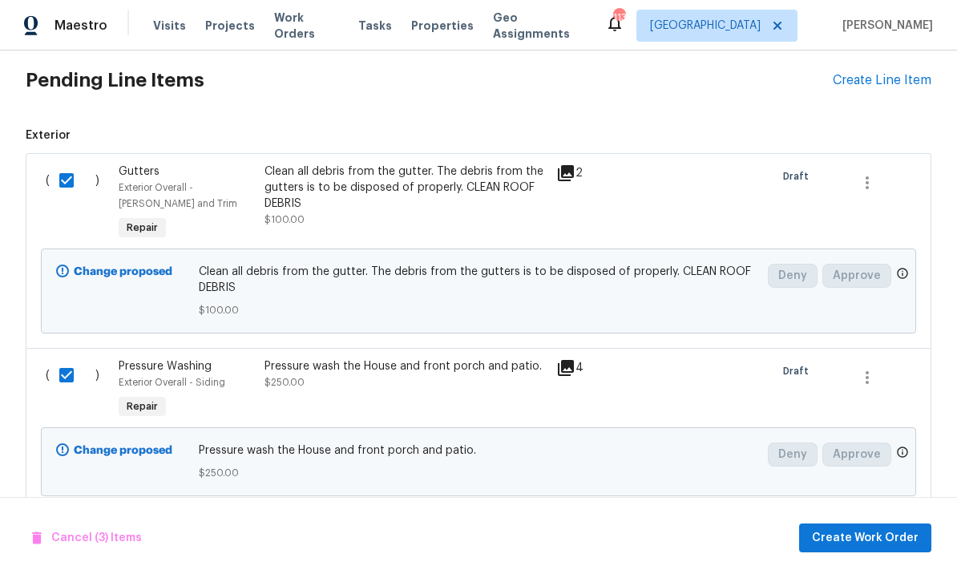
scroll to position [602, 0]
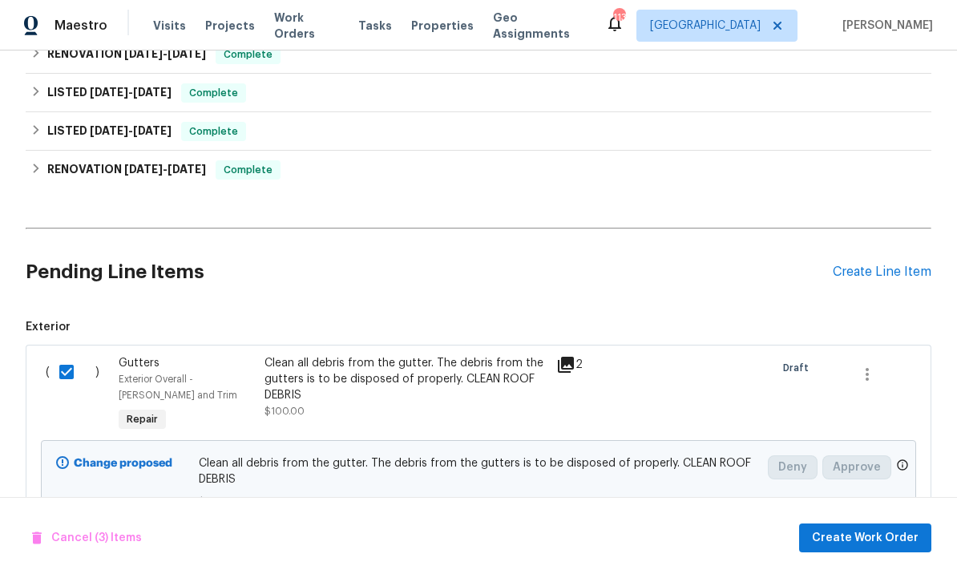
click at [882, 265] on div "Create Line Item" at bounding box center [882, 272] width 99 height 15
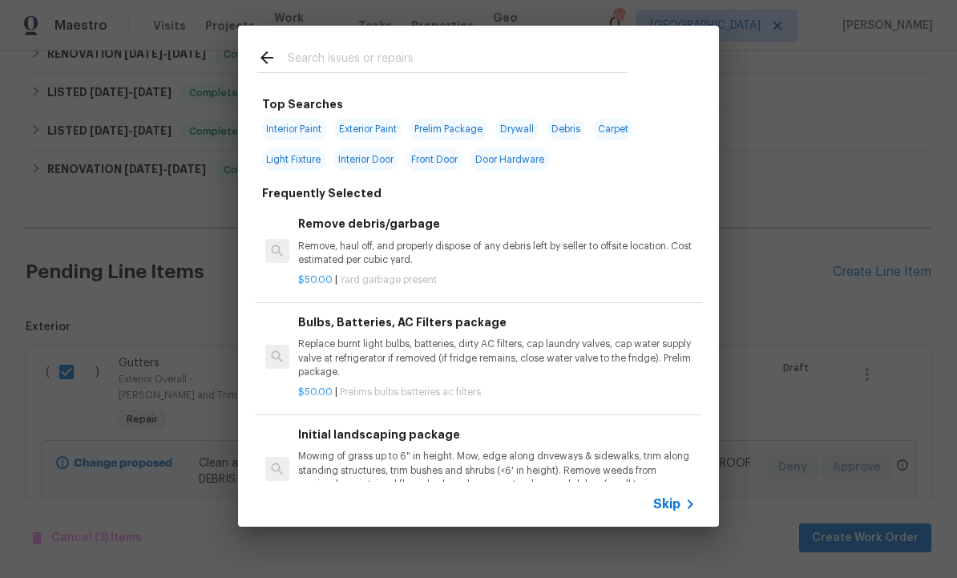
click at [348, 54] on input "text" at bounding box center [458, 60] width 340 height 24
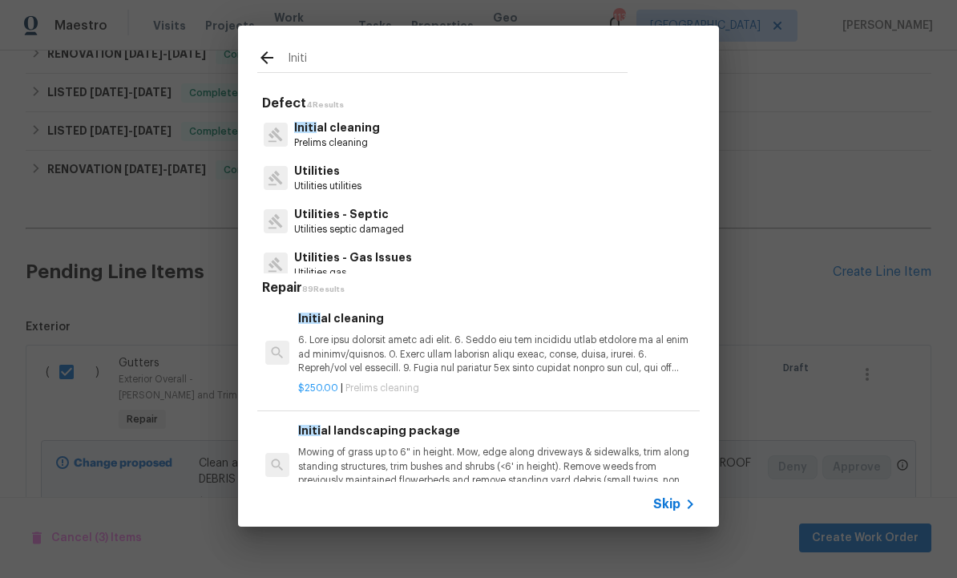
type input "Init"
click at [355, 131] on p "Init ial cleaning" at bounding box center [337, 127] width 86 height 17
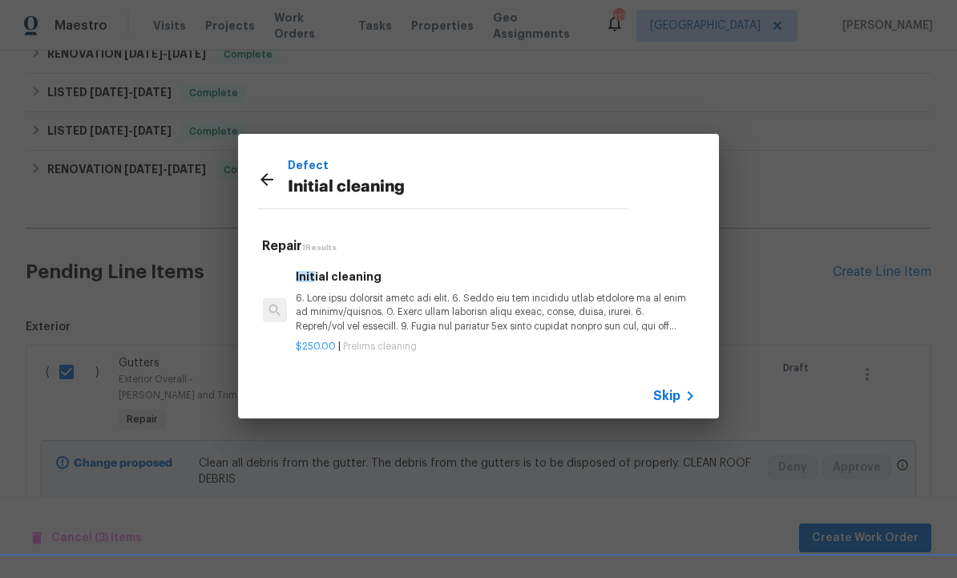
scroll to position [0, 2]
click at [403, 305] on p at bounding box center [495, 312] width 398 height 41
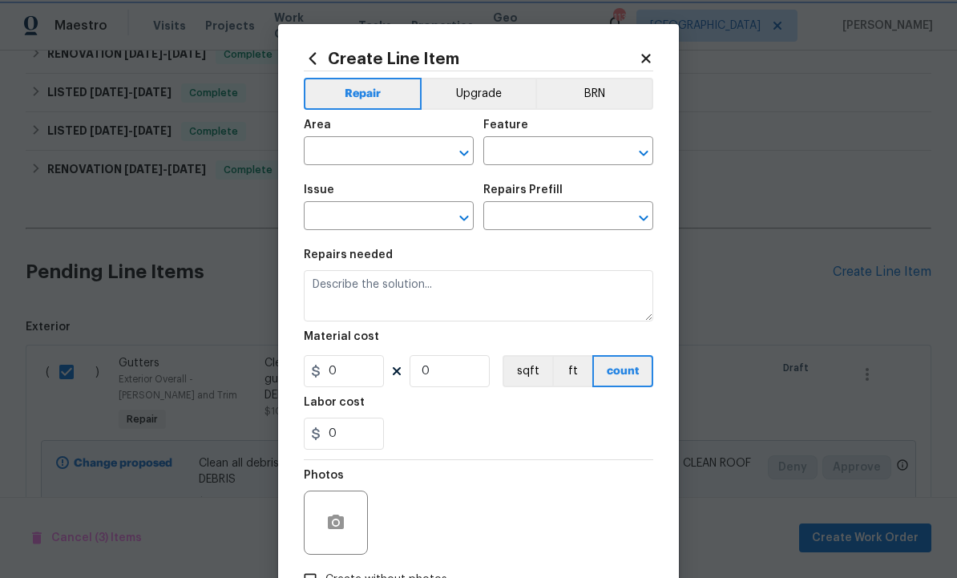
type input "Home Readiness Packages"
type input "Initial cleaning"
type textarea "1. Wipe down exterior doors and trim. 2. Clean out all exterior light fixtures …"
type input "1"
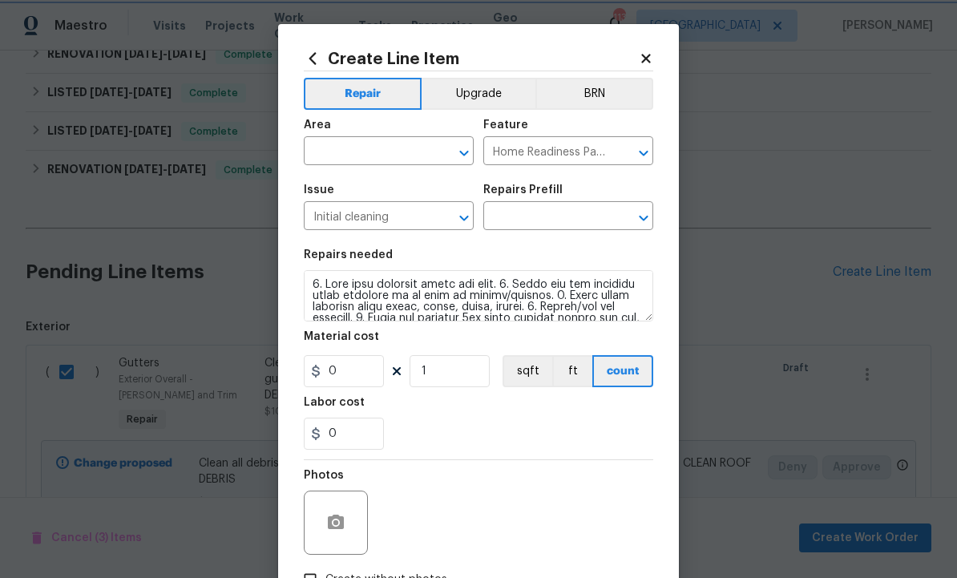
type input "Initial cleaning $250.00"
type input "250"
click at [382, 154] on input "text" at bounding box center [366, 152] width 125 height 25
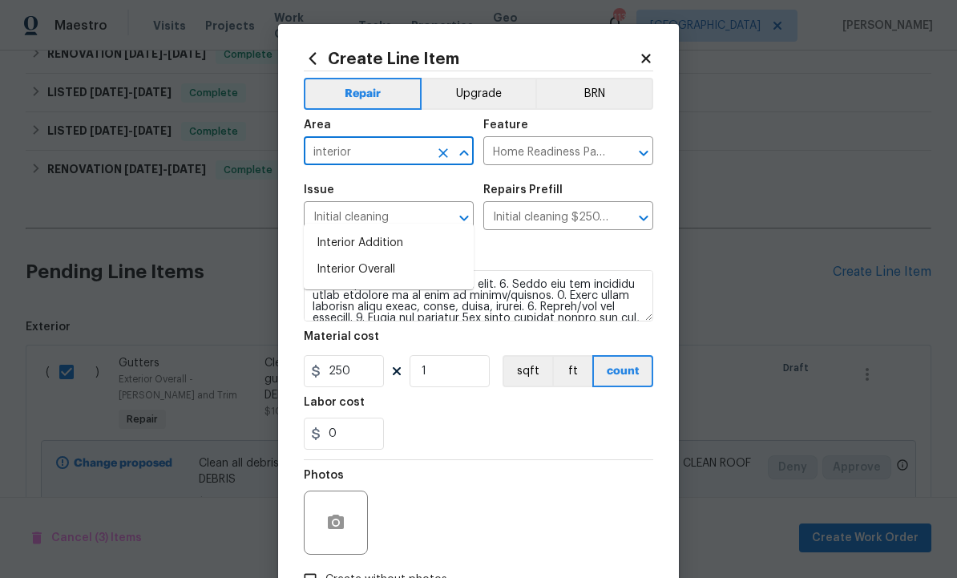
click at [378, 257] on li "Interior Overall" at bounding box center [389, 270] width 170 height 26
type input "Interior Overall"
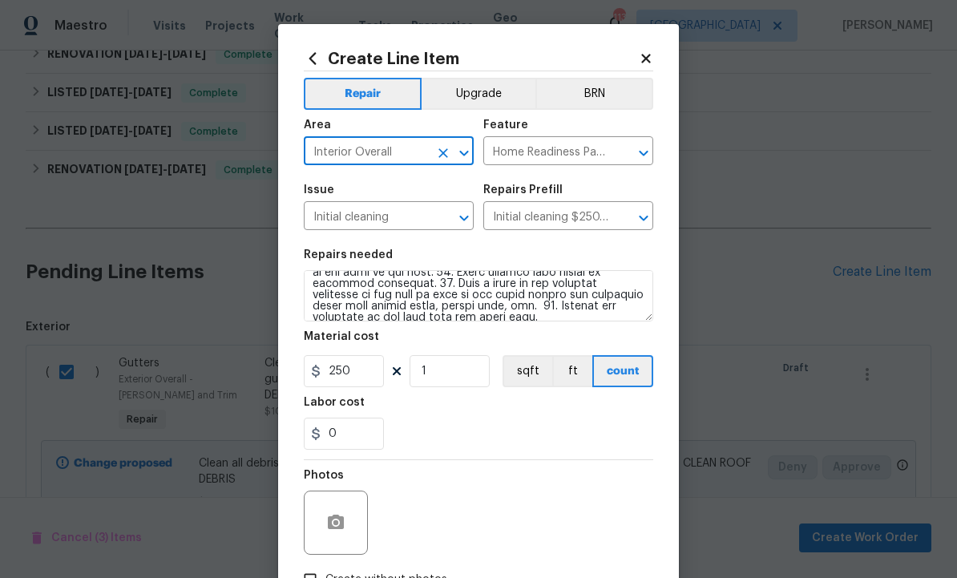
scroll to position [213, 0]
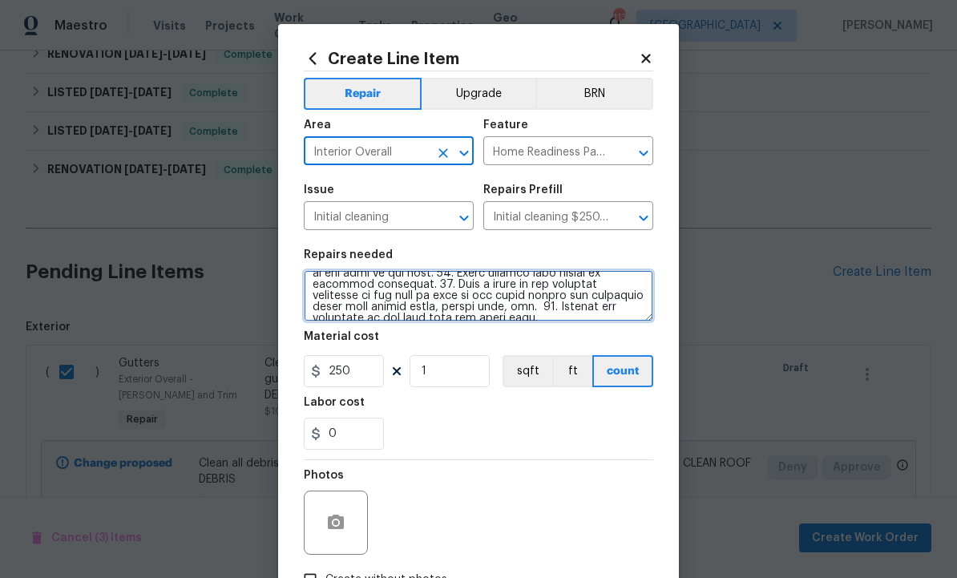
click at [623, 317] on textarea at bounding box center [479, 295] width 350 height 51
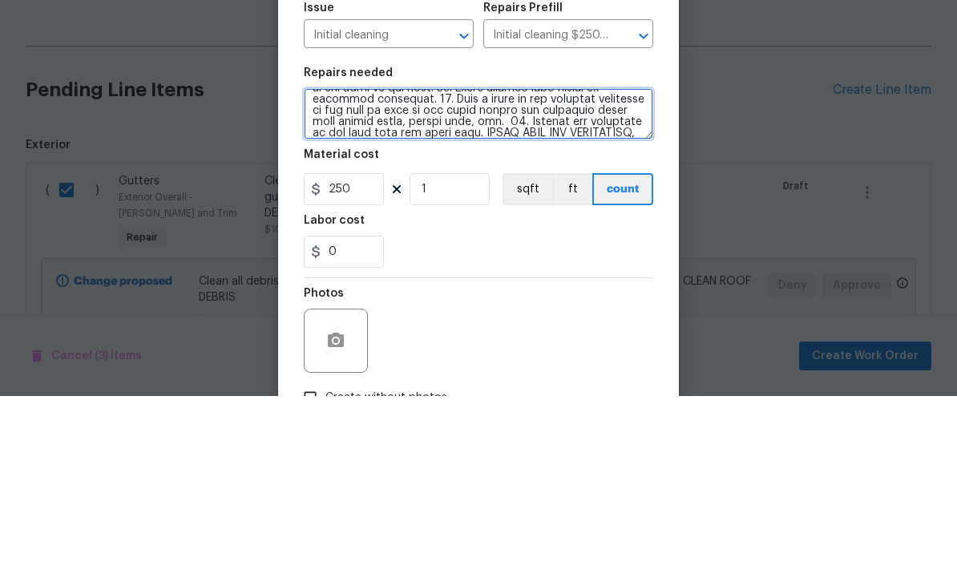
scroll to position [236, 0]
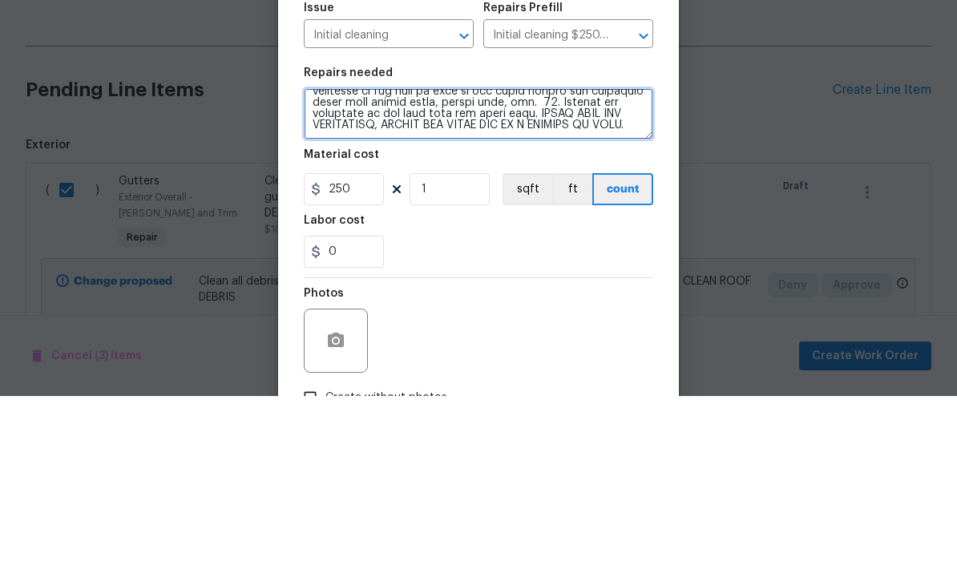
click at [432, 270] on textarea at bounding box center [479, 295] width 350 height 51
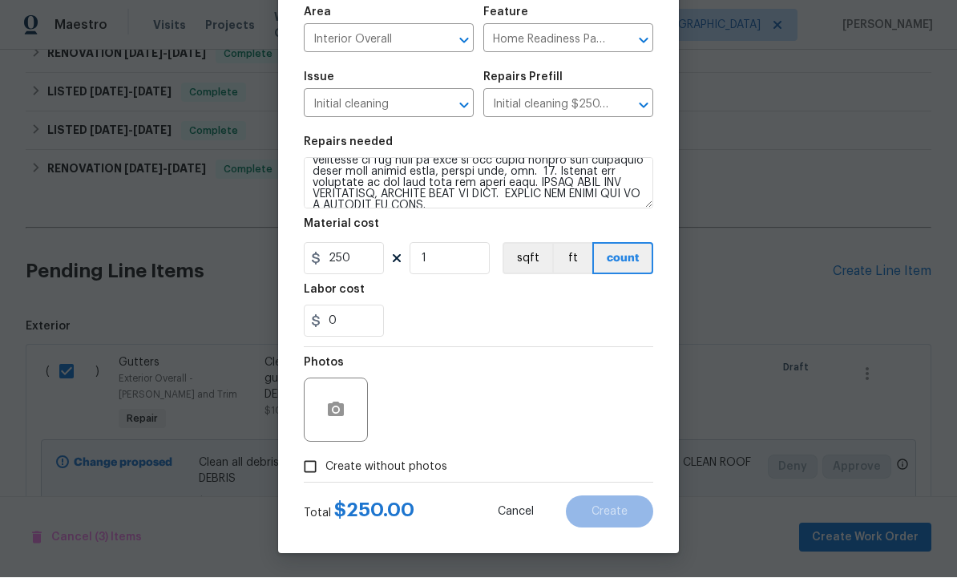
scroll to position [115, 0]
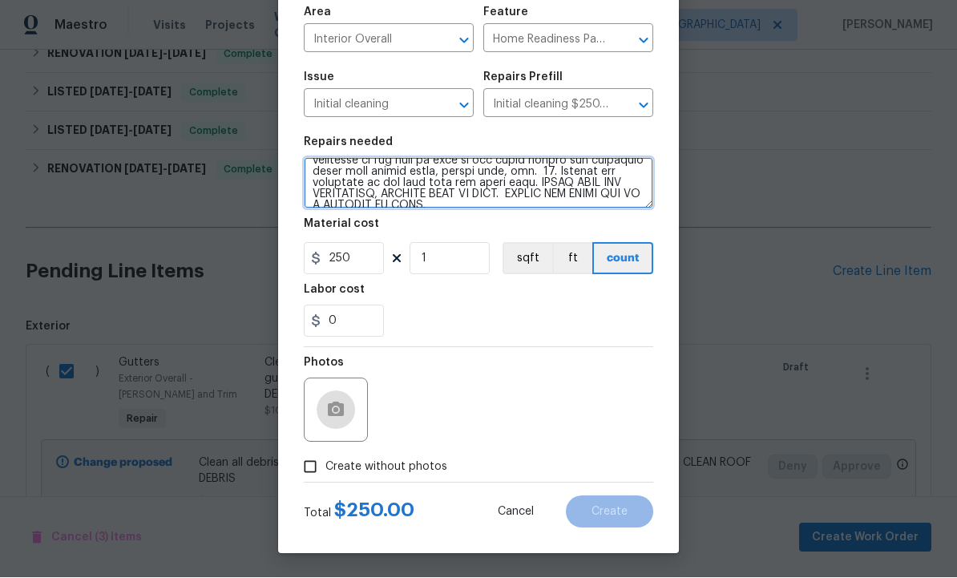
type textarea "1. Wipe down exterior doors and trim. 2. Clean out all exterior light fixtures …"
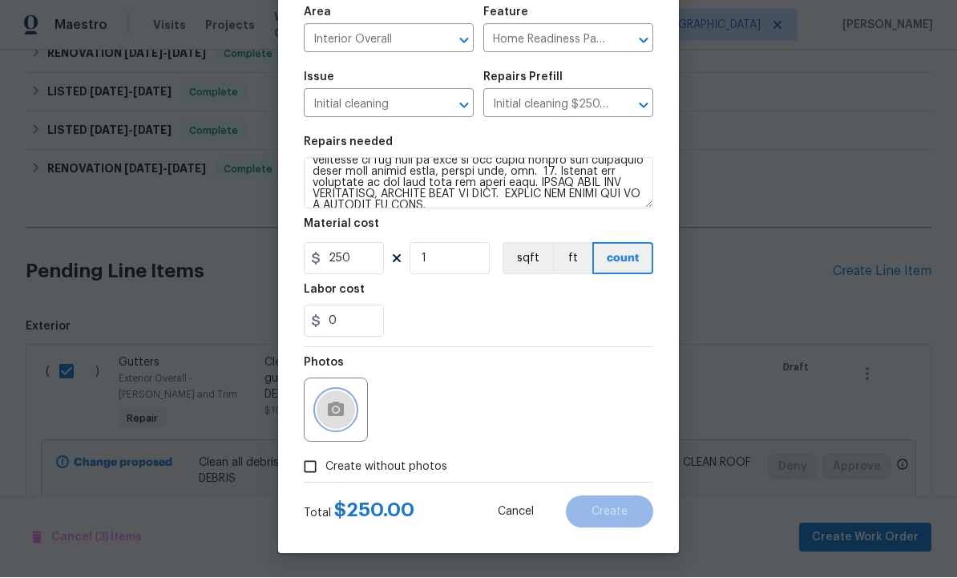
click at [335, 406] on icon "button" at bounding box center [336, 409] width 16 height 14
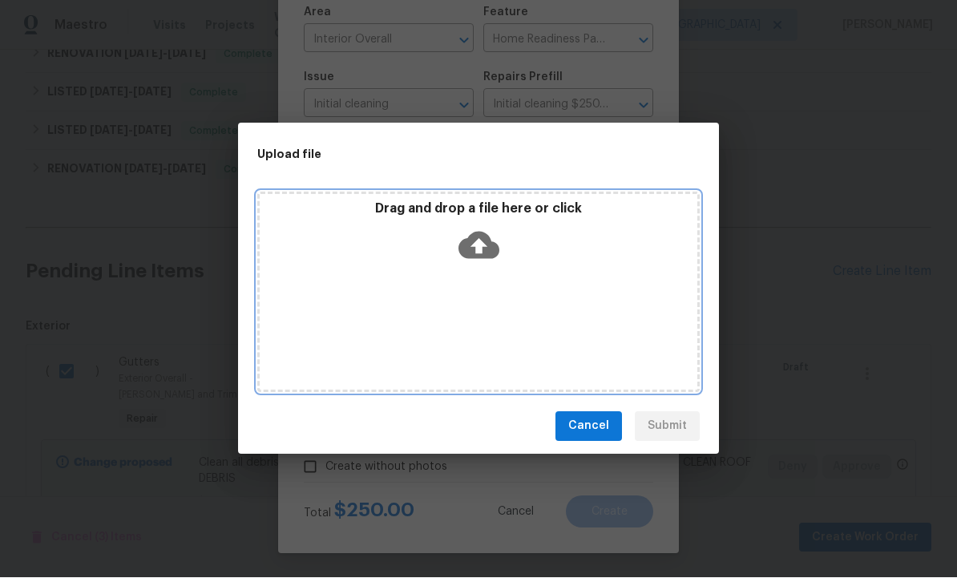
click at [483, 233] on icon at bounding box center [479, 245] width 41 height 27
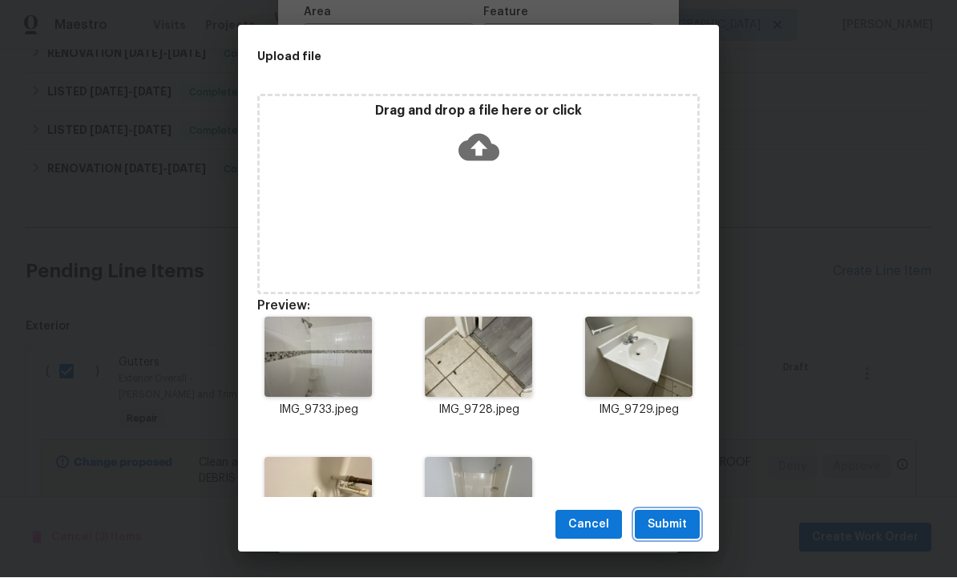
click at [663, 526] on span "Submit" at bounding box center [667, 526] width 39 height 20
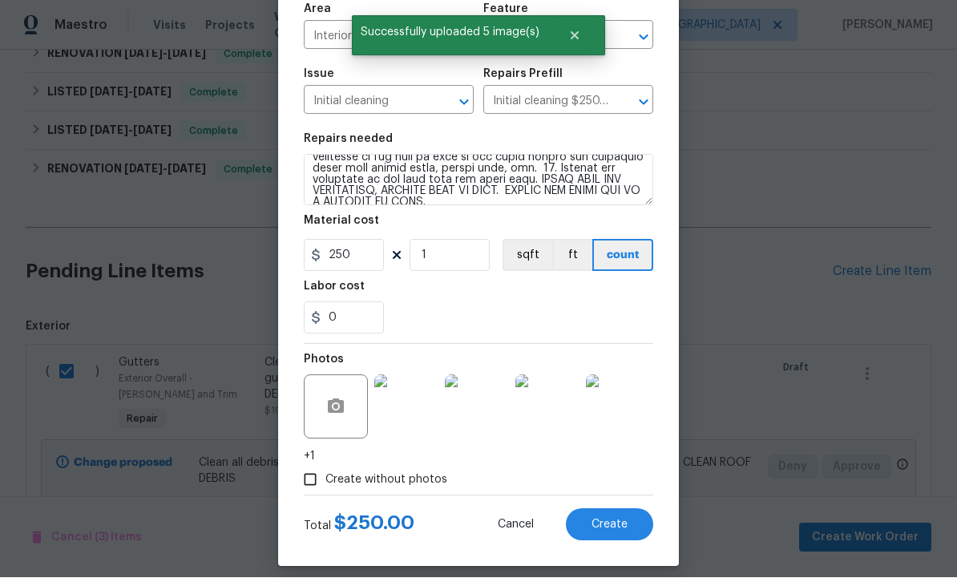
click at [615, 526] on span "Create" at bounding box center [610, 526] width 36 height 12
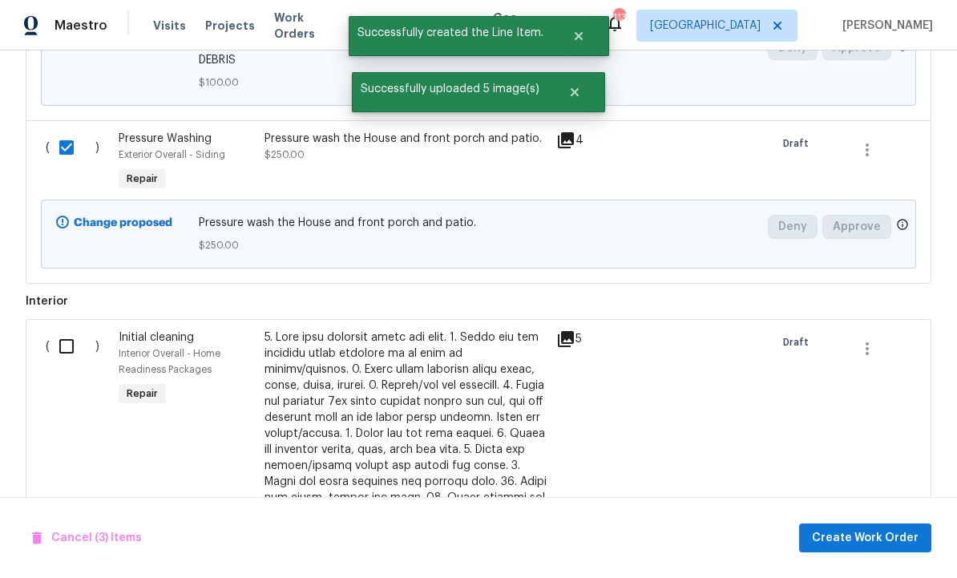
scroll to position [1052, 0]
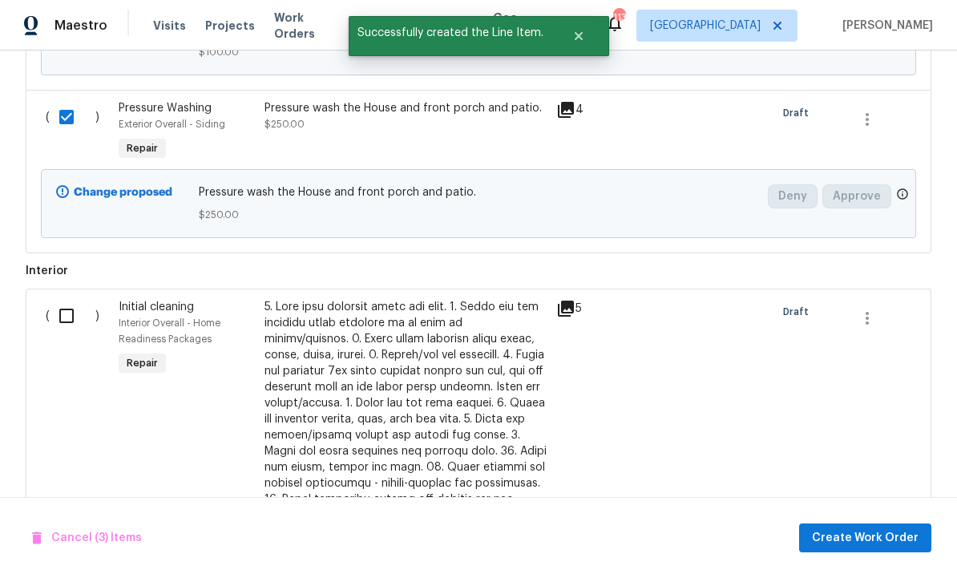
click at [71, 299] on input "checkbox" at bounding box center [73, 316] width 46 height 34
checkbox input "true"
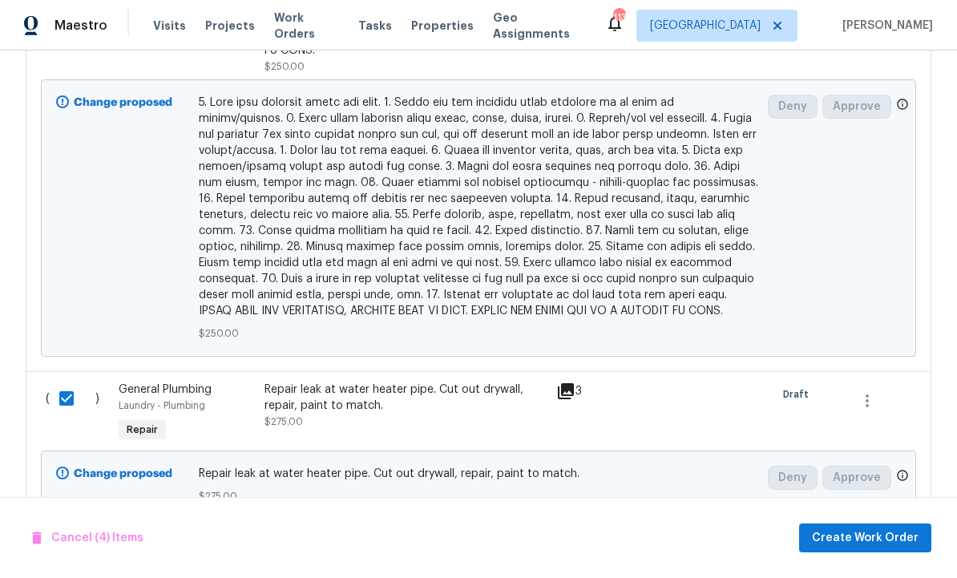
scroll to position [1757, 0]
click at [858, 536] on span "Create Work Order" at bounding box center [865, 538] width 107 height 20
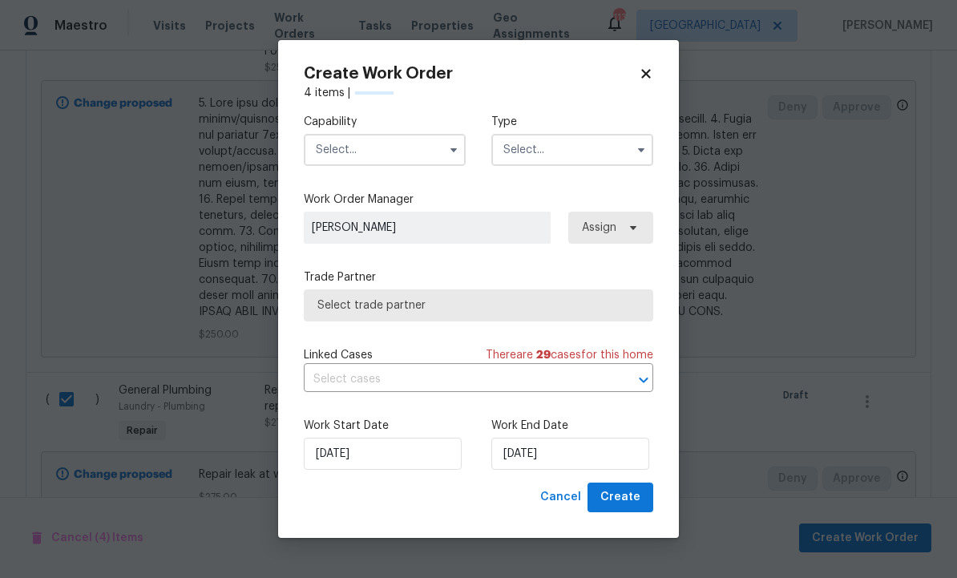
checkbox input "false"
click at [381, 152] on input "text" at bounding box center [385, 150] width 162 height 32
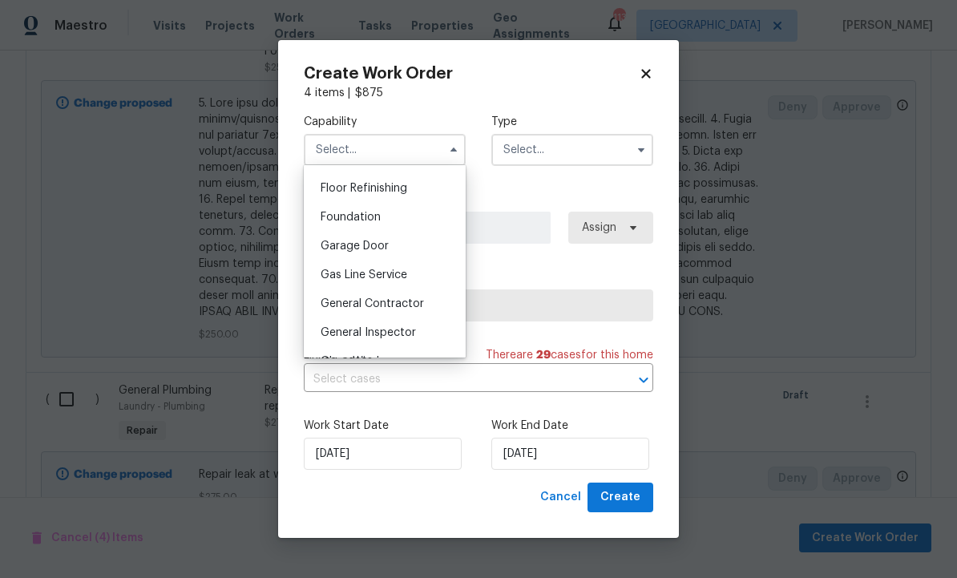
scroll to position [649, 0]
click at [396, 299] on span "General Contractor" at bounding box center [372, 301] width 103 height 11
type input "General Contractor"
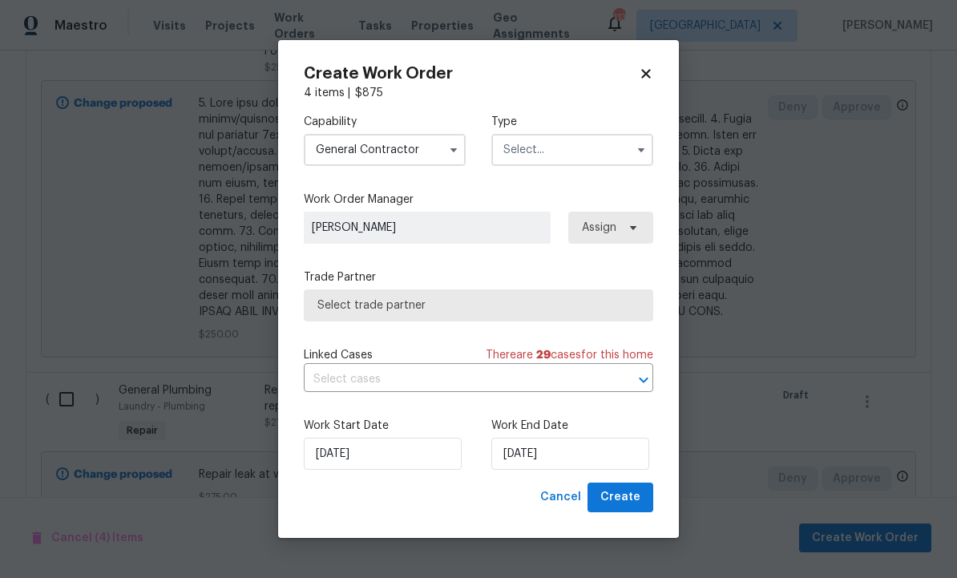
click at [552, 151] on input "text" at bounding box center [572, 150] width 162 height 32
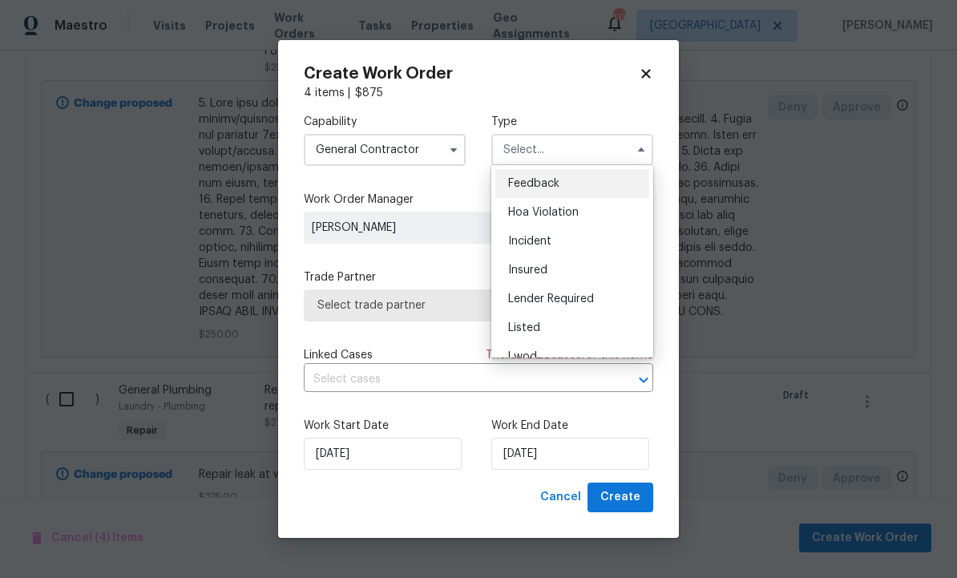
click at [551, 328] on div "Listed" at bounding box center [572, 327] width 154 height 29
type input "Listed"
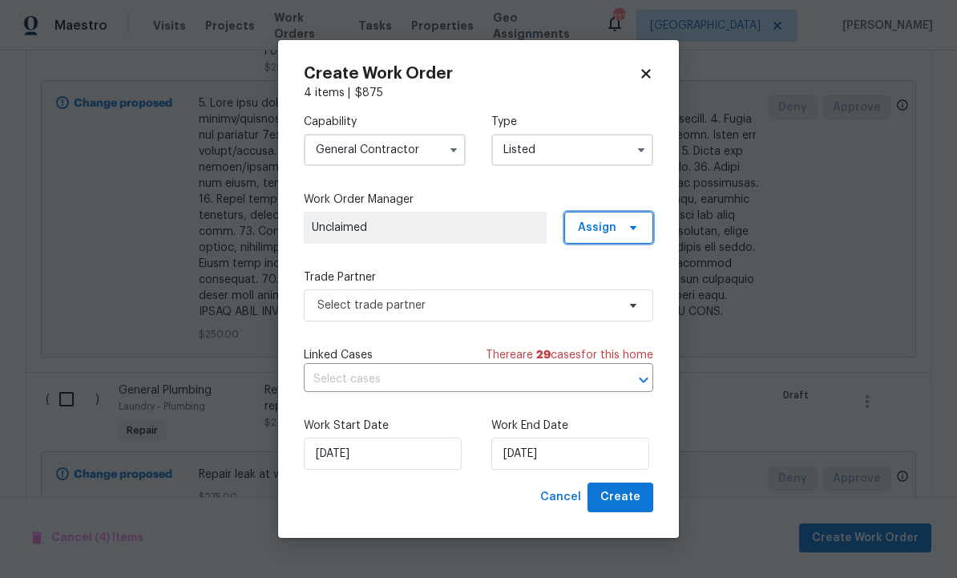
click at [631, 216] on span "Assign" at bounding box center [608, 228] width 89 height 32
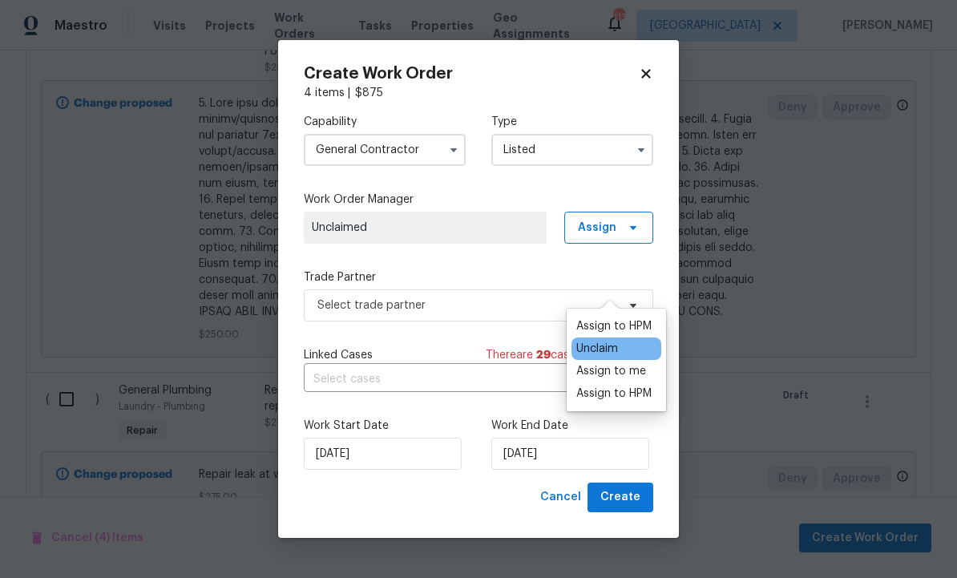
click at [611, 318] on div "Assign to HPM" at bounding box center [613, 326] width 75 height 16
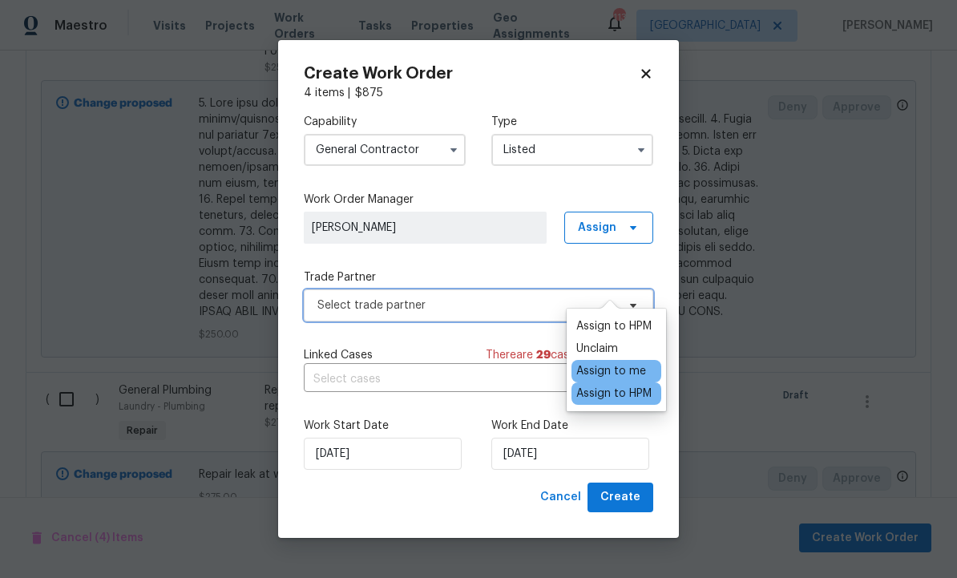
click at [467, 300] on span "Select trade partner" at bounding box center [466, 305] width 299 height 16
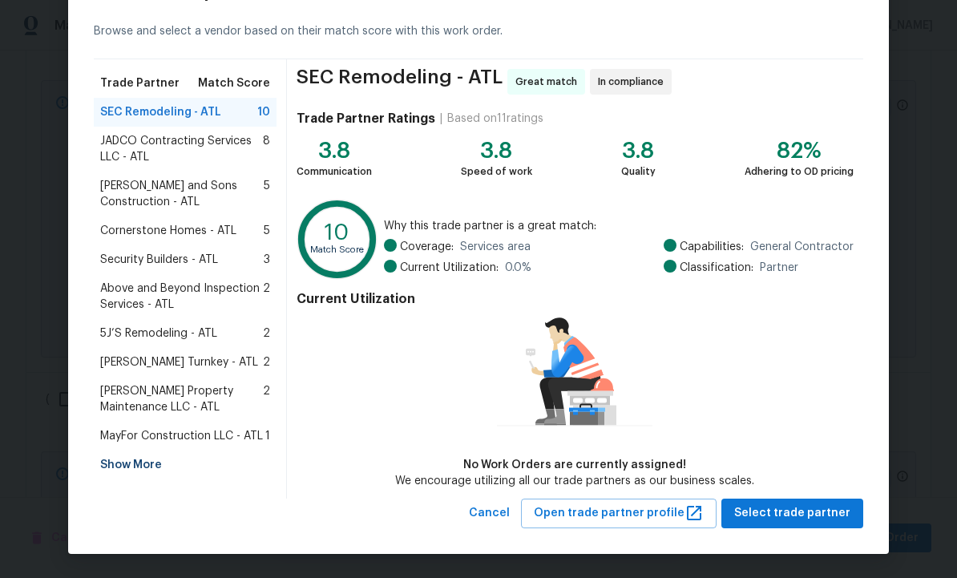
scroll to position [64, 0]
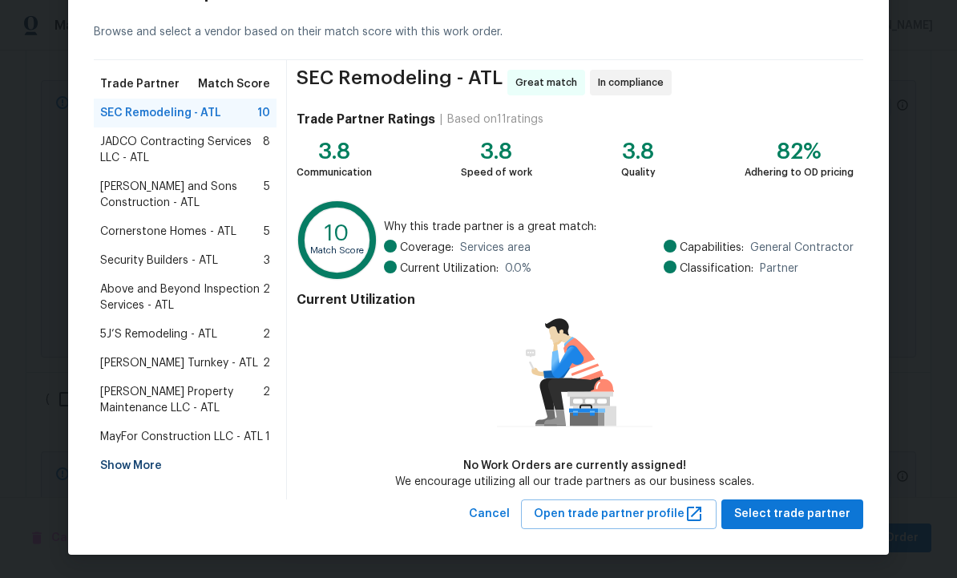
click at [790, 516] on span "Select trade partner" at bounding box center [792, 514] width 116 height 20
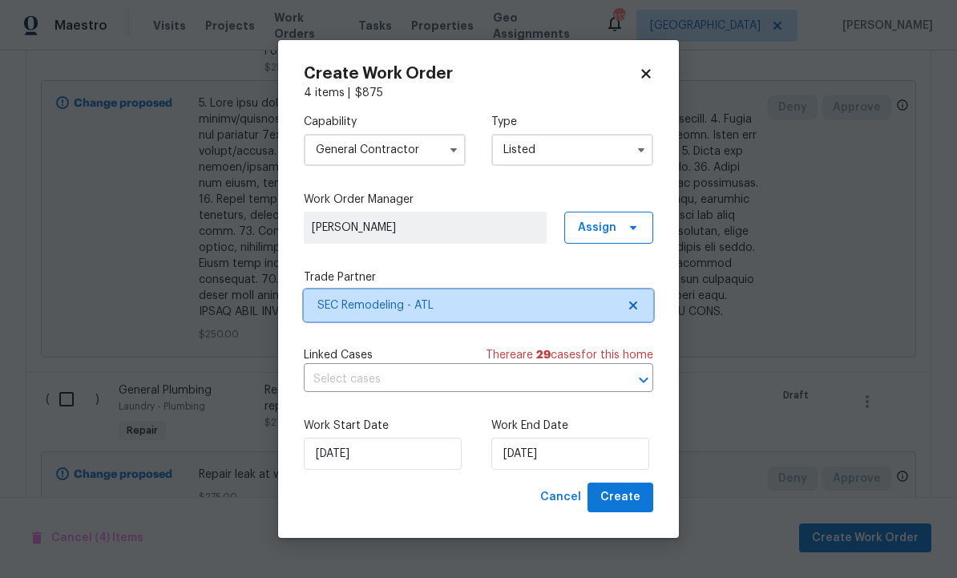
scroll to position [0, 0]
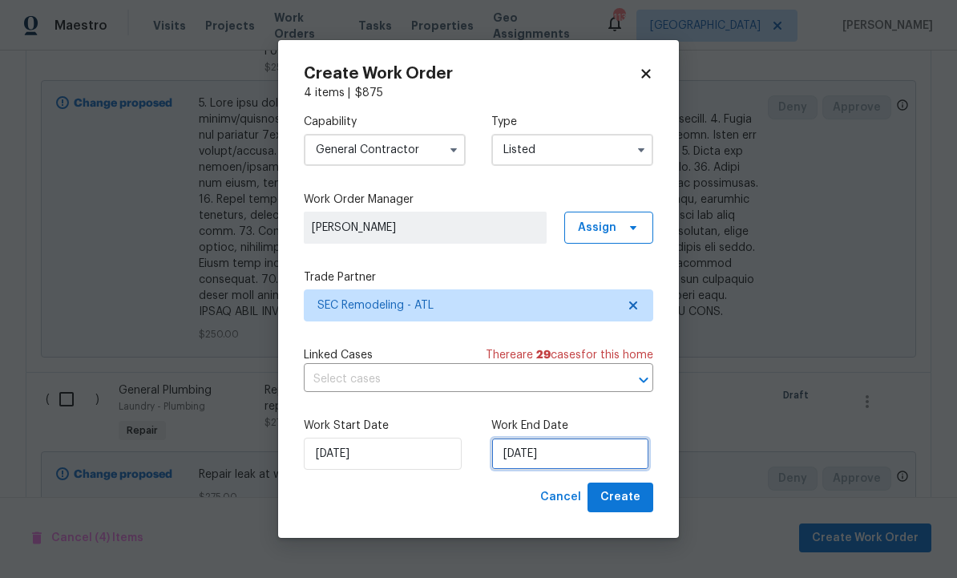
click at [592, 452] on input "[DATE]" at bounding box center [570, 454] width 158 height 32
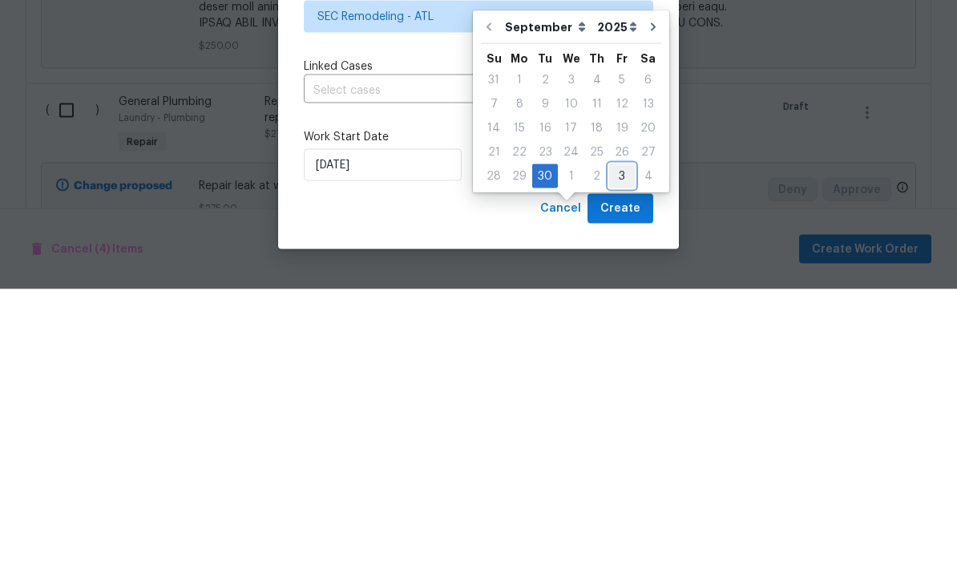
click at [623, 454] on div "3" at bounding box center [622, 465] width 26 height 22
type input "[DATE]"
select select "9"
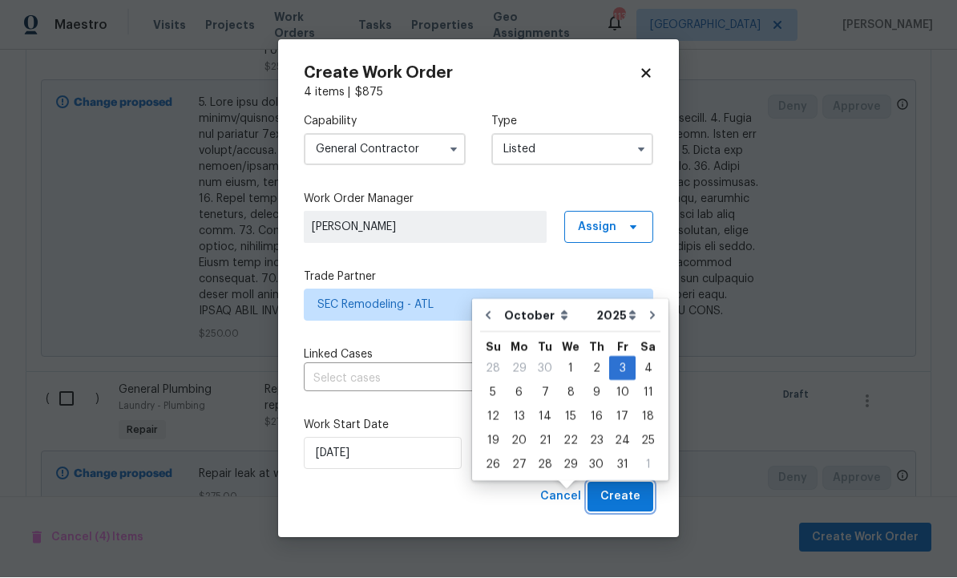
click at [623, 490] on span "Create" at bounding box center [621, 497] width 40 height 20
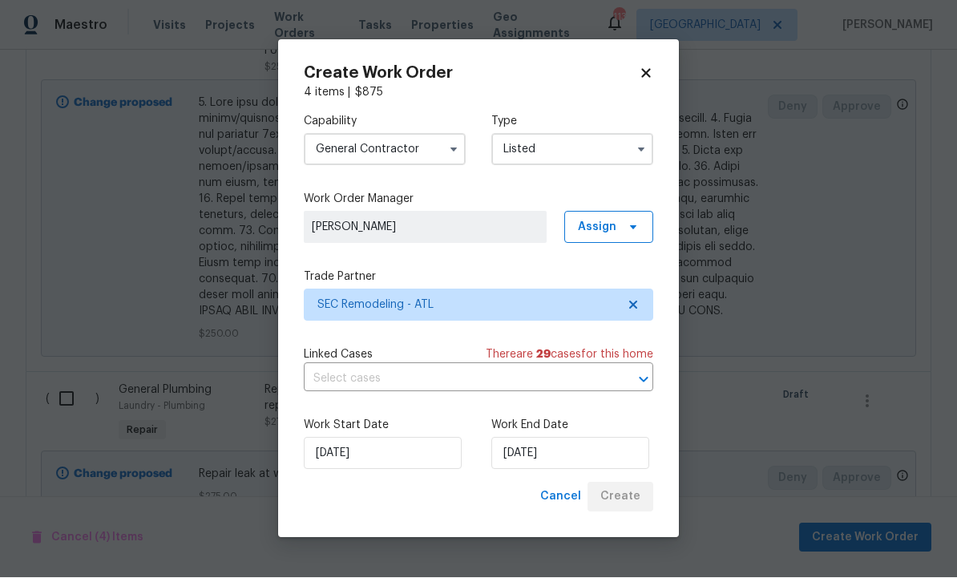
checkbox input "false"
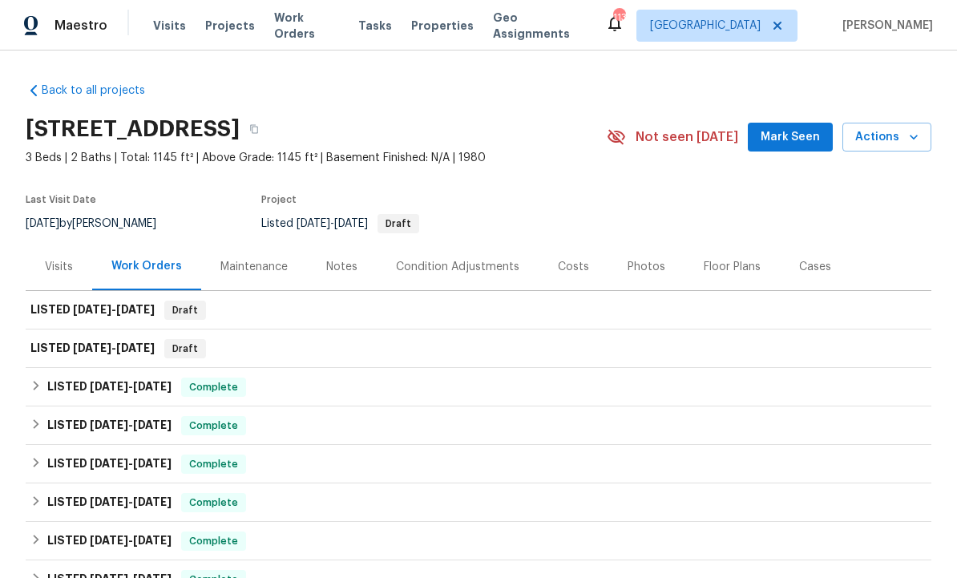
click at [787, 127] on span "Mark Seen" at bounding box center [790, 137] width 59 height 20
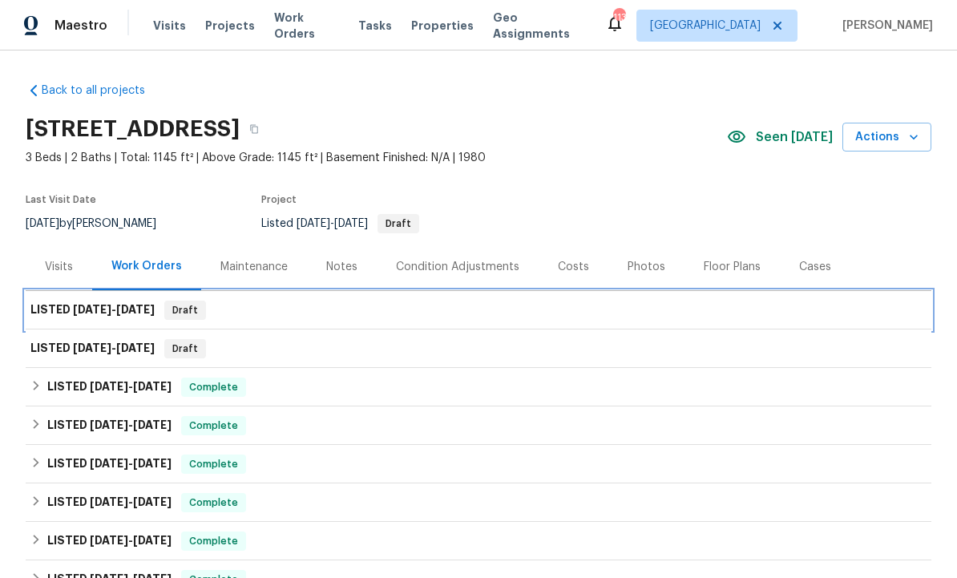
click at [131, 301] on h6 "LISTED 9/30/25 - 10/3/25" at bounding box center [92, 310] width 124 height 19
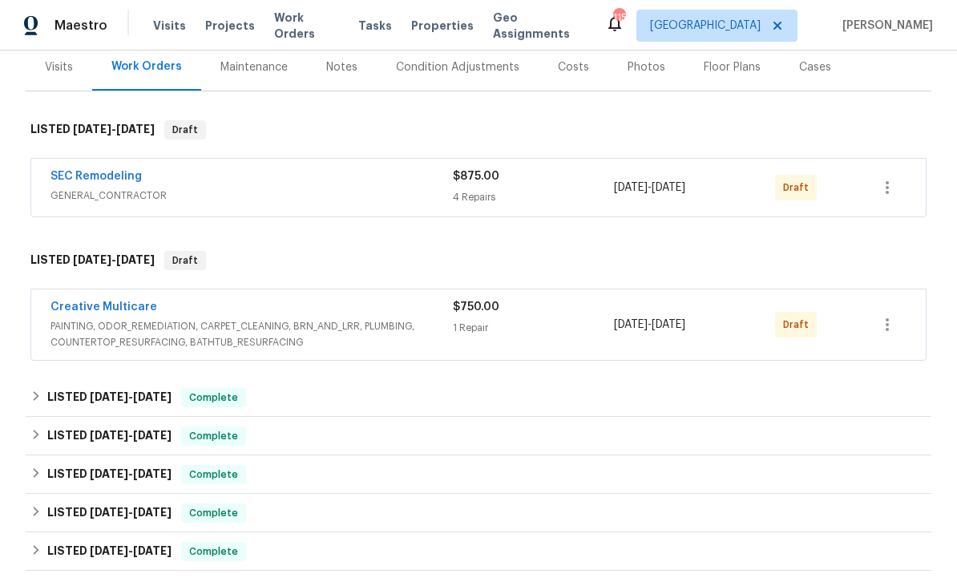
scroll to position [220, 0]
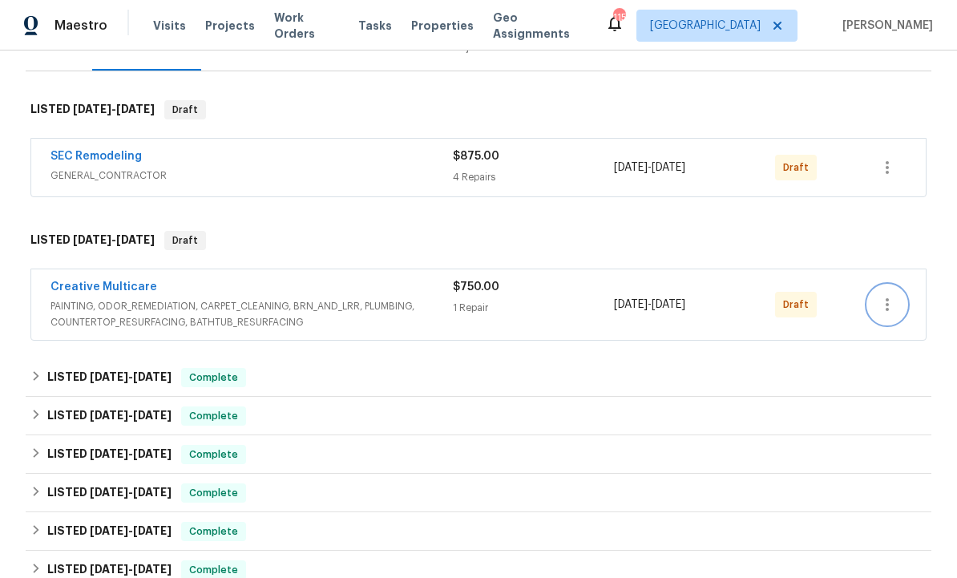
click at [900, 305] on button "button" at bounding box center [887, 304] width 38 height 38
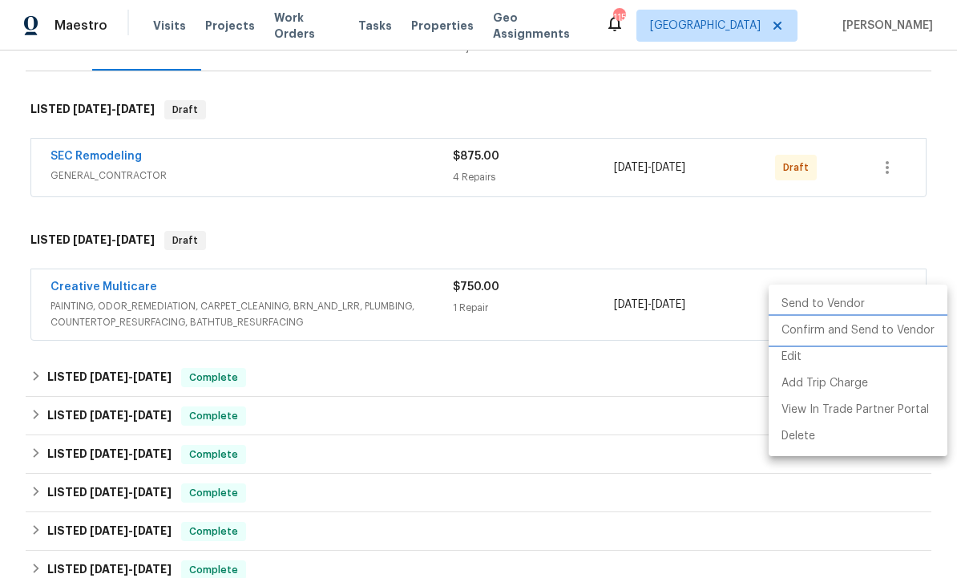
click at [862, 330] on li "Confirm and Send to Vendor" at bounding box center [858, 330] width 179 height 26
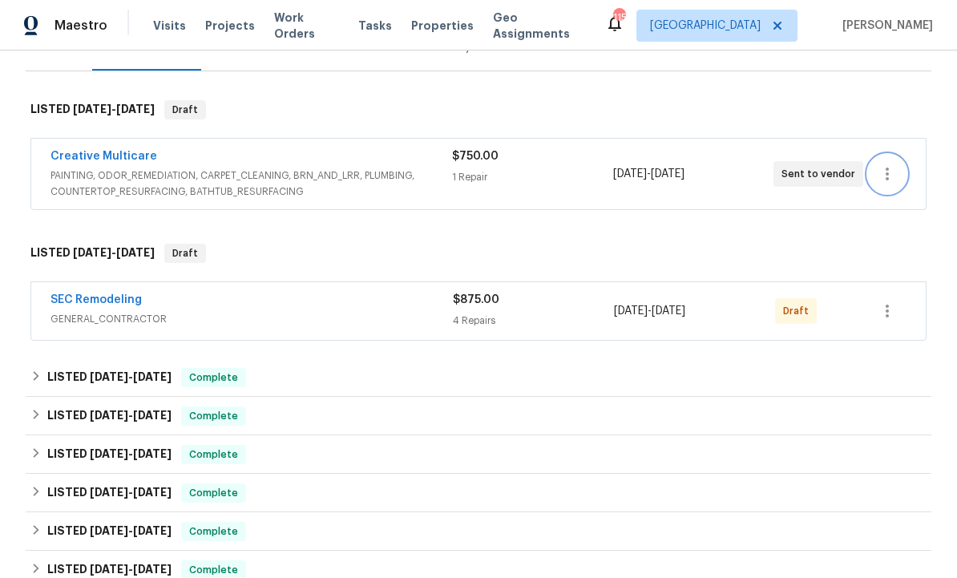
click at [900, 174] on button "button" at bounding box center [887, 174] width 38 height 38
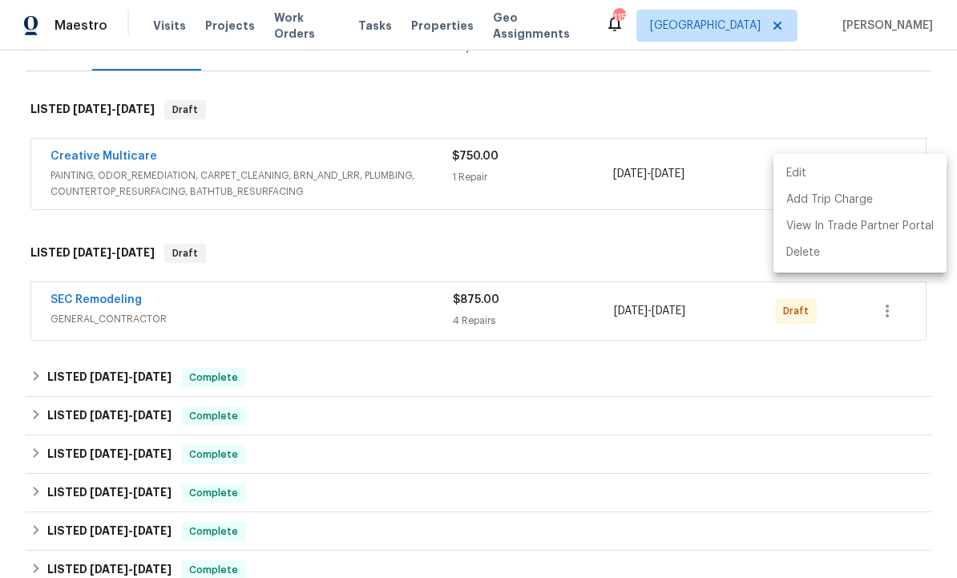
click at [896, 317] on div at bounding box center [478, 289] width 957 height 578
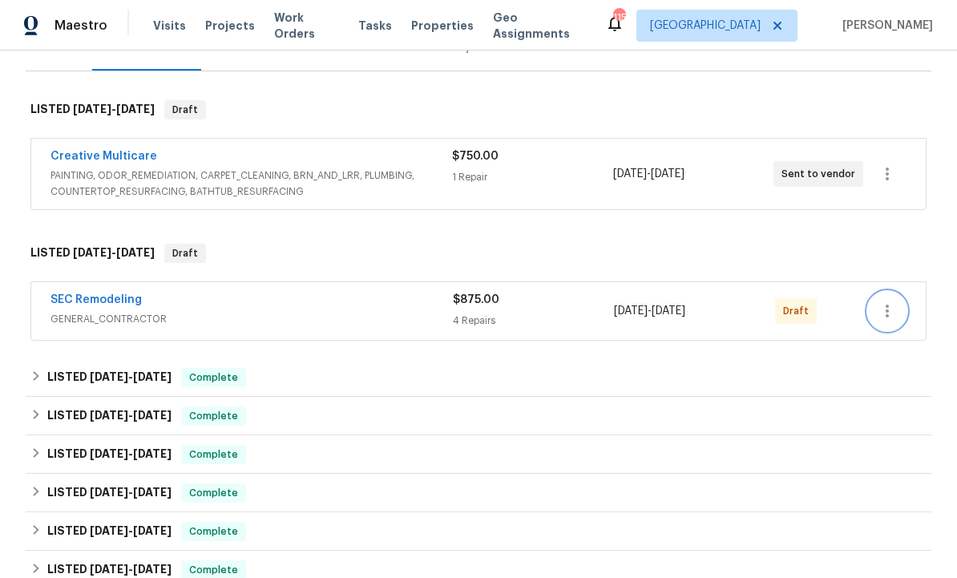
click at [900, 320] on button "button" at bounding box center [887, 311] width 38 height 38
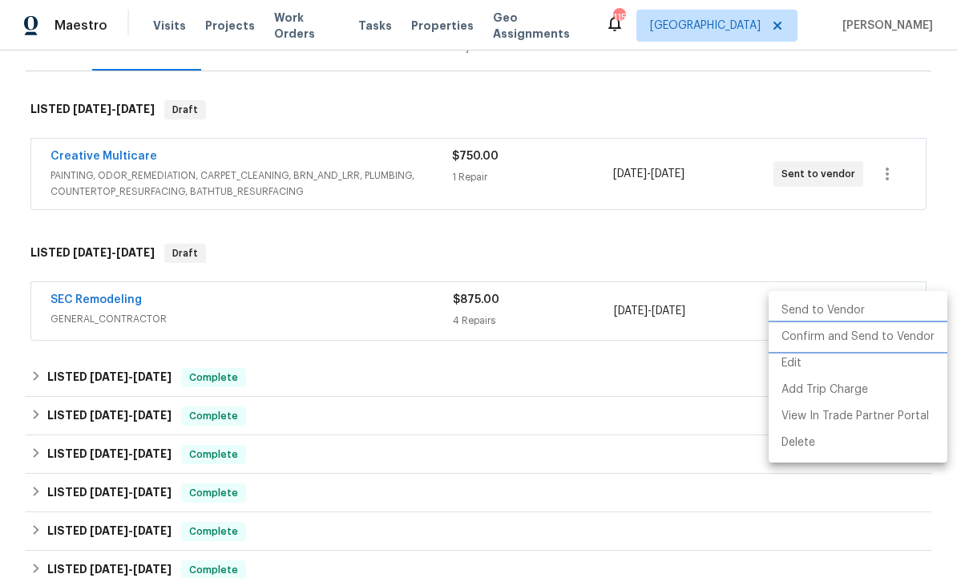
click at [860, 338] on li "Confirm and Send to Vendor" at bounding box center [858, 337] width 179 height 26
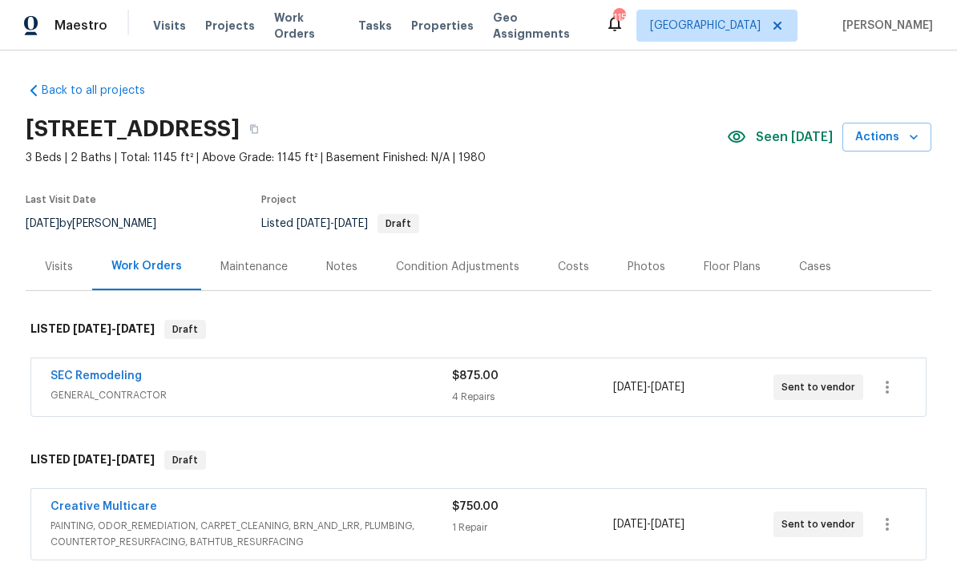
click at [338, 265] on div "Notes" at bounding box center [341, 267] width 31 height 16
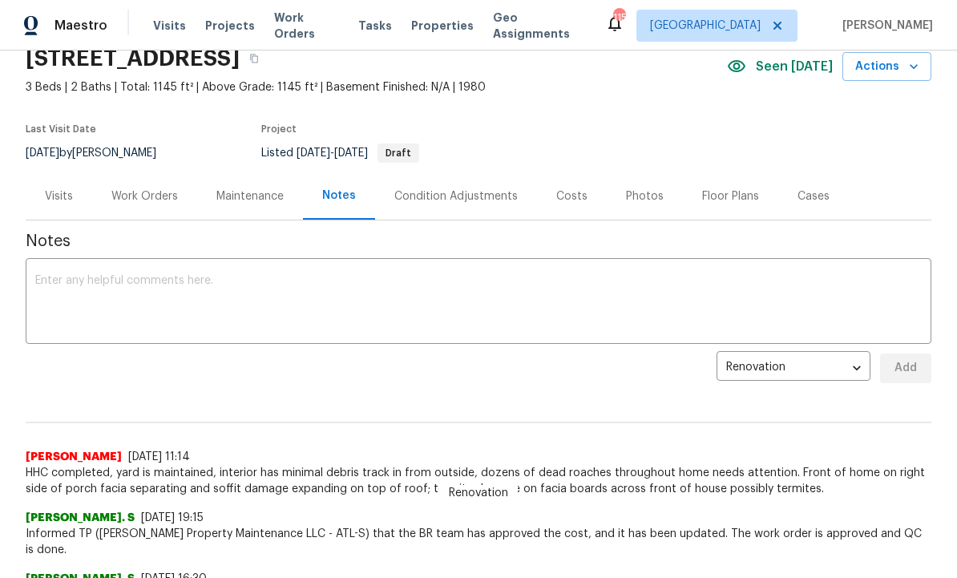
scroll to position [72, 0]
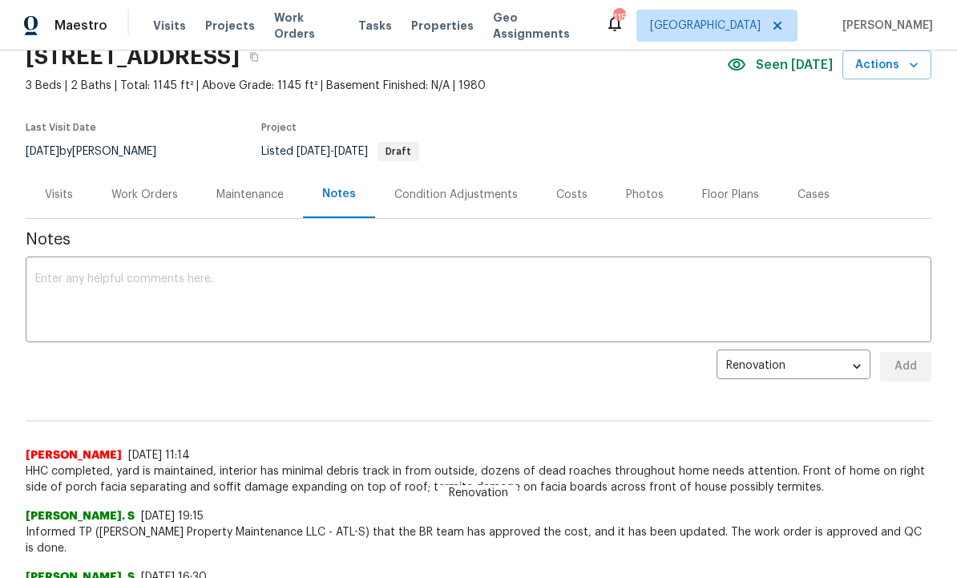
click at [286, 294] on textarea at bounding box center [478, 301] width 887 height 56
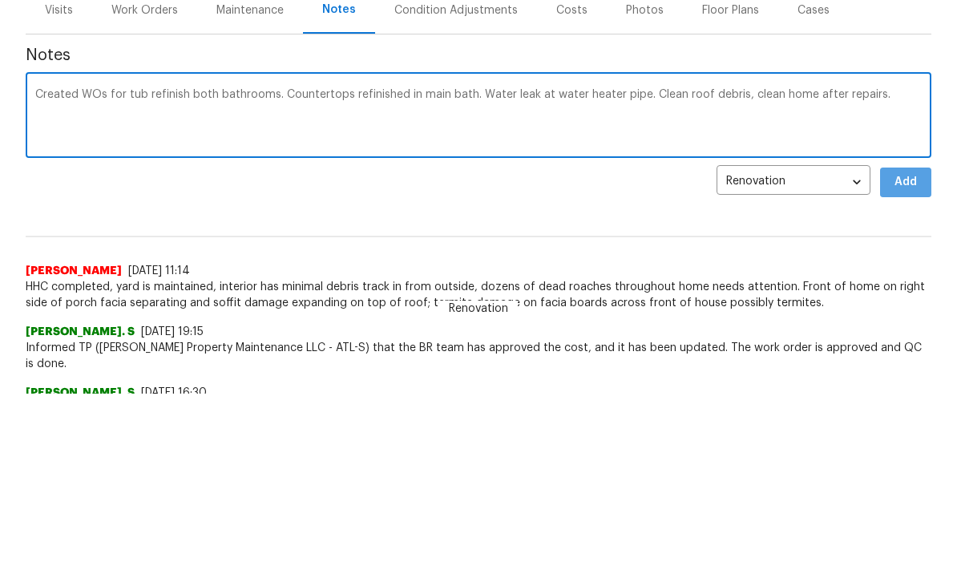
type textarea "Created WOs for tub refinish both bathrooms. Countertops refinished in main bat…"
click at [909, 357] on span "Add" at bounding box center [906, 367] width 26 height 20
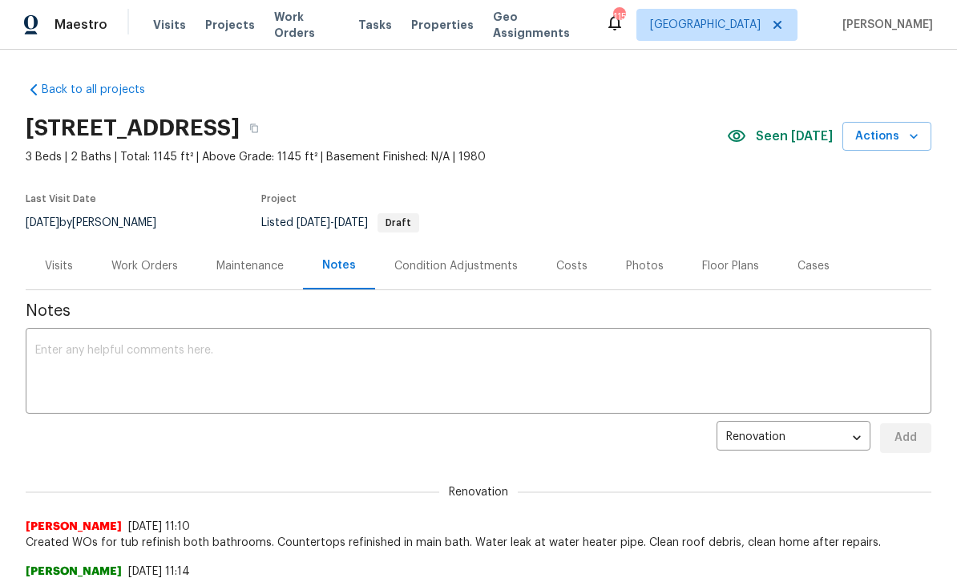
scroll to position [0, 0]
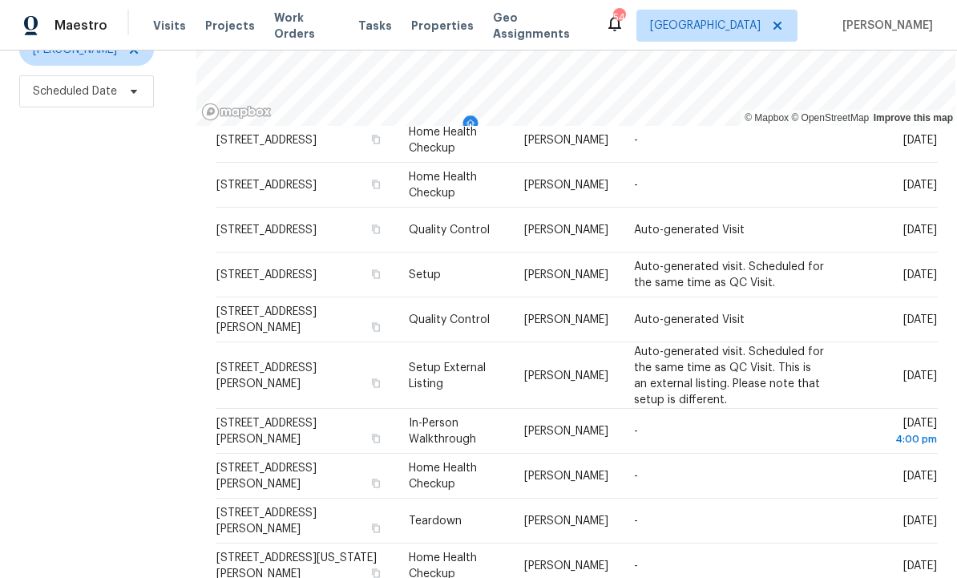
scroll to position [212, 0]
click at [0, 0] on icon at bounding box center [0, 0] width 0 height 0
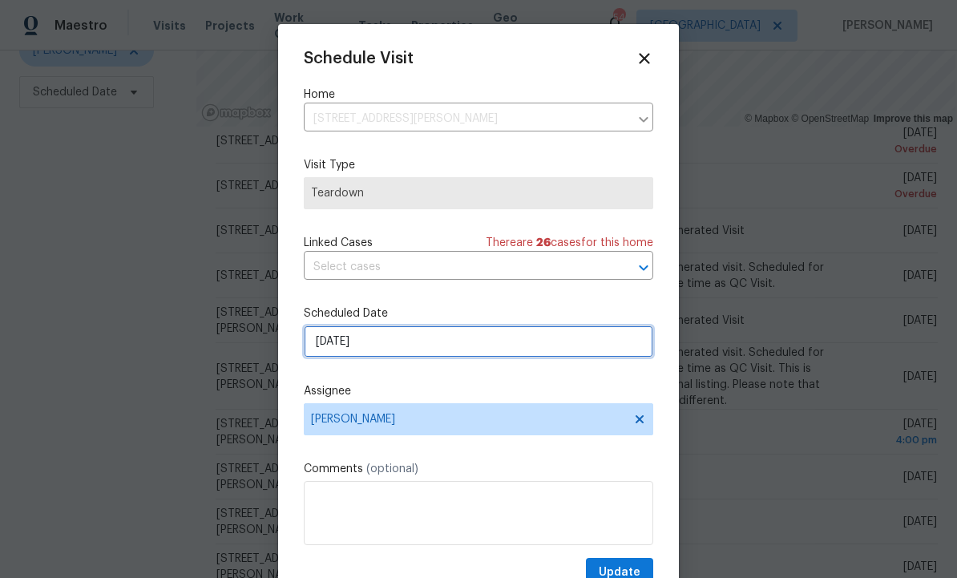
click at [392, 345] on input "[DATE]" at bounding box center [479, 342] width 350 height 32
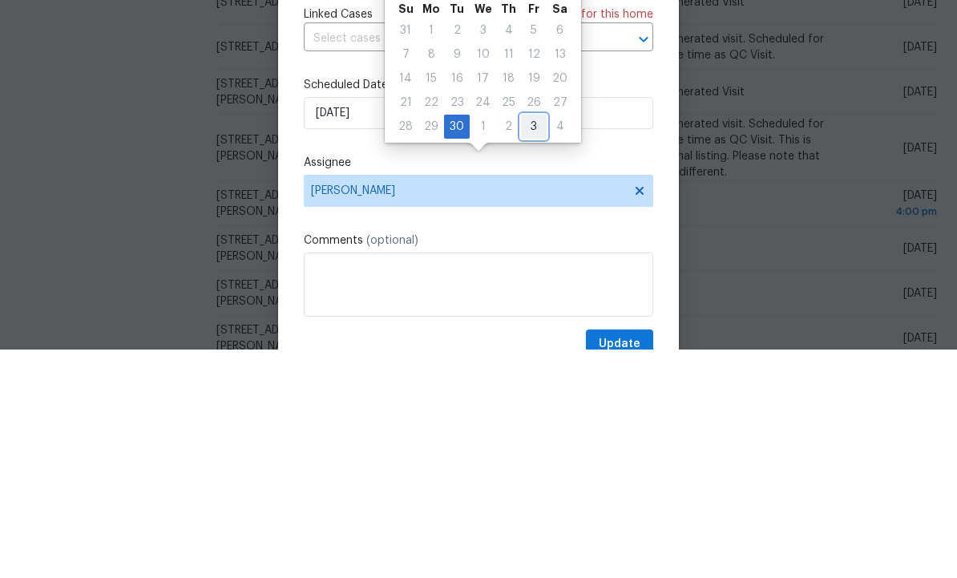
click at [528, 344] on div "3" at bounding box center [534, 355] width 26 height 22
type input "[DATE]"
select select "9"
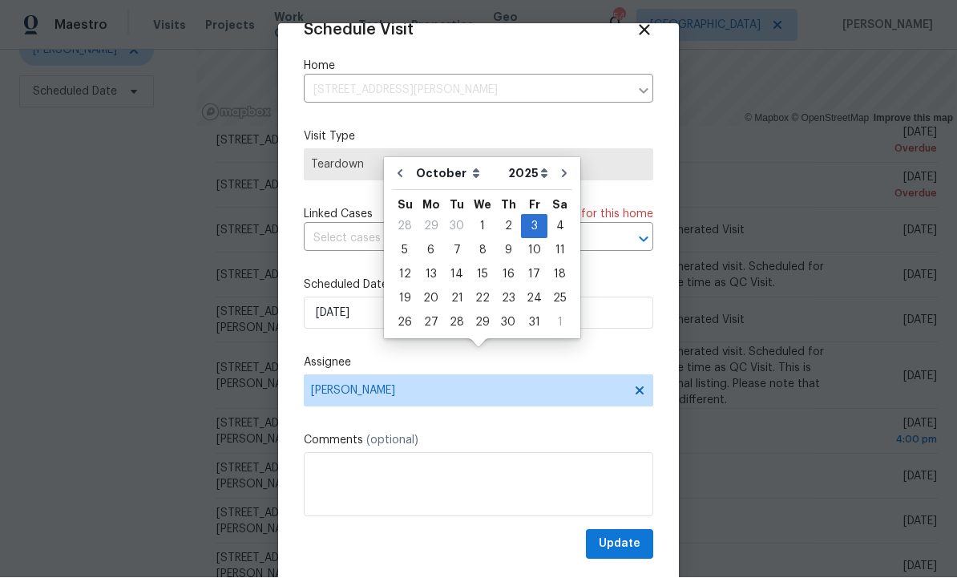
scroll to position [31, 0]
click at [618, 544] on span "Update" at bounding box center [620, 545] width 42 height 20
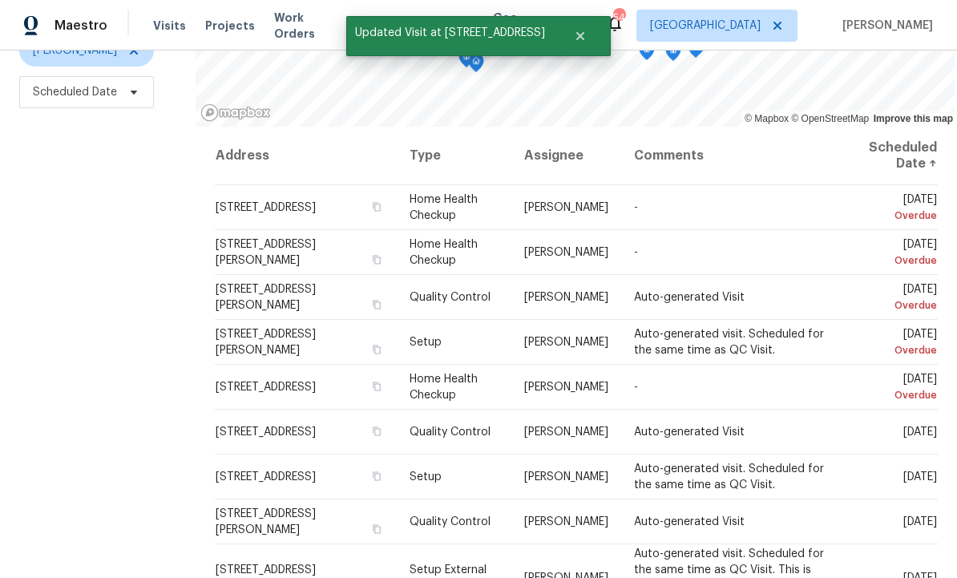
scroll to position [0, 0]
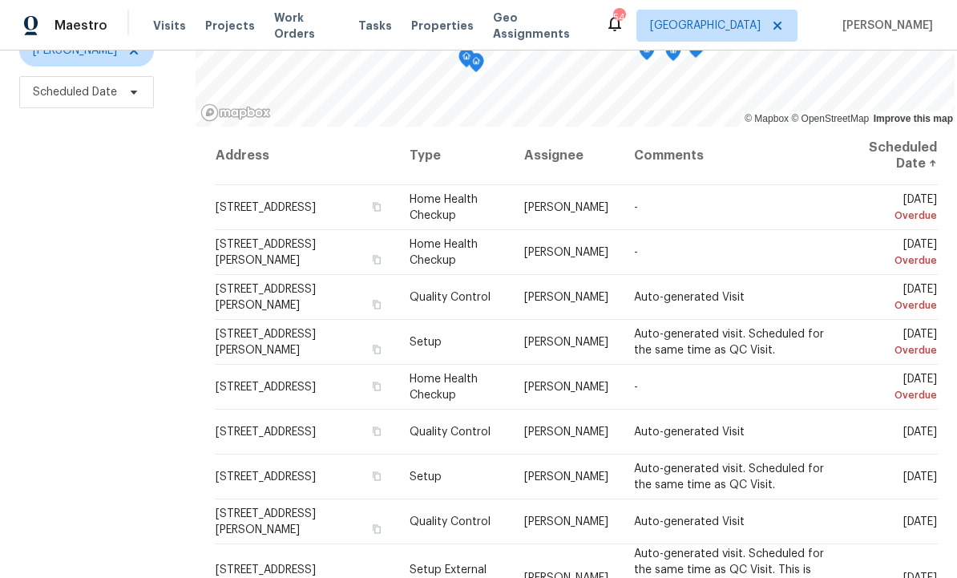
click at [0, 0] on icon at bounding box center [0, 0] width 0 height 0
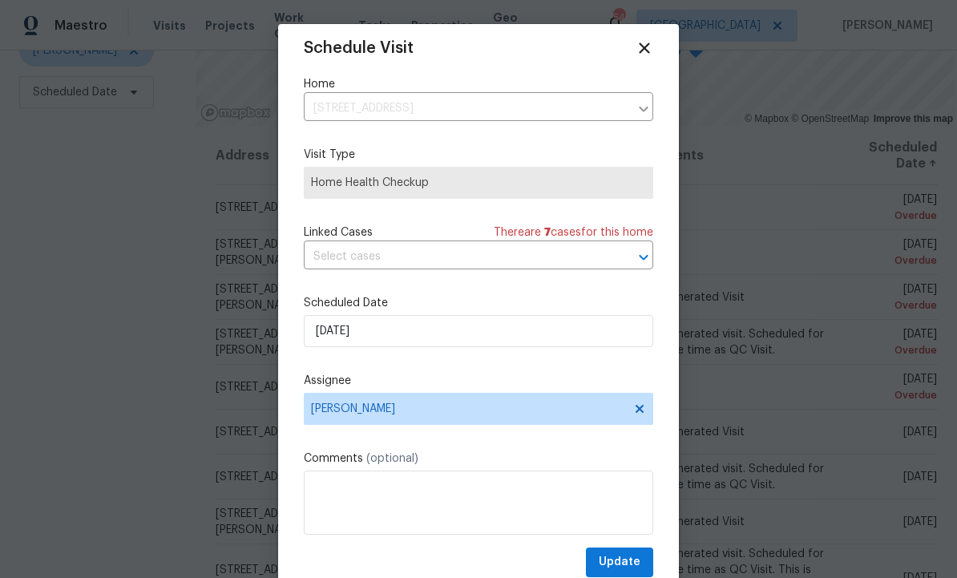
scroll to position [14, 0]
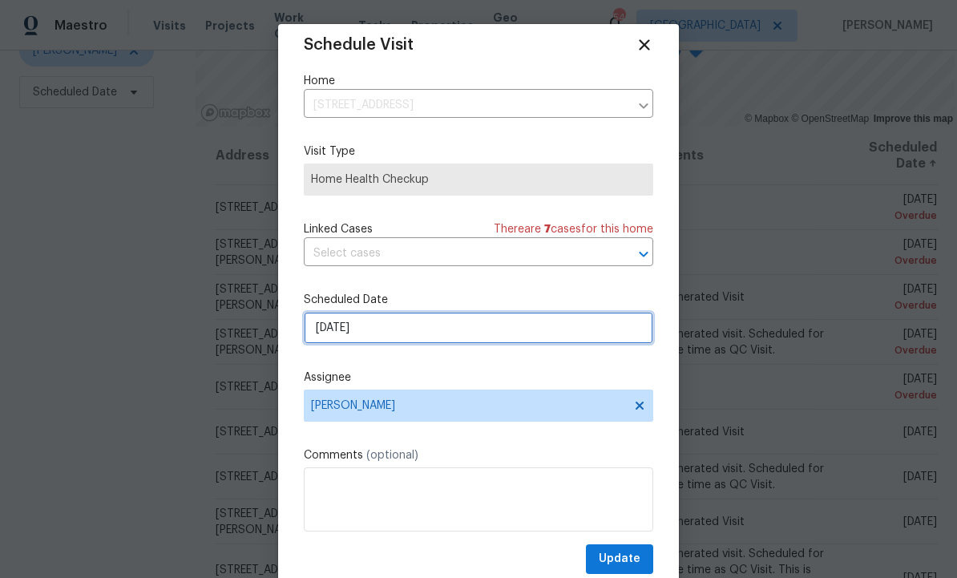
click at [402, 340] on input "[DATE]" at bounding box center [479, 328] width 350 height 32
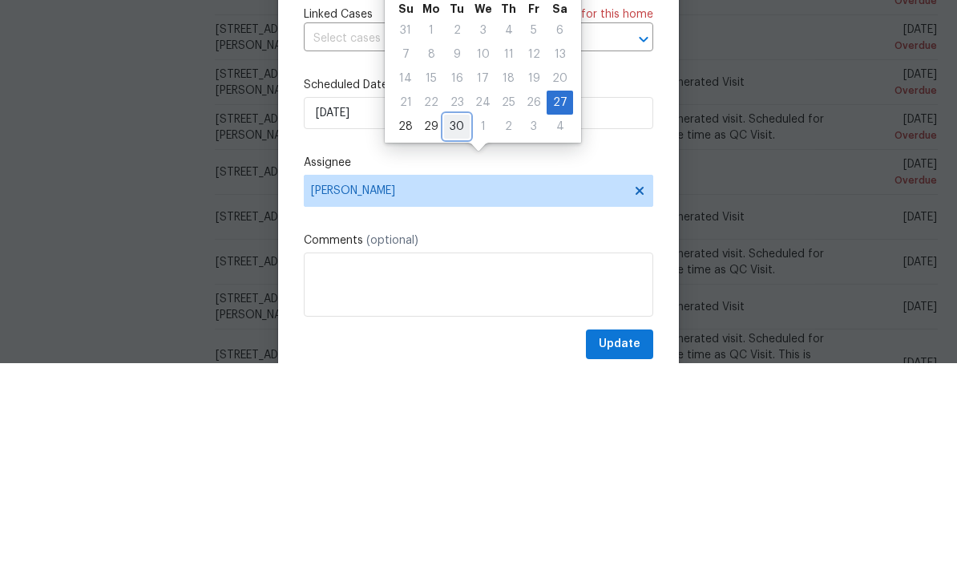
click at [452, 330] on div "30" at bounding box center [457, 341] width 26 height 22
type input "[DATE]"
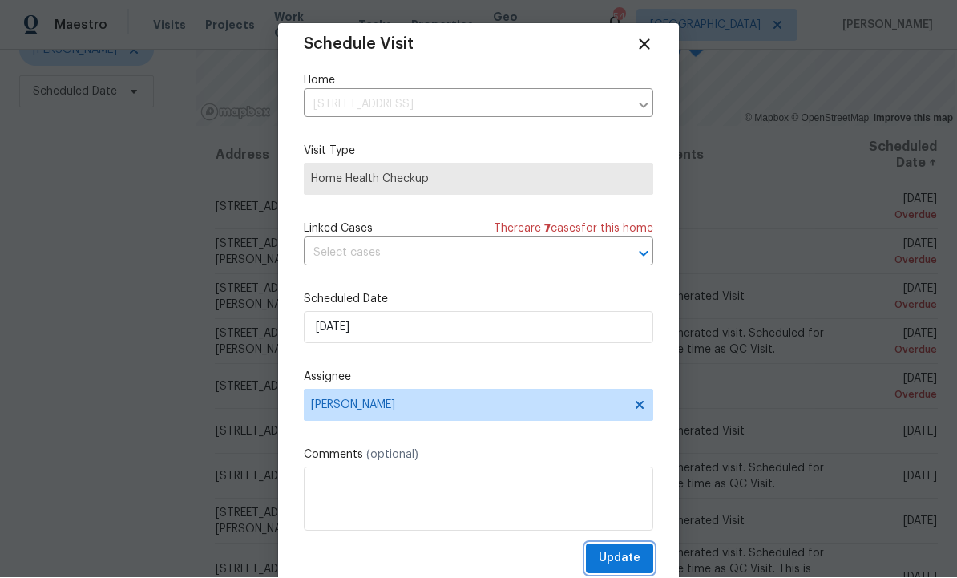
click at [617, 558] on span "Update" at bounding box center [620, 559] width 42 height 20
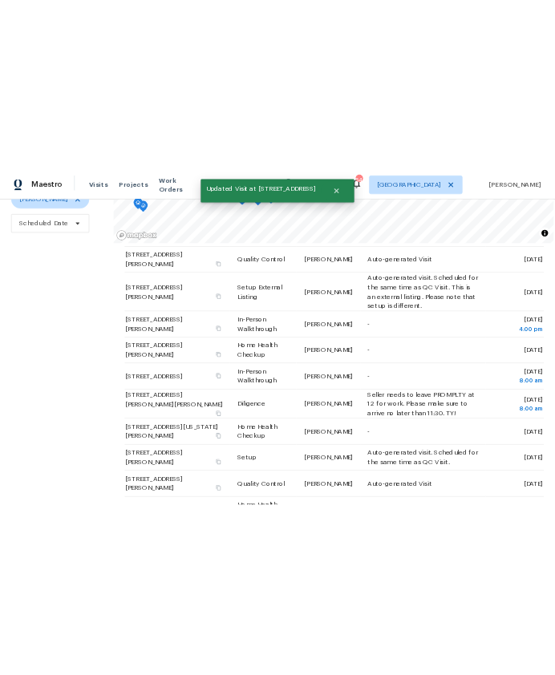
scroll to position [0, 0]
